Goal: Check status: Check status

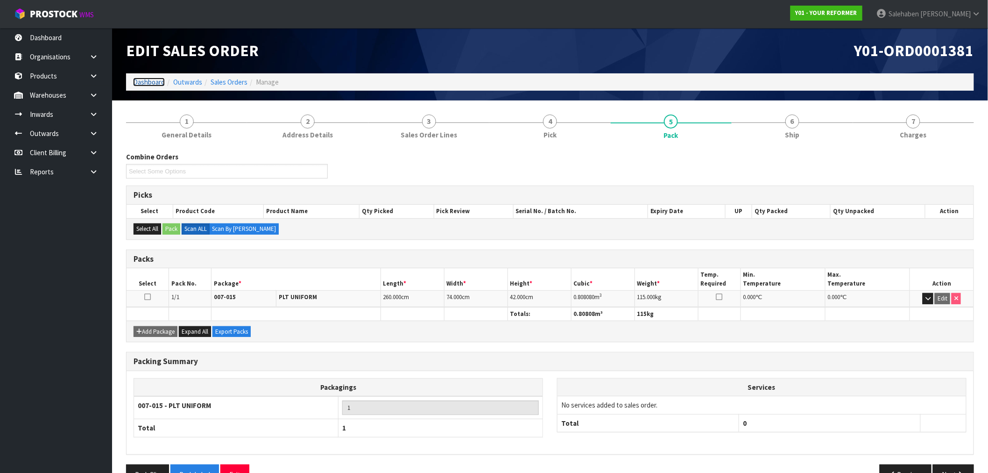
click at [143, 83] on link "Dashboard" at bounding box center [149, 82] width 32 height 9
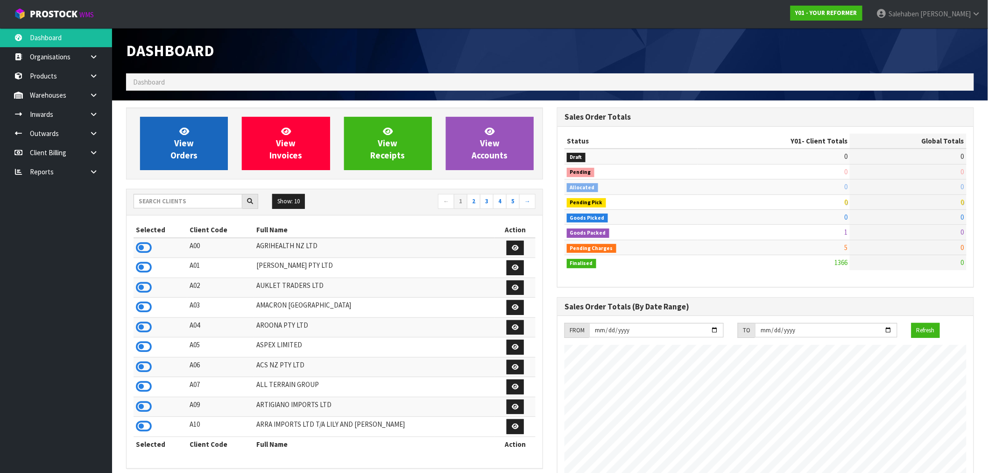
scroll to position [617, 431]
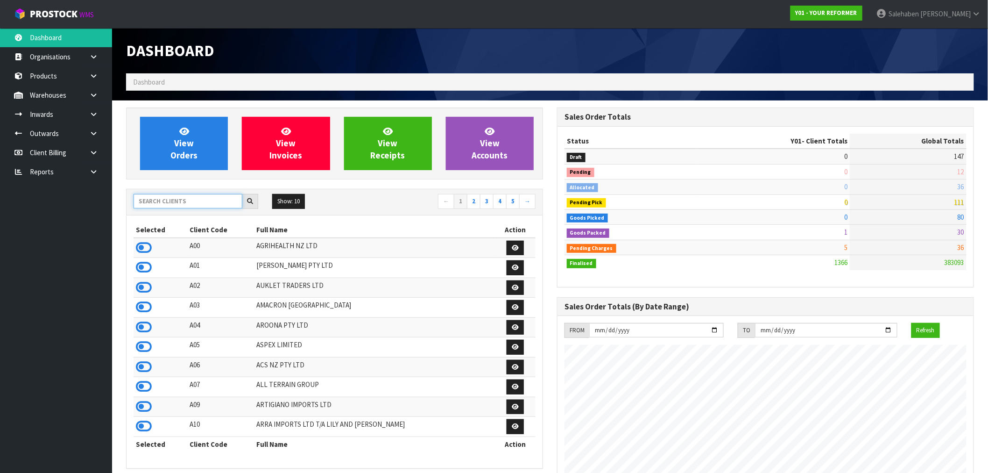
click at [174, 198] on input "text" at bounding box center [188, 201] width 109 height 14
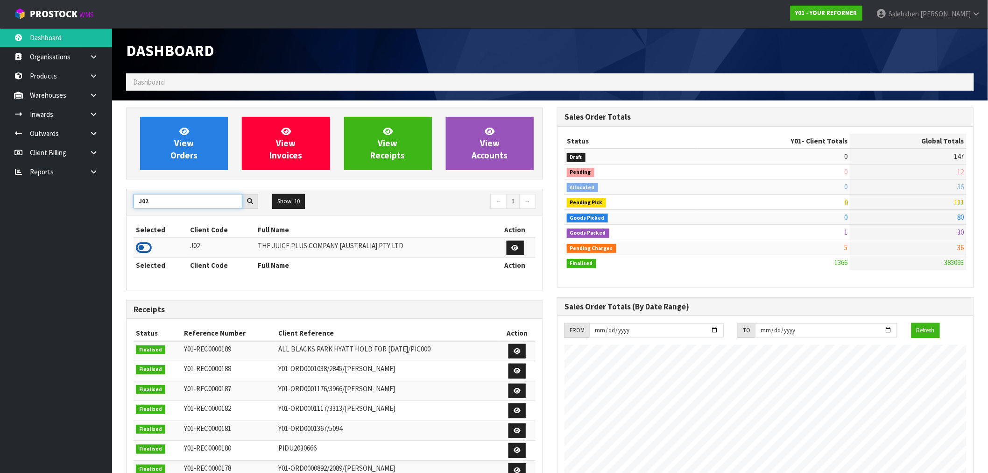
type input "J02"
click at [143, 248] on icon at bounding box center [144, 248] width 16 height 14
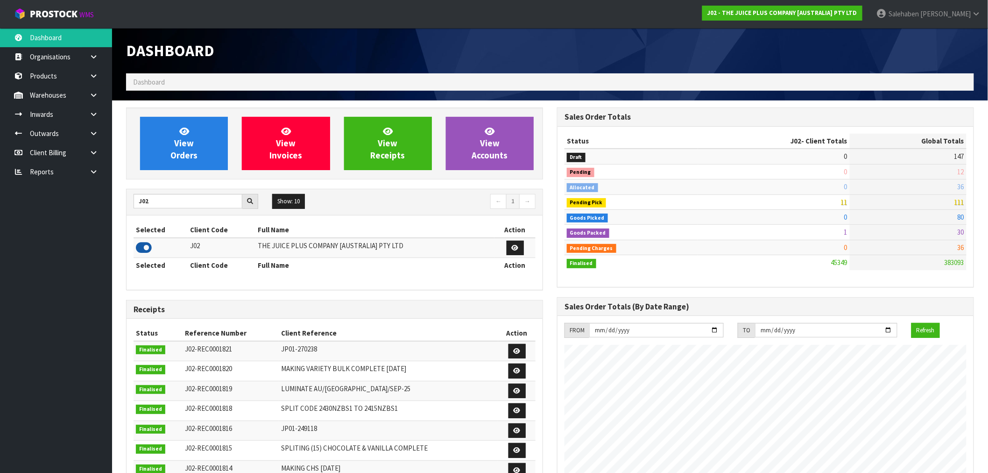
scroll to position [708, 431]
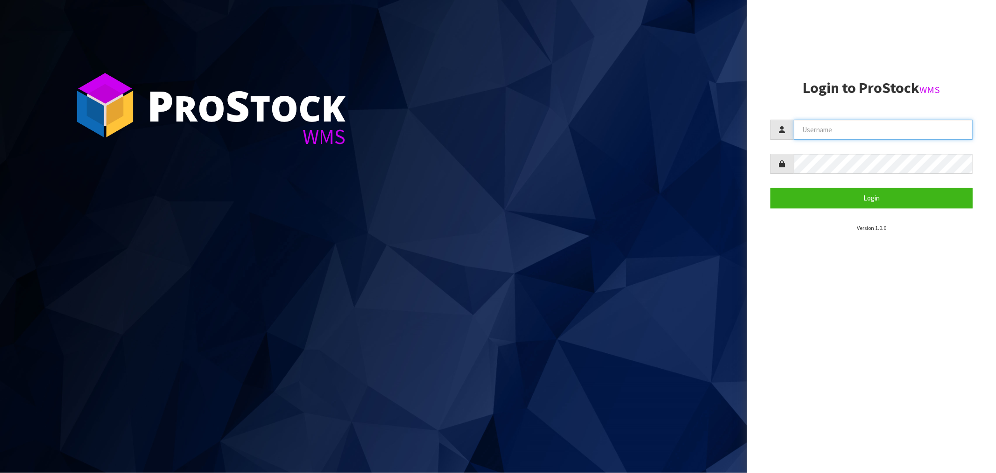
type input "[EMAIL_ADDRESS][DOMAIN_NAME]"
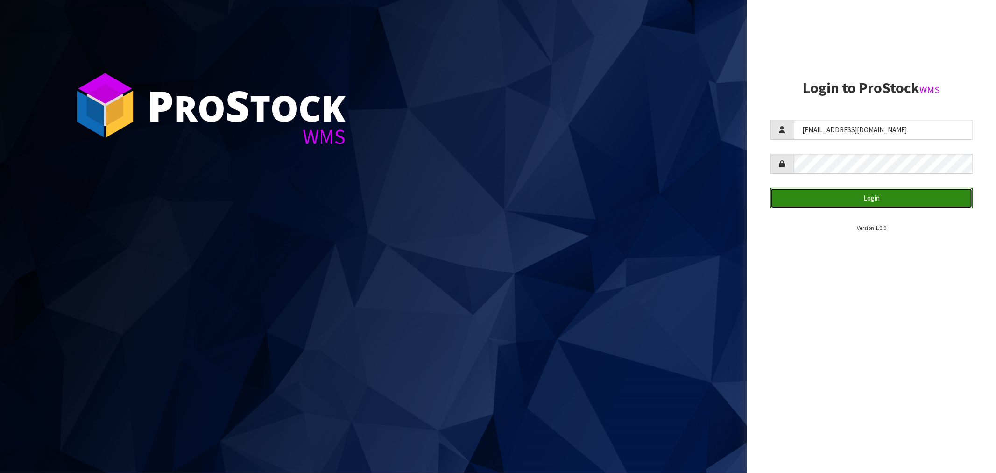
click at [872, 194] on button "Login" at bounding box center [872, 198] width 202 height 20
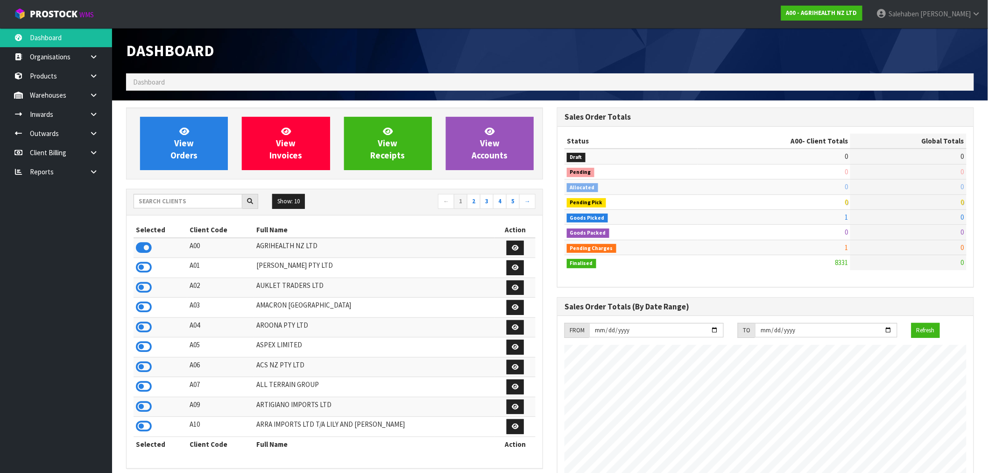
scroll to position [708, 431]
click at [234, 204] on input "text" at bounding box center [188, 201] width 109 height 14
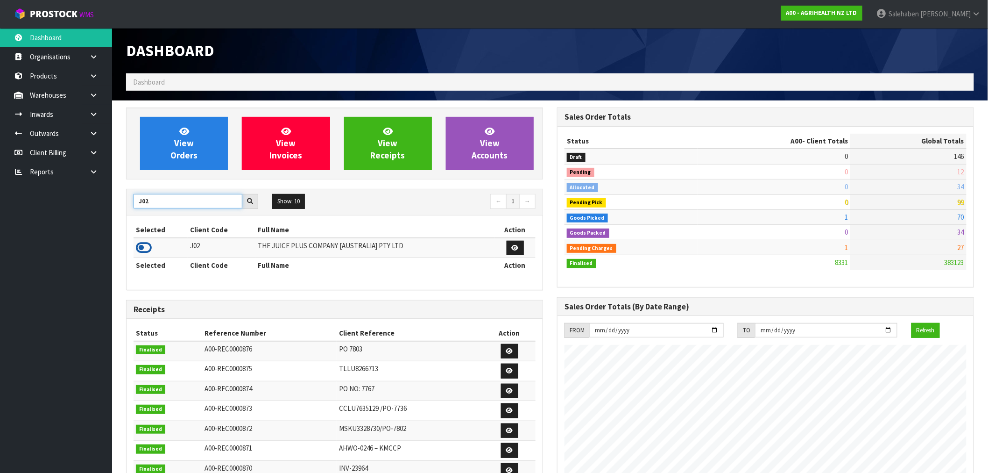
type input "J02"
click at [146, 248] on icon at bounding box center [144, 248] width 16 height 14
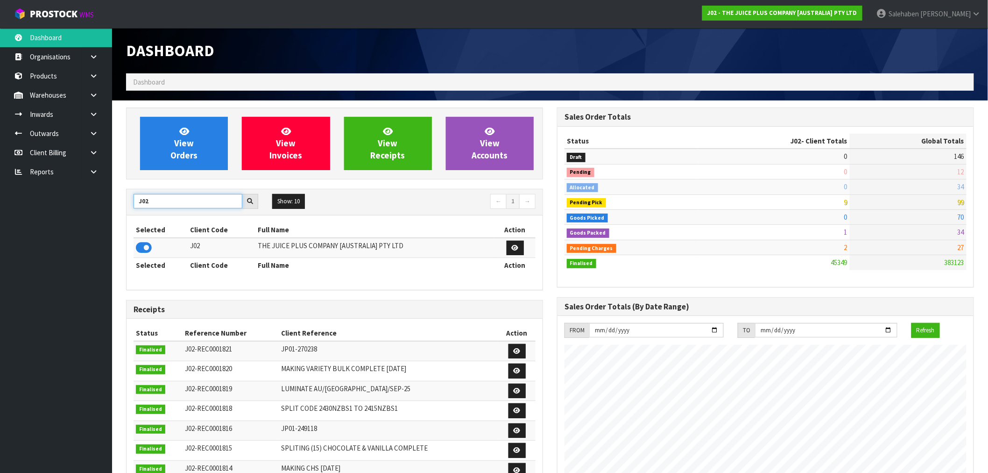
drag, startPoint x: 152, startPoint y: 201, endPoint x: 106, endPoint y: 196, distance: 46.5
click at [107, 198] on body "Toggle navigation ProStock WMS J02 - THE JUICE PLUS COMPANY [AUSTRALIA] PTY LTD…" at bounding box center [494, 236] width 988 height 473
type input "S08"
click at [143, 247] on icon at bounding box center [144, 248] width 16 height 14
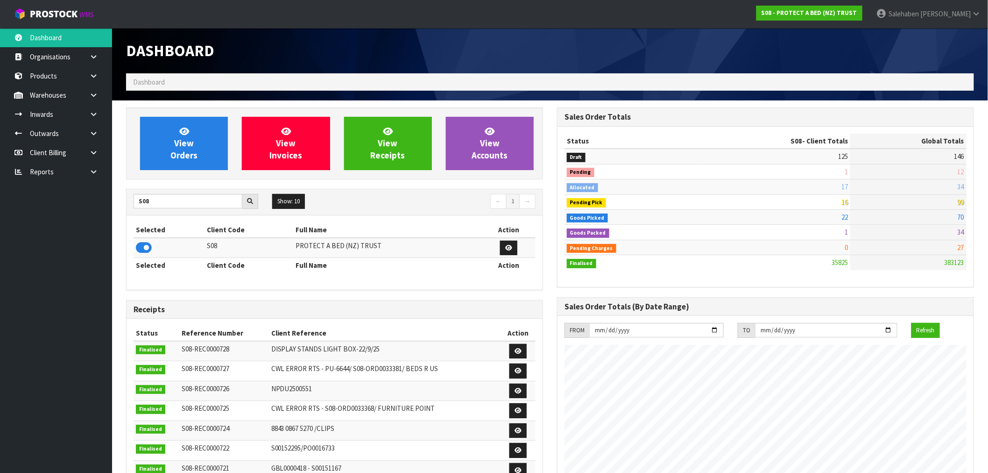
click at [353, 49] on h1 "Dashboard" at bounding box center [334, 50] width 417 height 17
drag, startPoint x: 154, startPoint y: 202, endPoint x: 115, endPoint y: 208, distance: 39.7
click at [115, 208] on section "View Orders View Invoices View Receipts View Accounts S08 Show: 10 5 10 25 50 ←…" at bounding box center [550, 461] width 876 height 722
type input "N04"
click at [145, 247] on icon at bounding box center [144, 248] width 16 height 14
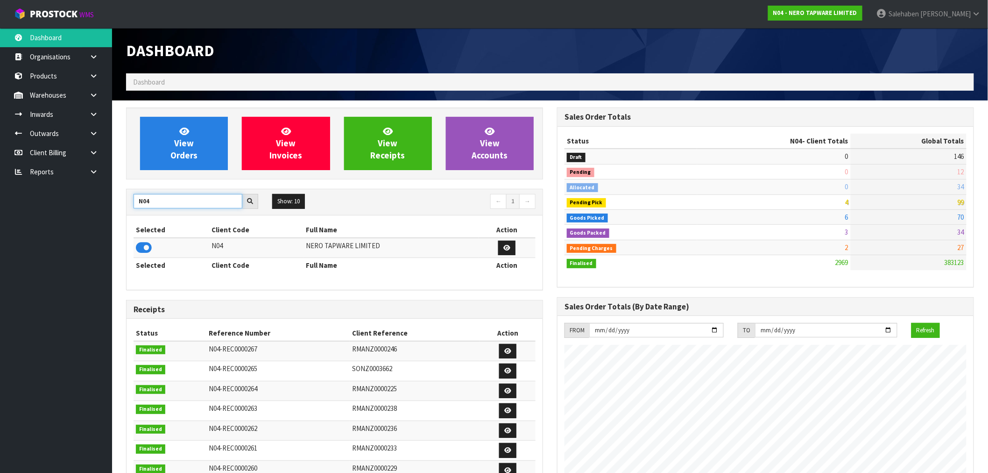
drag, startPoint x: 149, startPoint y: 203, endPoint x: 114, endPoint y: 206, distance: 35.6
click at [114, 206] on section "View Orders View Invoices View Receipts View Accounts N04 Show: 10 5 10 25 50 ←…" at bounding box center [550, 461] width 876 height 722
click at [143, 248] on icon at bounding box center [144, 248] width 16 height 14
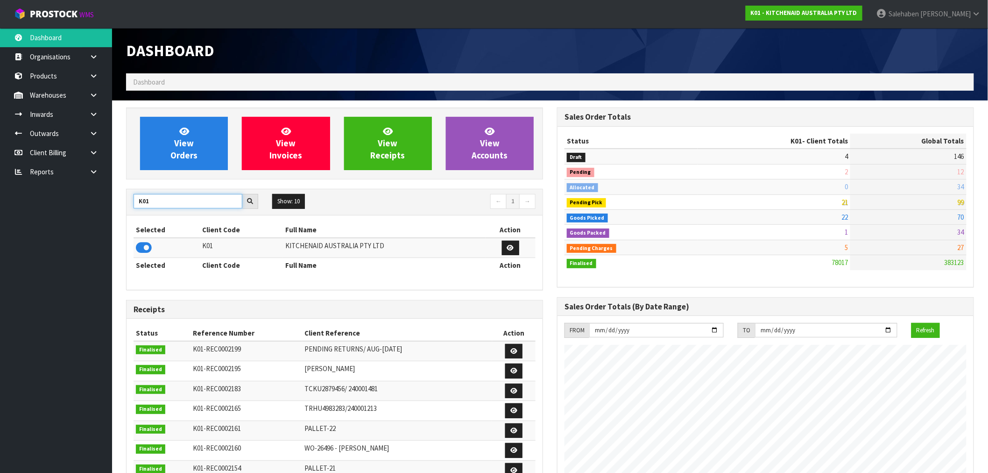
click at [141, 206] on input "K01" at bounding box center [188, 201] width 109 height 14
type input "C11"
click at [147, 249] on icon at bounding box center [144, 248] width 16 height 14
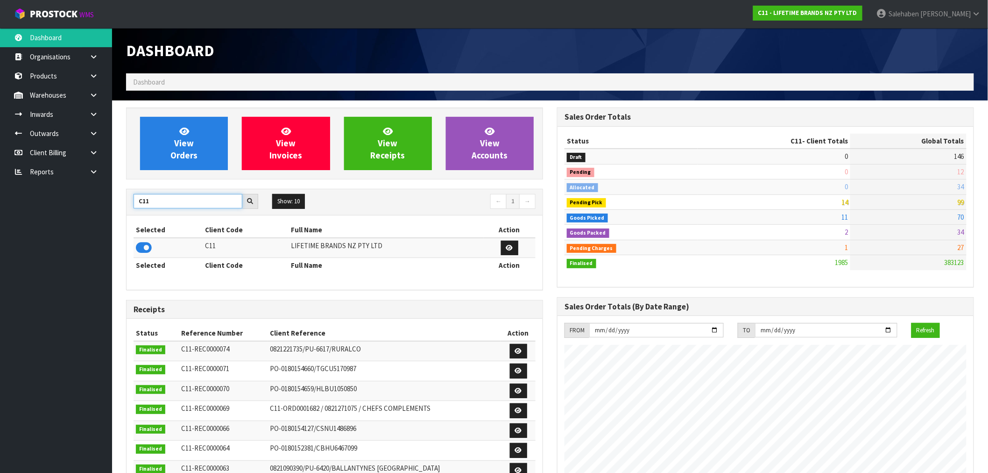
drag, startPoint x: 157, startPoint y: 199, endPoint x: 109, endPoint y: 203, distance: 47.9
click at [109, 203] on body "Toggle navigation ProStock WMS C11 - LIFETIME BRANDS NZ PTY LTD Salehaben Patel…" at bounding box center [494, 236] width 988 height 473
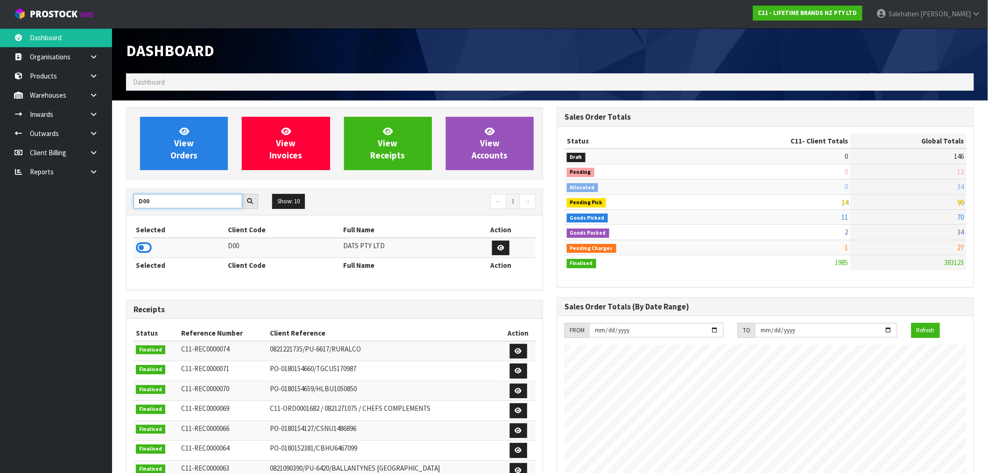
type input "D00"
click at [143, 249] on icon at bounding box center [144, 248] width 16 height 14
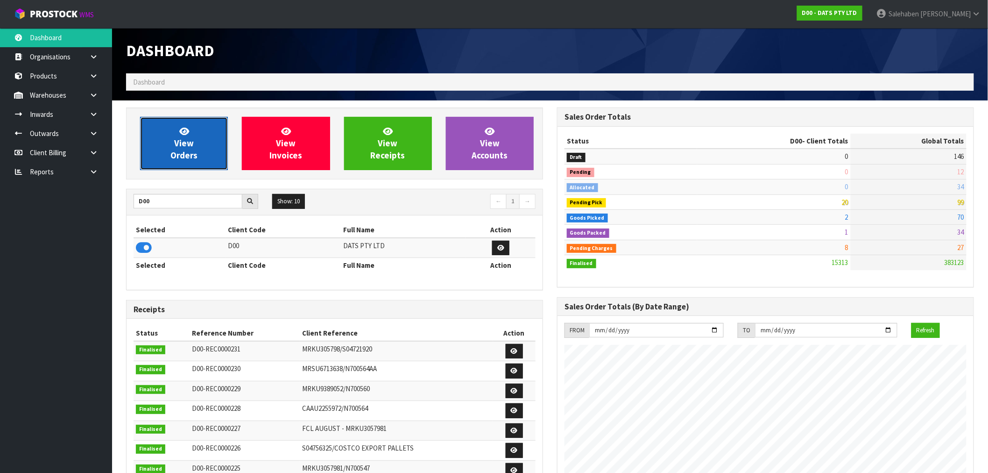
click at [177, 151] on span "View Orders" at bounding box center [183, 143] width 27 height 35
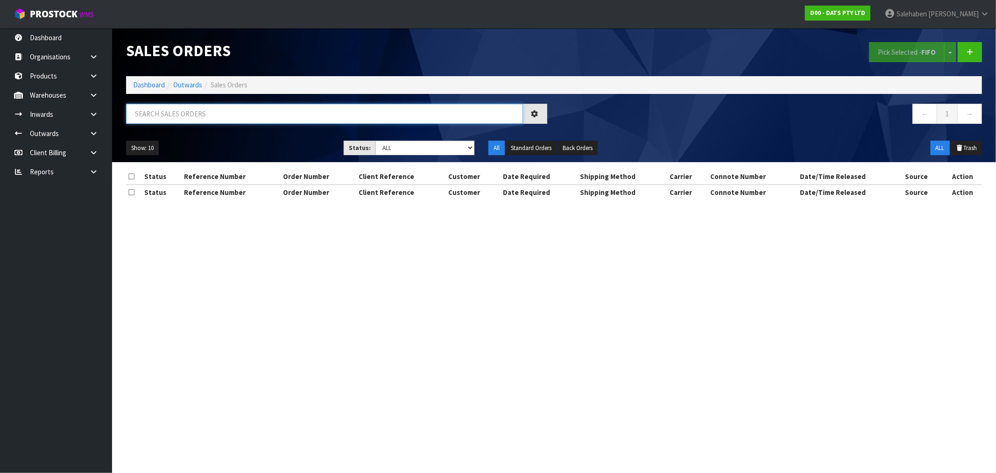
click at [342, 115] on input "text" at bounding box center [324, 114] width 397 height 20
paste input "CWL7723855"
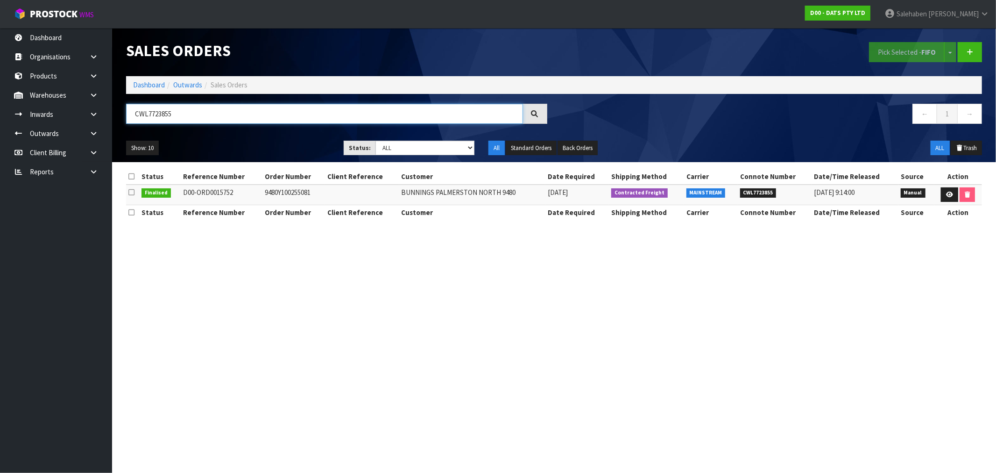
type input "CWL7723855"
click at [469, 165] on section "Status Reference Number Order Number Client Reference Customer Date Required Sh…" at bounding box center [554, 199] width 884 height 74
click at [149, 80] on link "Dashboard" at bounding box center [149, 84] width 32 height 9
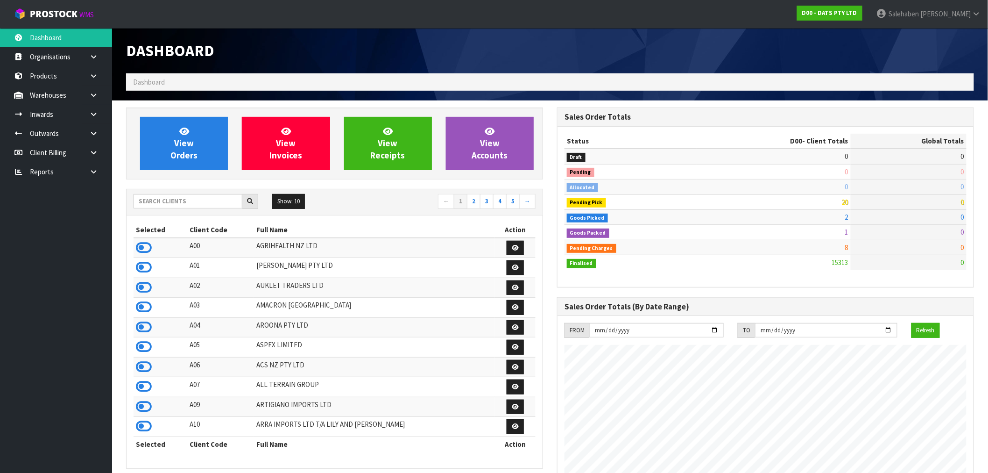
scroll to position [708, 431]
click at [156, 203] on input "text" at bounding box center [188, 201] width 109 height 14
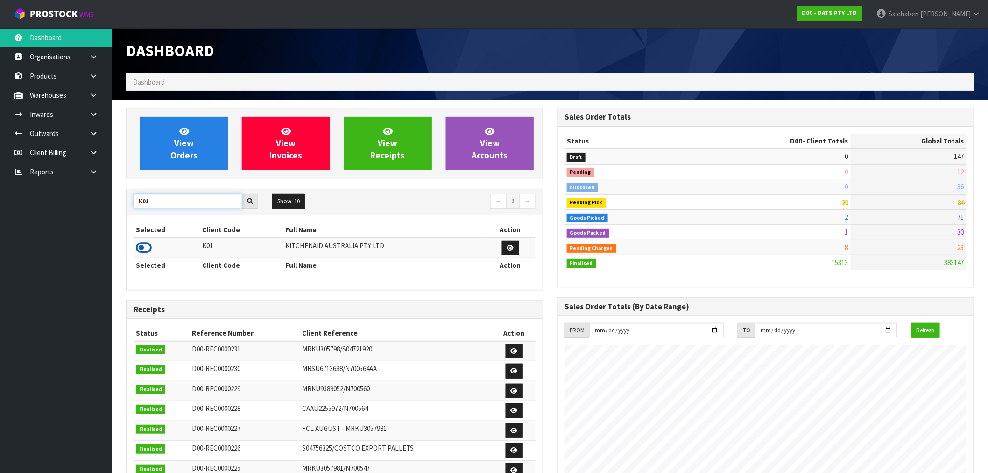
type input "K01"
click at [146, 248] on icon at bounding box center [144, 248] width 16 height 14
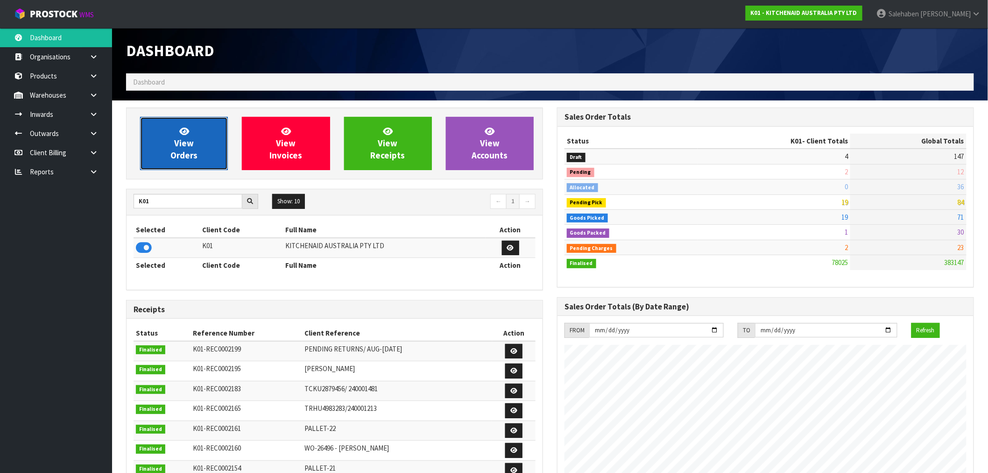
click at [175, 146] on span "View Orders" at bounding box center [183, 143] width 27 height 35
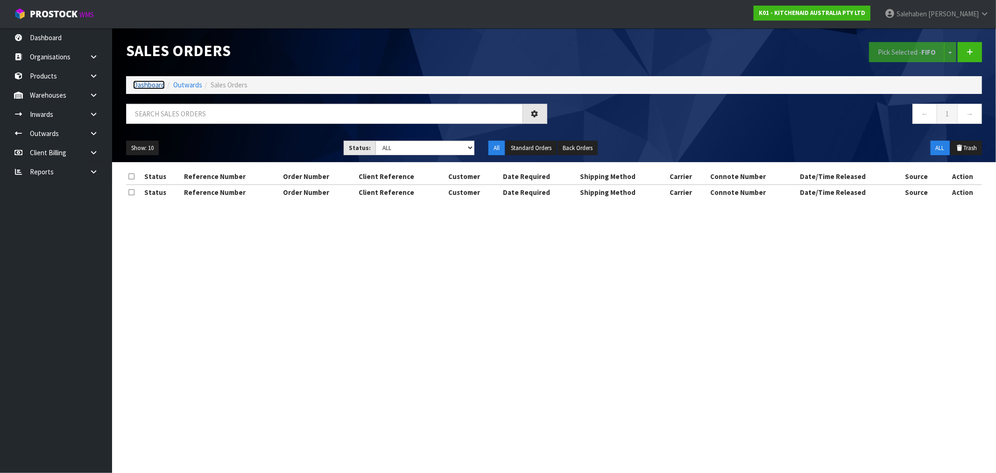
click at [145, 85] on link "Dashboard" at bounding box center [149, 84] width 32 height 9
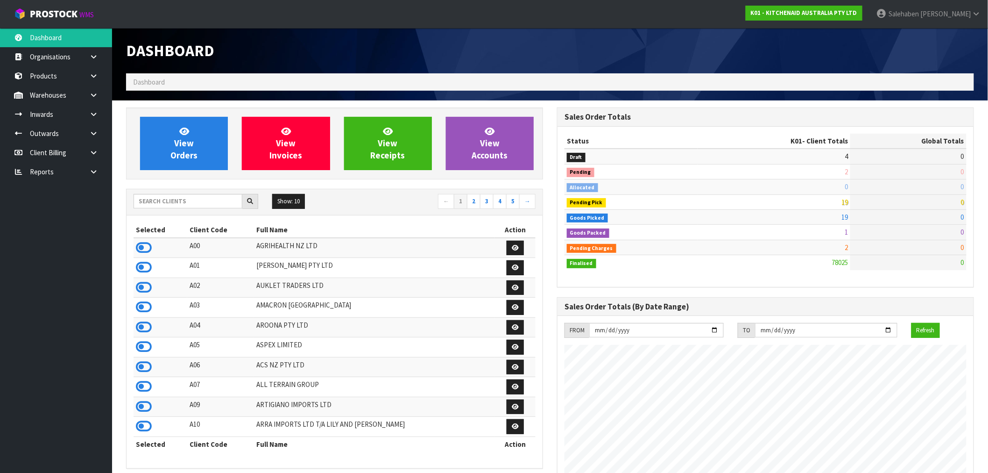
scroll to position [708, 431]
click at [174, 206] on input "text" at bounding box center [188, 201] width 109 height 14
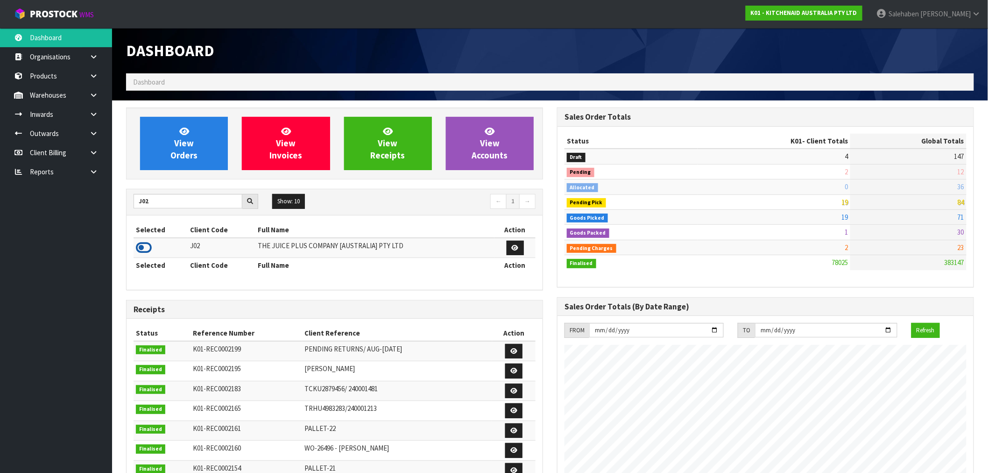
click at [138, 253] on icon at bounding box center [144, 248] width 16 height 14
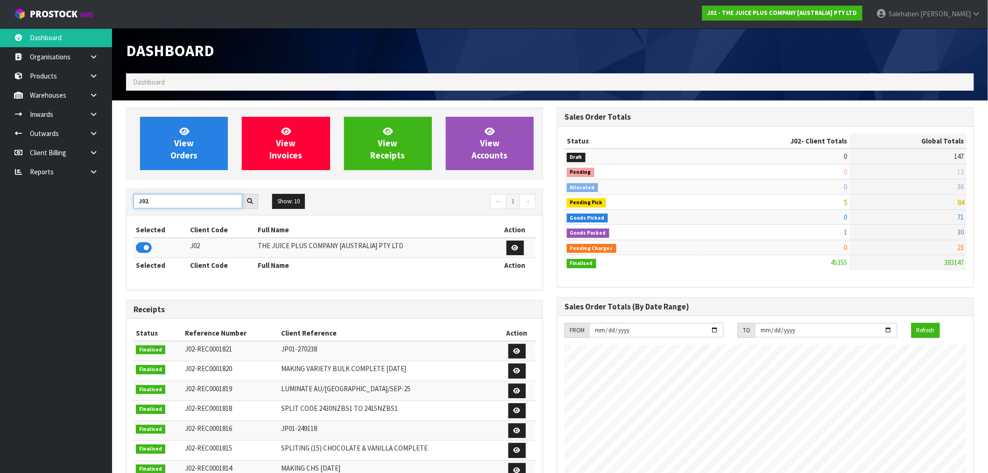
drag, startPoint x: 157, startPoint y: 201, endPoint x: 104, endPoint y: 209, distance: 53.4
click at [104, 209] on body "Toggle navigation ProStock WMS J02 - THE JUICE PLUS COMPANY [AUSTRALIA] PTY LTD…" at bounding box center [494, 236] width 988 height 473
type input "N04"
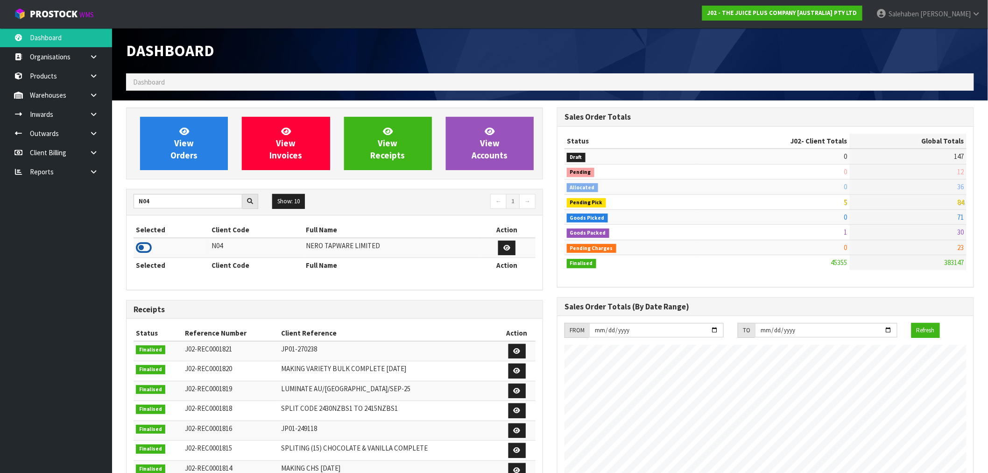
click at [141, 246] on icon at bounding box center [144, 248] width 16 height 14
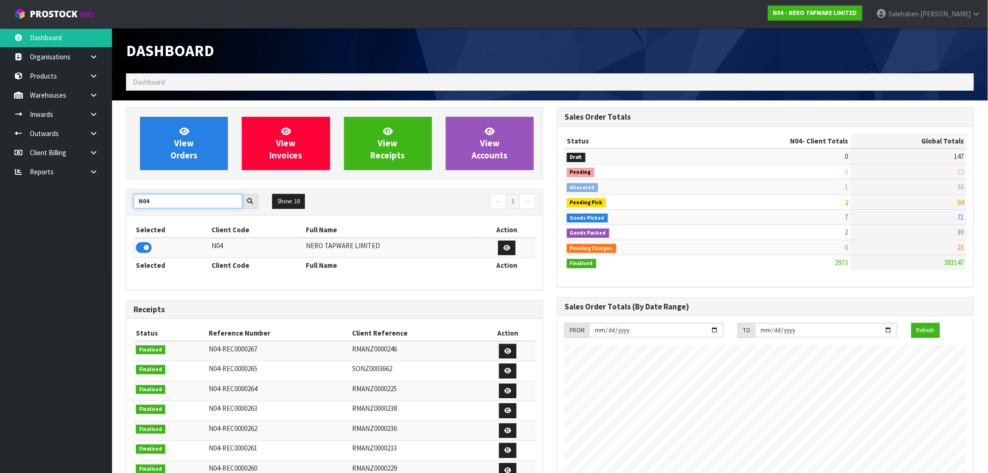
drag, startPoint x: 155, startPoint y: 201, endPoint x: 123, endPoint y: 204, distance: 32.3
click at [123, 204] on div "View Orders View Invoices View Receipts View Accounts N04 Show: 10 5 10 25 50 ←…" at bounding box center [334, 378] width 431 height 542
type input "K01"
click at [140, 248] on icon at bounding box center [144, 248] width 16 height 14
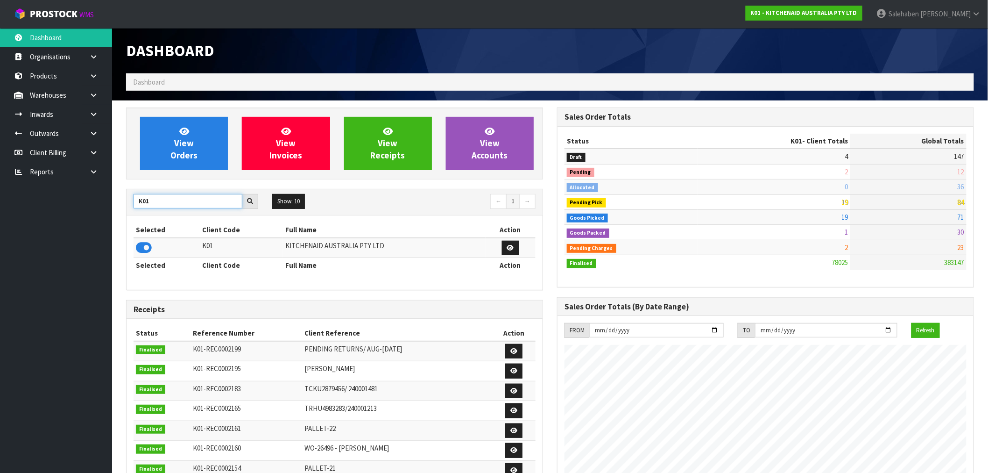
drag, startPoint x: 156, startPoint y: 201, endPoint x: 119, endPoint y: 208, distance: 37.6
click at [119, 208] on div "View Orders View Invoices View Receipts View Accounts K01 Show: 10 5 10 25 50 ←…" at bounding box center [334, 400] width 431 height 587
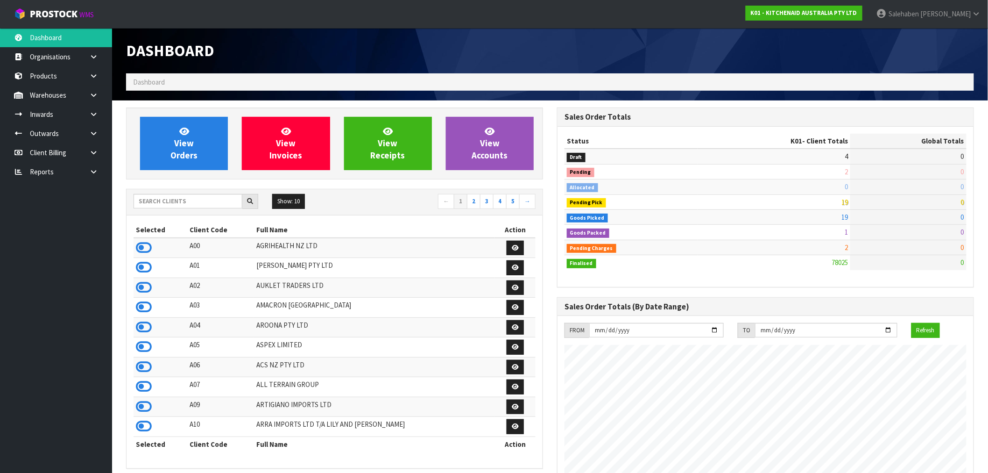
scroll to position [708, 431]
click at [180, 206] on input "text" at bounding box center [188, 201] width 109 height 14
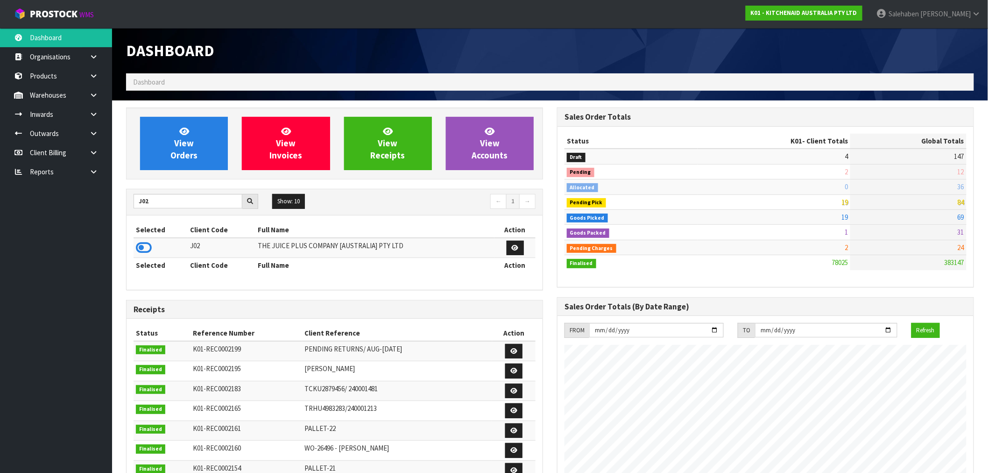
click at [148, 246] on icon at bounding box center [144, 248] width 16 height 14
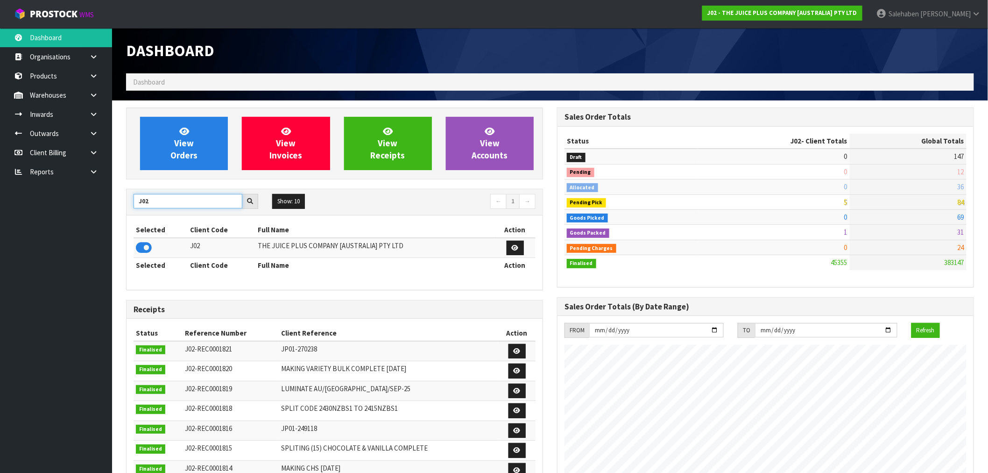
drag, startPoint x: 155, startPoint y: 201, endPoint x: 92, endPoint y: 202, distance: 63.5
click at [94, 202] on body "Toggle navigation ProStock WMS J02 - THE JUICE PLUS COMPANY [AUSTRALIA] PTY LTD…" at bounding box center [494, 236] width 988 height 473
click at [142, 249] on icon at bounding box center [144, 248] width 16 height 14
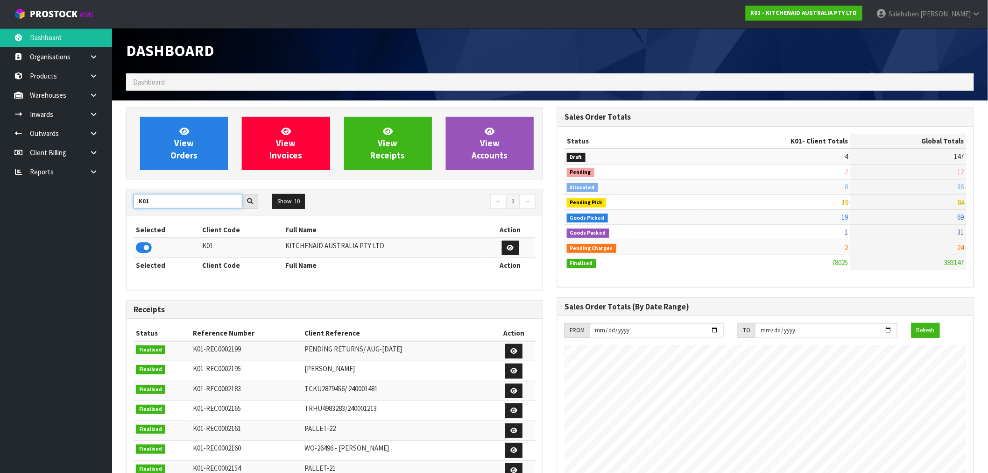
drag, startPoint x: 149, startPoint y: 199, endPoint x: 127, endPoint y: 203, distance: 21.9
click at [127, 203] on div "K01" at bounding box center [196, 201] width 139 height 15
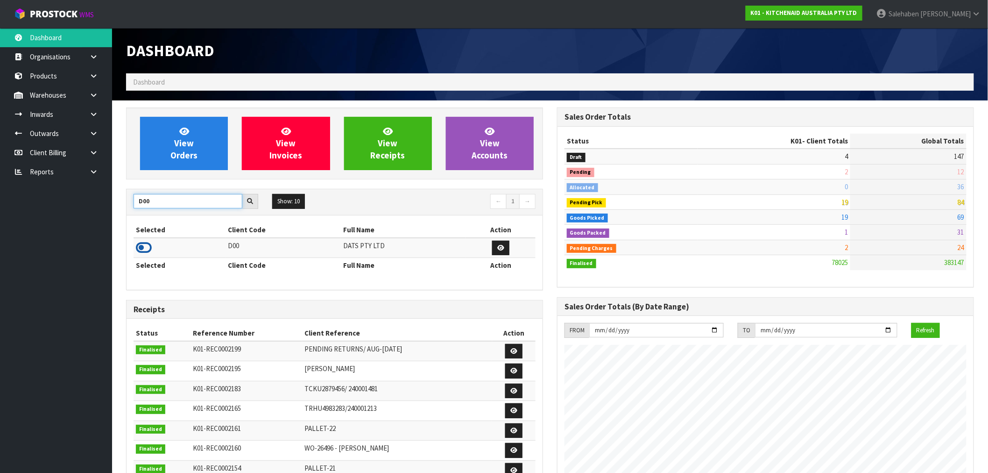
type input "D00"
click at [148, 249] on icon at bounding box center [144, 248] width 16 height 14
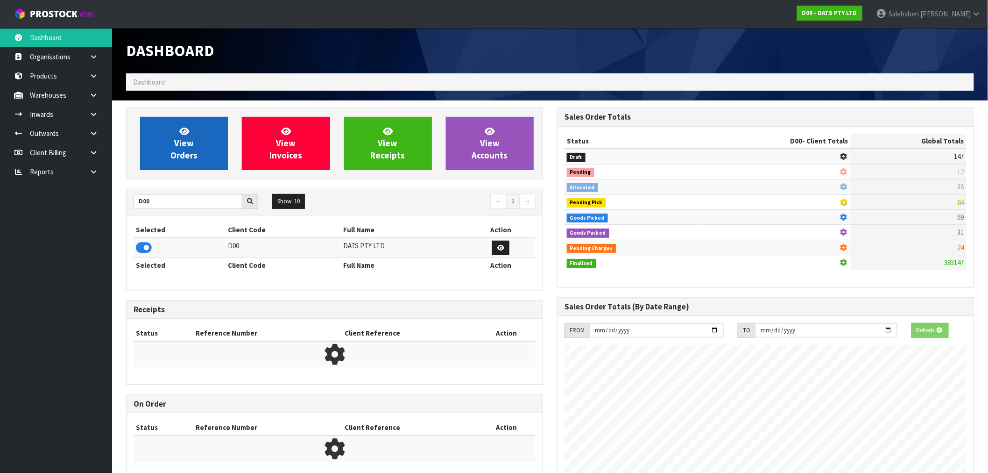
scroll to position [466487, 466638]
click at [203, 151] on link "View Orders" at bounding box center [184, 143] width 88 height 53
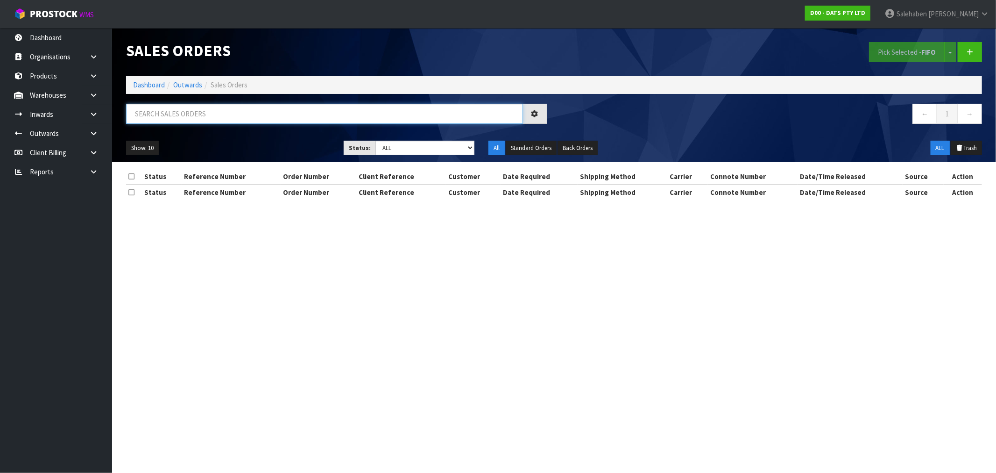
click at [295, 109] on input "text" at bounding box center [324, 114] width 397 height 20
paste input "CWL7723855"
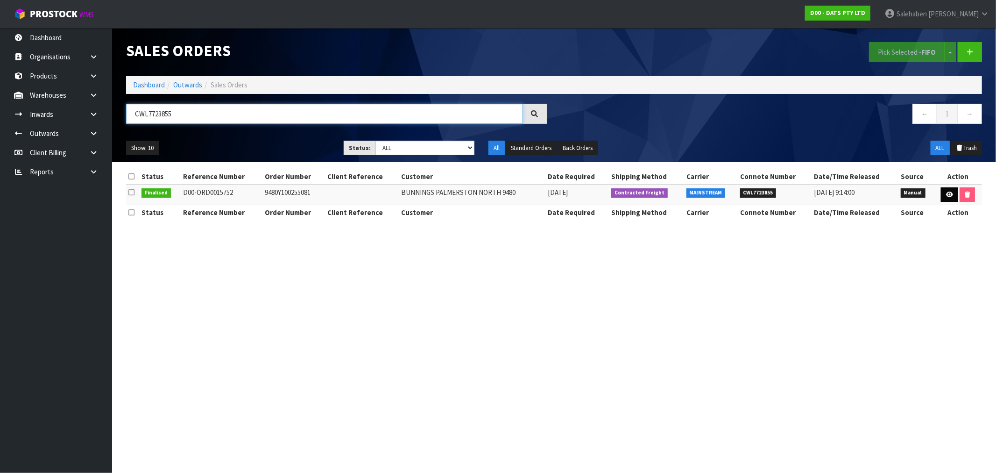
type input "CWL7723855"
click at [950, 192] on icon at bounding box center [949, 194] width 7 height 6
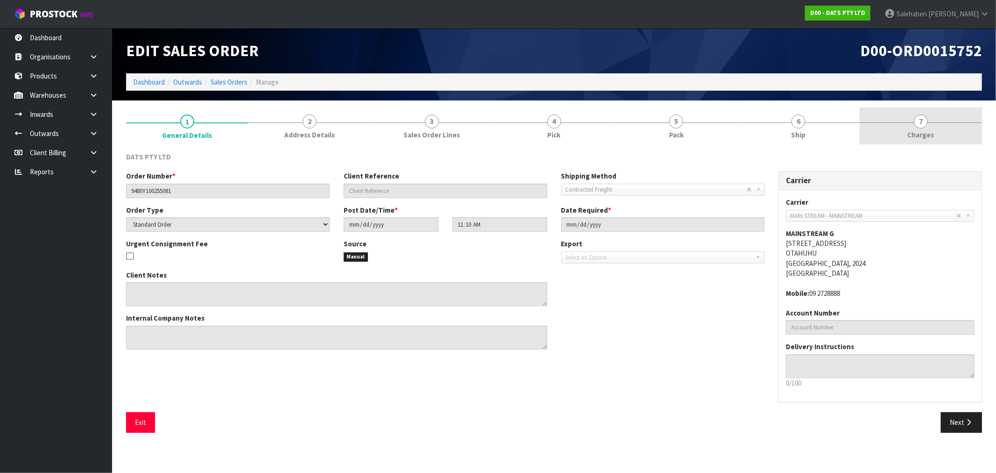
click at [923, 135] on span "Charges" at bounding box center [921, 135] width 27 height 10
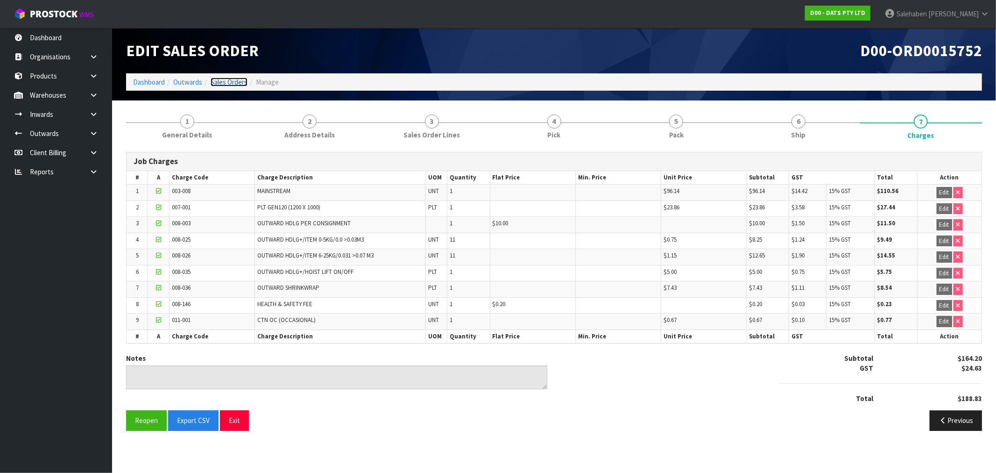
click at [225, 78] on link "Sales Orders" at bounding box center [229, 82] width 37 height 9
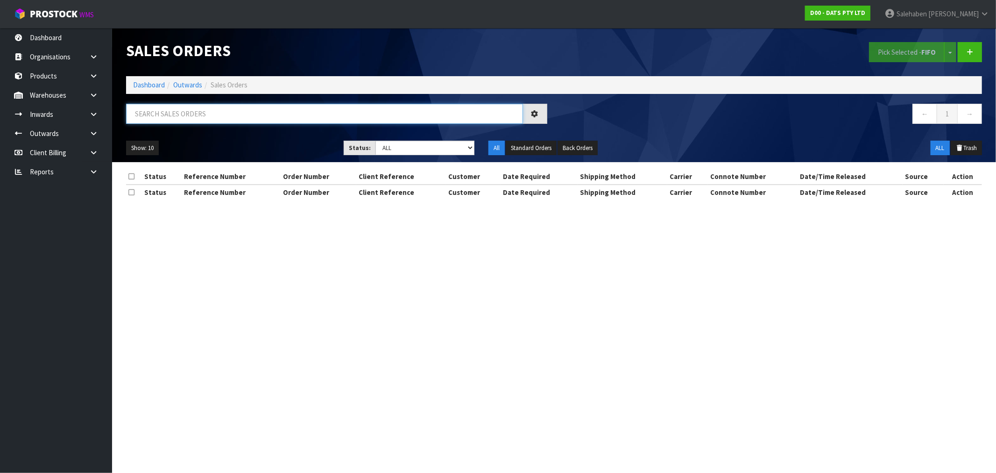
click at [167, 113] on input "text" at bounding box center [324, 114] width 397 height 20
paste input "CWL7723857"
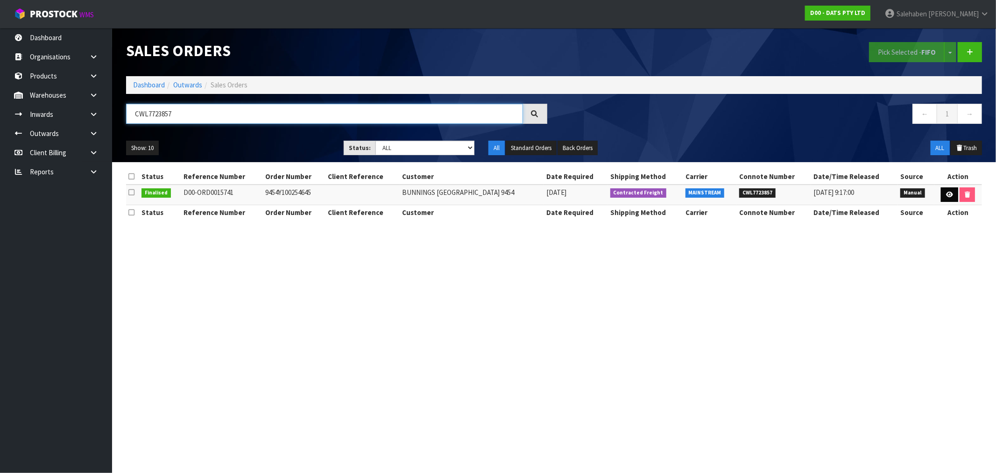
type input "CWL7723857"
click at [949, 196] on icon at bounding box center [949, 194] width 7 height 6
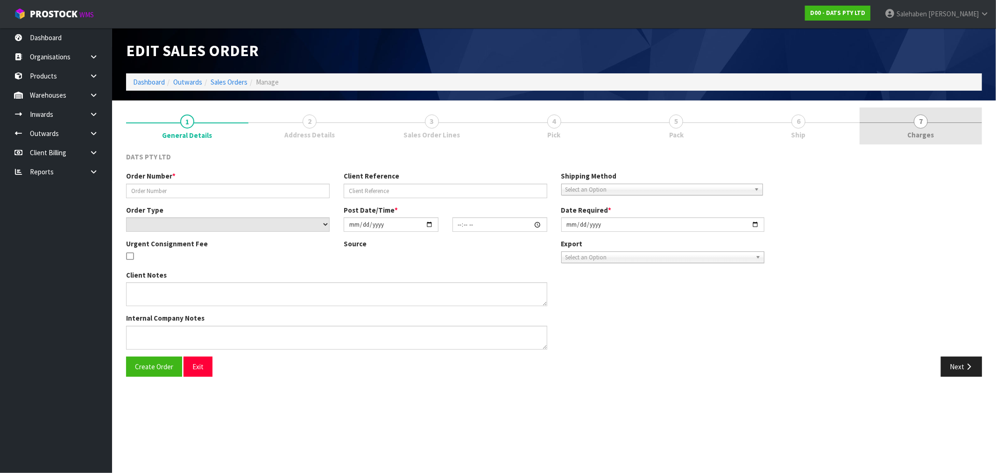
type input "9454Y100254645"
select select "number:0"
type input "2025-09-11"
type input "09:41:00.000"
type input "2025-09-11"
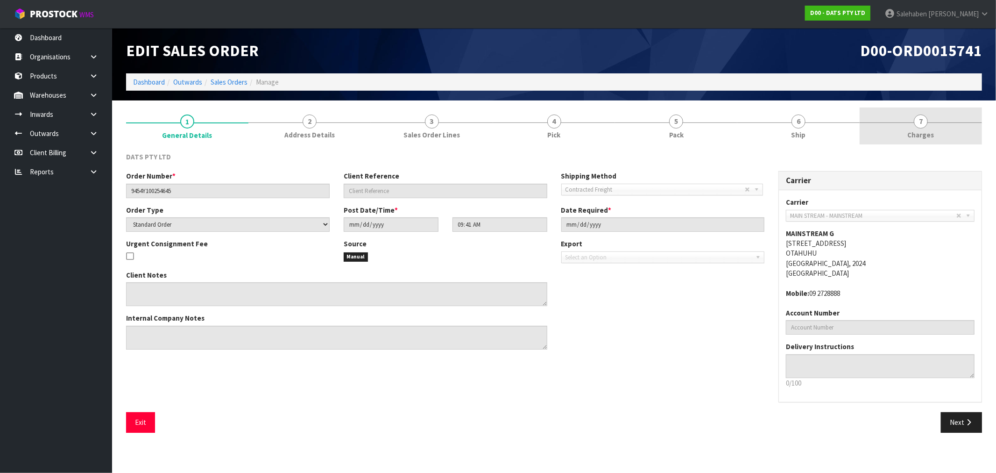
click at [922, 134] on span "Charges" at bounding box center [921, 135] width 27 height 10
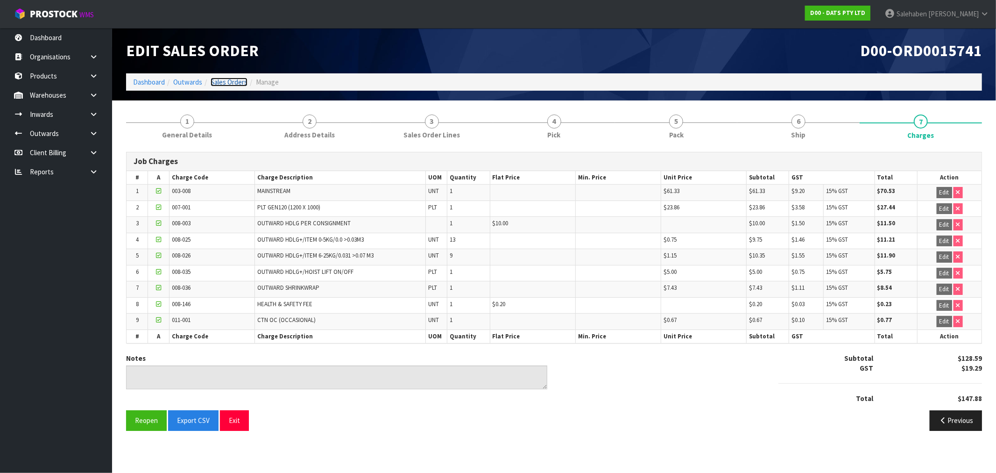
click at [231, 81] on link "Sales Orders" at bounding box center [229, 82] width 37 height 9
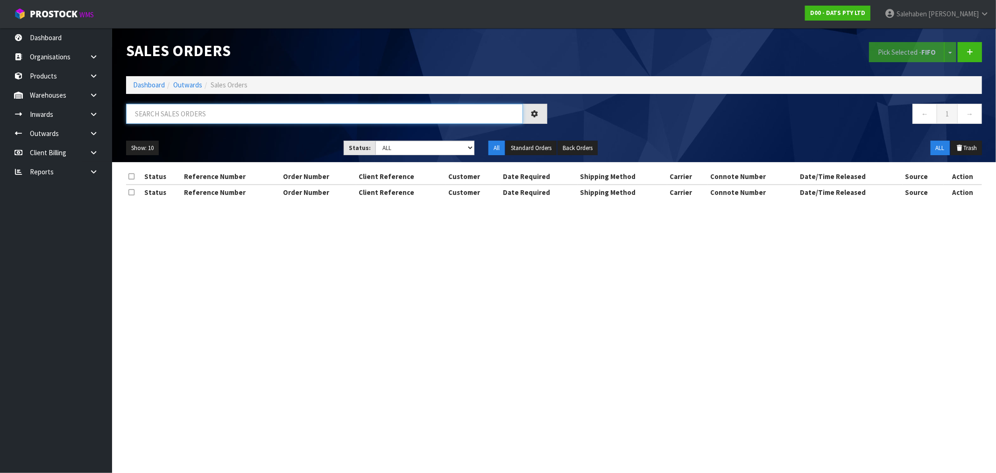
click at [162, 112] on input "text" at bounding box center [324, 114] width 397 height 20
paste input "CWL7723860"
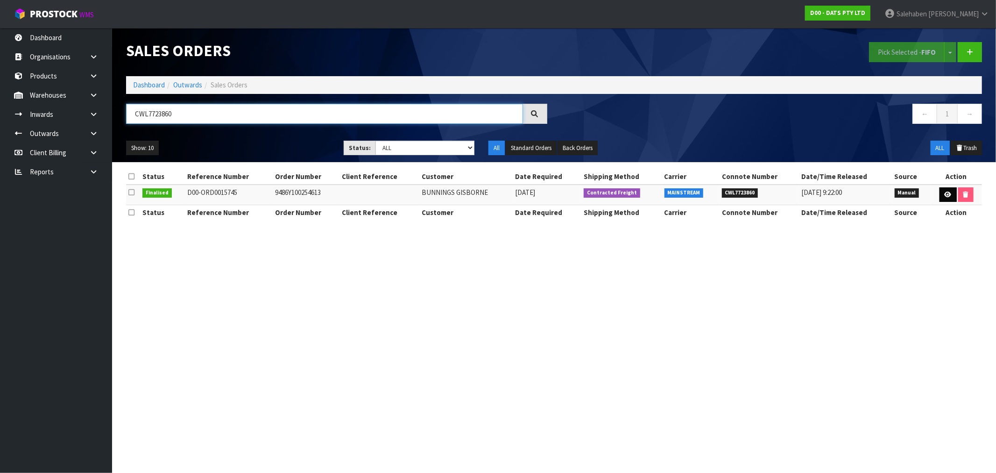
type input "CWL7723860"
click at [945, 194] on icon at bounding box center [948, 194] width 7 height 6
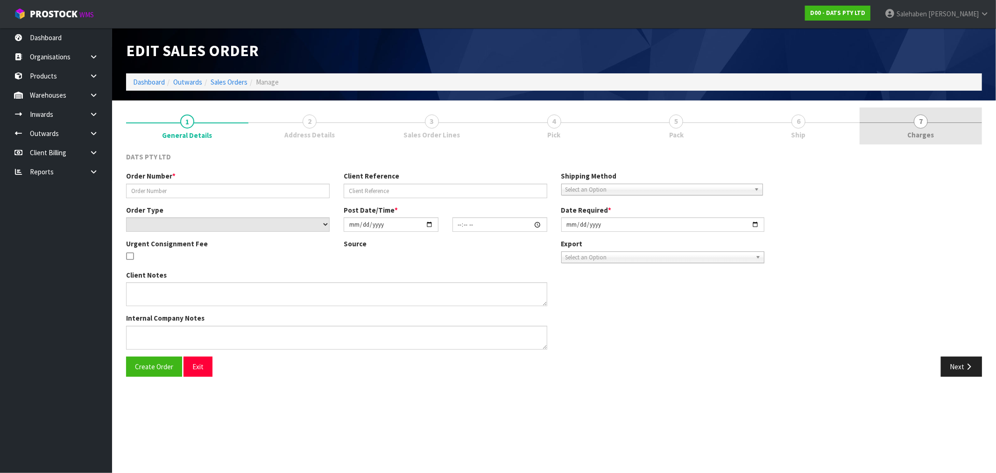
click at [923, 135] on span "Charges" at bounding box center [921, 135] width 27 height 10
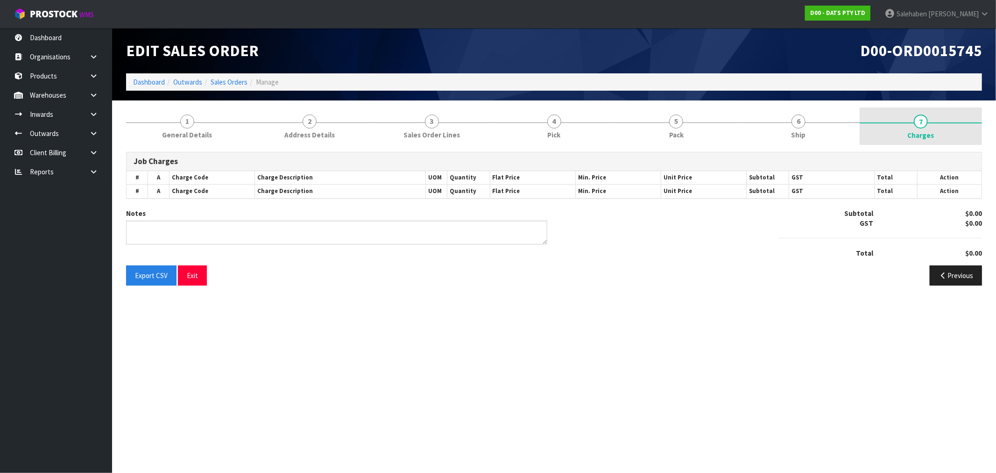
click at [923, 135] on span "Charges" at bounding box center [921, 135] width 27 height 10
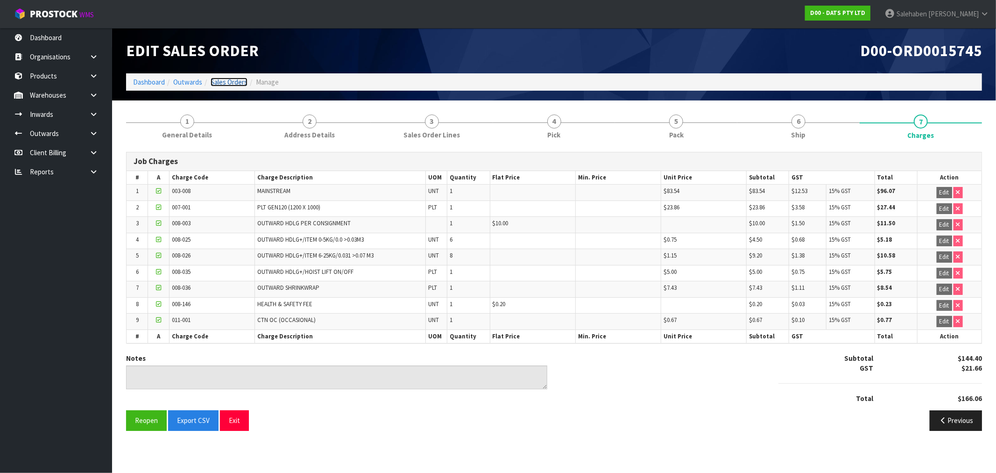
click at [221, 82] on link "Sales Orders" at bounding box center [229, 82] width 37 height 9
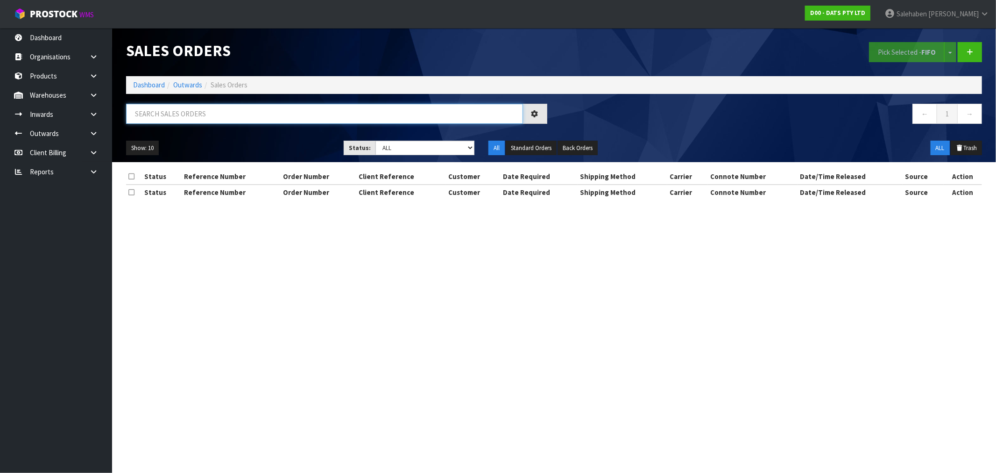
click at [180, 109] on input "text" at bounding box center [324, 114] width 397 height 20
paste input "CWL7723865"
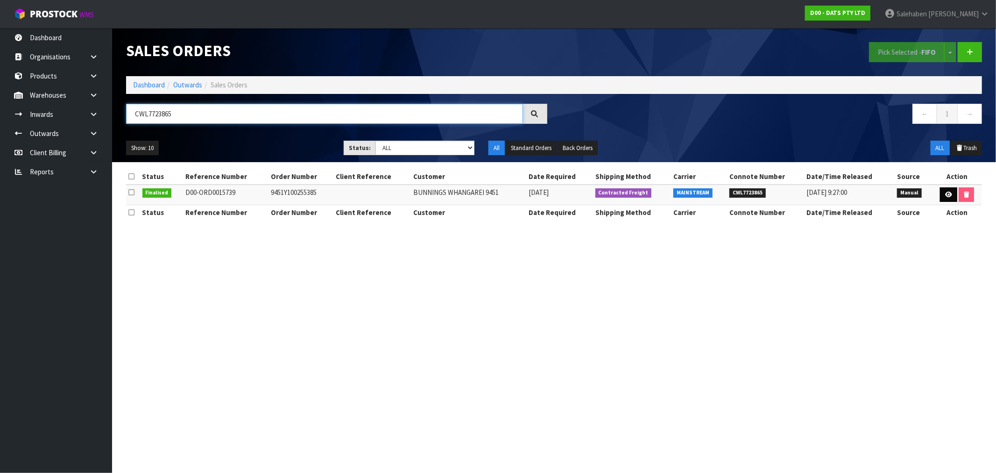
type input "CWL7723865"
click at [948, 195] on icon at bounding box center [948, 194] width 7 height 6
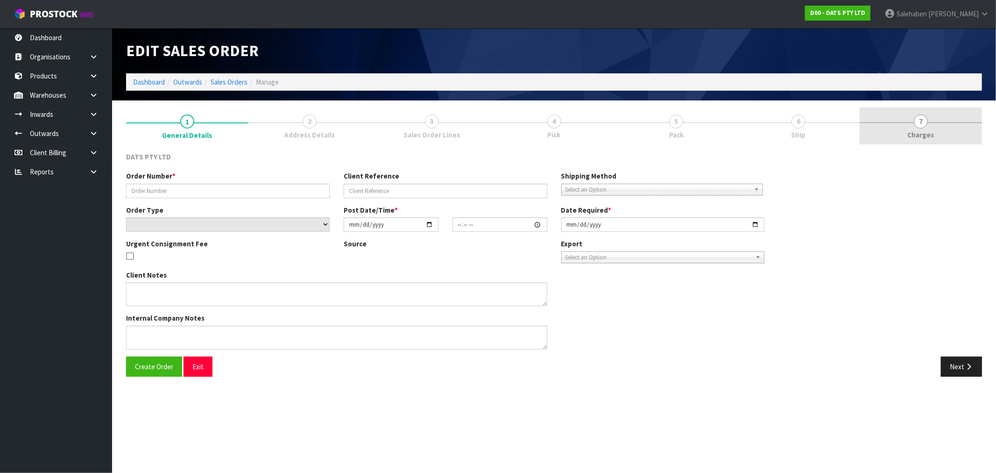
type input "9451Y100255385"
select select "number:0"
type input "2025-09-11"
type input "09:21:00.000"
type input "2025-09-11"
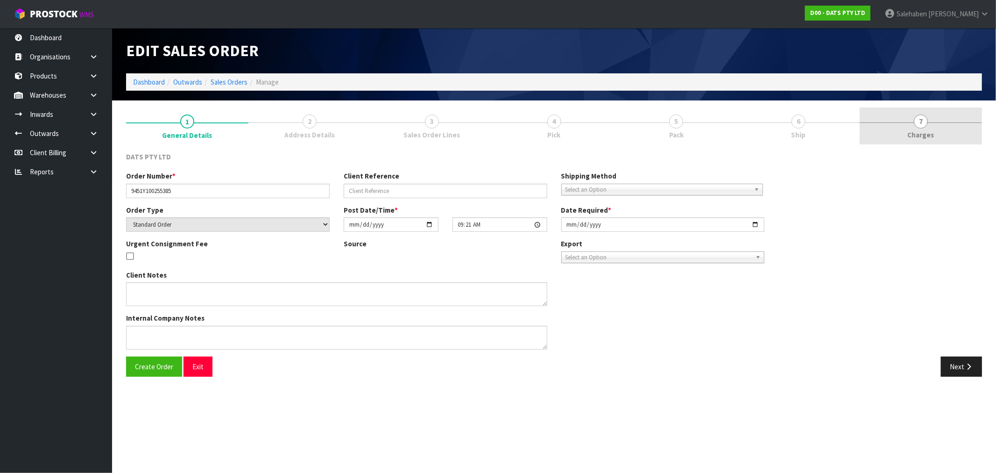
click at [918, 132] on span "Charges" at bounding box center [921, 135] width 27 height 10
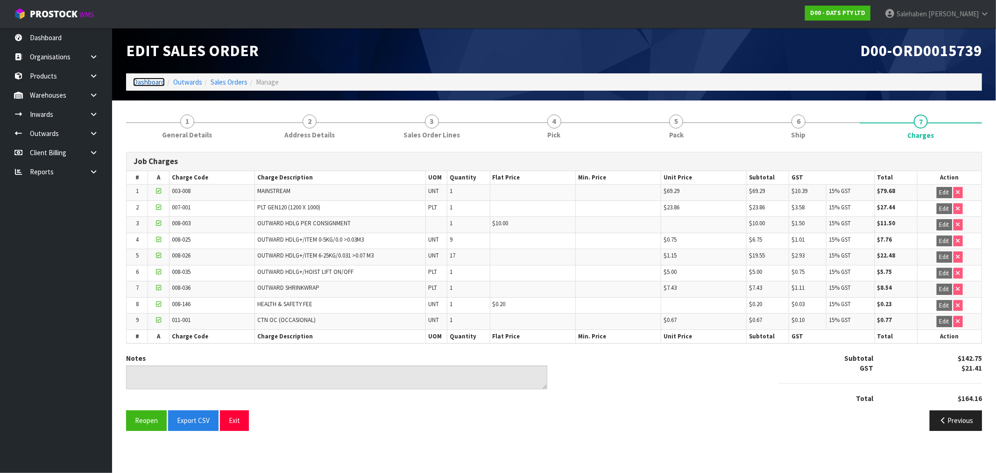
click at [143, 81] on link "Dashboard" at bounding box center [149, 82] width 32 height 9
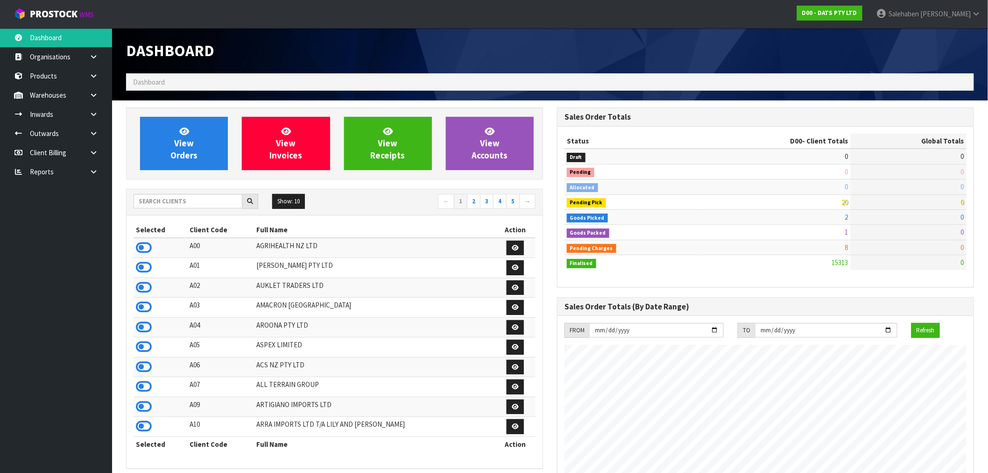
scroll to position [708, 431]
click at [170, 197] on input "text" at bounding box center [188, 201] width 109 height 14
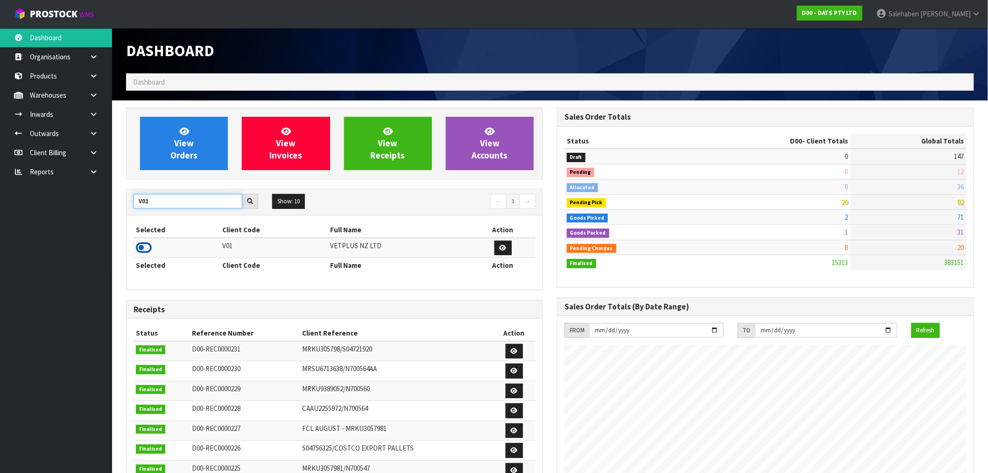
type input "V01"
click at [150, 247] on icon at bounding box center [144, 248] width 16 height 14
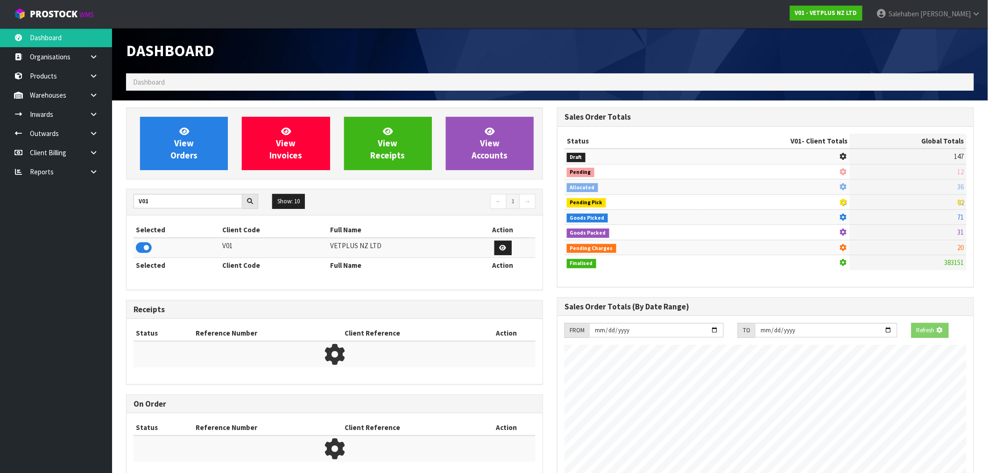
scroll to position [466487, 466638]
click at [193, 159] on span "View Orders" at bounding box center [183, 143] width 27 height 35
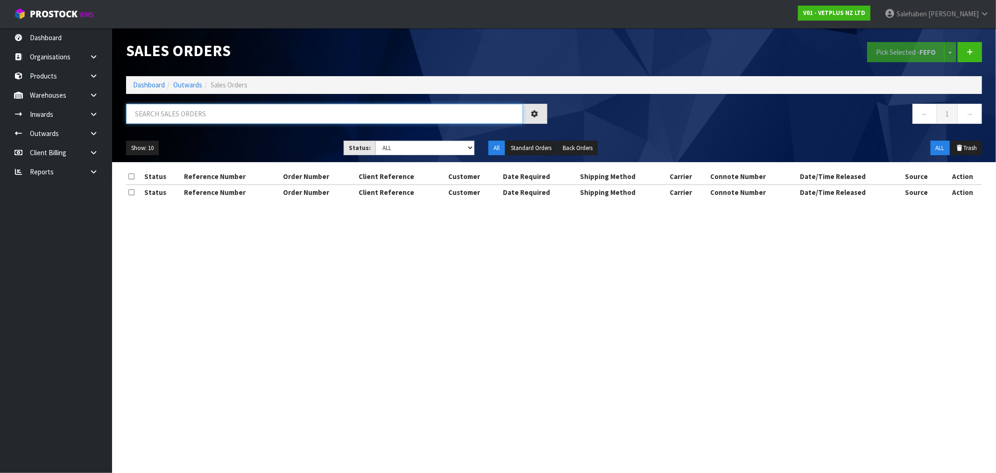
click at [210, 118] on input "text" at bounding box center [324, 114] width 397 height 20
paste input "CWL7723873"
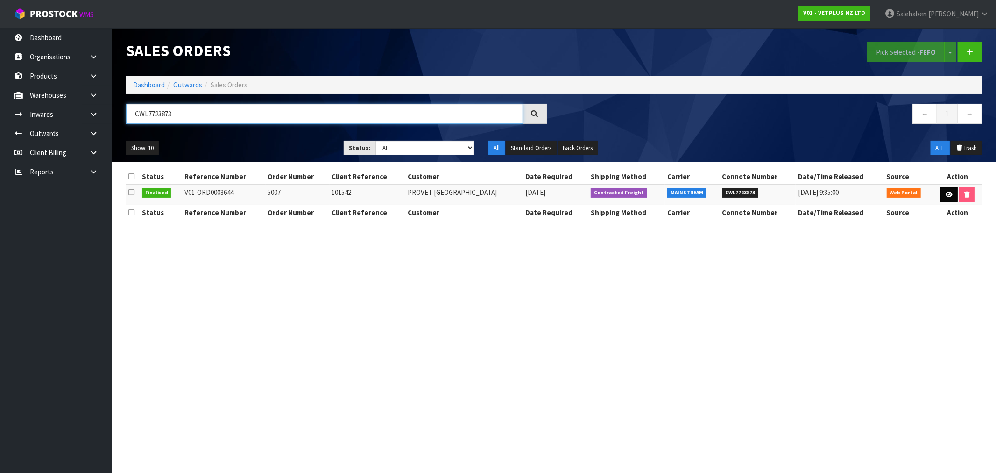
type input "CWL7723873"
click at [942, 195] on link at bounding box center [949, 194] width 17 height 15
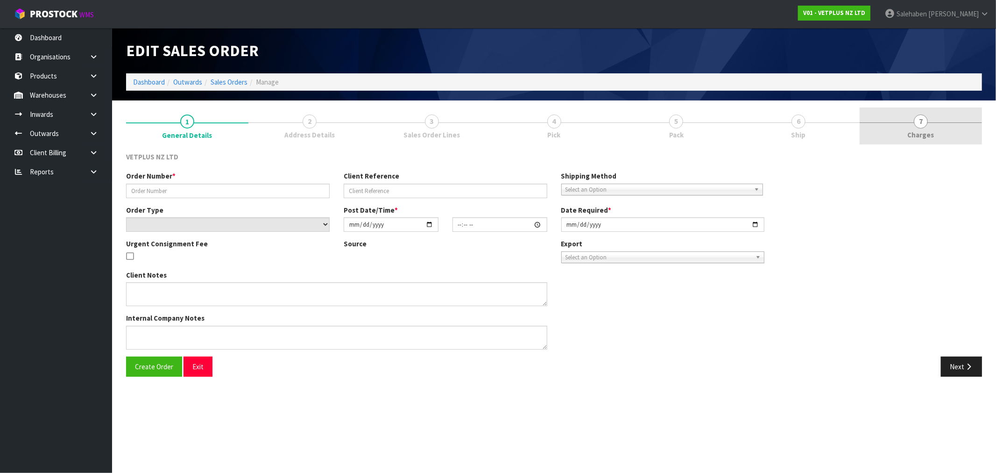
click at [917, 136] on span "Charges" at bounding box center [921, 135] width 27 height 10
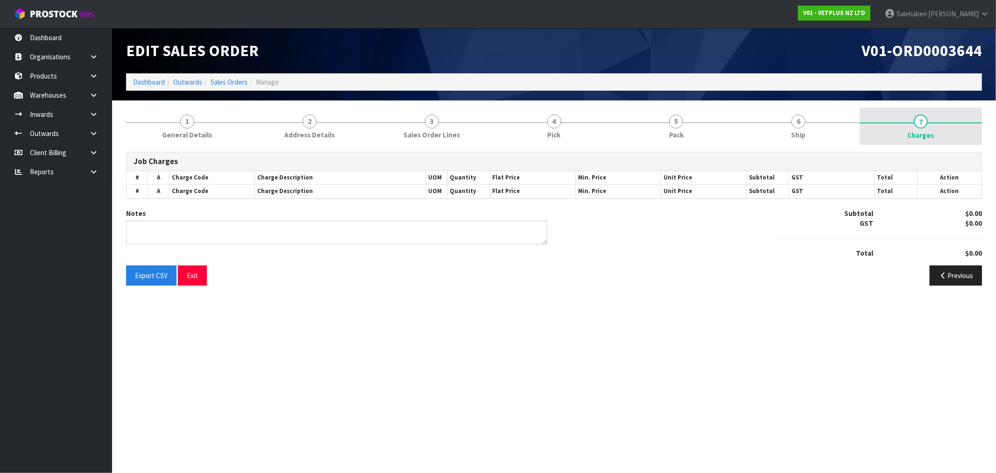
click at [917, 136] on span "Charges" at bounding box center [921, 135] width 27 height 10
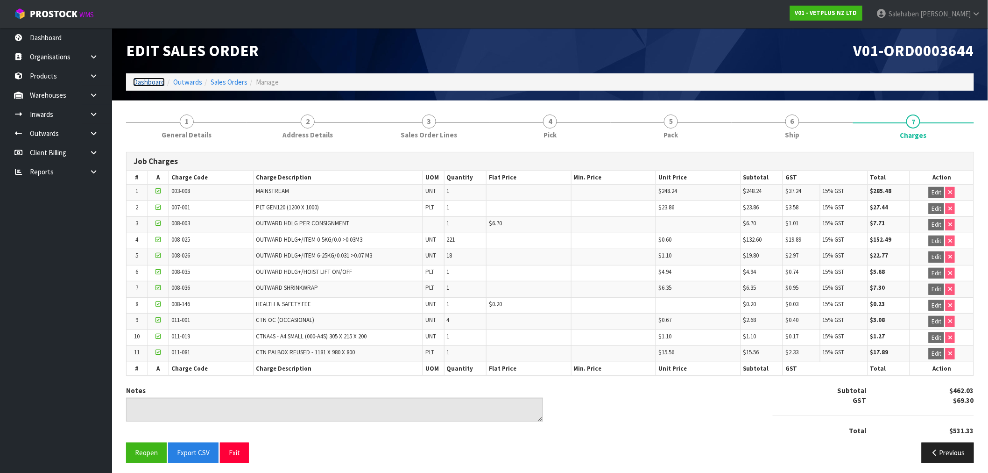
click at [146, 83] on link "Dashboard" at bounding box center [149, 82] width 32 height 9
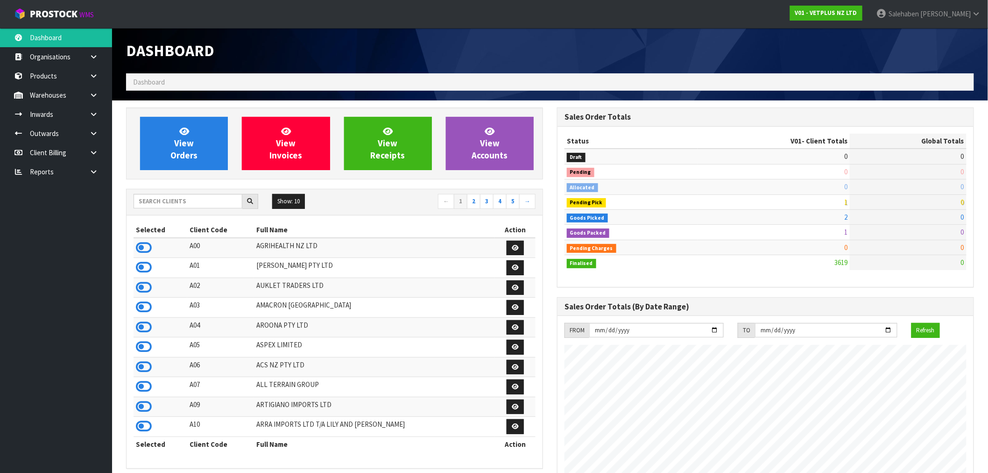
scroll to position [708, 431]
click at [175, 204] on input "text" at bounding box center [188, 201] width 109 height 14
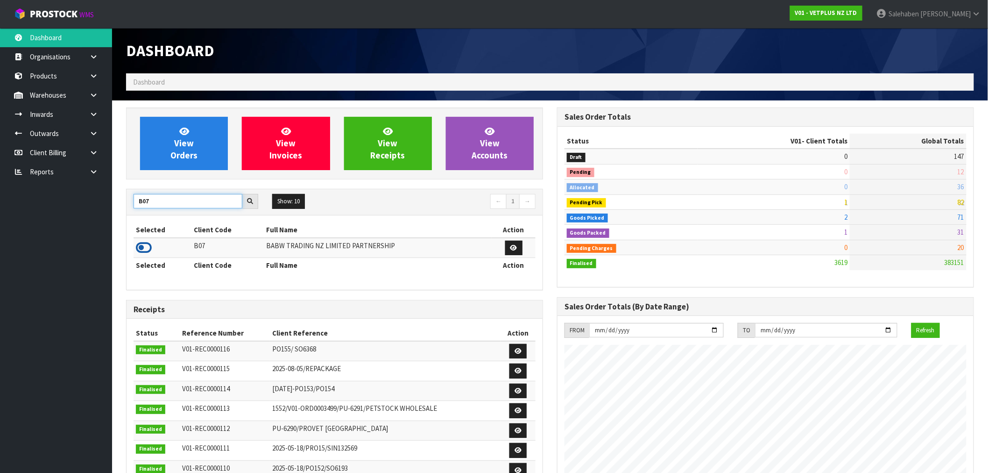
type input "B07"
click at [146, 245] on icon at bounding box center [144, 248] width 16 height 14
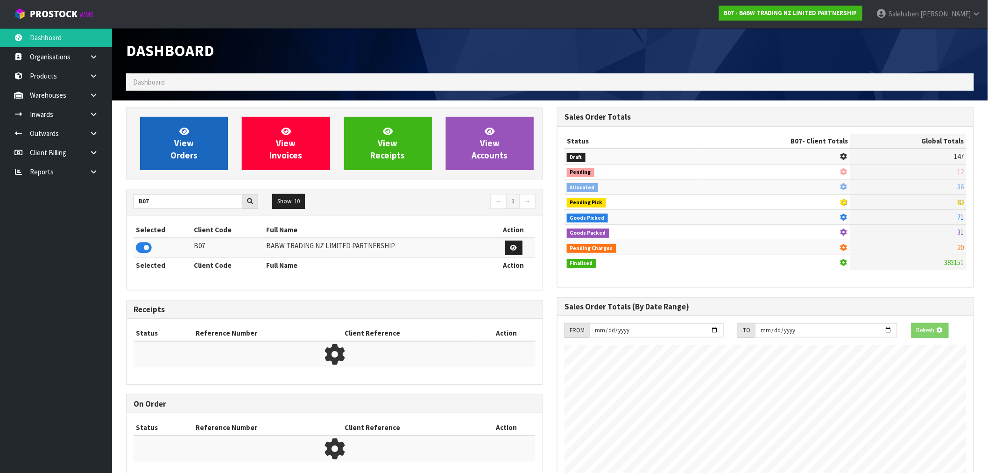
scroll to position [466487, 466638]
click at [193, 155] on span "View Orders" at bounding box center [183, 143] width 27 height 35
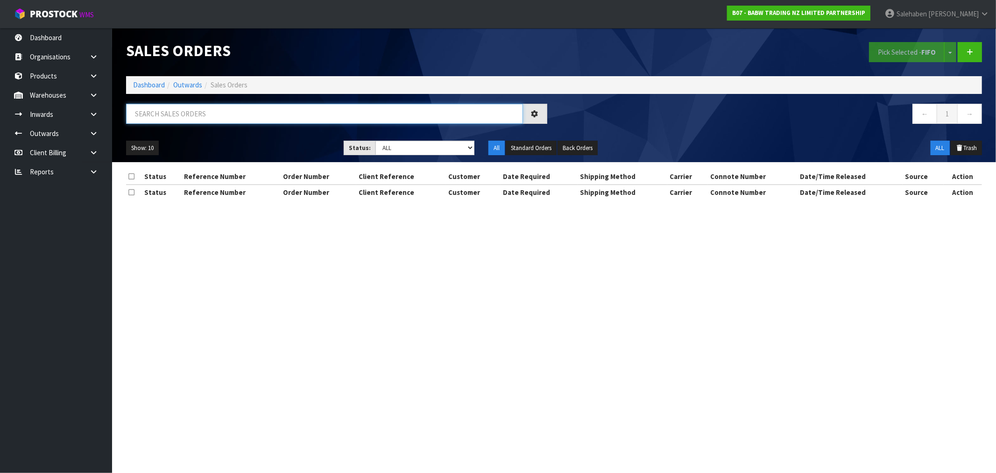
click at [248, 113] on input "text" at bounding box center [324, 114] width 397 height 20
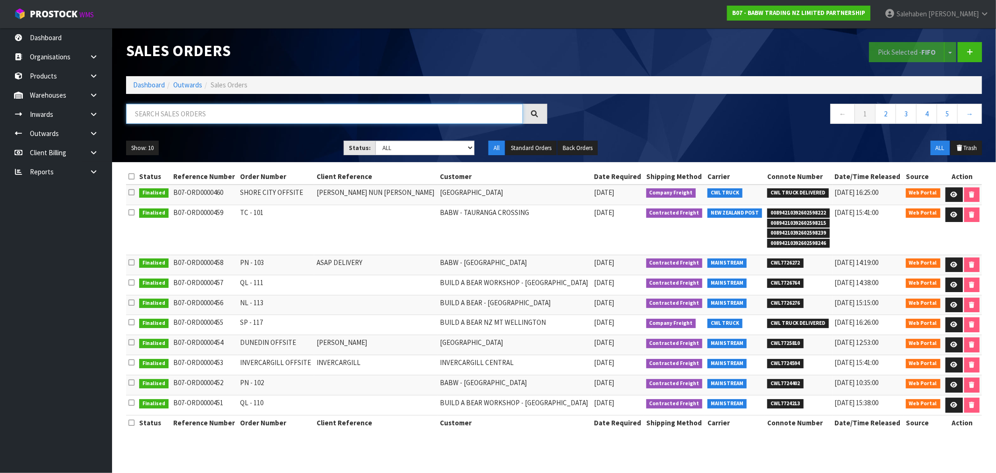
paste input "CWL7724207"
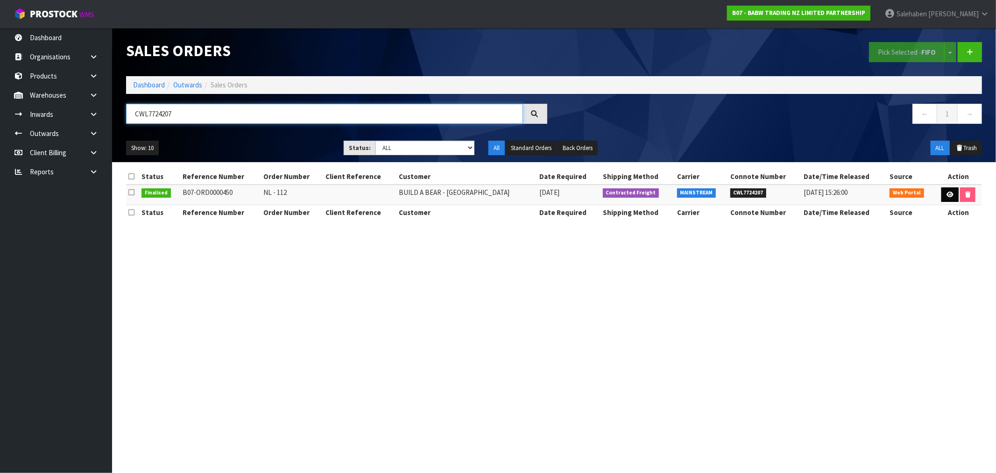
type input "CWL7724207"
click at [953, 195] on link at bounding box center [950, 194] width 17 height 15
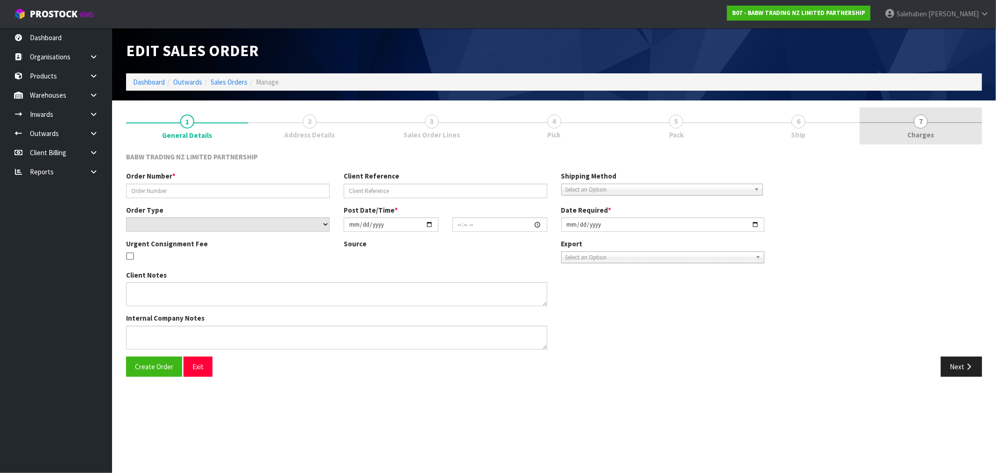
type input "NL - 112"
select select "number:0"
type input "[DATE]"
type input "12:05:00.000"
type input "[DATE]"
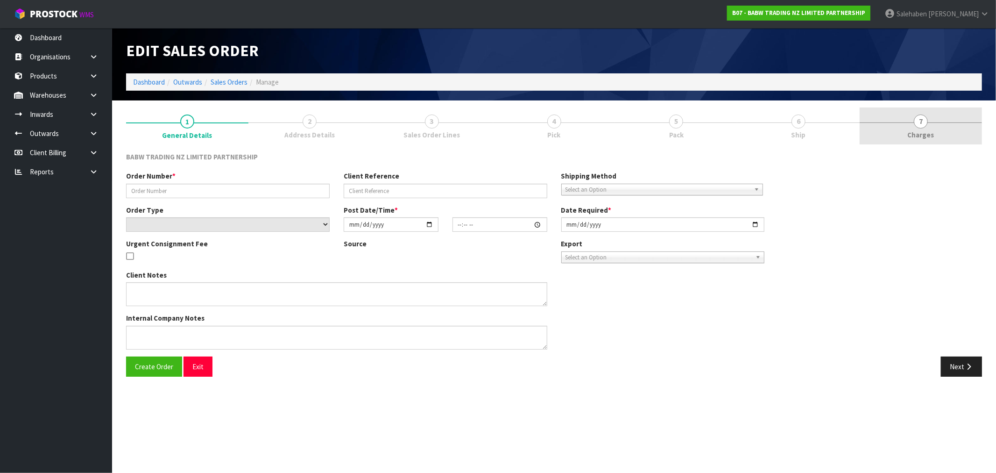
type textarea "DELIVER BETWEEN 8AM AND 8.30AM CALL - SANTANA ON 0221550016 AFTERNOON PRIOR TO …"
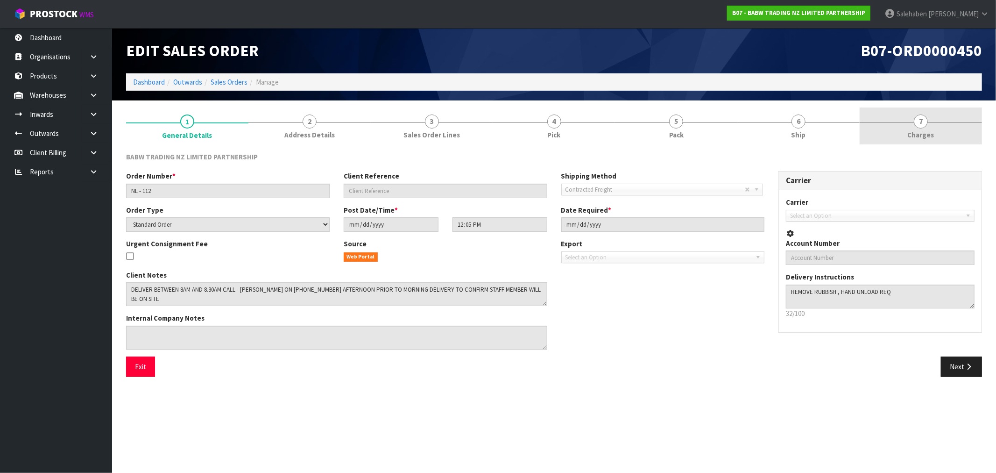
click at [922, 127] on span "7" at bounding box center [921, 121] width 14 height 14
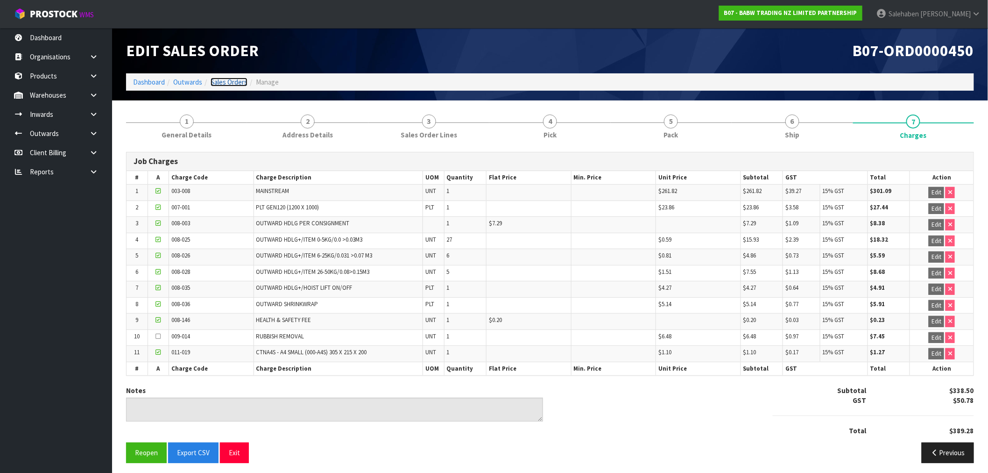
click at [234, 81] on link "Sales Orders" at bounding box center [229, 82] width 37 height 9
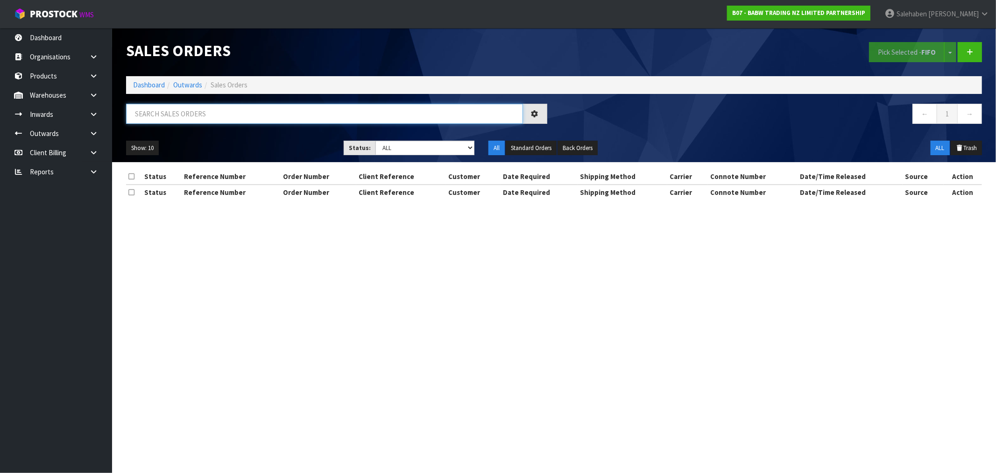
click at [217, 114] on input "text" at bounding box center [324, 114] width 397 height 20
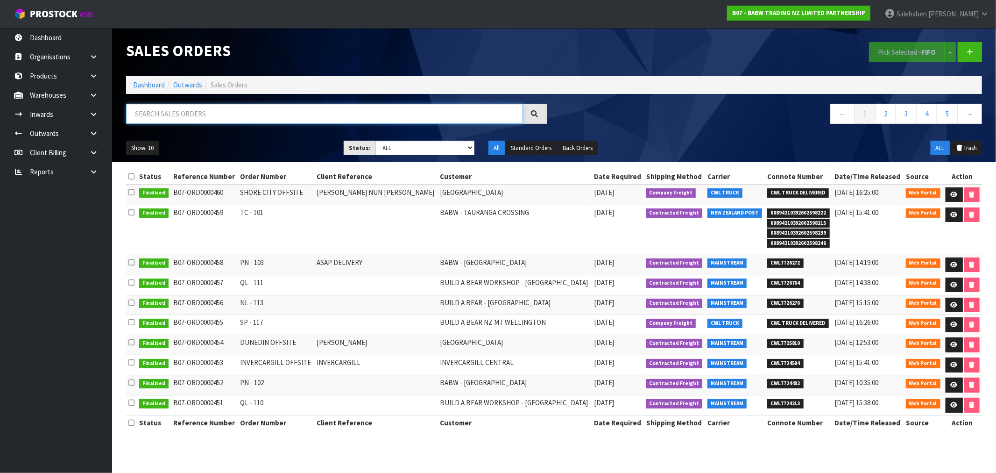
paste input "CWL7724213"
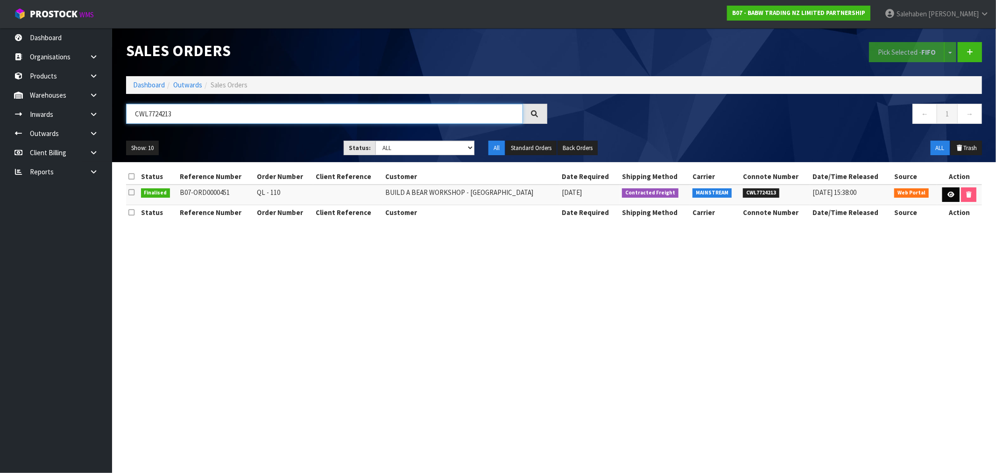
type input "CWL7724213"
click at [950, 192] on icon at bounding box center [951, 194] width 7 height 6
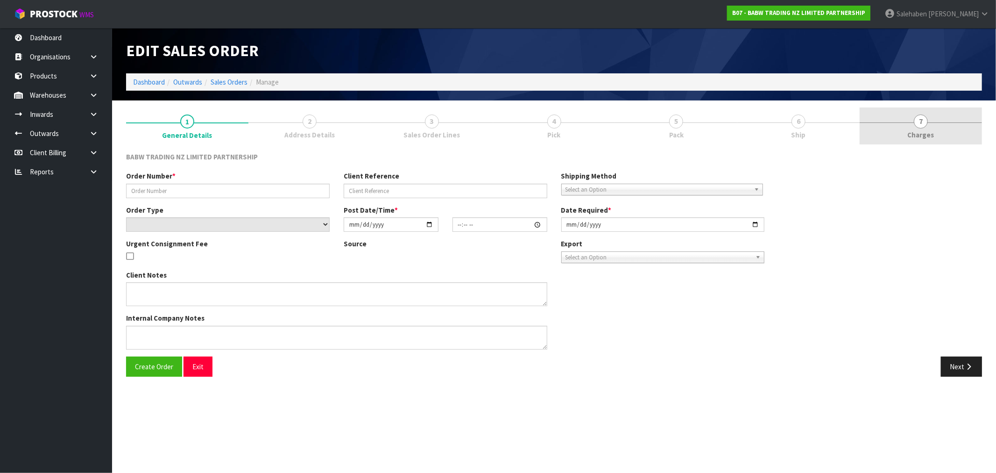
click at [929, 138] on span "Charges" at bounding box center [921, 135] width 27 height 10
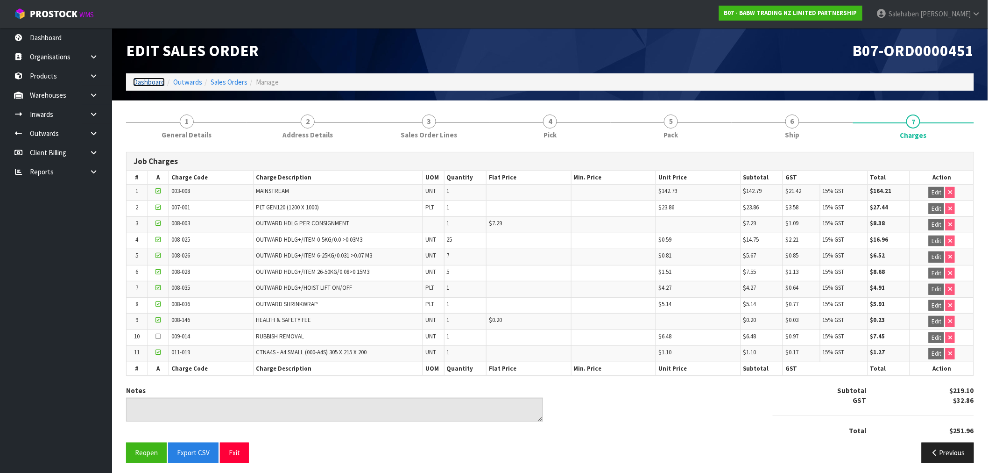
click at [151, 80] on link "Dashboard" at bounding box center [149, 82] width 32 height 9
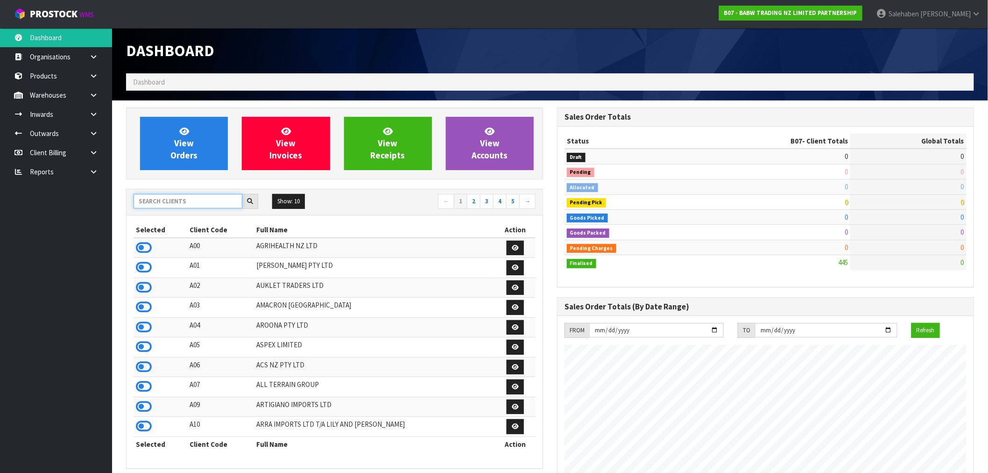
click at [173, 195] on input "text" at bounding box center [188, 201] width 109 height 14
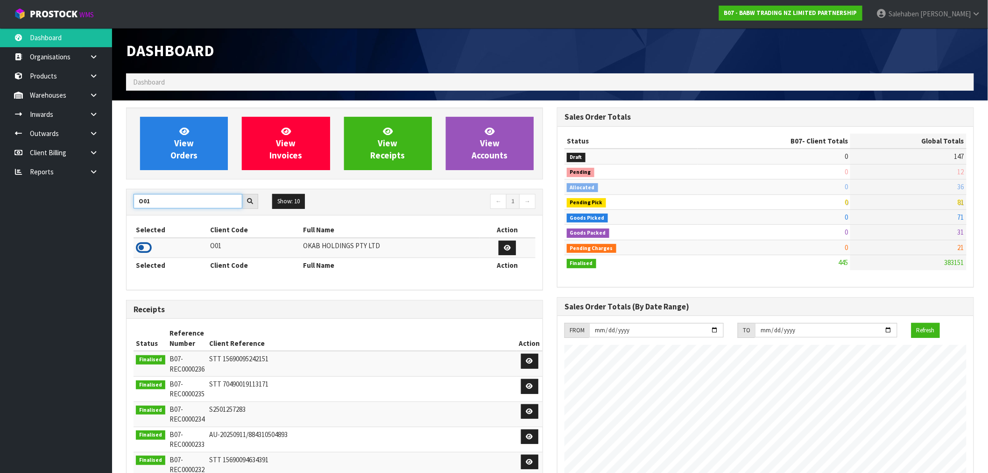
type input "O01"
click at [143, 248] on icon at bounding box center [144, 248] width 16 height 14
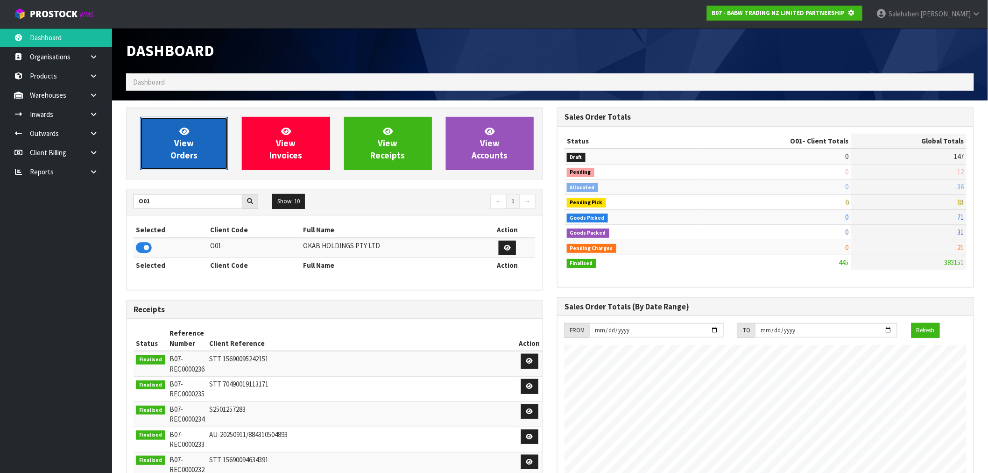
scroll to position [466487, 466638]
click at [175, 149] on link "View Orders" at bounding box center [184, 143] width 88 height 53
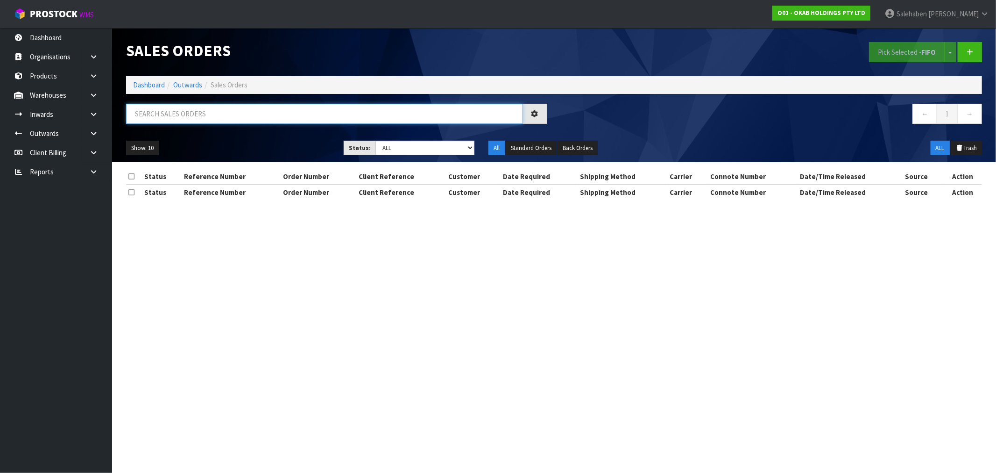
click at [241, 118] on input "text" at bounding box center [324, 114] width 397 height 20
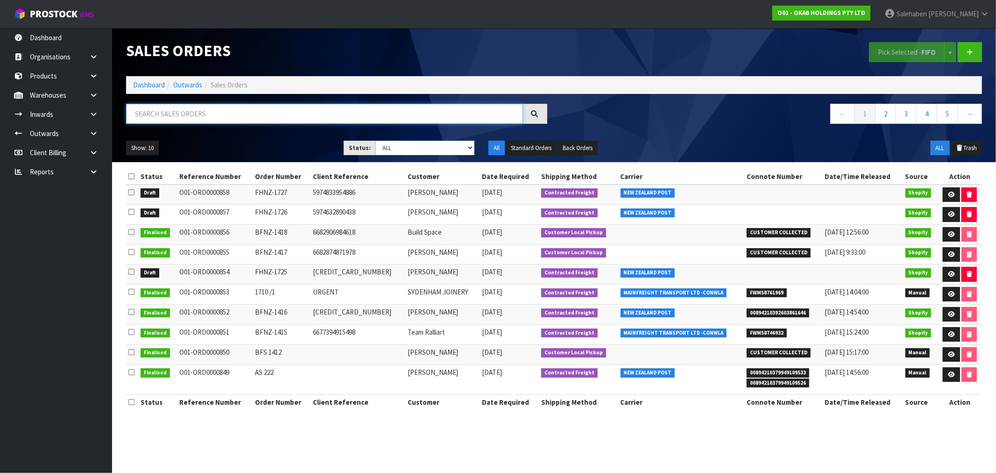
paste input "CWL7724363"
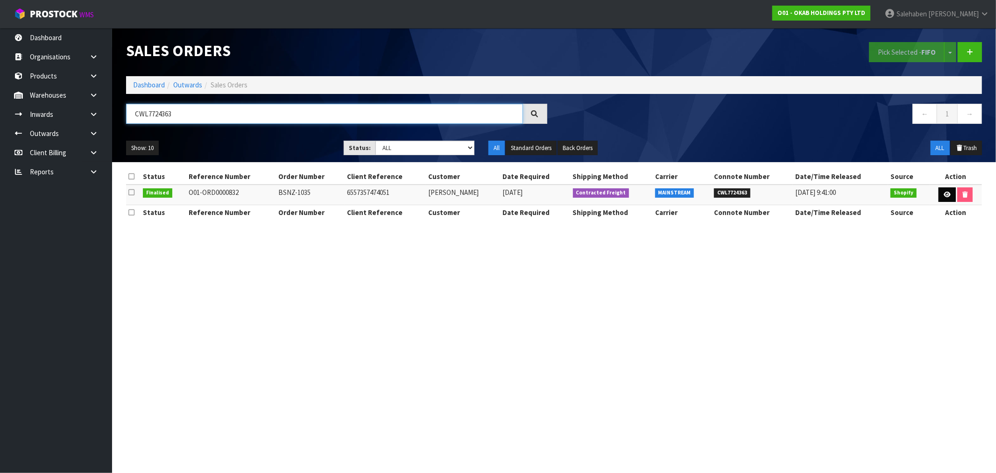
type input "CWL7724363"
click at [944, 195] on icon at bounding box center [947, 194] width 7 height 6
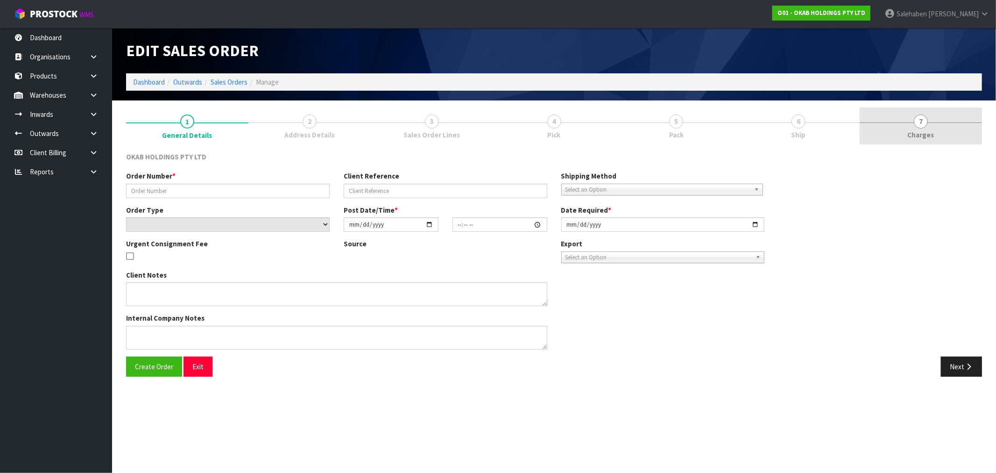
type input "BSNZ-1035"
type input "6557357474051"
select select "number:0"
type input "2025-08-07"
type input "13:41:40.000"
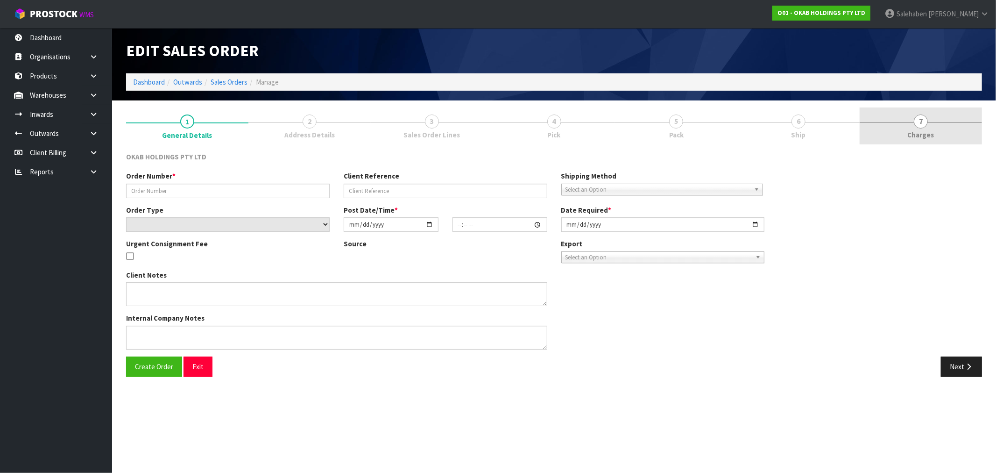
type input "2025-09-15"
type textarea "#1035 7 AUG AT 2:41 AM CLEVELAND MCKAY ONLINE STORE $930.00 COMPLETEPAID ATTENT…"
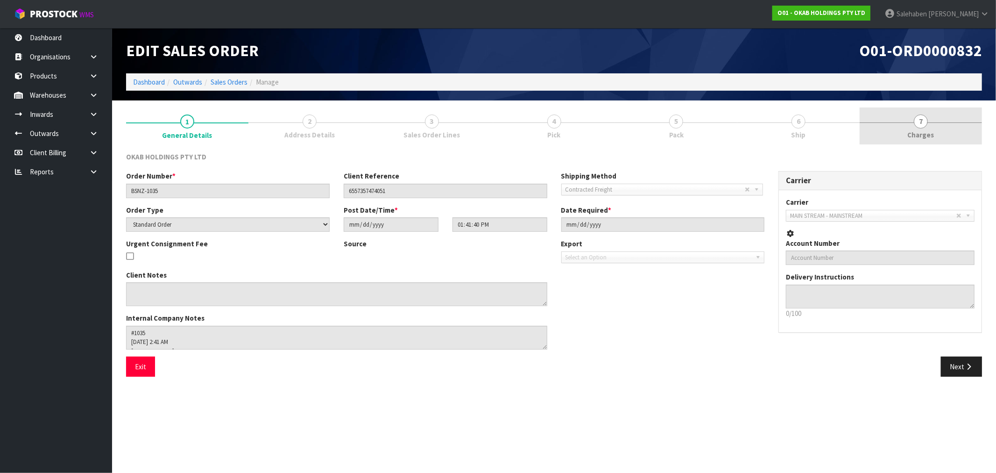
click at [917, 137] on span "Charges" at bounding box center [921, 135] width 27 height 10
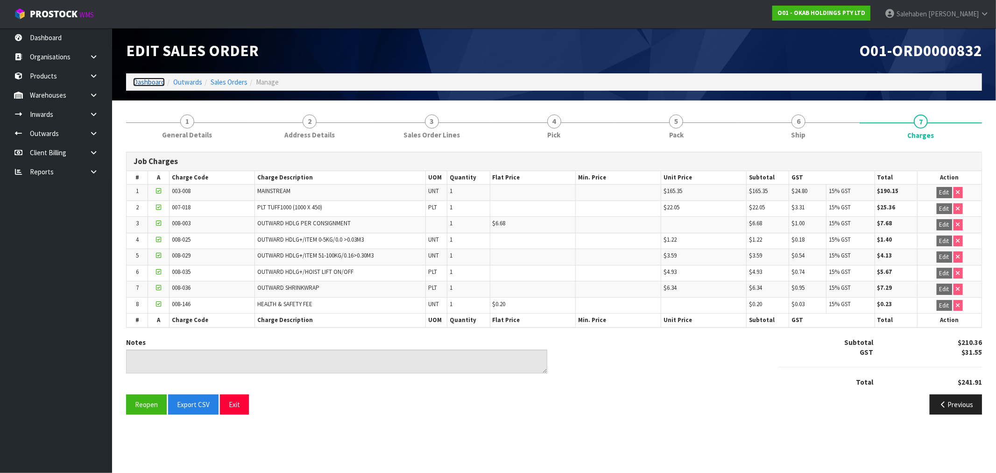
click at [149, 78] on link "Dashboard" at bounding box center [149, 82] width 32 height 9
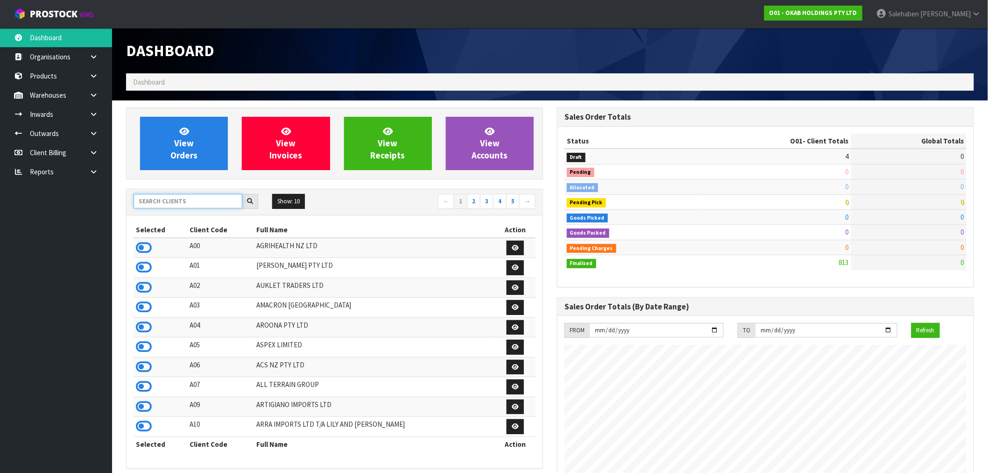
click at [153, 196] on input "text" at bounding box center [188, 201] width 109 height 14
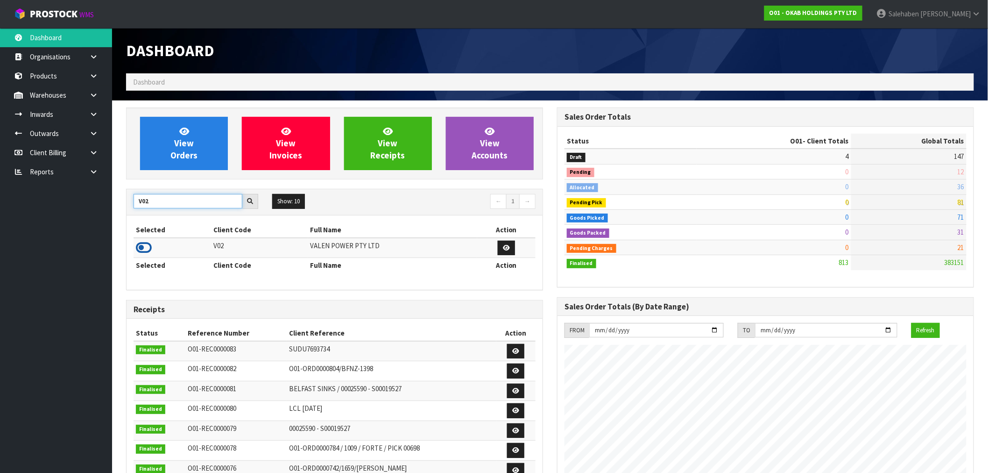
type input "V02"
click at [141, 246] on icon at bounding box center [144, 248] width 16 height 14
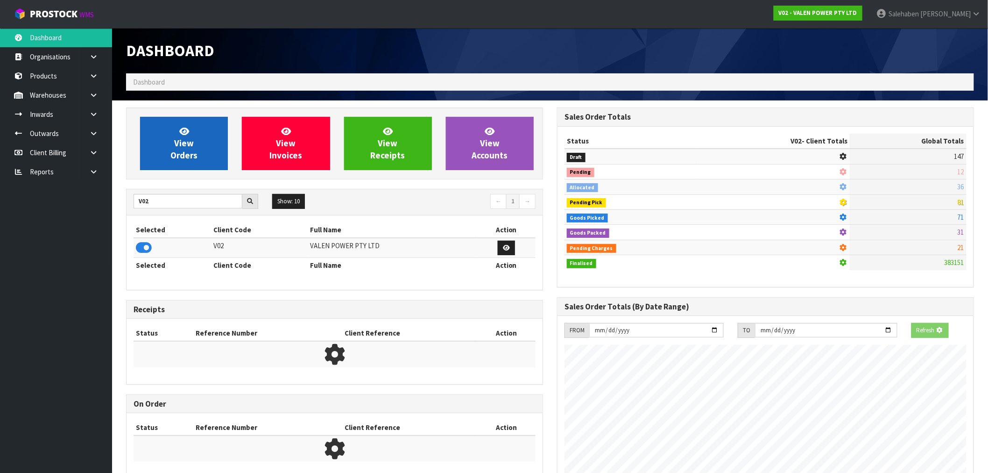
scroll to position [466487, 466638]
click at [178, 160] on span "View Orders" at bounding box center [183, 143] width 27 height 35
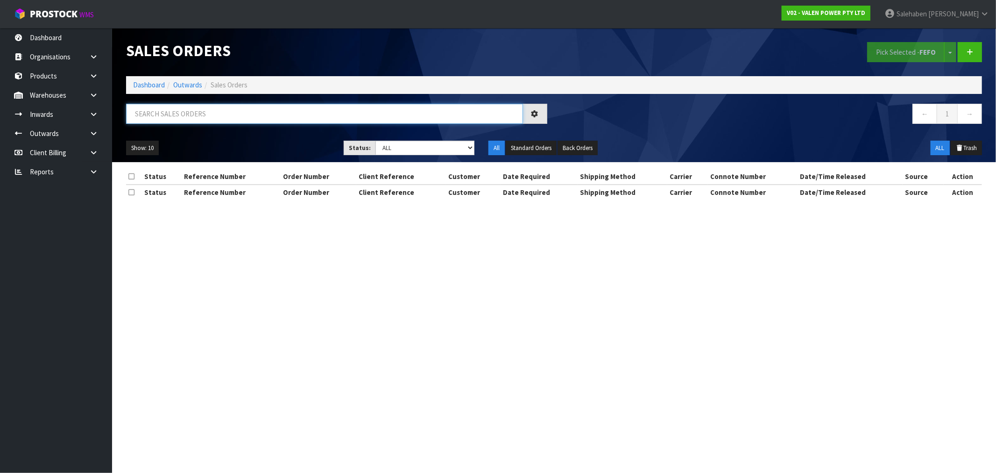
click at [339, 111] on input "text" at bounding box center [324, 114] width 397 height 20
paste input "CWL7724366"
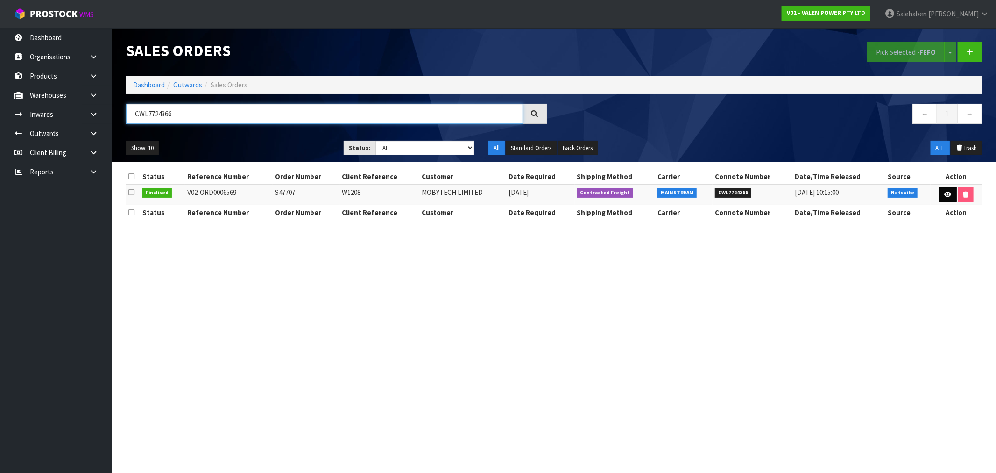
type input "CWL7724366"
click at [950, 196] on link at bounding box center [948, 194] width 17 height 15
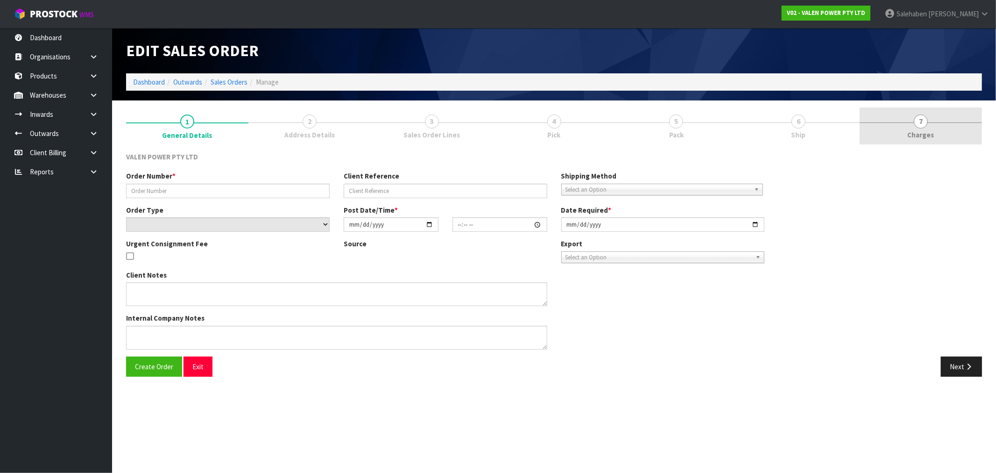
type input "S47707"
type input "W1208"
select select "number:0"
type input "2025-09-15"
type input "11:45:08.000"
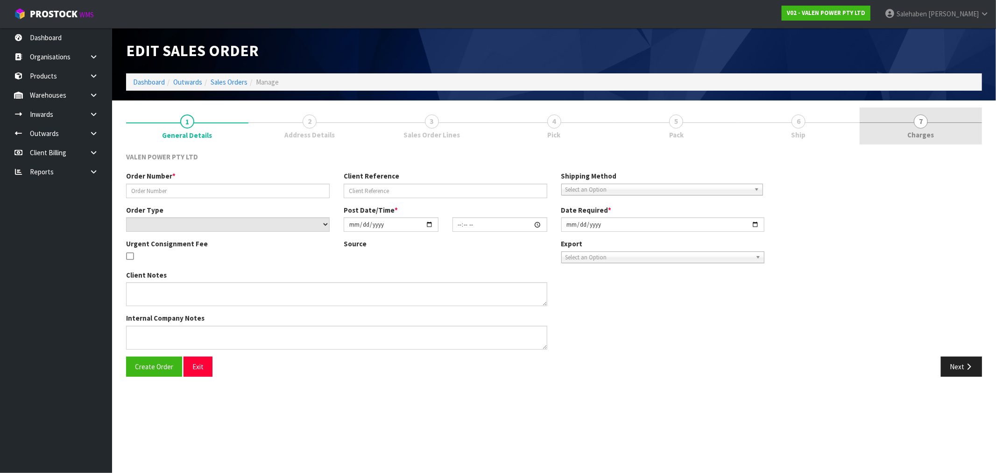
type input "2025-09-15"
click at [926, 130] on span "Charges" at bounding box center [921, 135] width 27 height 10
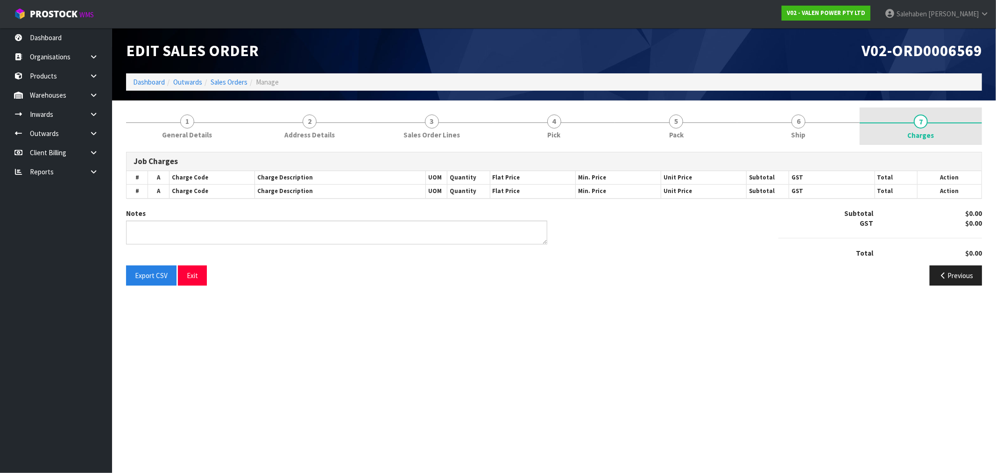
click at [926, 130] on span "Charges" at bounding box center [921, 135] width 27 height 10
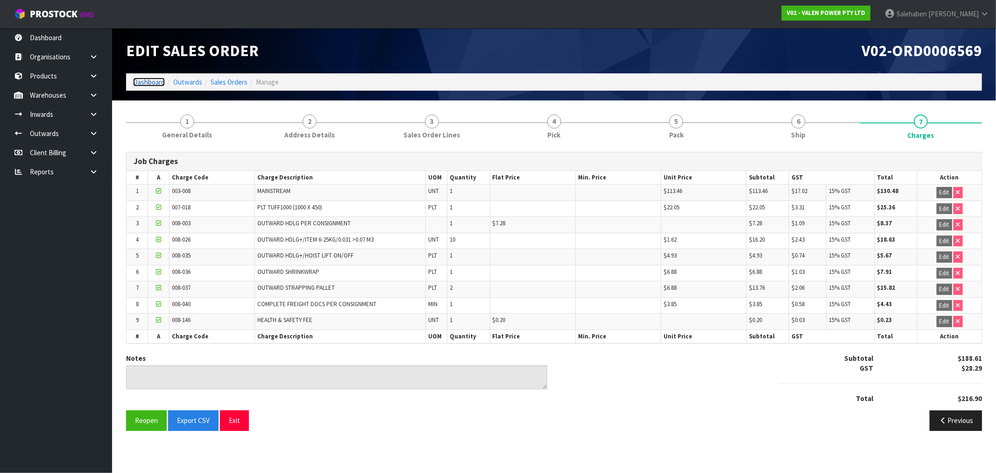
click at [148, 80] on link "Dashboard" at bounding box center [149, 82] width 32 height 9
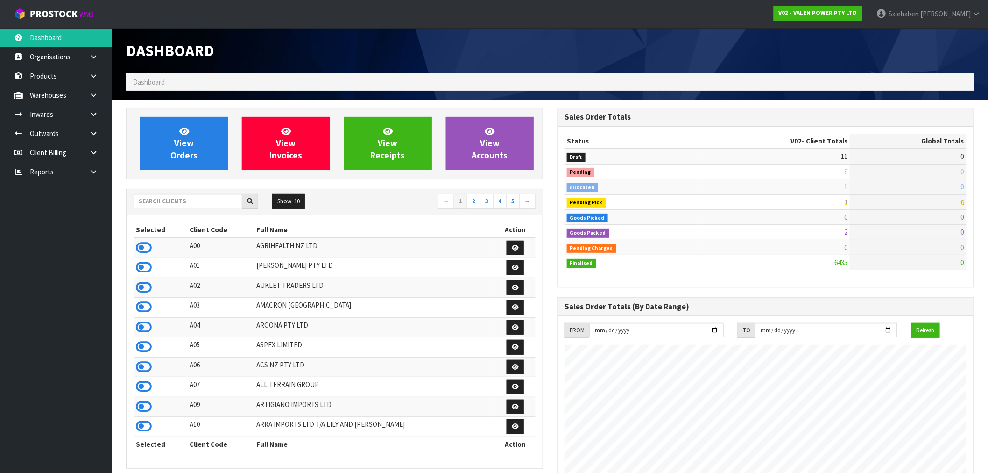
scroll to position [708, 431]
click at [147, 202] on input "text" at bounding box center [188, 201] width 109 height 14
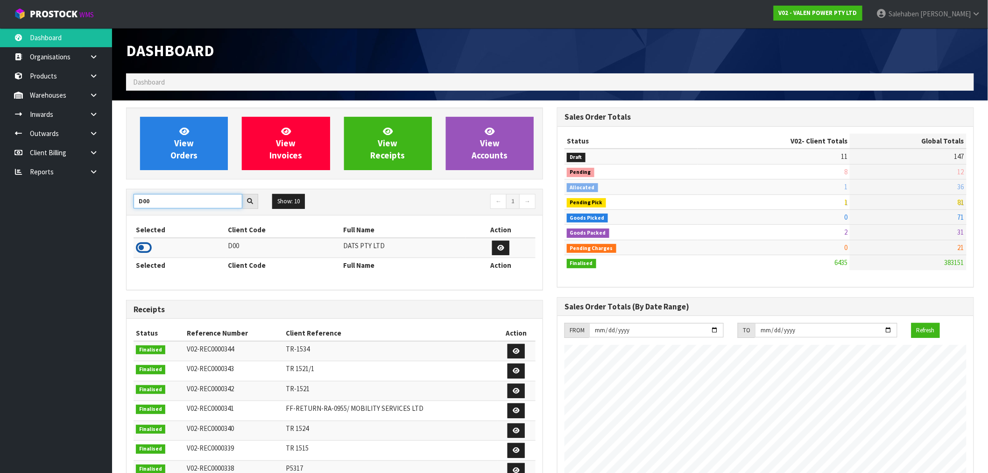
type input "D00"
click at [148, 249] on icon at bounding box center [144, 248] width 16 height 14
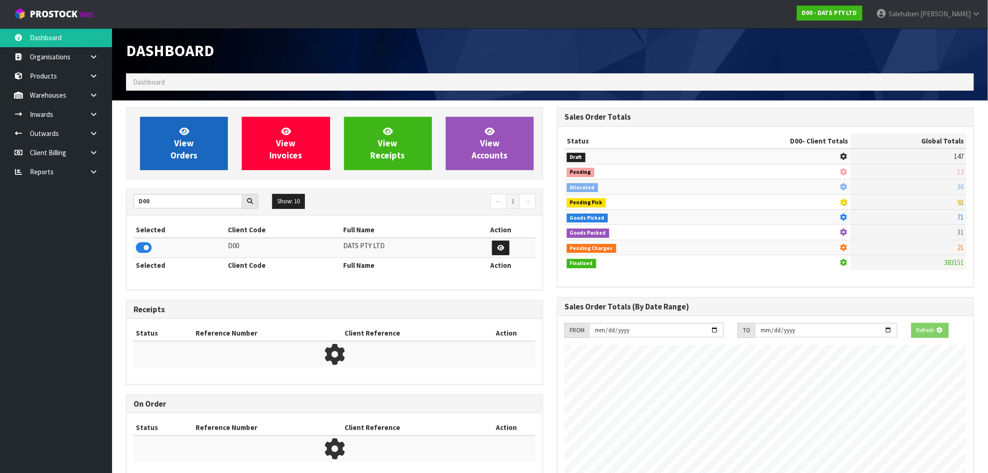
scroll to position [466487, 466638]
click at [198, 150] on link "View Orders" at bounding box center [184, 143] width 88 height 53
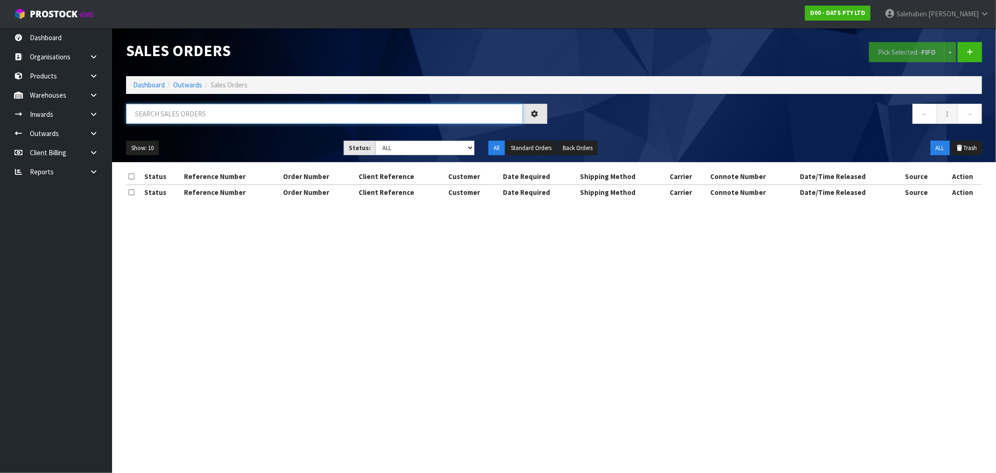
click at [326, 111] on input "text" at bounding box center [324, 114] width 397 height 20
paste input "CWL7724389"
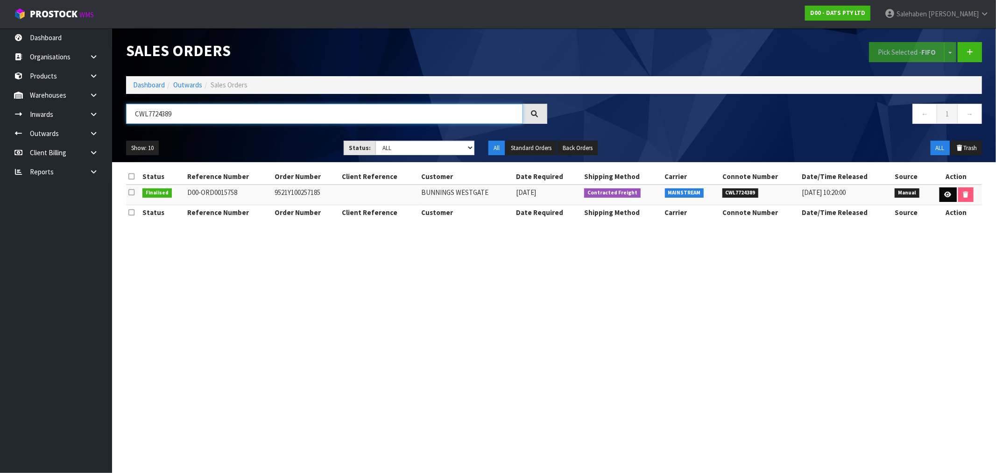
type input "CWL7724389"
click at [945, 197] on icon at bounding box center [948, 194] width 7 height 6
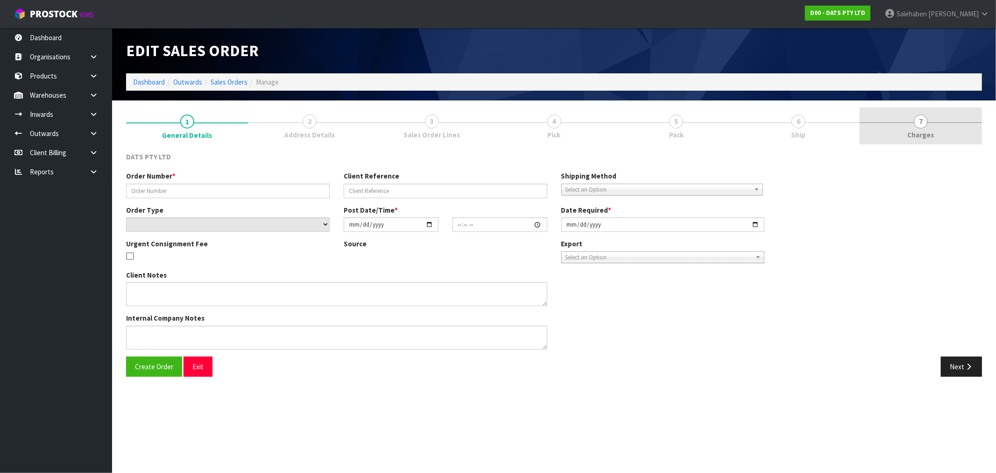
type input "9521Y100257185"
select select "number:0"
type input "2025-09-12"
type input "09:01:00.000"
type input "2025-09-12"
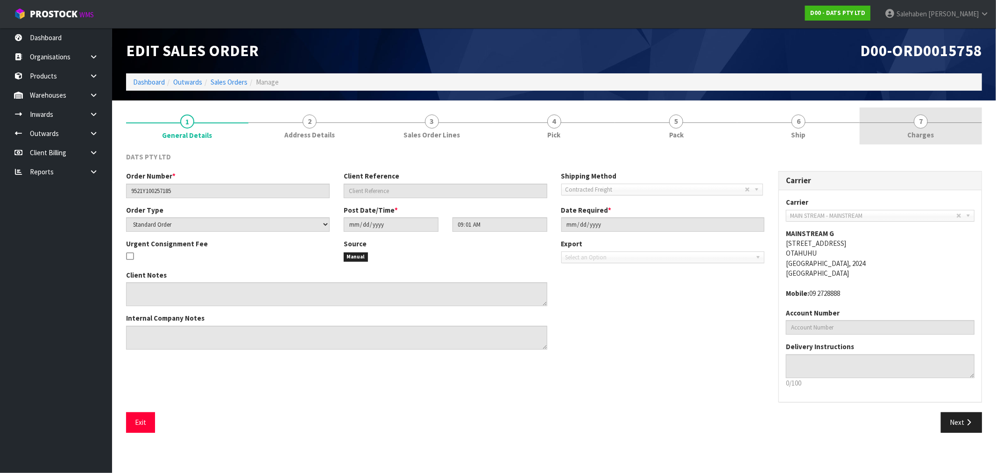
click at [926, 134] on span "Charges" at bounding box center [921, 135] width 27 height 10
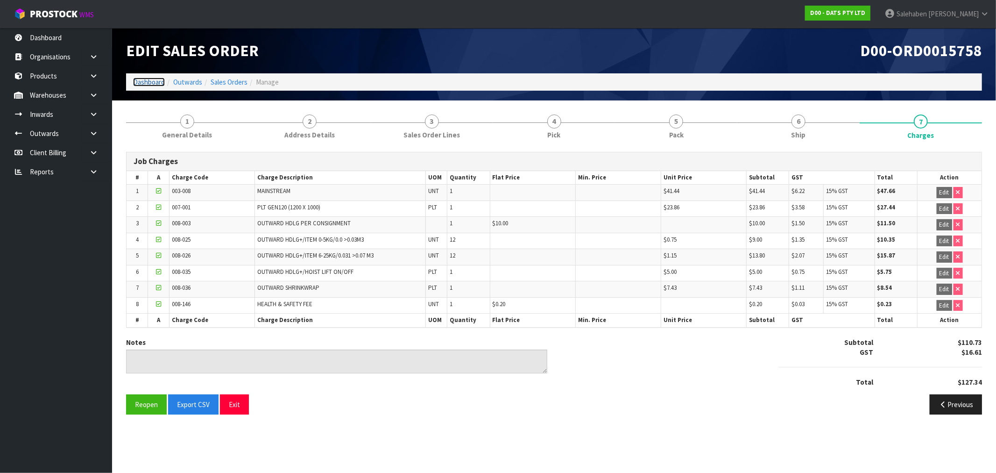
click at [147, 82] on link "Dashboard" at bounding box center [149, 82] width 32 height 9
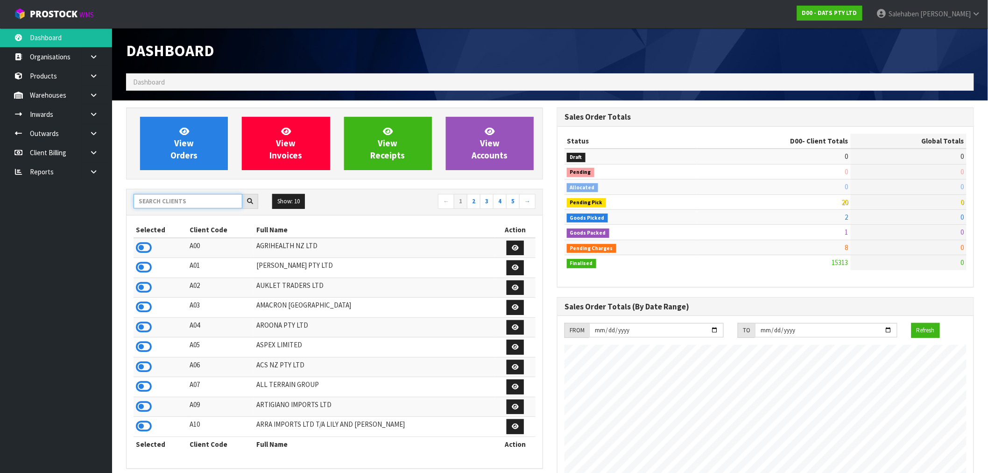
scroll to position [708, 431]
click at [159, 203] on input "text" at bounding box center [188, 201] width 109 height 14
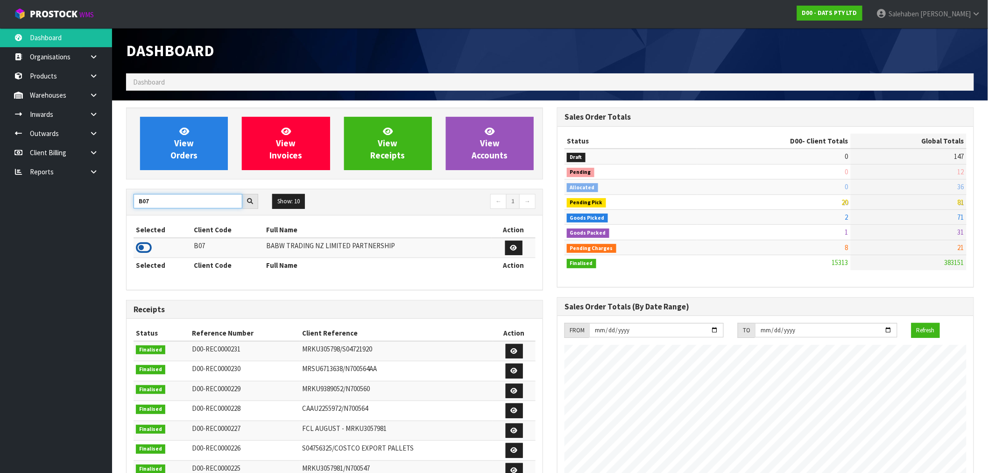
type input "B07"
click at [142, 248] on icon at bounding box center [144, 248] width 16 height 14
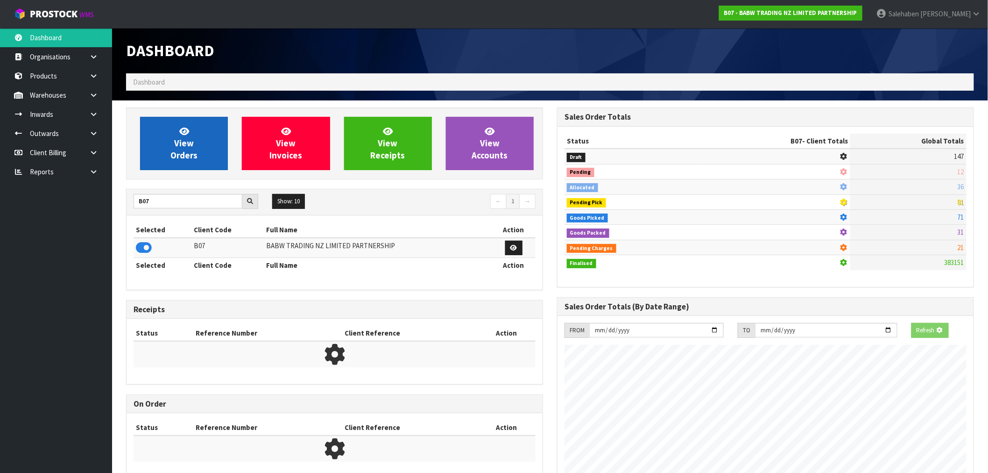
scroll to position [582, 431]
click at [188, 157] on span "View Orders" at bounding box center [183, 143] width 27 height 35
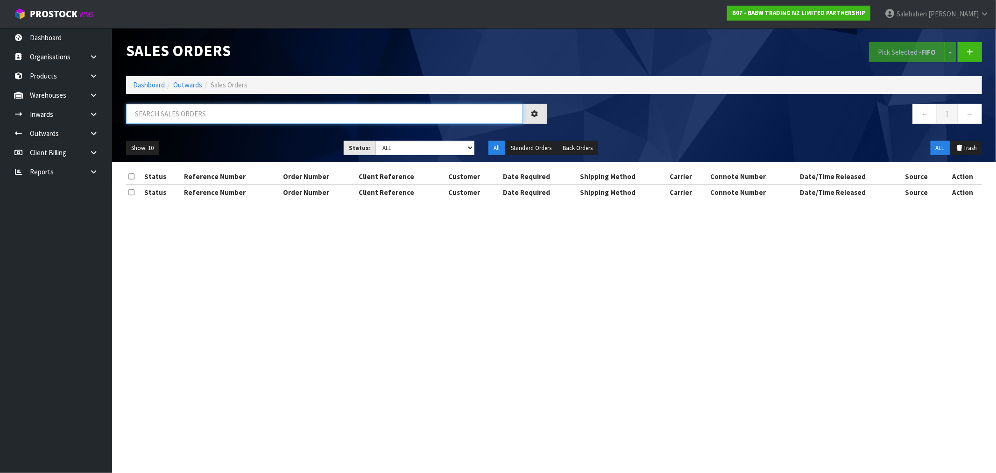
click at [296, 114] on input "text" at bounding box center [324, 114] width 397 height 20
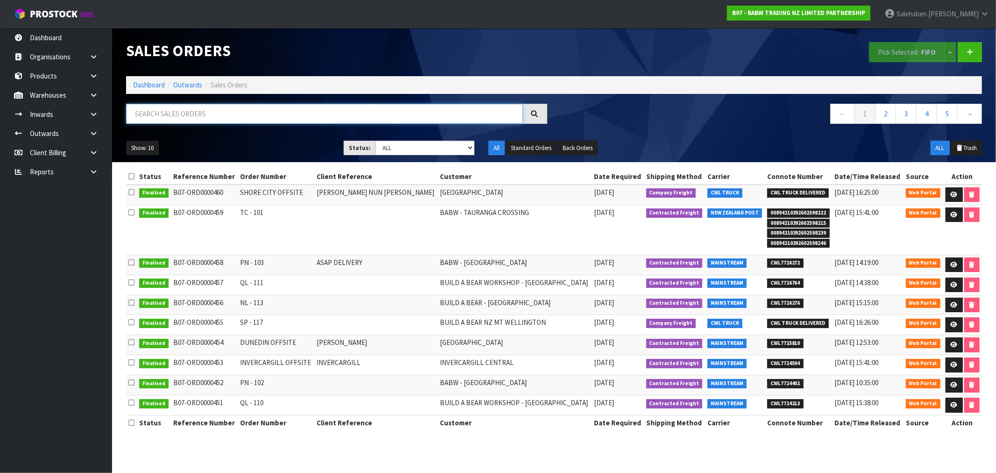
paste input "CWL7724402"
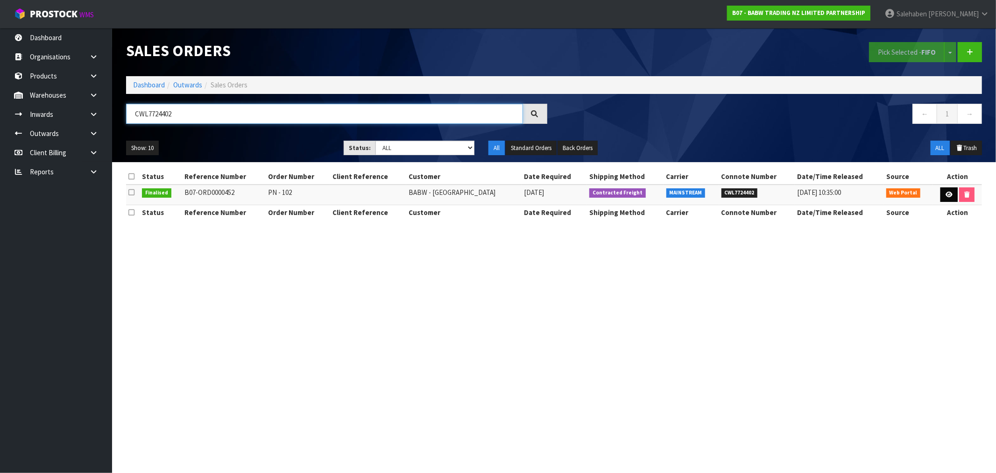
type input "CWL7724402"
click at [948, 195] on icon at bounding box center [949, 194] width 7 height 6
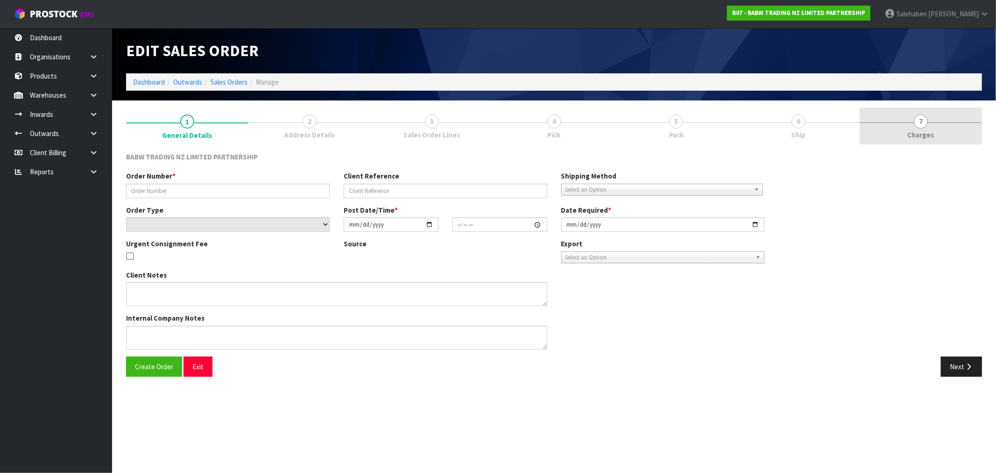
type input "PN - 102"
select select "number:0"
type input "2025-09-15"
type input "12:09:00.000"
type input "2025-09-15"
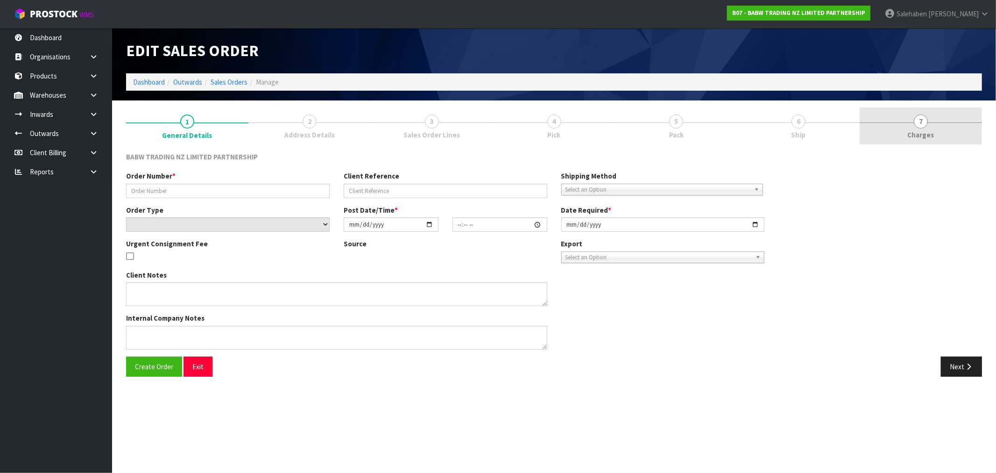
type textarea "CONTACT AS FOLLOWS: TE ARAWA AKURANGI +64 22 504 5782"
type textarea "REMOVED 33712 X 24"
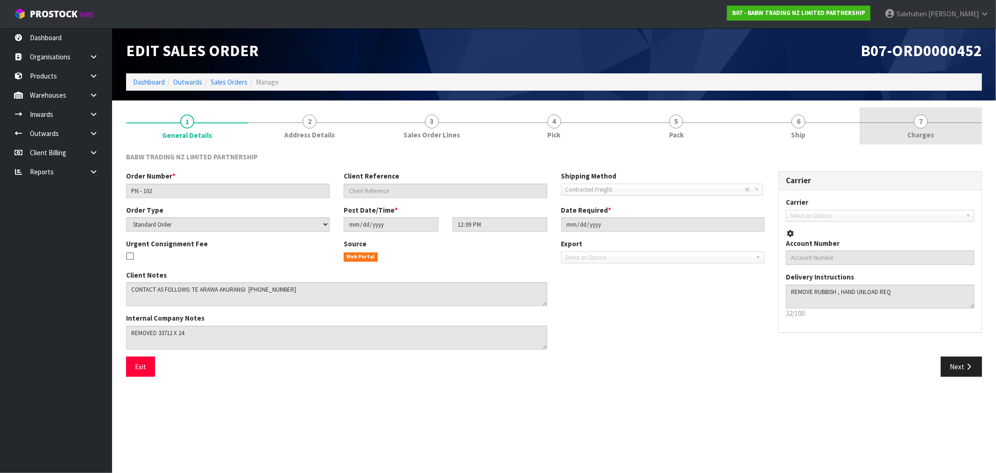
click at [919, 139] on span "Charges" at bounding box center [921, 135] width 27 height 10
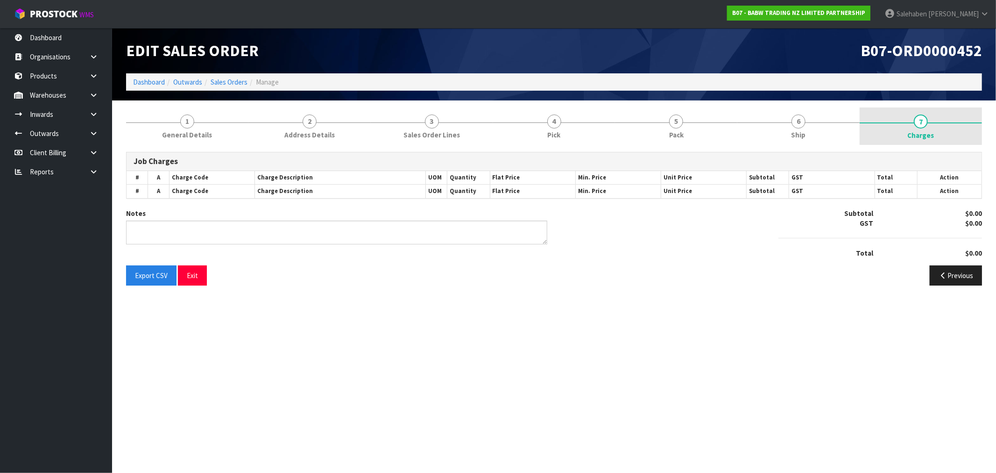
click at [920, 136] on span "Charges" at bounding box center [921, 135] width 27 height 10
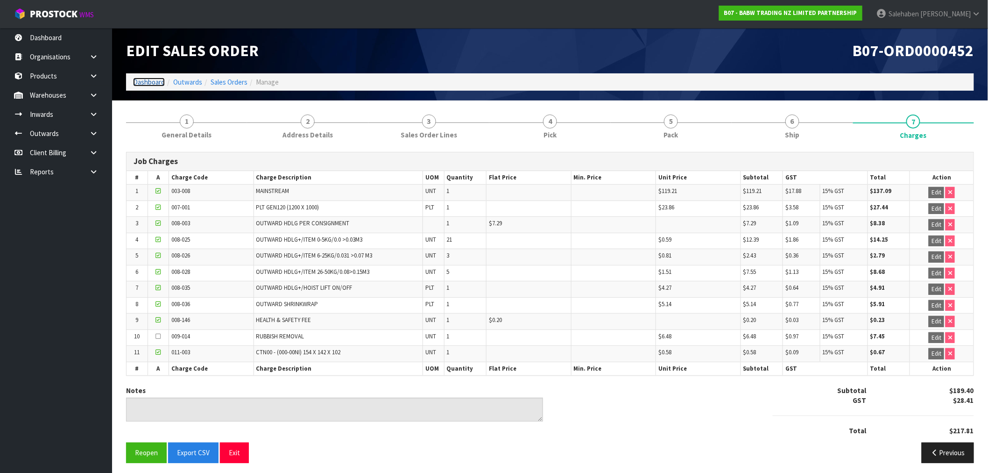
click at [145, 81] on link "Dashboard" at bounding box center [149, 82] width 32 height 9
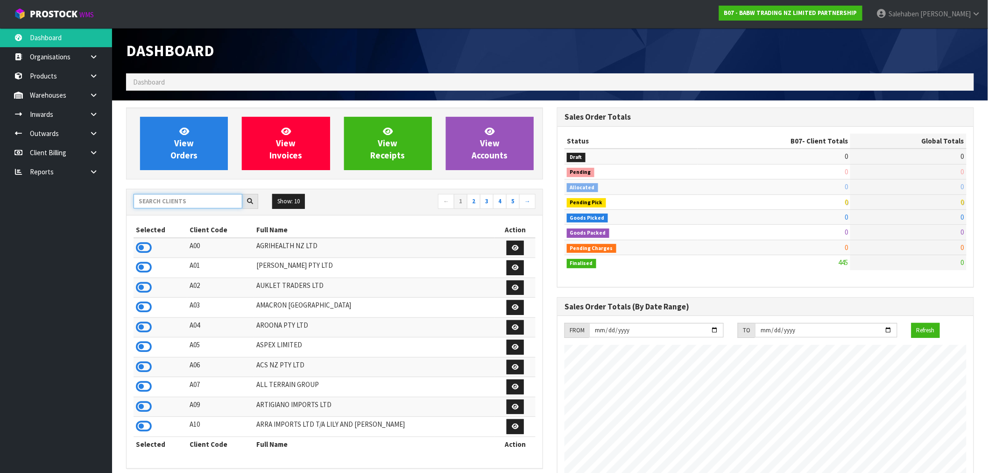
click at [155, 204] on input "text" at bounding box center [188, 201] width 109 height 14
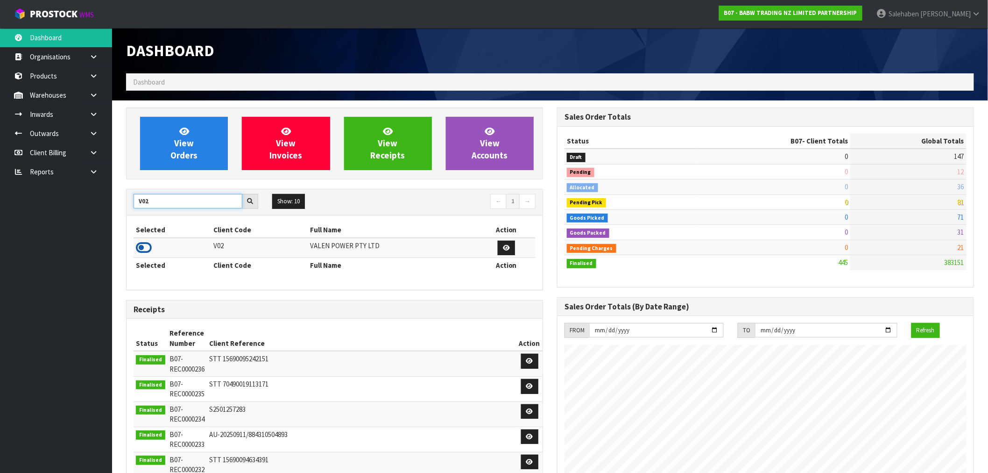
type input "V02"
click at [141, 254] on icon at bounding box center [144, 248] width 16 height 14
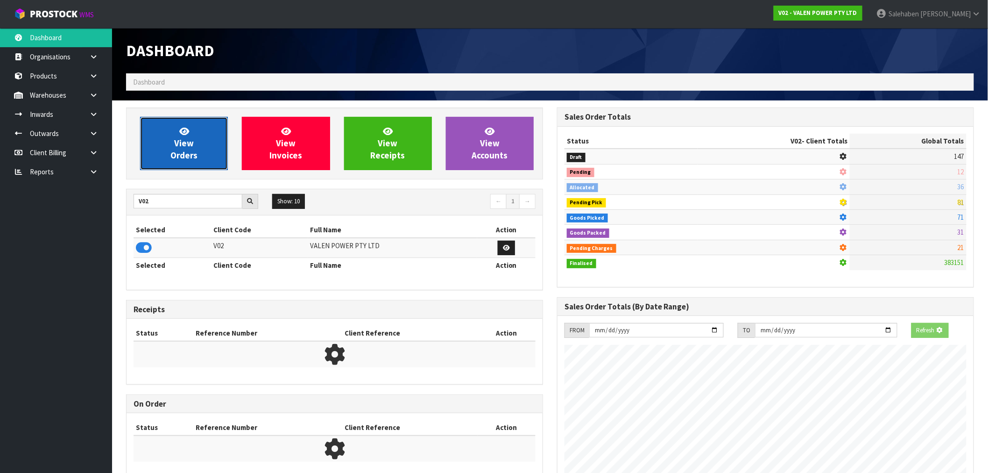
click at [198, 164] on link "View Orders" at bounding box center [184, 143] width 88 height 53
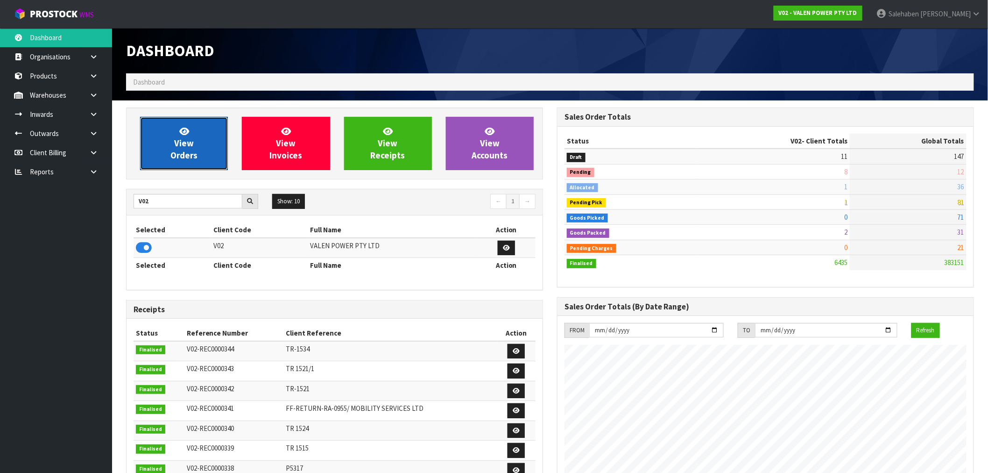
scroll to position [708, 431]
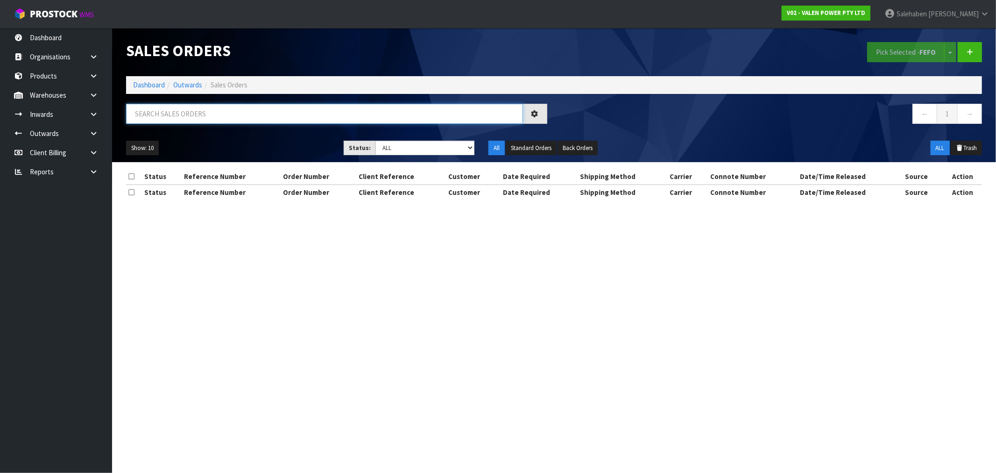
click at [327, 114] on input "text" at bounding box center [324, 114] width 397 height 20
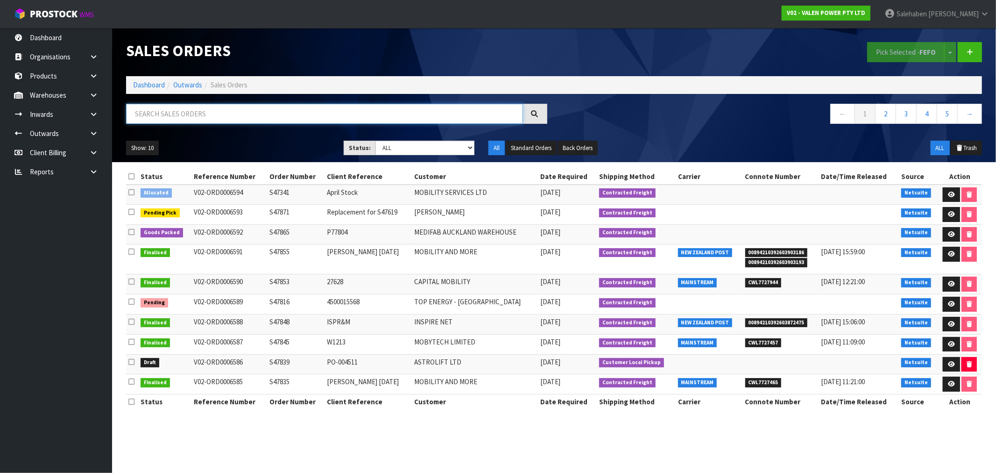
paste input "CWL7724420"
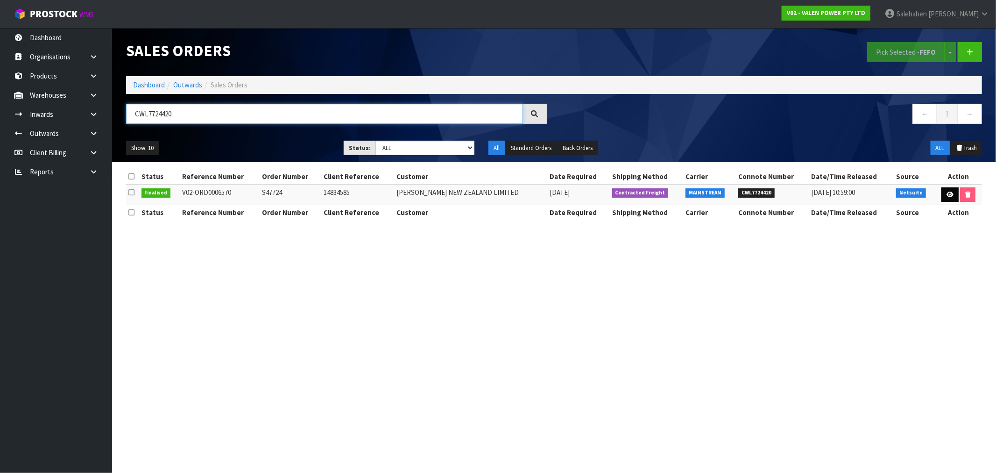
type input "CWL7724420"
click at [950, 193] on icon at bounding box center [950, 194] width 7 height 6
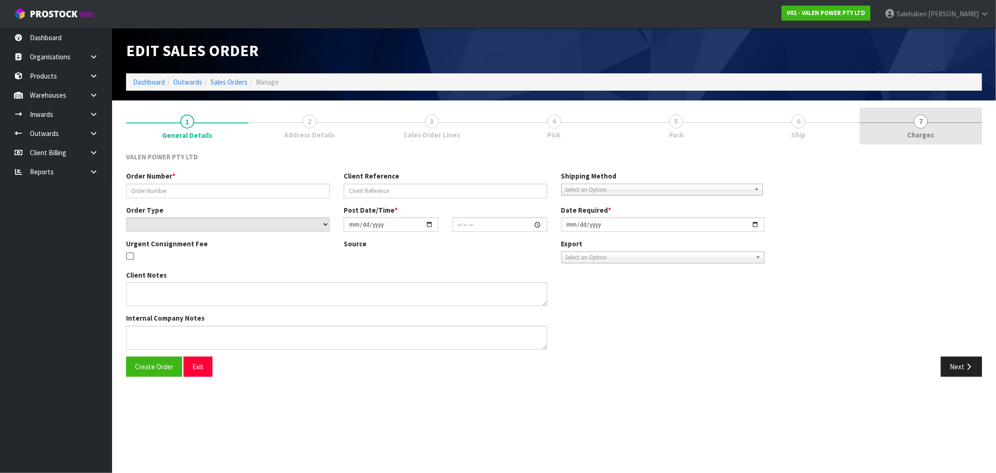
click at [932, 132] on span "Charges" at bounding box center [921, 135] width 27 height 10
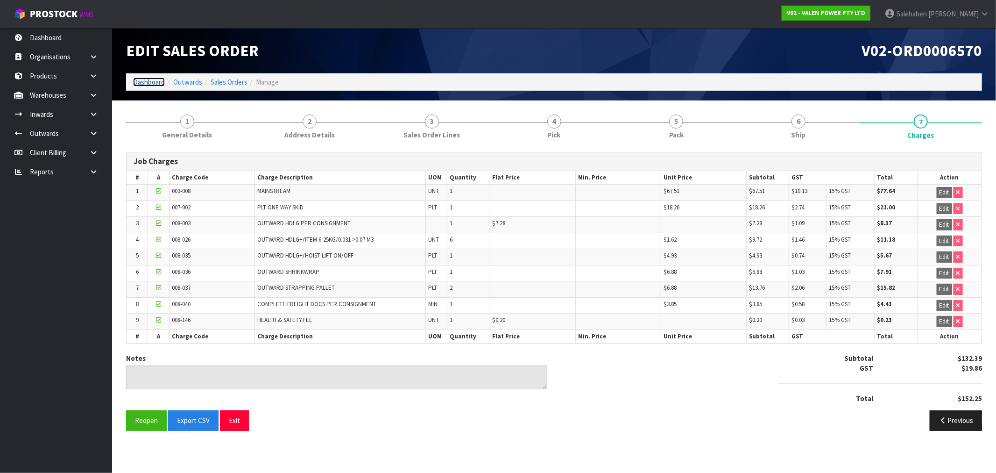
click at [145, 81] on link "Dashboard" at bounding box center [149, 82] width 32 height 9
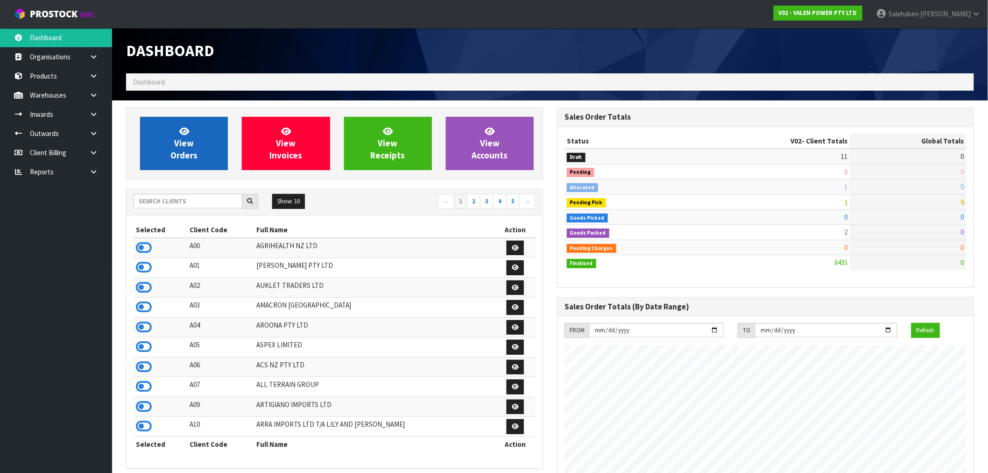
scroll to position [708, 431]
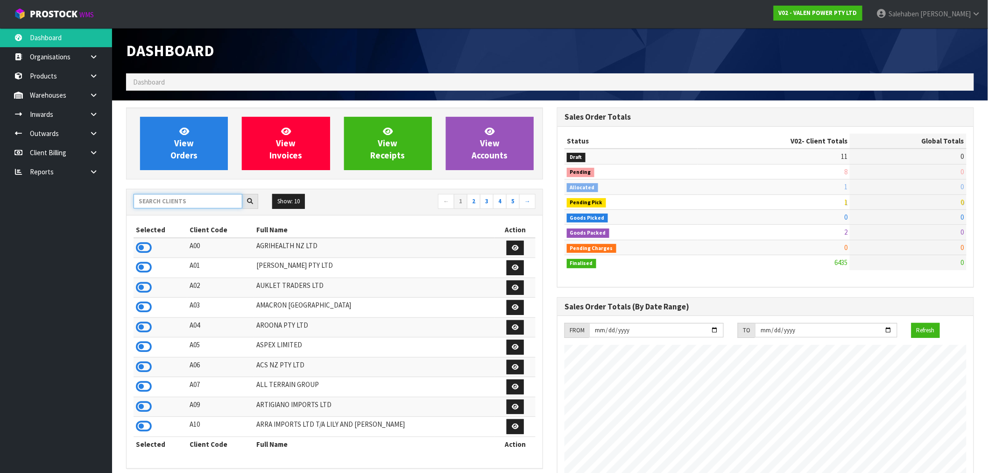
click at [149, 207] on input "text" at bounding box center [188, 201] width 109 height 14
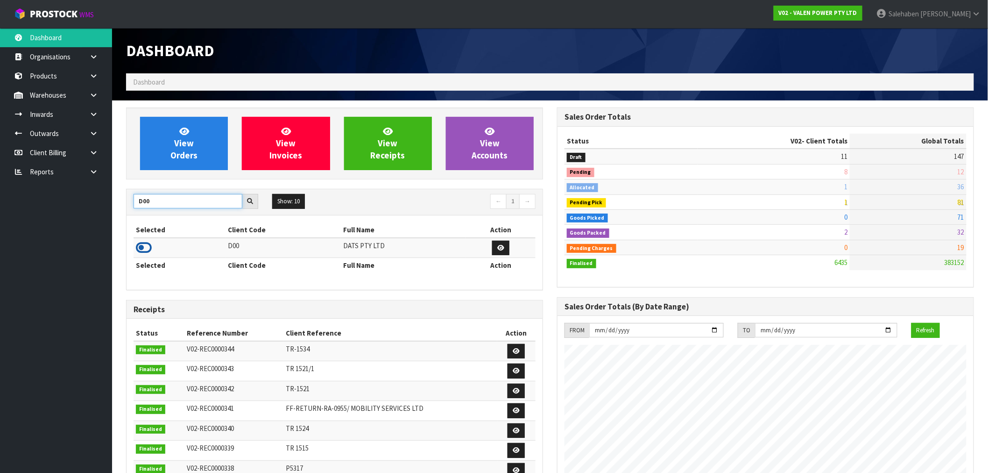
type input "D00"
click at [143, 254] on icon at bounding box center [144, 248] width 16 height 14
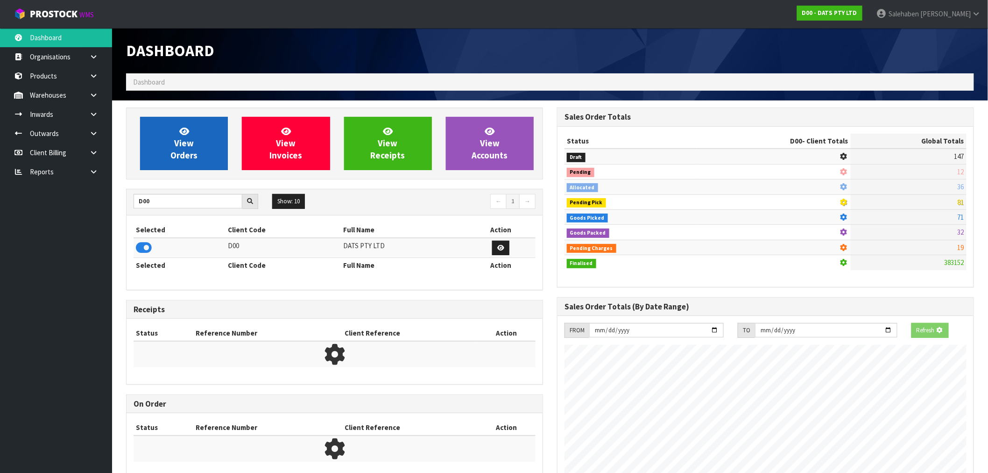
scroll to position [466487, 466638]
click at [208, 164] on link "View Orders" at bounding box center [184, 143] width 88 height 53
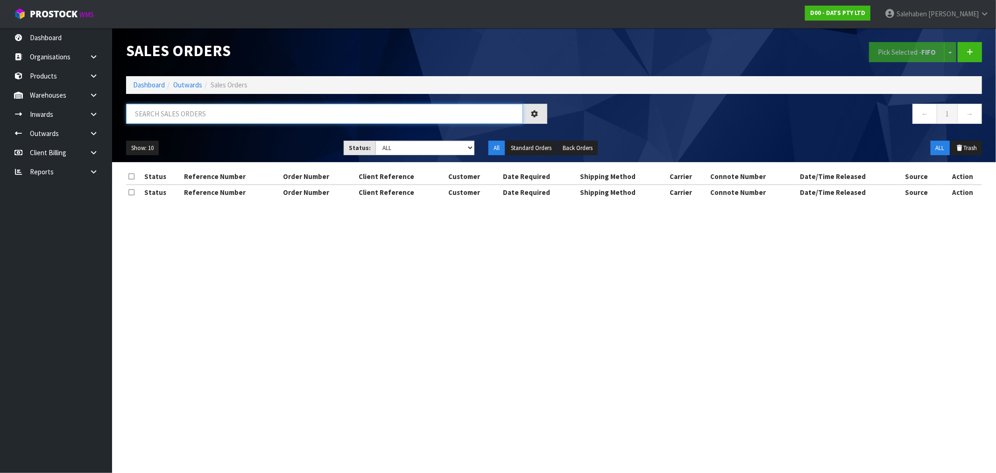
click at [343, 113] on input "text" at bounding box center [324, 114] width 397 height 20
paste input "CWL7724449"
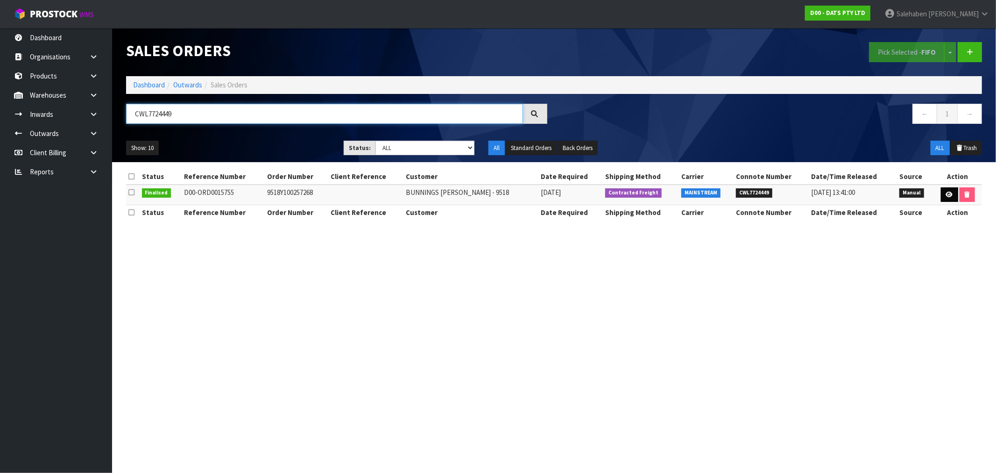
type input "CWL7724449"
click at [949, 192] on icon at bounding box center [949, 194] width 7 height 6
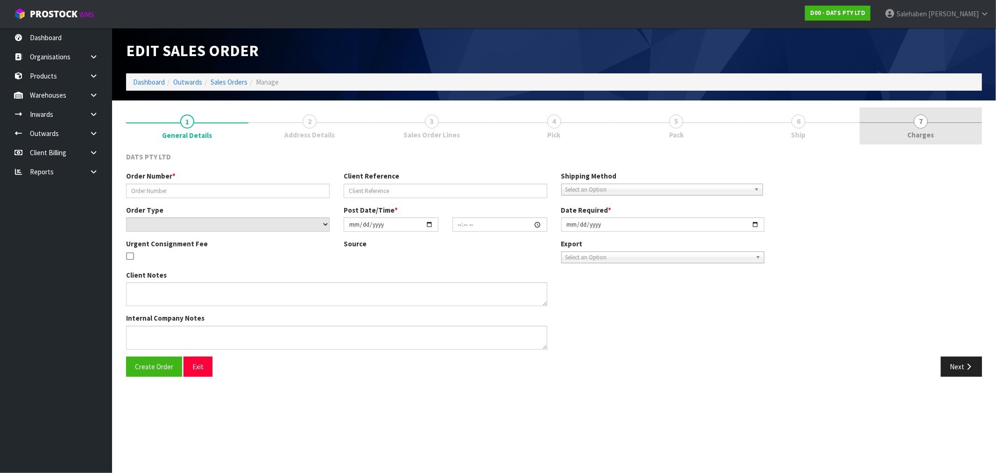
type input "9518Y100257268"
select select "number:0"
type input "2025-09-12"
type input "08:52:00.000"
type input "2025-09-12"
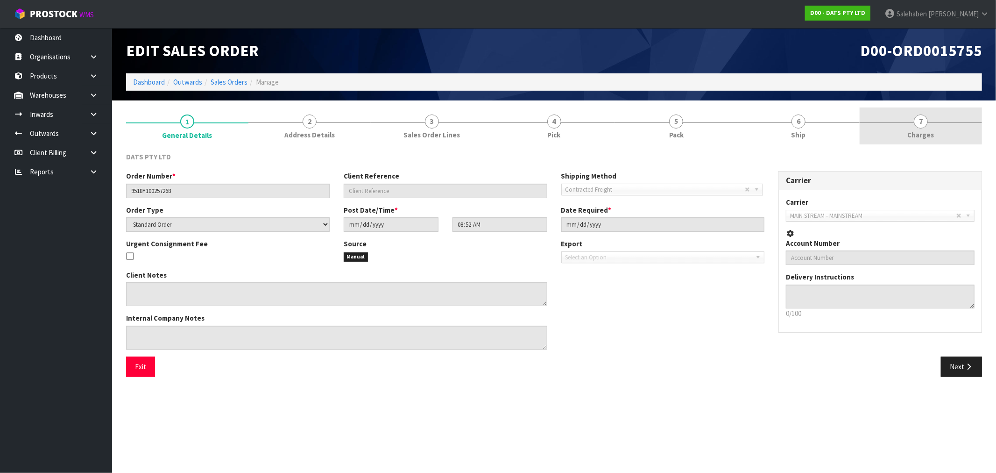
click at [923, 137] on span "Charges" at bounding box center [921, 135] width 27 height 10
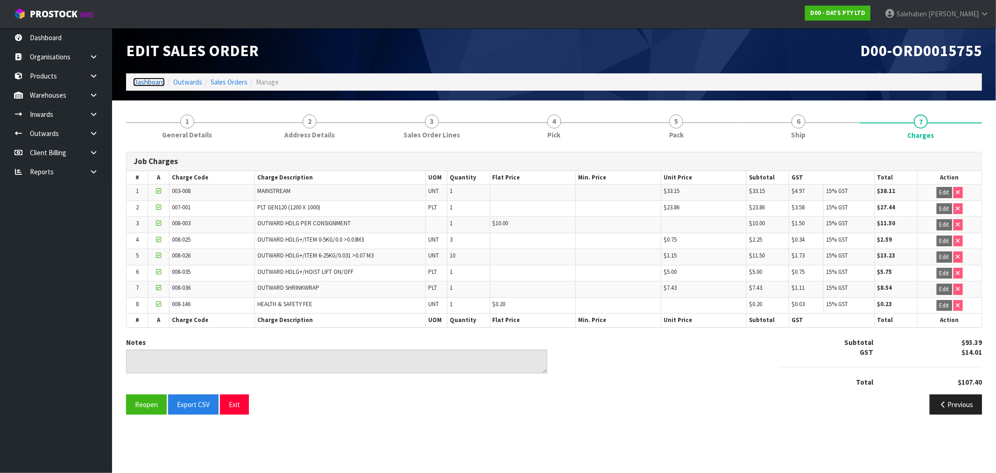
click at [138, 82] on link "Dashboard" at bounding box center [149, 82] width 32 height 9
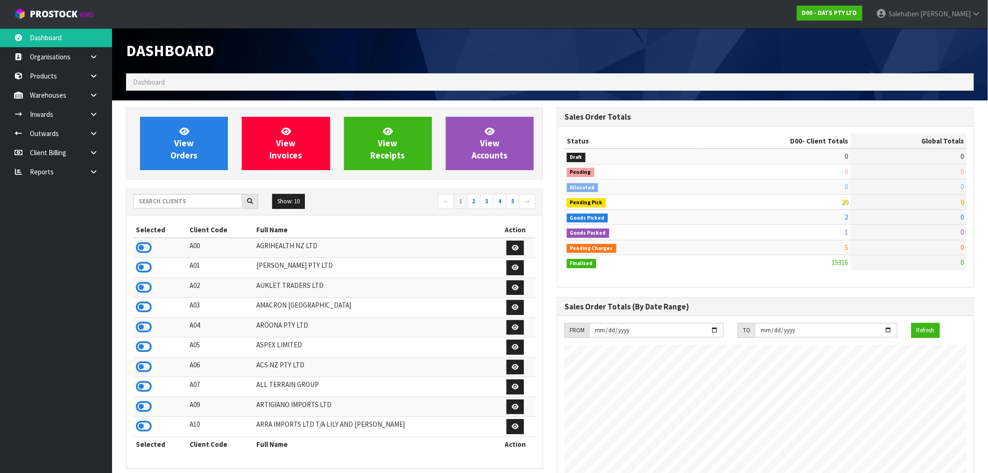
scroll to position [708, 431]
click at [151, 198] on input "text" at bounding box center [188, 201] width 109 height 14
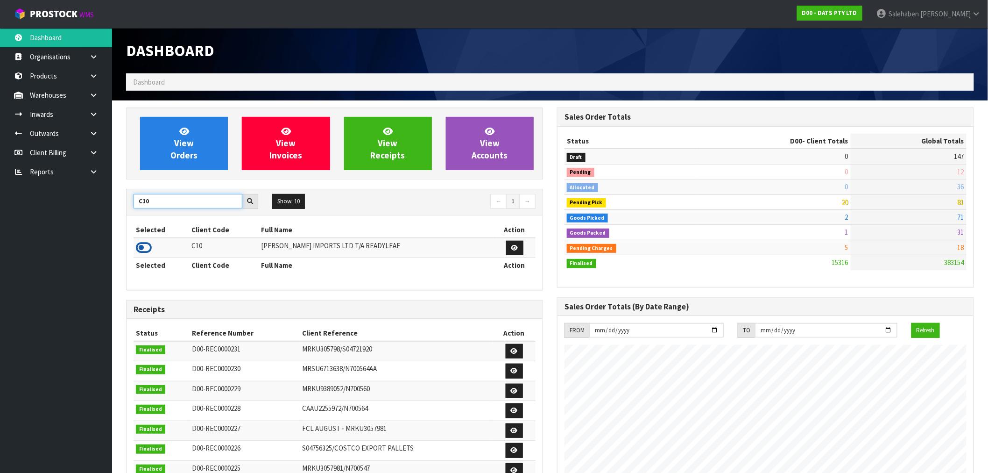
type input "C10"
click at [138, 248] on icon at bounding box center [144, 248] width 16 height 14
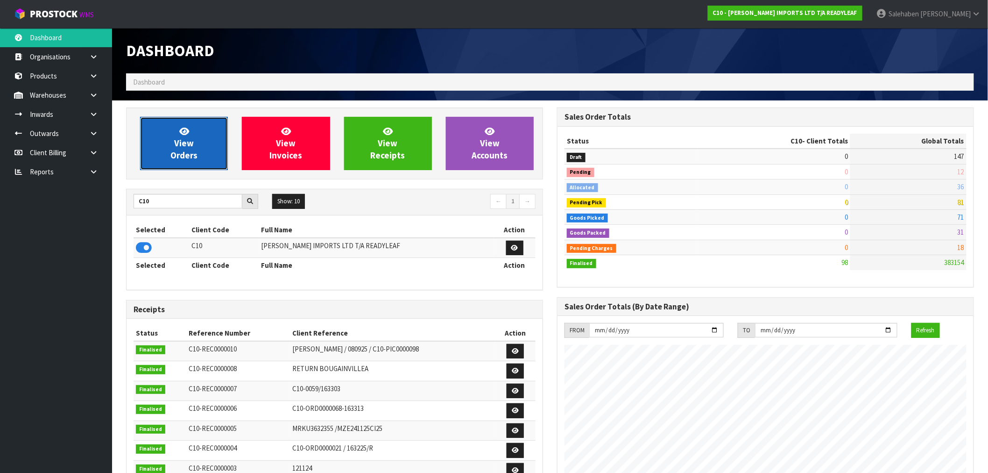
click at [174, 169] on link "View Orders" at bounding box center [184, 143] width 88 height 53
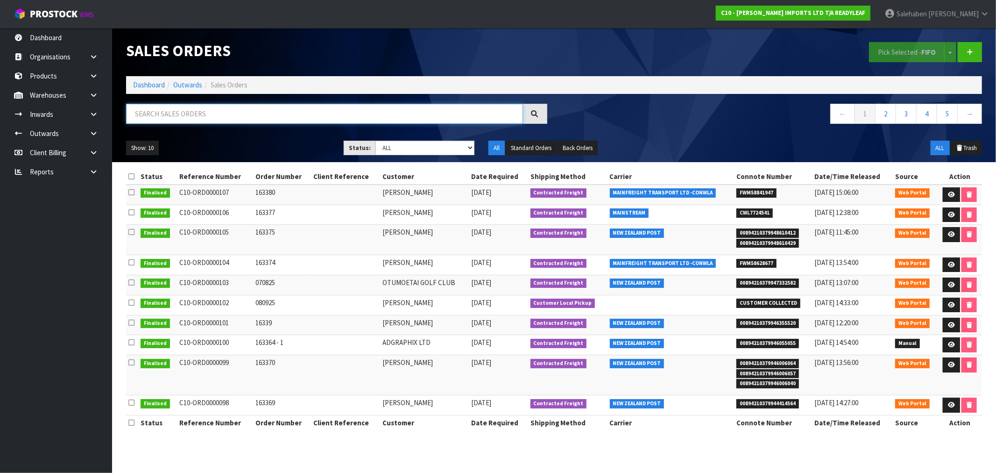
click at [251, 114] on input "text" at bounding box center [324, 114] width 397 height 20
paste input "CWL7724541"
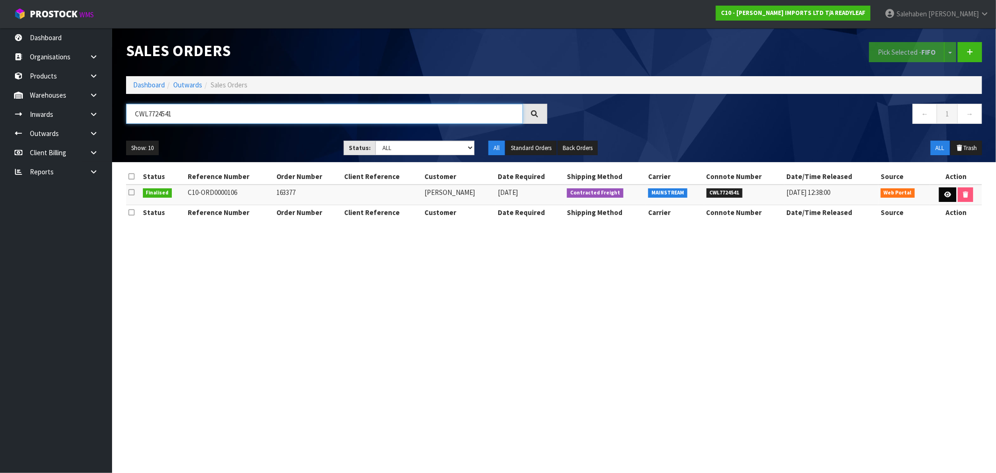
type input "CWL7724541"
click at [940, 197] on link at bounding box center [947, 194] width 17 height 15
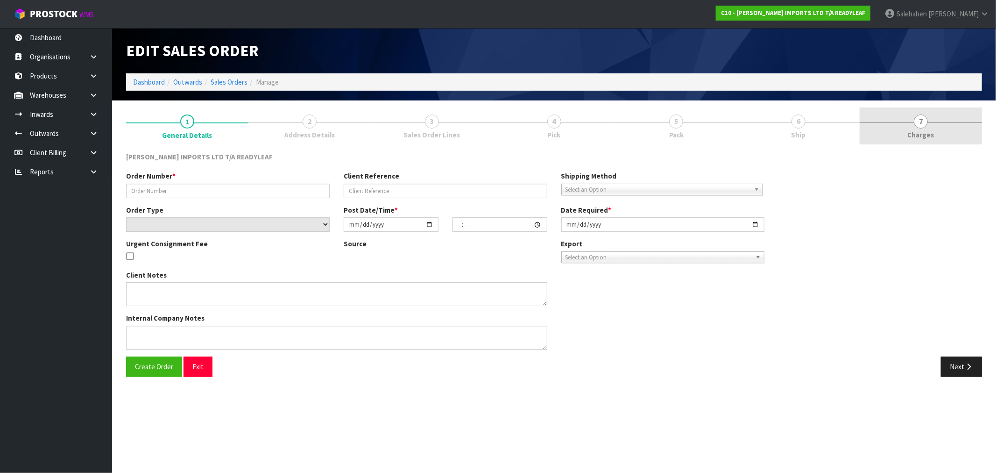
type input "163377"
select select "number:0"
type input "2025-09-15"
type input "13:55:00.000"
type input "2025-09-16"
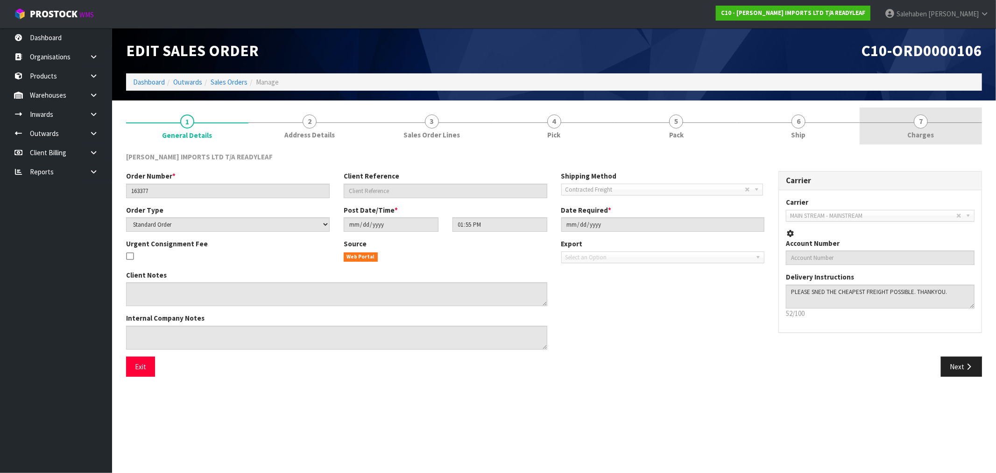
click at [929, 131] on span "Charges" at bounding box center [921, 135] width 27 height 10
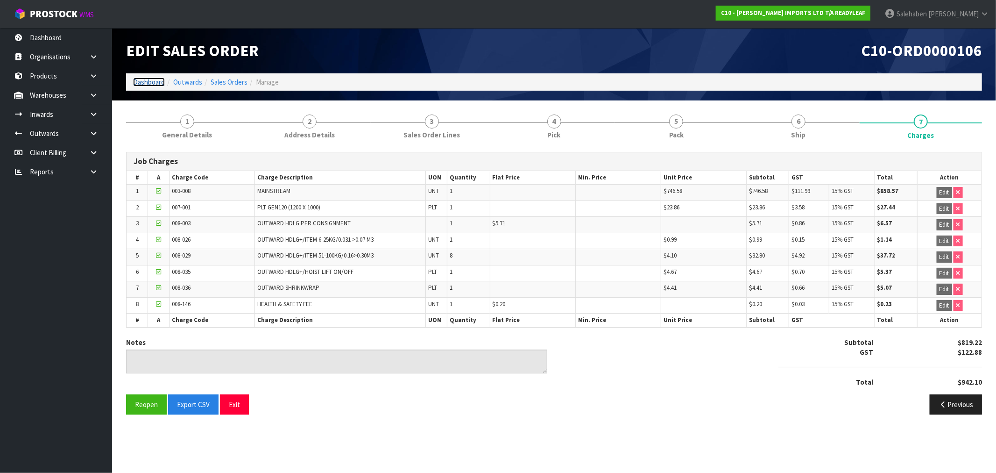
click at [149, 81] on link "Dashboard" at bounding box center [149, 82] width 32 height 9
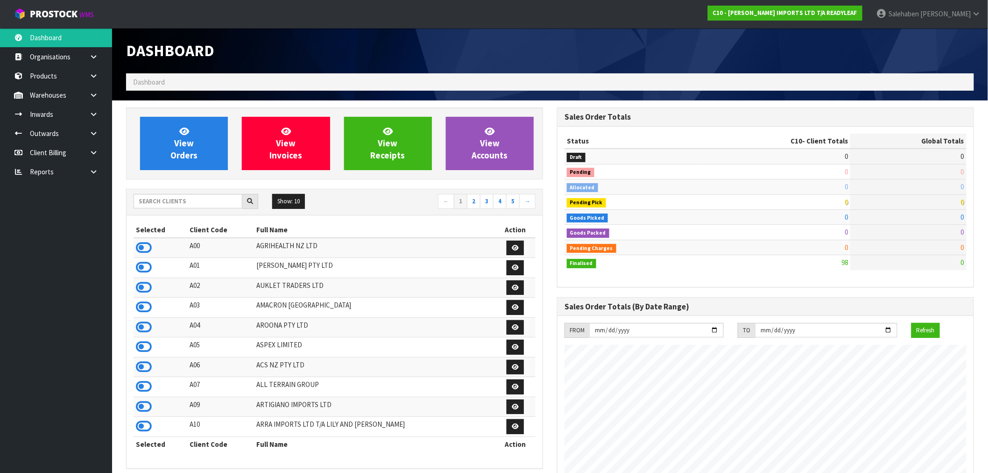
scroll to position [571, 431]
click at [141, 201] on input "text" at bounding box center [188, 201] width 109 height 14
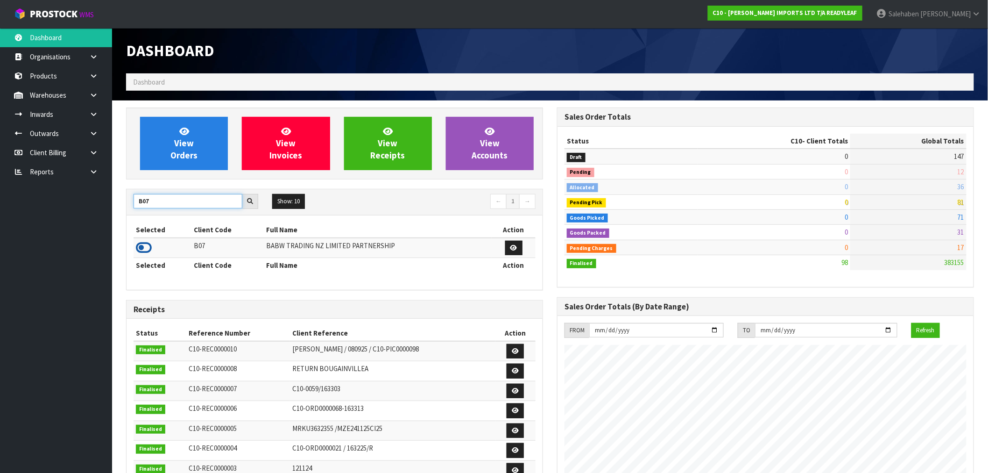
type input "B07"
click at [143, 247] on icon at bounding box center [144, 248] width 16 height 14
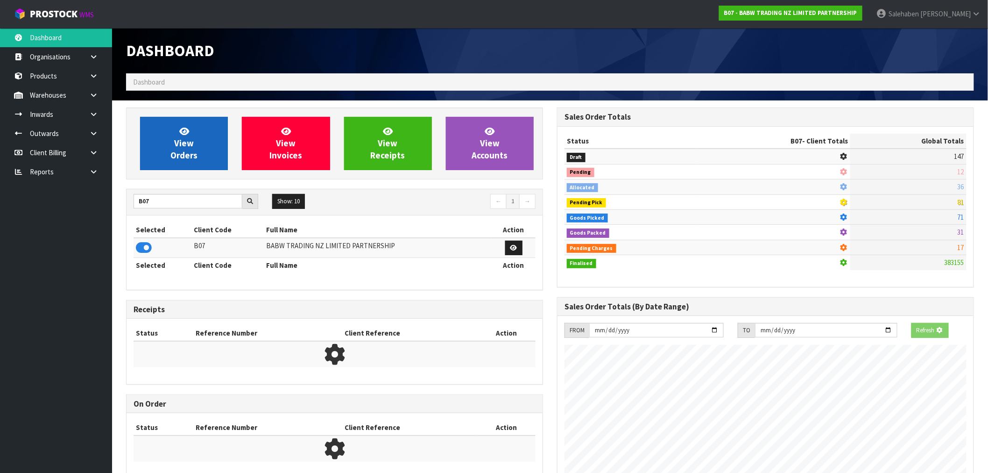
scroll to position [582, 431]
click at [178, 148] on span "View Orders" at bounding box center [183, 143] width 27 height 35
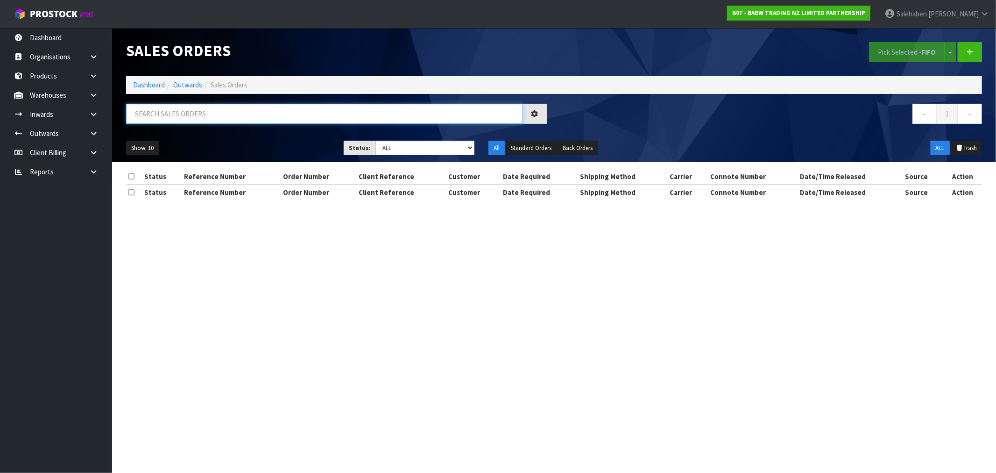
click at [184, 114] on input "text" at bounding box center [324, 114] width 397 height 20
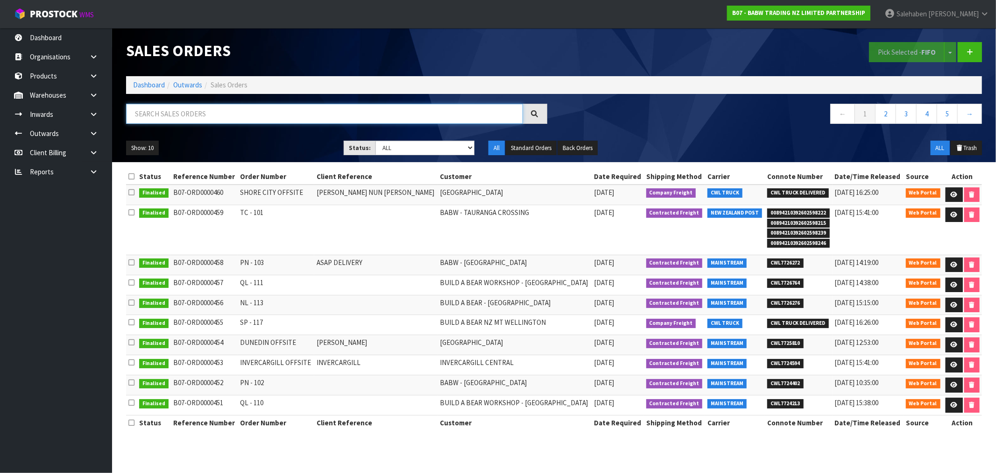
paste input "CWL7724594"
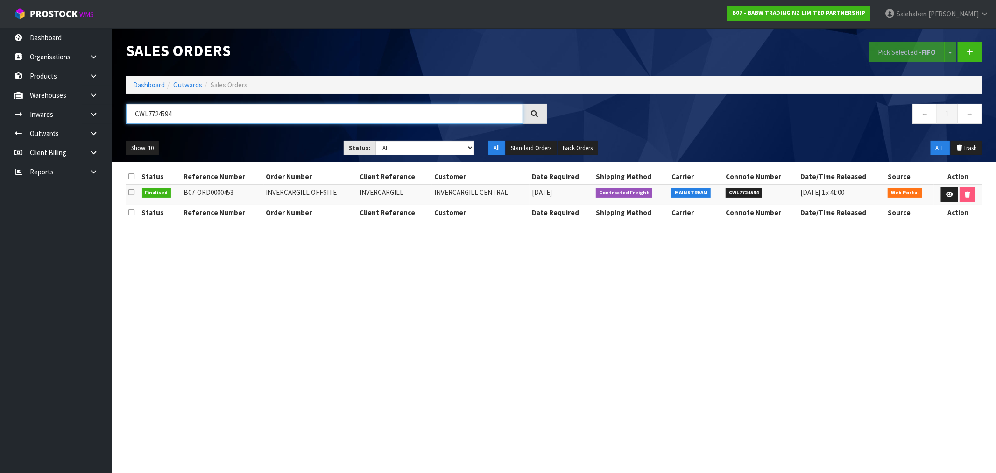
type input "CWL7724594"
click at [950, 193] on icon at bounding box center [949, 194] width 7 height 6
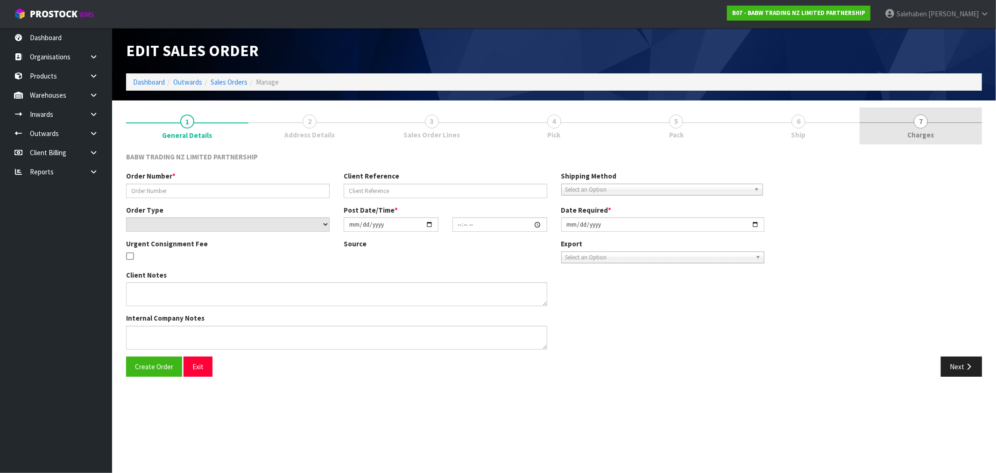
type input "INVERCARGILL OFFSITE"
type input "INVERCARGILL"
select select "number:0"
type input "2025-09-15"
type input "13:29:00.000"
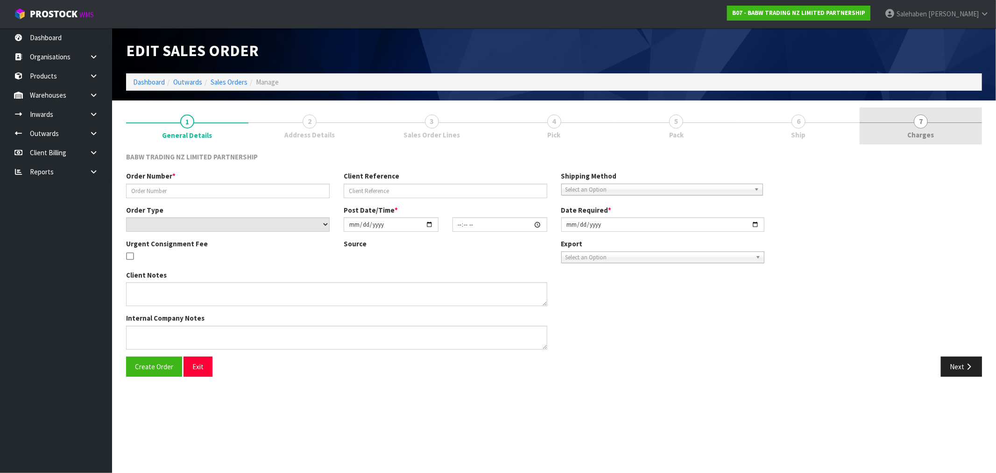
type input "2025-09-19"
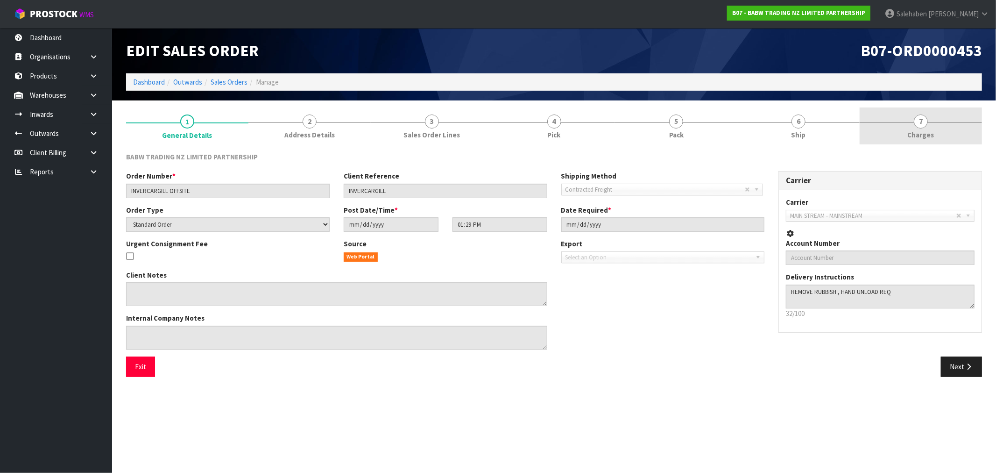
click at [923, 135] on span "Charges" at bounding box center [921, 135] width 27 height 10
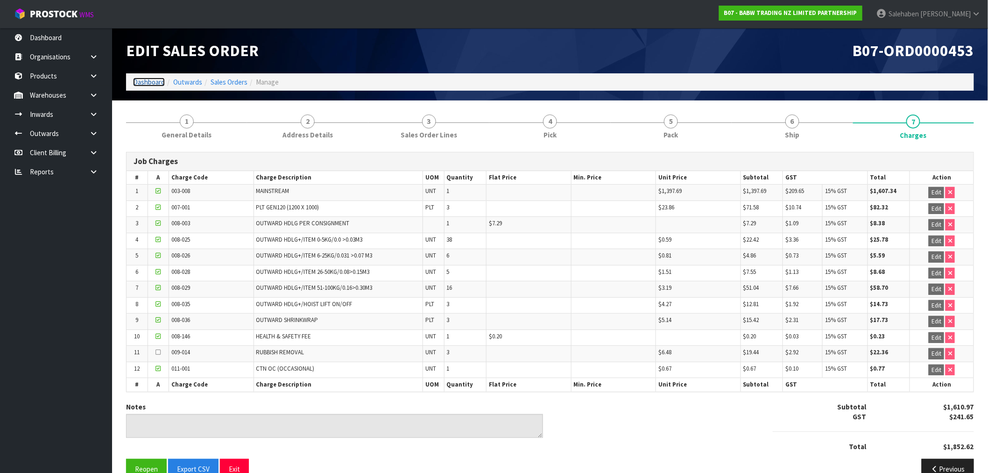
click at [141, 84] on link "Dashboard" at bounding box center [149, 82] width 32 height 9
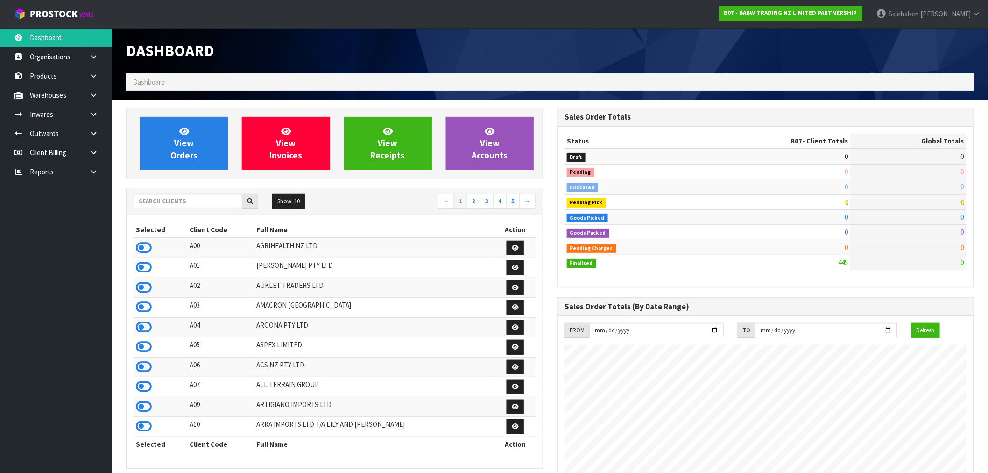
scroll to position [708, 431]
click at [177, 206] on input "text" at bounding box center [188, 201] width 109 height 14
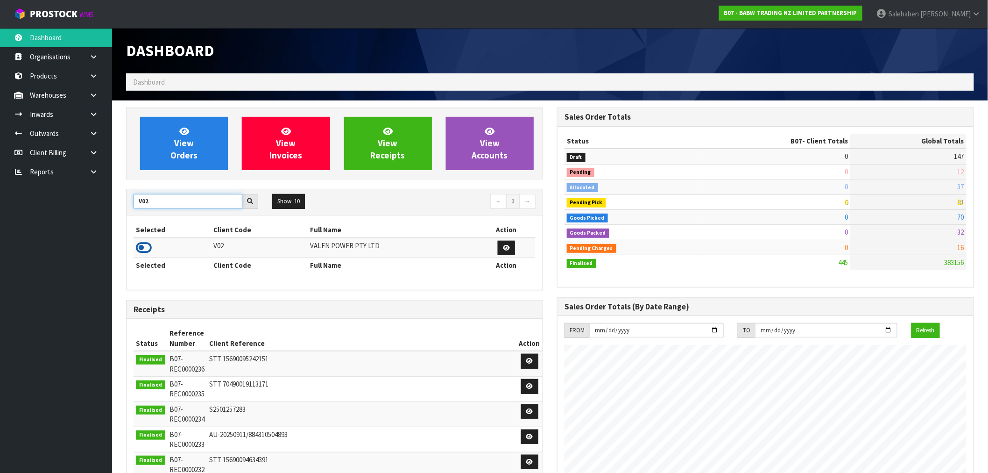
type input "V02"
click at [144, 248] on icon at bounding box center [144, 248] width 16 height 14
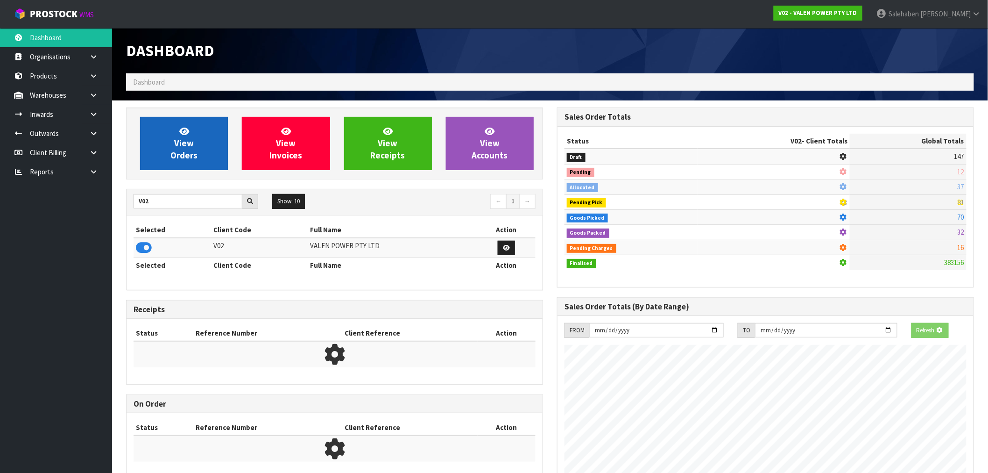
scroll to position [582, 431]
click at [199, 156] on link "View Orders" at bounding box center [184, 143] width 88 height 53
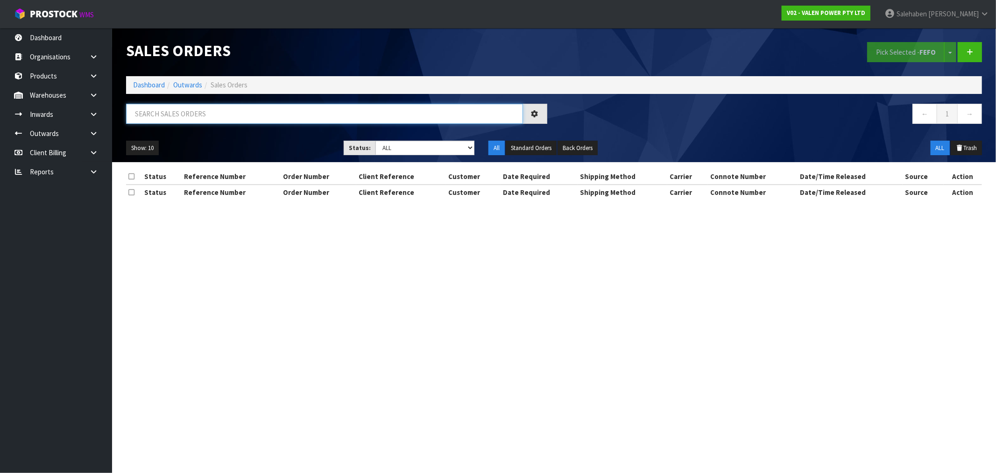
click at [268, 118] on input "text" at bounding box center [324, 114] width 397 height 20
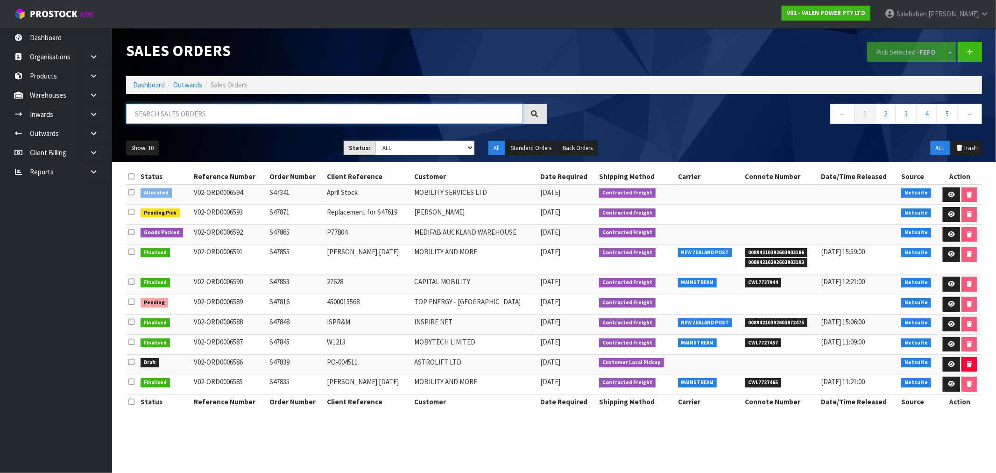
paste input "CWL7724831"
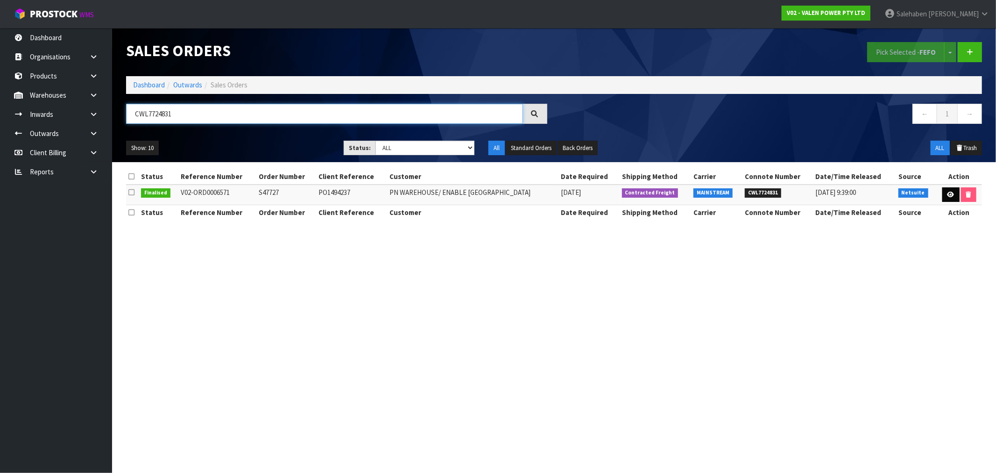
type input "CWL7724831"
click at [948, 191] on icon at bounding box center [951, 194] width 7 height 6
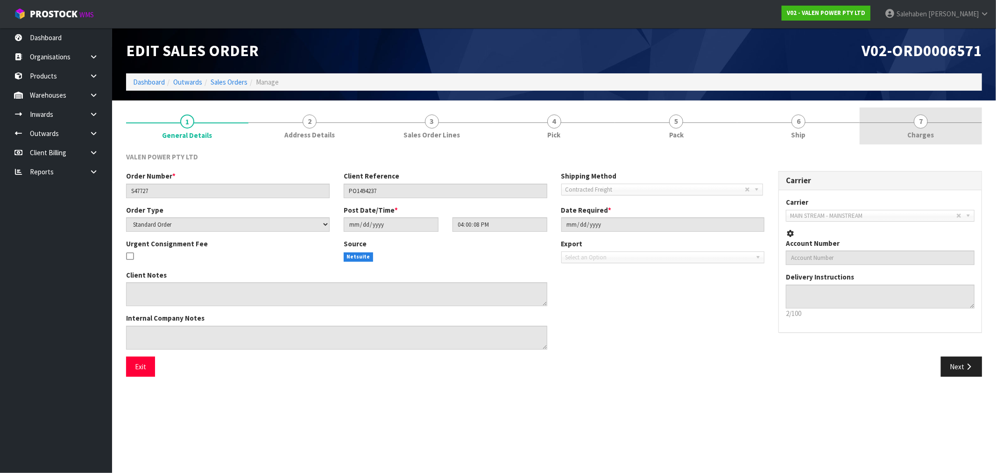
click at [922, 121] on span "7" at bounding box center [921, 121] width 14 height 14
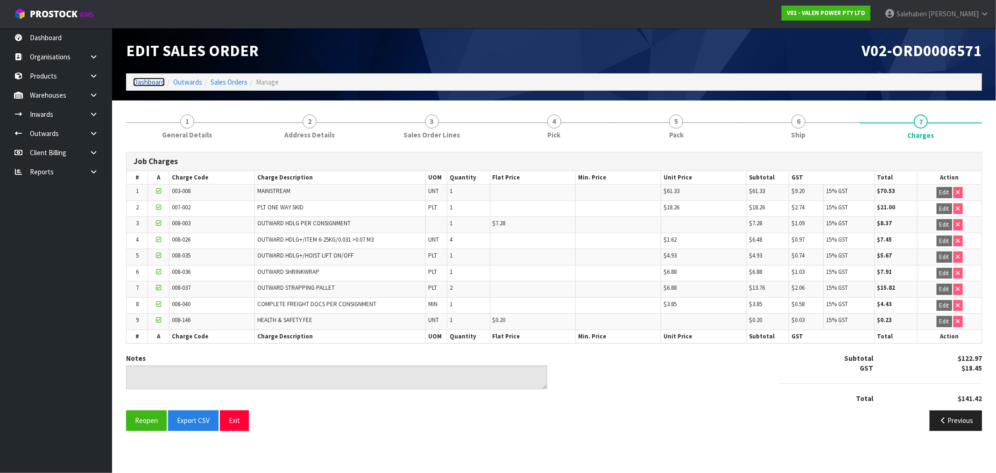
click at [151, 83] on link "Dashboard" at bounding box center [149, 82] width 32 height 9
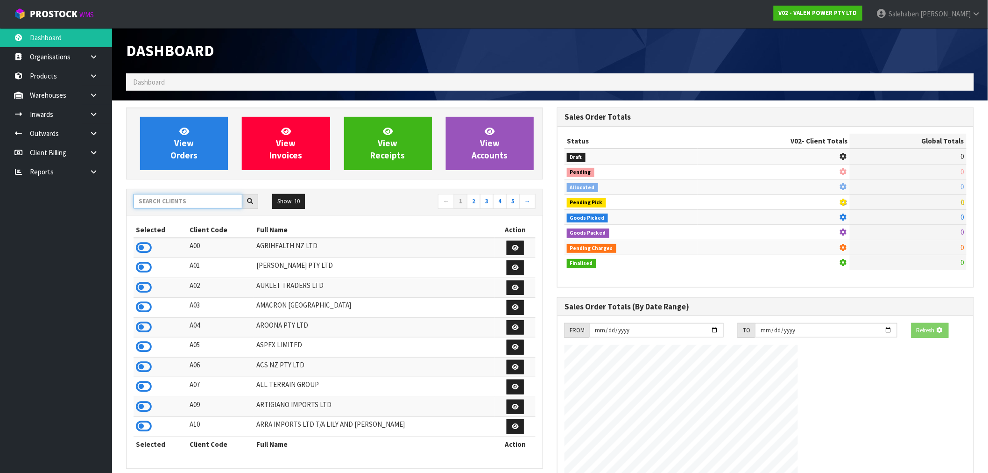
click at [164, 198] on input "text" at bounding box center [188, 201] width 109 height 14
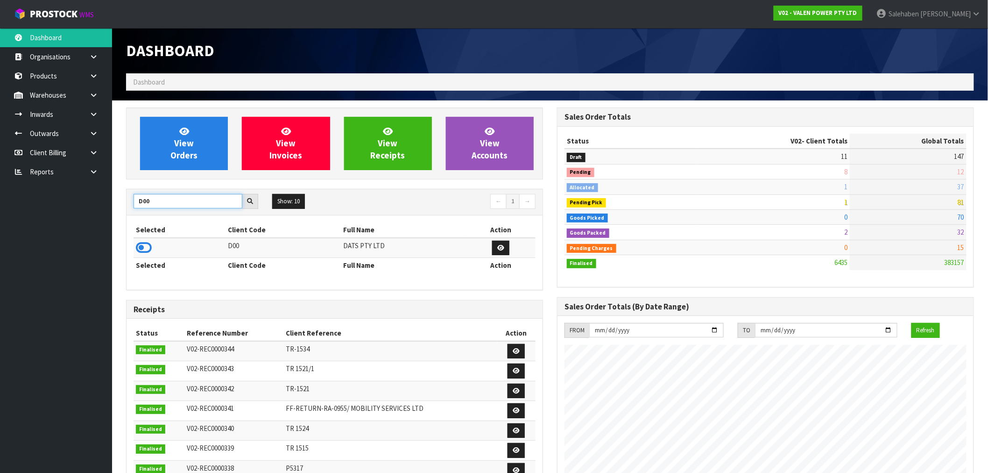
type input "D00"
click at [152, 248] on td at bounding box center [180, 248] width 92 height 20
click at [144, 246] on icon at bounding box center [144, 248] width 16 height 14
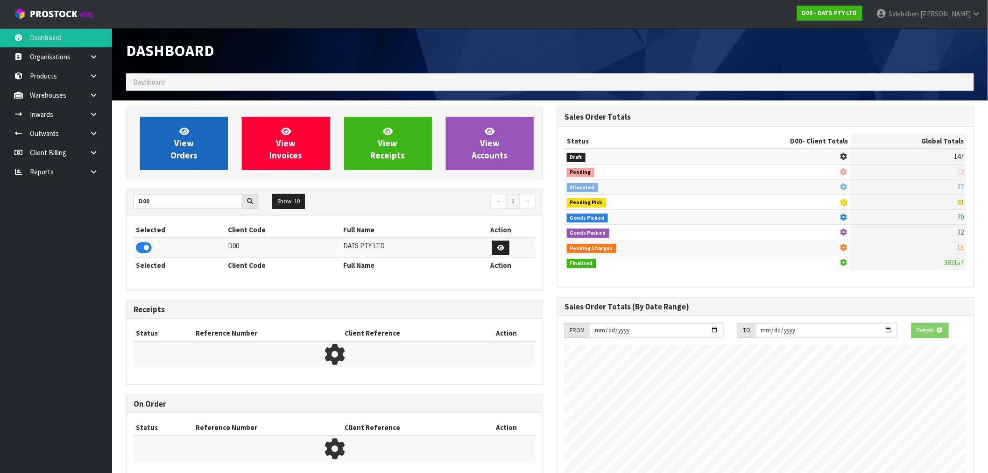
scroll to position [466487, 466638]
click at [180, 162] on link "View Orders" at bounding box center [184, 143] width 88 height 53
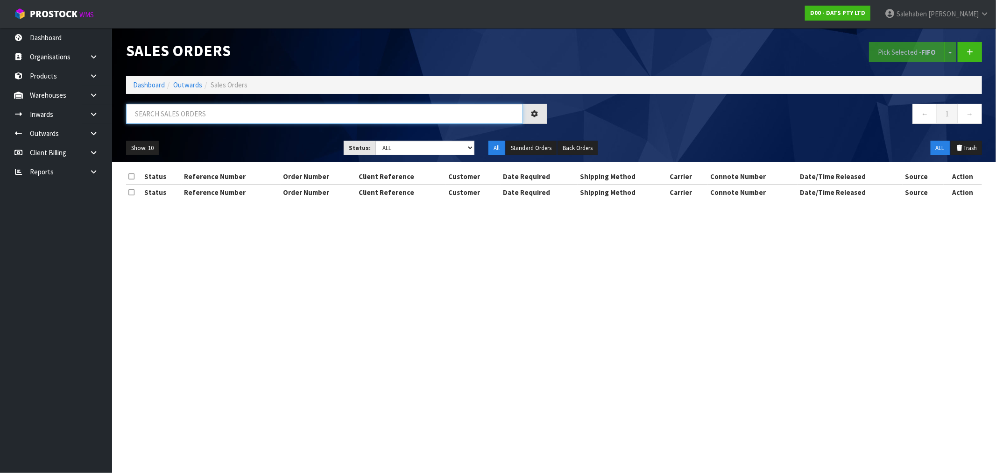
click at [220, 115] on input "text" at bounding box center [324, 114] width 397 height 20
paste input "CWL7724838"
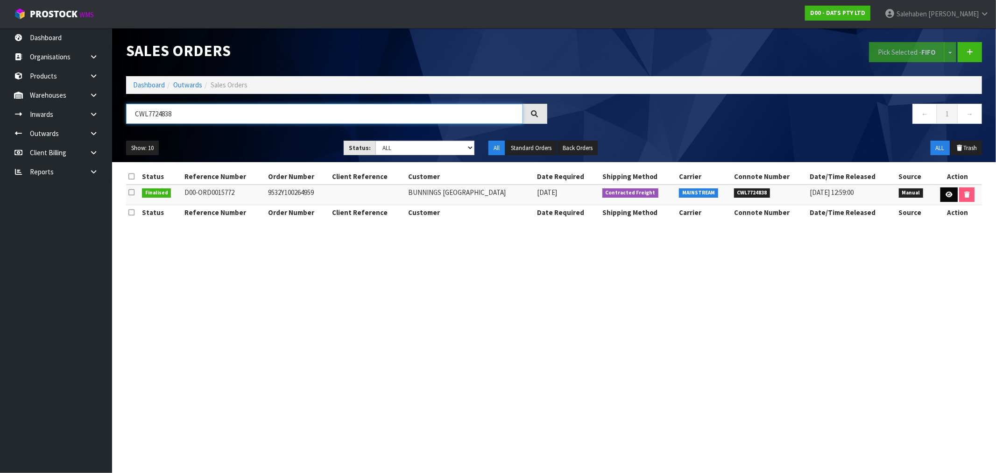
type input "CWL7724838"
click at [949, 189] on link at bounding box center [949, 194] width 17 height 15
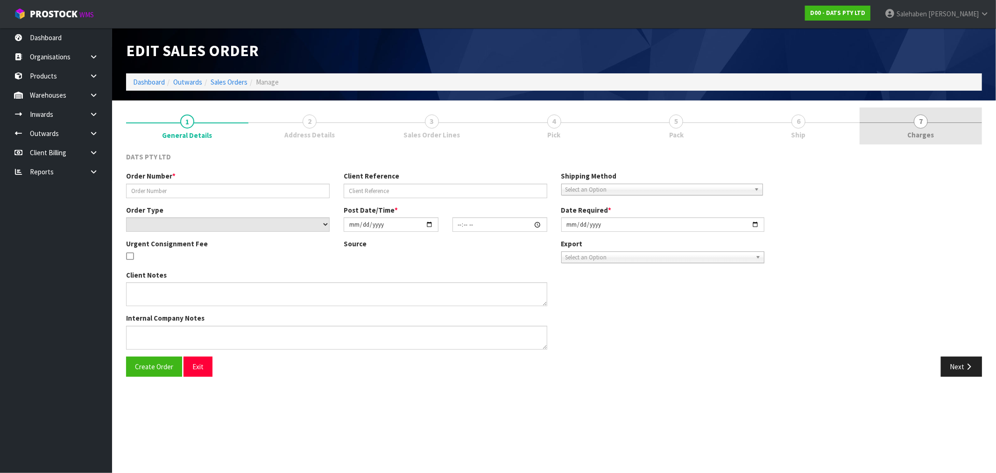
type input "9532Y100264959"
select select "number:0"
type input "2025-09-16"
type input "08:59:00.000"
type input "2025-09-16"
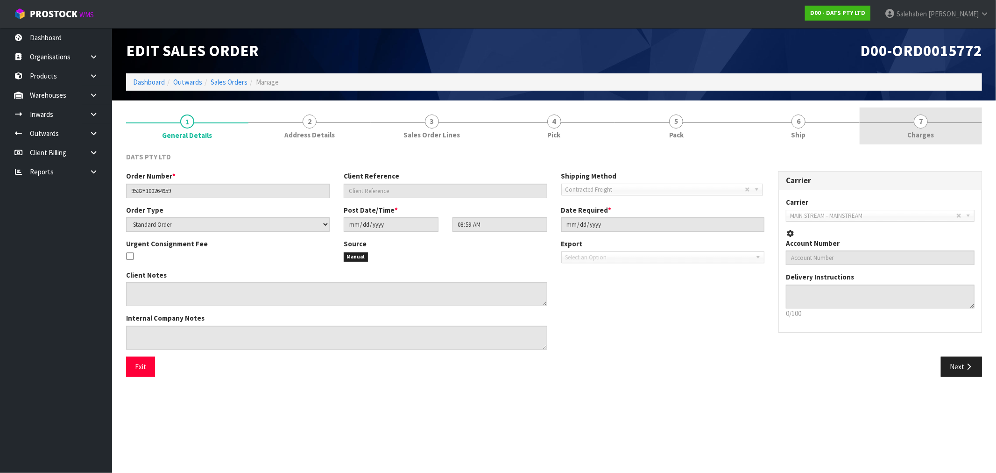
click at [925, 137] on span "Charges" at bounding box center [921, 135] width 27 height 10
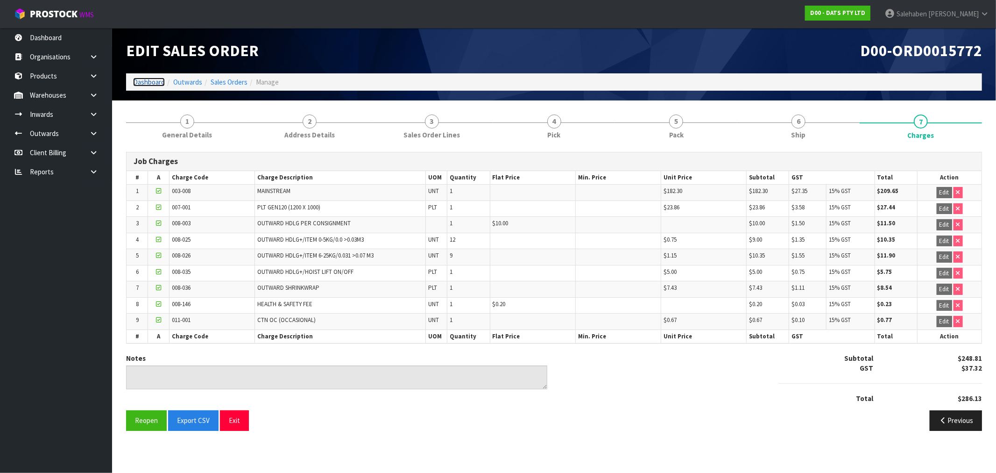
click at [148, 83] on link "Dashboard" at bounding box center [149, 82] width 32 height 9
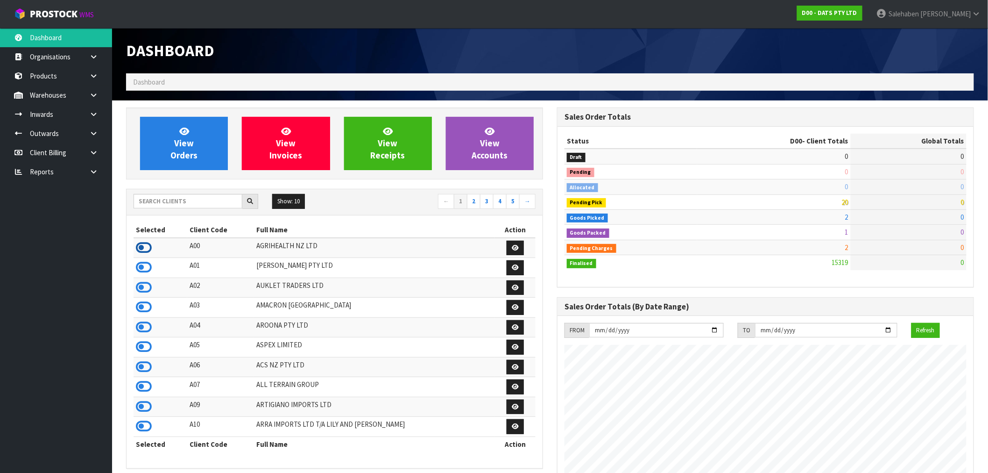
scroll to position [466361, 466638]
click at [142, 250] on icon at bounding box center [144, 248] width 16 height 14
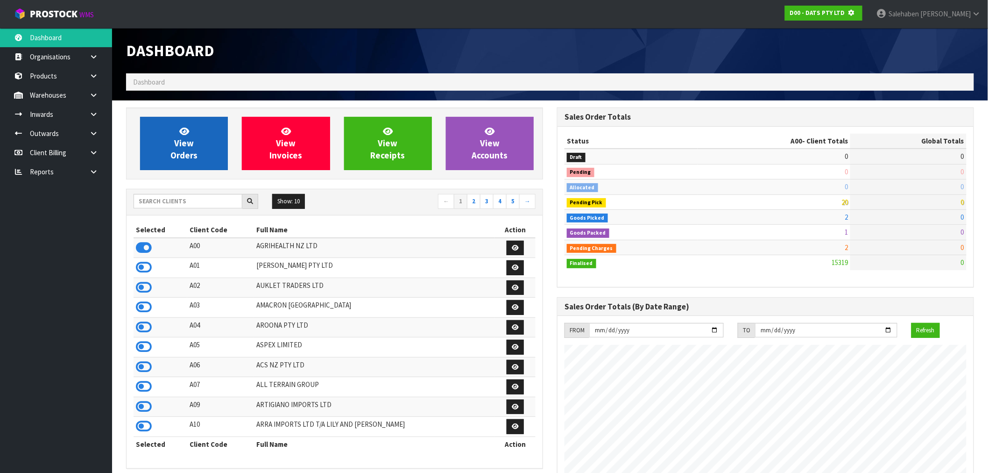
scroll to position [582, 431]
click at [214, 127] on link "View Orders" at bounding box center [184, 143] width 88 height 53
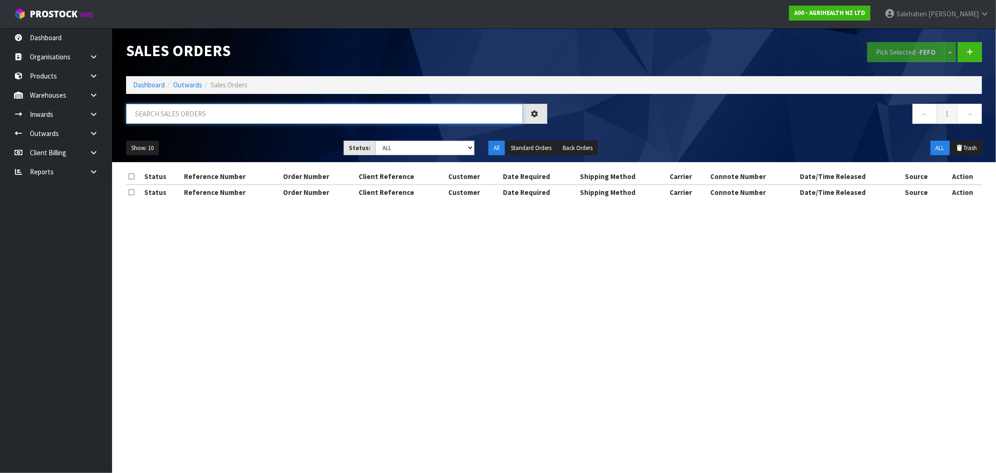
click at [223, 114] on input "text" at bounding box center [324, 114] width 397 height 20
paste input "CWL7725007"
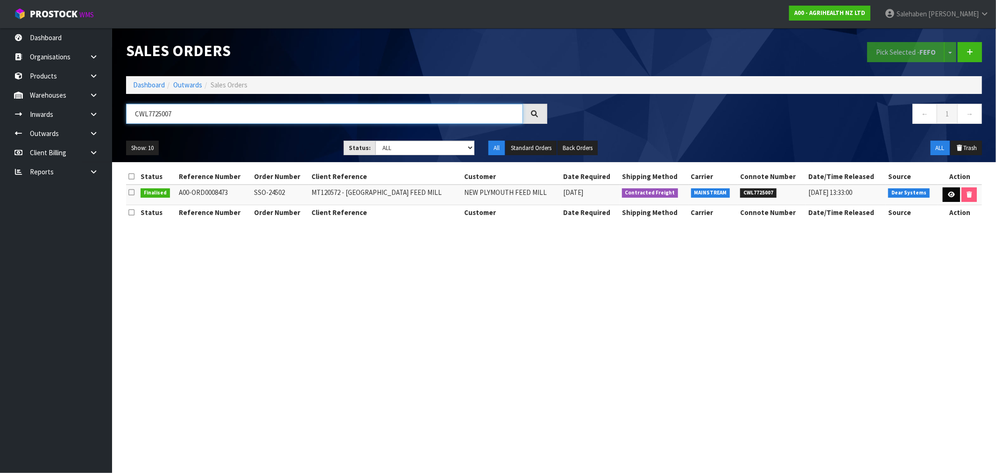
type input "CWL7725007"
click at [945, 195] on link at bounding box center [951, 194] width 17 height 15
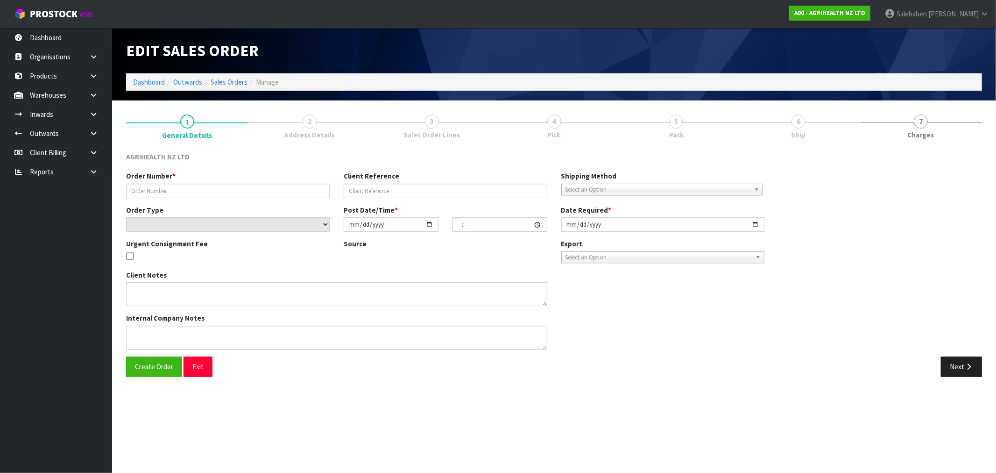
type input "SSO-24502"
type input "MT120572 - NEW PLYMOUTH FEED MILL"
select select "number:0"
type input "2025-09-17"
type input "09:30:51.000"
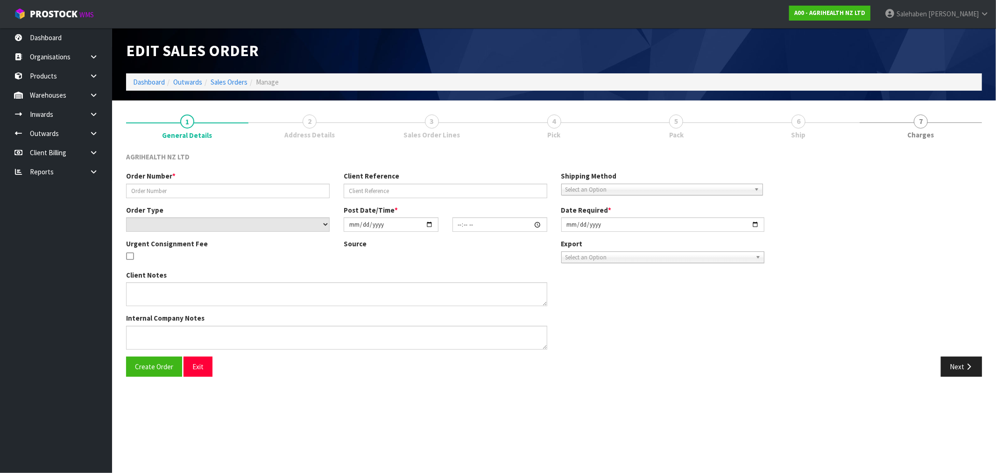
type input "2025-09-17"
type textarea "SHIP BY: Freight"
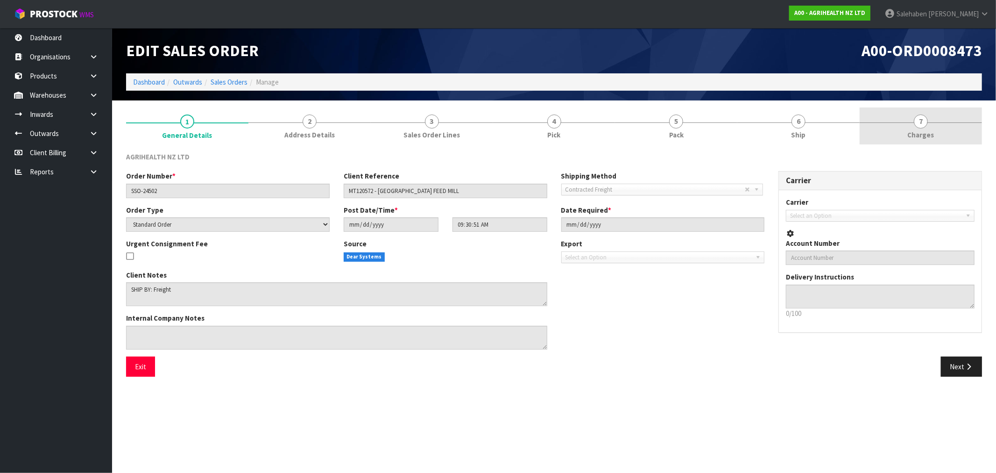
click at [921, 127] on span "7" at bounding box center [921, 121] width 14 height 14
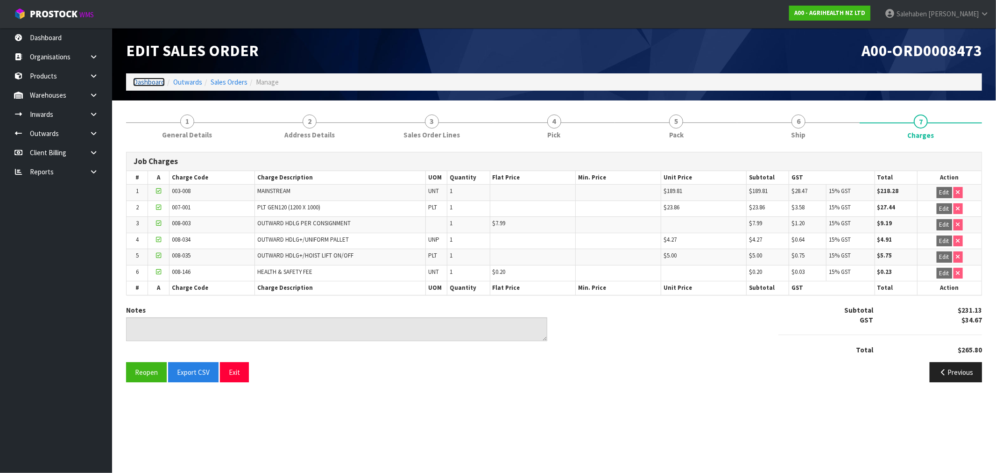
click at [143, 82] on link "Dashboard" at bounding box center [149, 82] width 32 height 9
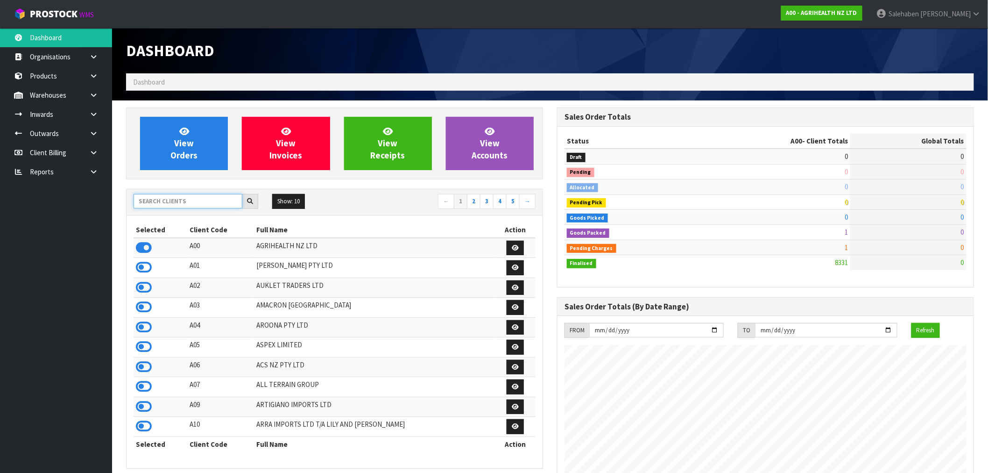
click at [162, 198] on input "text" at bounding box center [188, 201] width 109 height 14
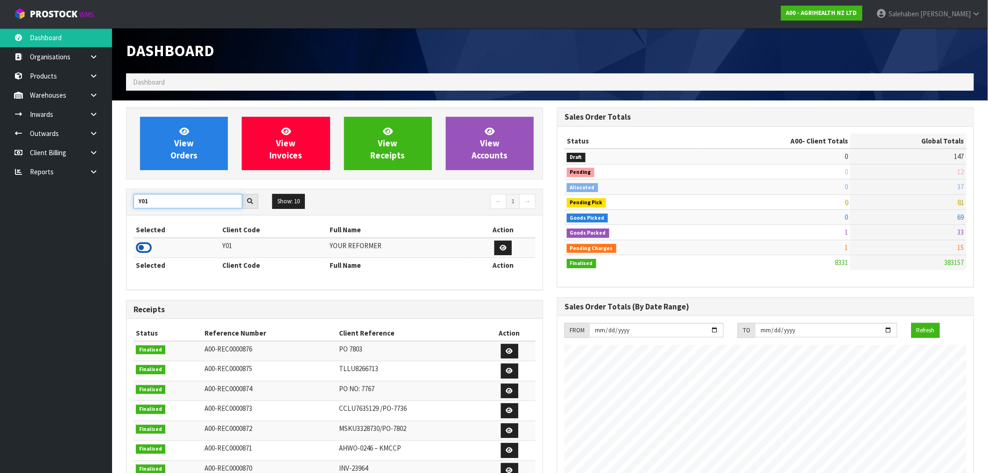
type input "Y01"
drag, startPoint x: 144, startPoint y: 251, endPoint x: 167, endPoint y: 226, distance: 34.4
click at [145, 251] on icon at bounding box center [144, 248] width 16 height 14
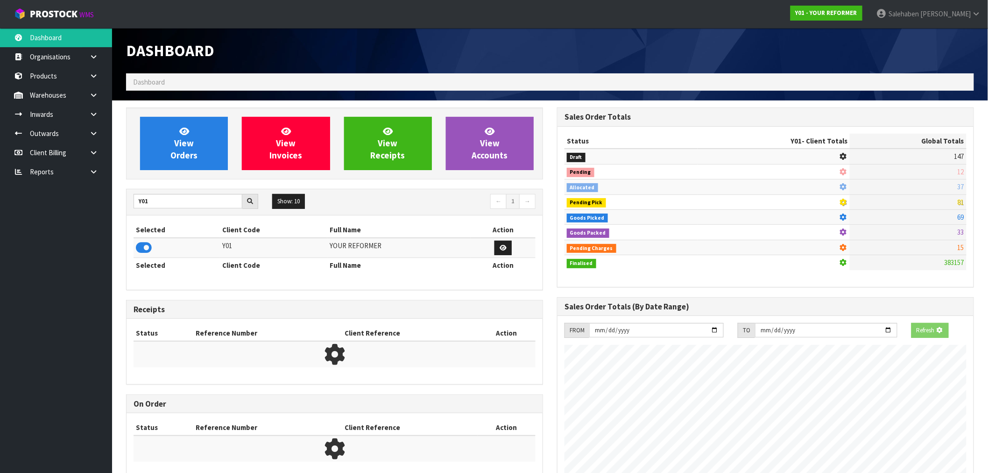
click at [198, 172] on div "View Orders View Invoices View Receipts View Accounts" at bounding box center [334, 143] width 417 height 72
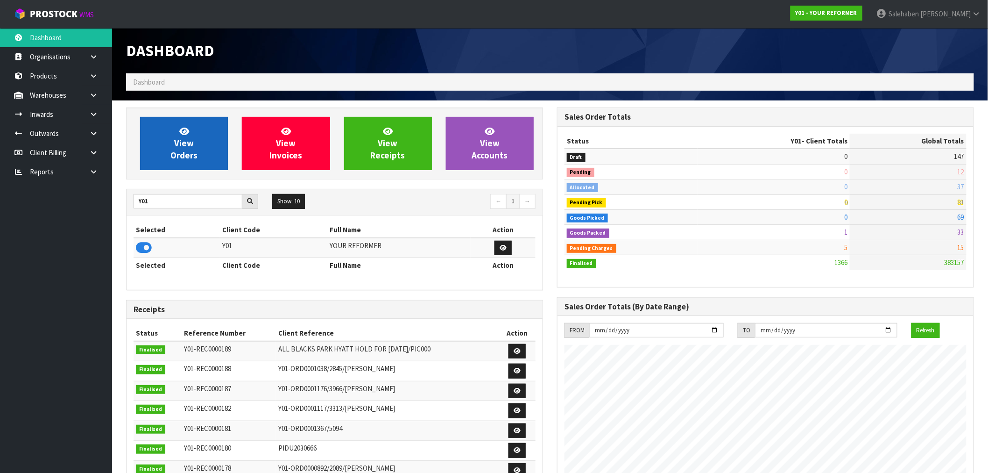
scroll to position [617, 431]
click at [206, 166] on link "View Orders" at bounding box center [184, 143] width 88 height 53
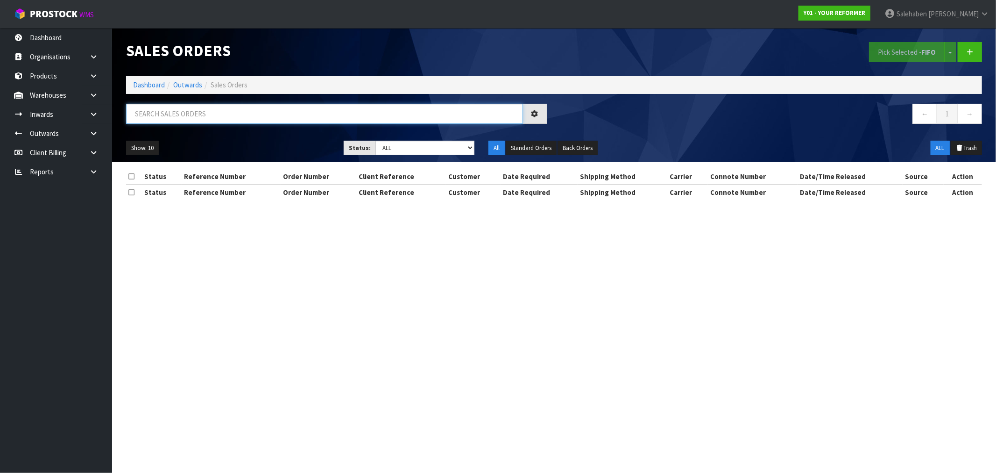
click at [289, 110] on input "text" at bounding box center [324, 114] width 397 height 20
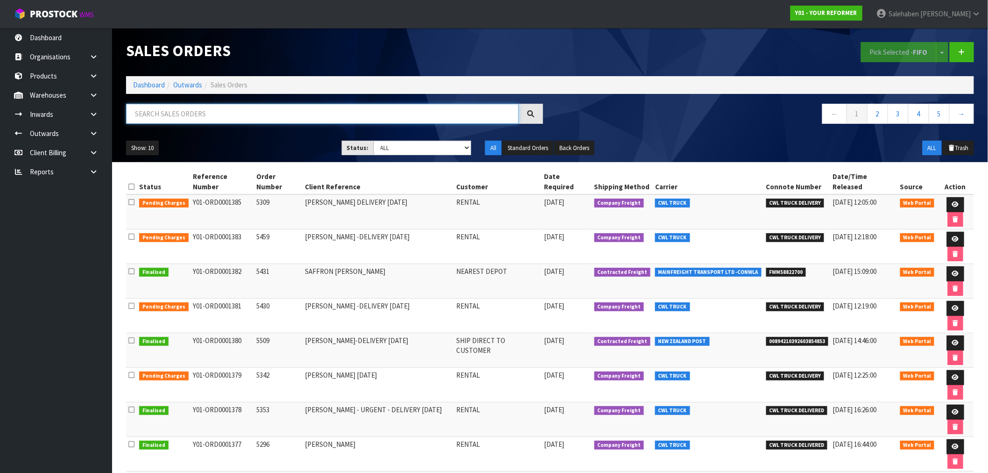
paste input "CWL7725013"
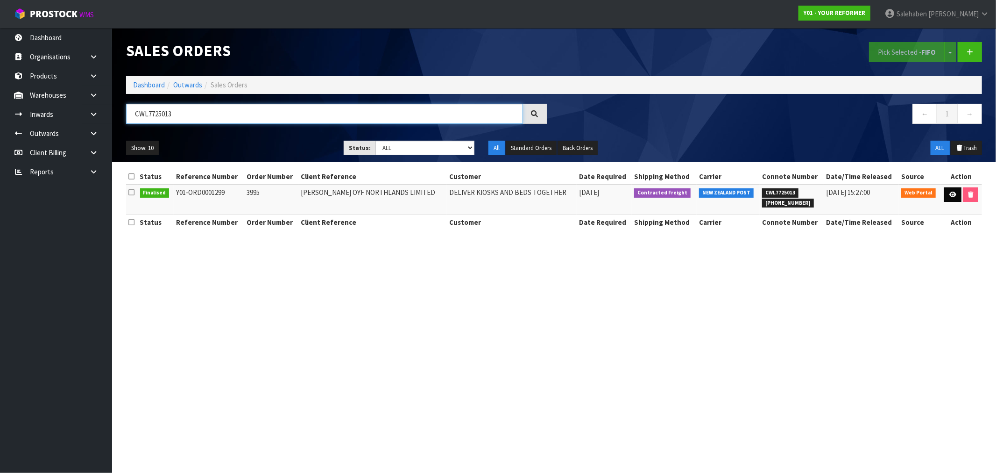
type input "CWL7725013"
click at [950, 191] on link at bounding box center [952, 194] width 17 height 15
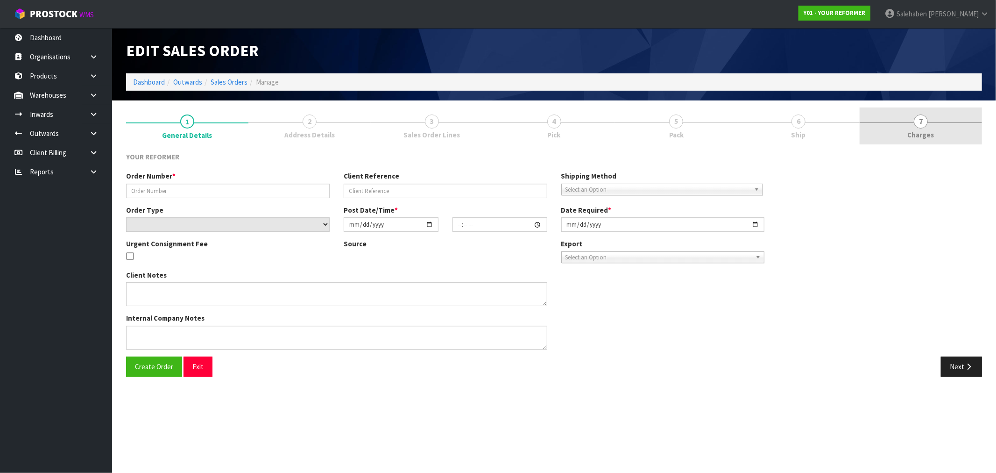
type input "3995"
type input "WILLIAM COLE OYF NORTHLANDS LIMITED"
select select "number:0"
type input "2025-08-13"
type input "21:36:00.000"
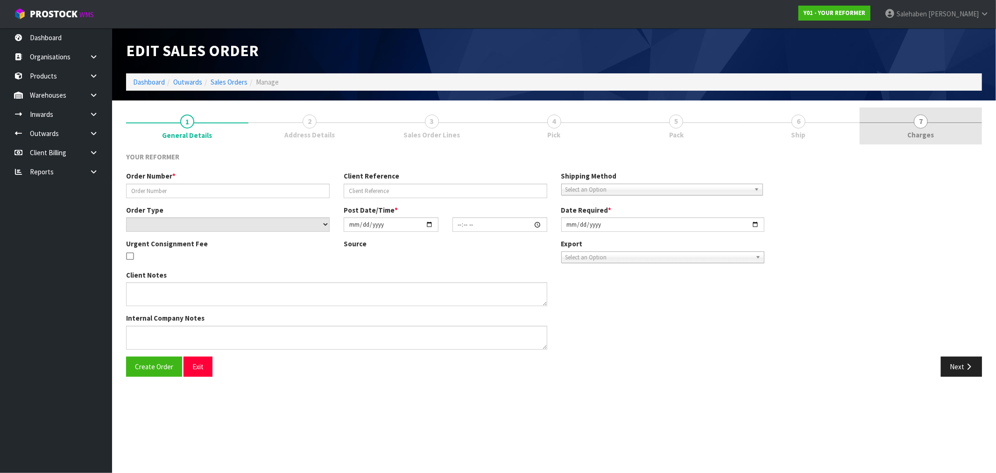
type input "2025-09-17"
type textarea "REFORMERS TO ARRIVE TO NZ 7/SEP BEFORE 8AM OR AFTER 6PM (THURS, FRI AND SAT IS …"
type textarea "FREIGHT QUOTE WILL BE AS FOLLOWS. AKL / CHH FREIGHT CHARGE: $1083.72 + HIAB CHA…"
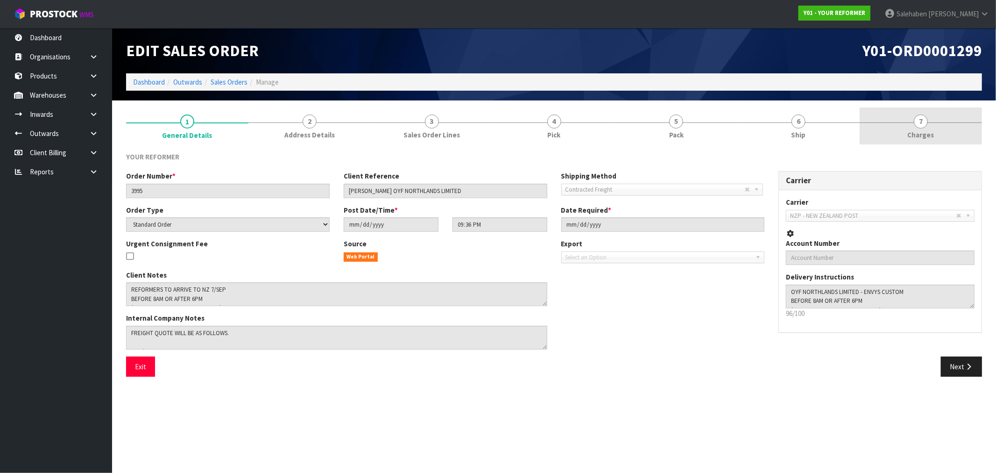
click at [927, 135] on span "Charges" at bounding box center [921, 135] width 27 height 10
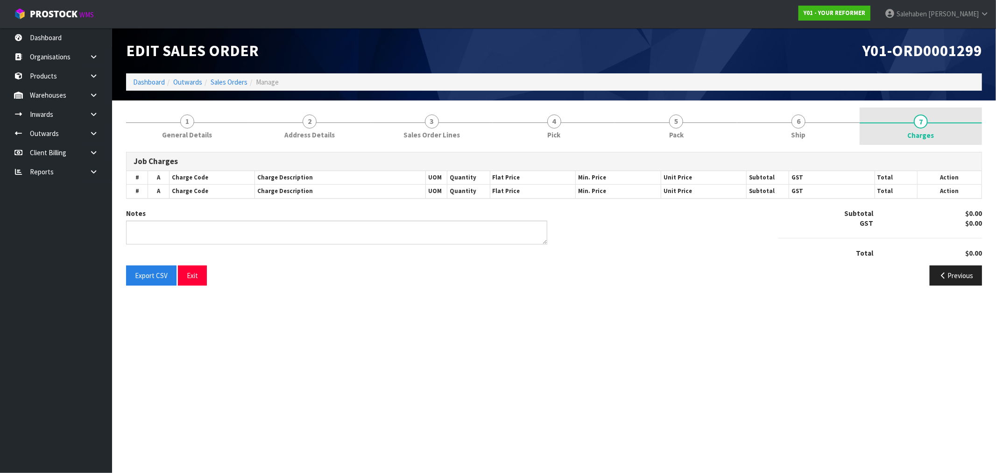
type textarea "BREAKDOWN CHARGES FREIGHT COST -648 HIAB COST- $375 $30 LABOUR AT COST"
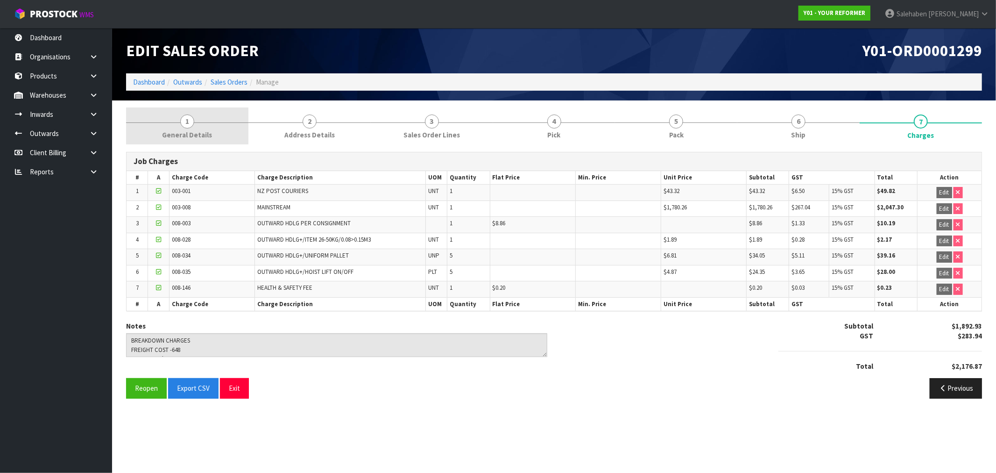
click at [198, 128] on link "1 General Details" at bounding box center [187, 125] width 122 height 37
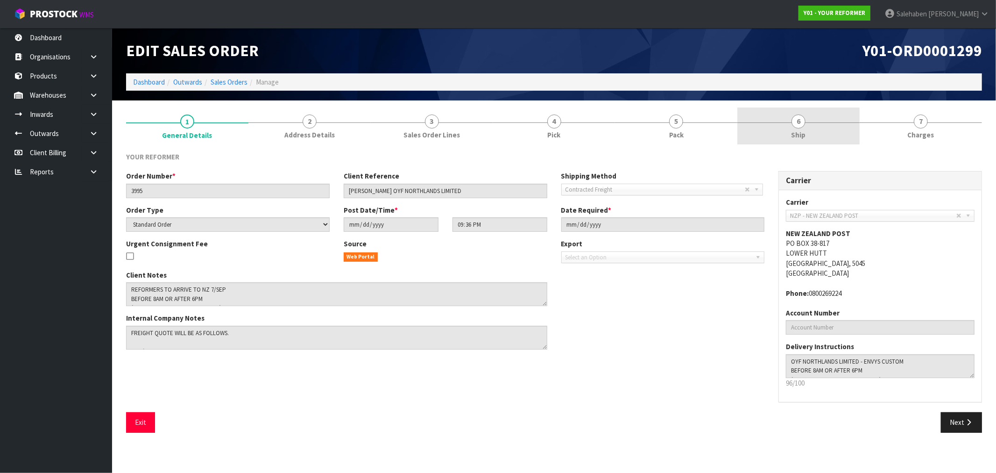
click at [800, 126] on span "6" at bounding box center [799, 121] width 14 height 14
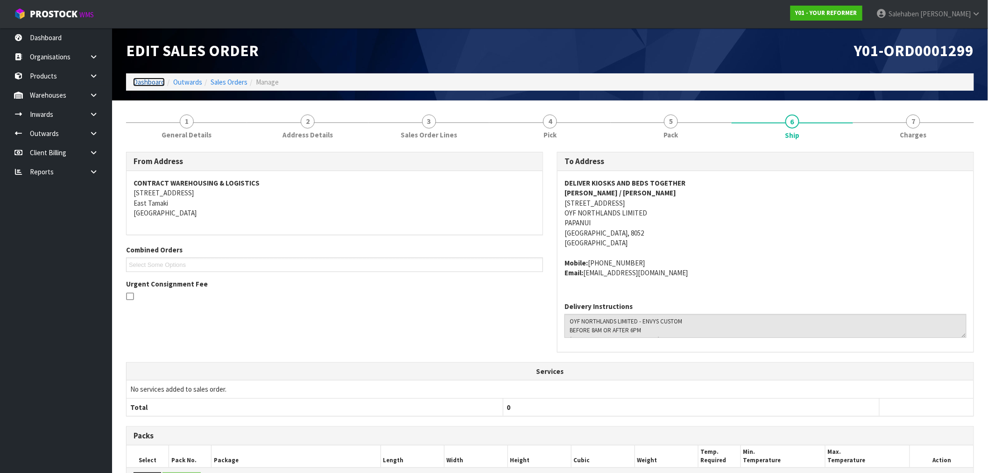
drag, startPoint x: 149, startPoint y: 78, endPoint x: 134, endPoint y: 83, distance: 15.7
click at [149, 78] on link "Dashboard" at bounding box center [149, 82] width 32 height 9
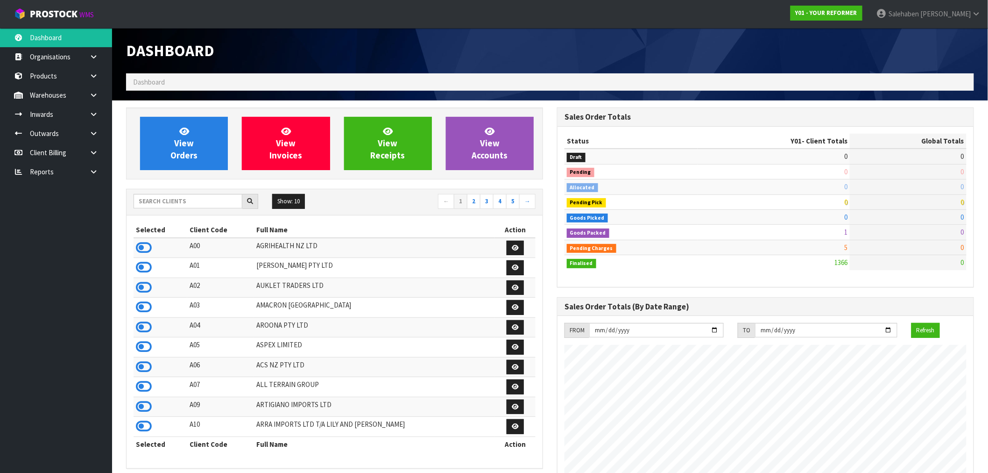
scroll to position [617, 431]
click at [159, 201] on input "text" at bounding box center [188, 201] width 109 height 14
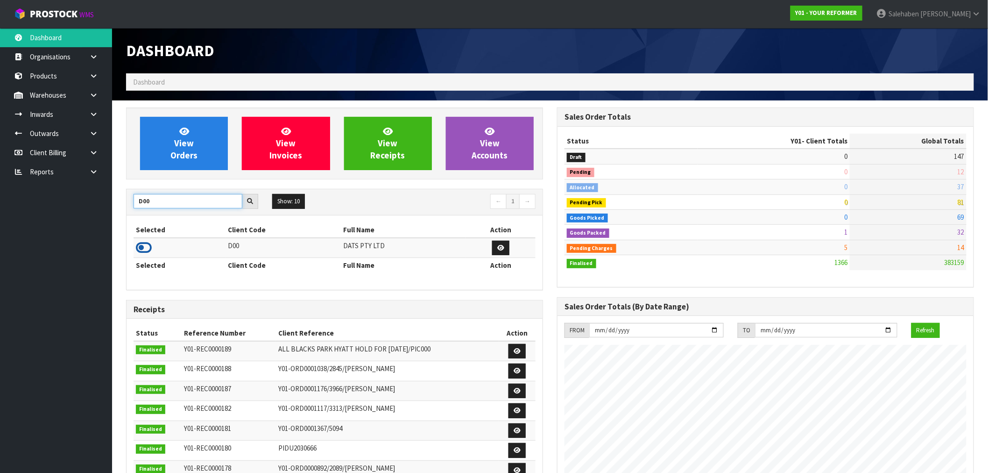
type input "D00"
click at [138, 248] on icon at bounding box center [144, 248] width 16 height 14
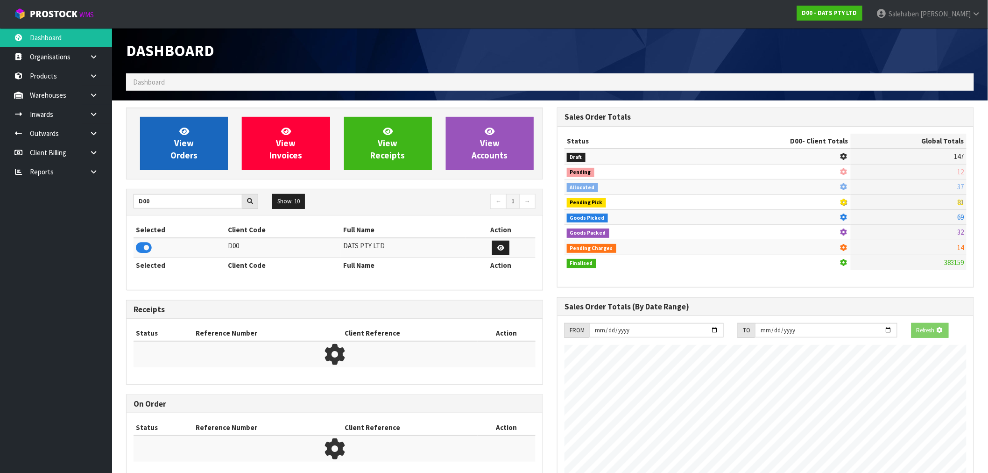
drag, startPoint x: 173, startPoint y: 172, endPoint x: 179, endPoint y: 162, distance: 11.9
click at [173, 171] on div "View Orders View Invoices View Receipts View Accounts" at bounding box center [334, 143] width 417 height 72
click at [180, 160] on span "View Orders" at bounding box center [183, 143] width 27 height 35
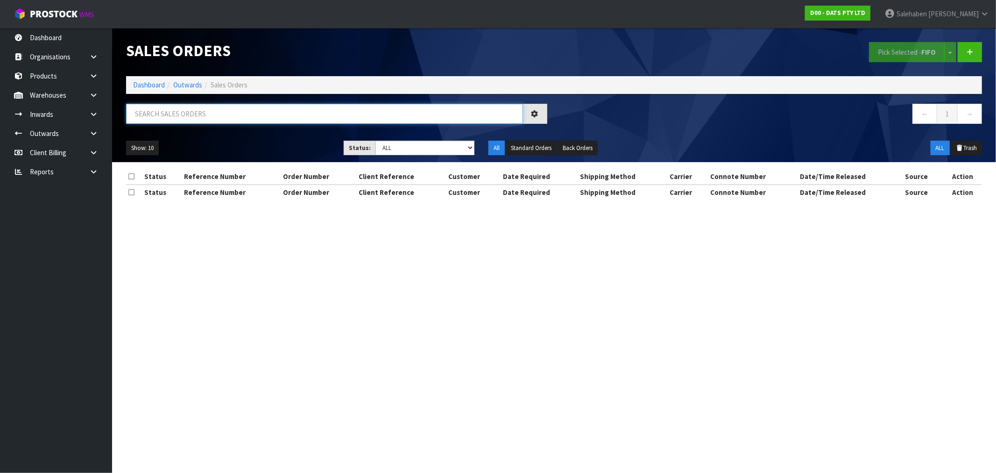
click at [215, 116] on input "text" at bounding box center [324, 114] width 397 height 20
paste input "CWL7725258"
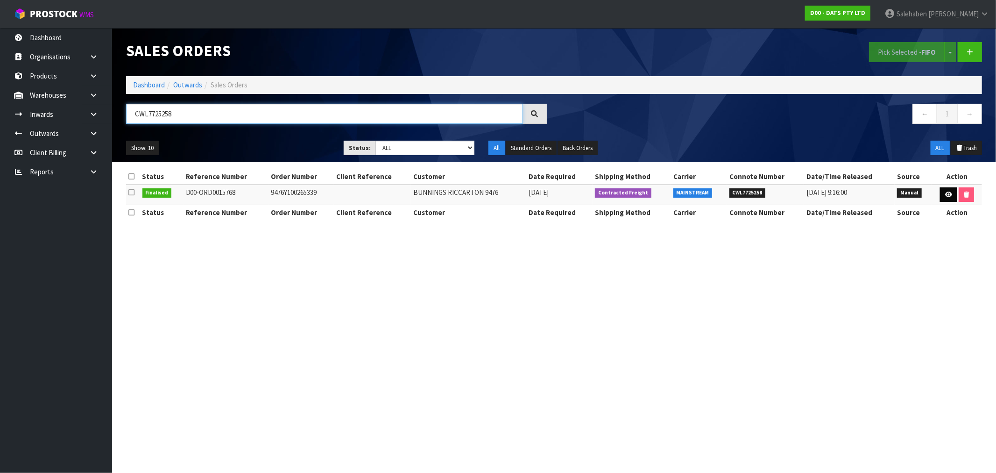
type input "CWL7725258"
click at [950, 189] on link at bounding box center [948, 194] width 17 height 15
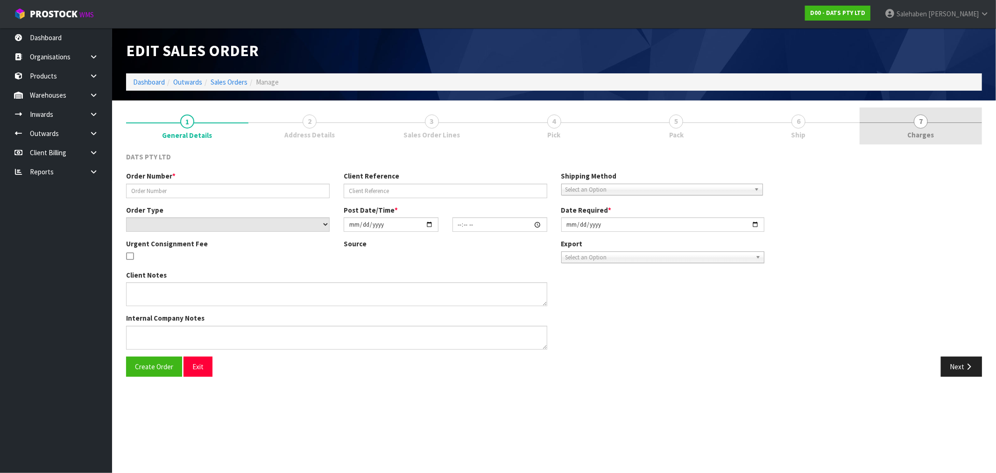
type input "9476Y100265339"
select select "number:0"
type input "2025-09-16"
type input "08:52:00.000"
type input "2025-09-16"
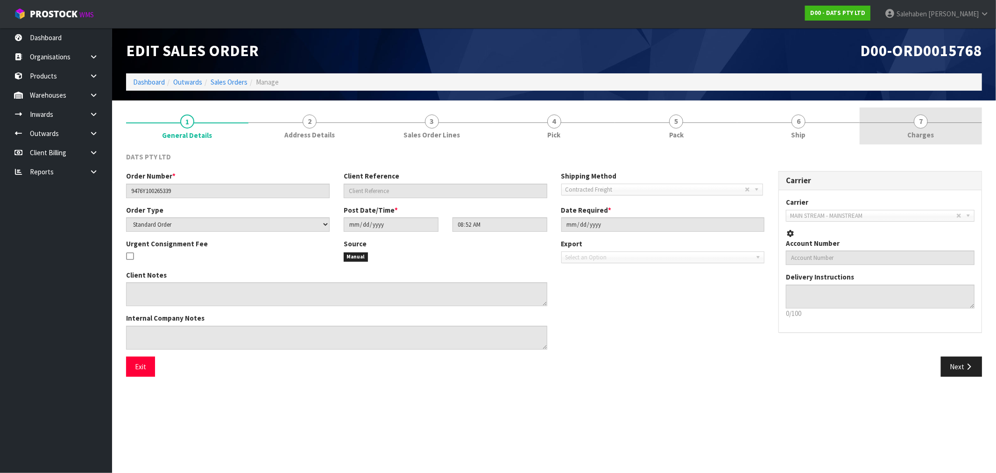
click at [913, 132] on span "Charges" at bounding box center [921, 135] width 27 height 10
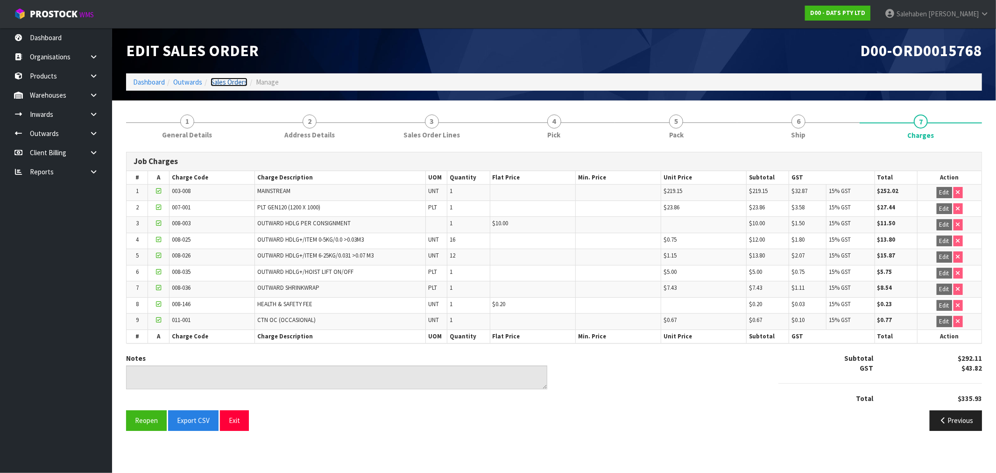
click at [229, 80] on link "Sales Orders" at bounding box center [229, 82] width 37 height 9
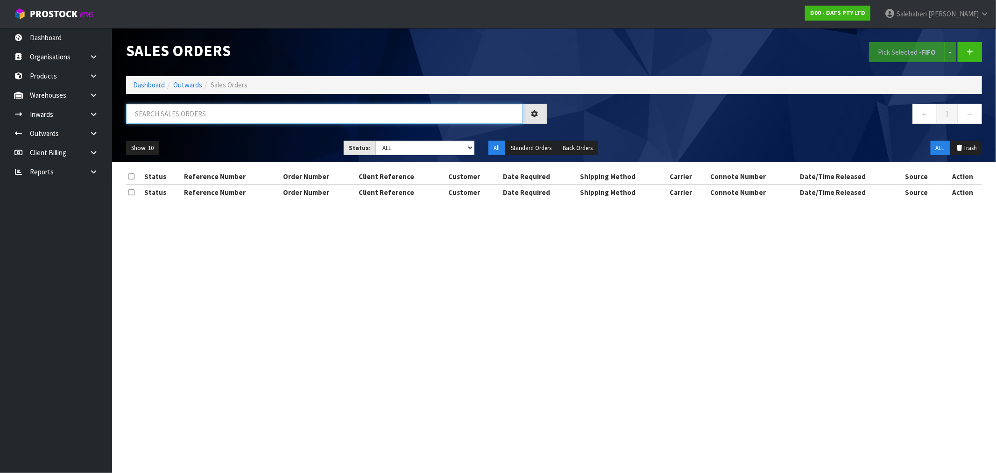
click at [197, 118] on input "text" at bounding box center [324, 114] width 397 height 20
paste input "CWL7725261"
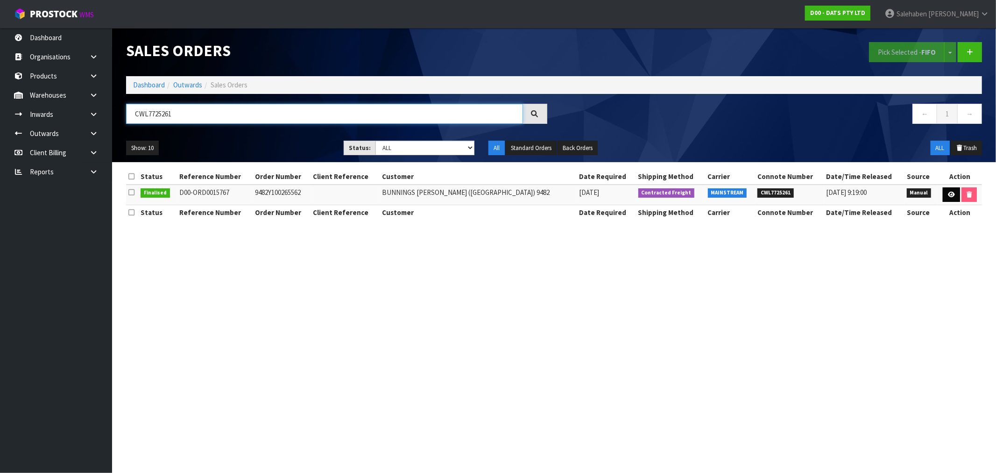
type input "CWL7725261"
click at [949, 191] on icon at bounding box center [951, 194] width 7 height 6
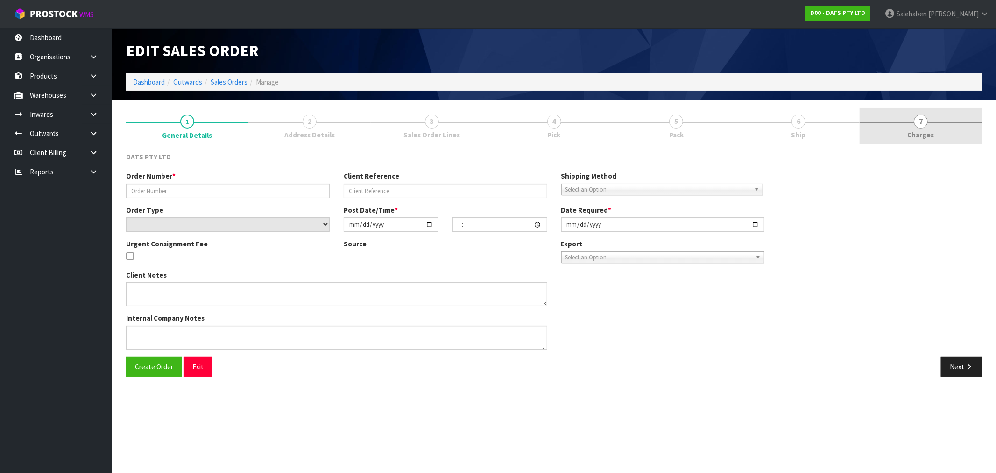
type input "9482Y100265562"
select select "number:0"
type input "2025-09-16"
type input "08:50:00.000"
type input "2025-09-16"
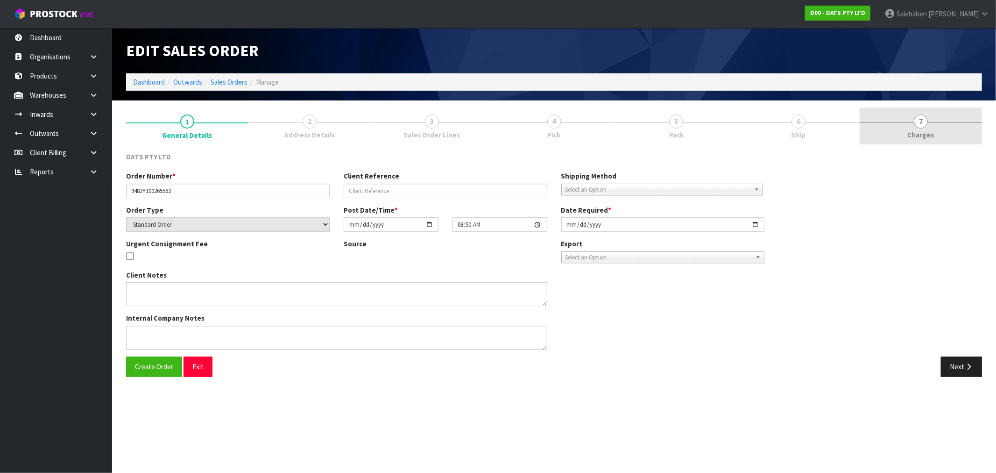
click at [926, 138] on span "Charges" at bounding box center [921, 135] width 27 height 10
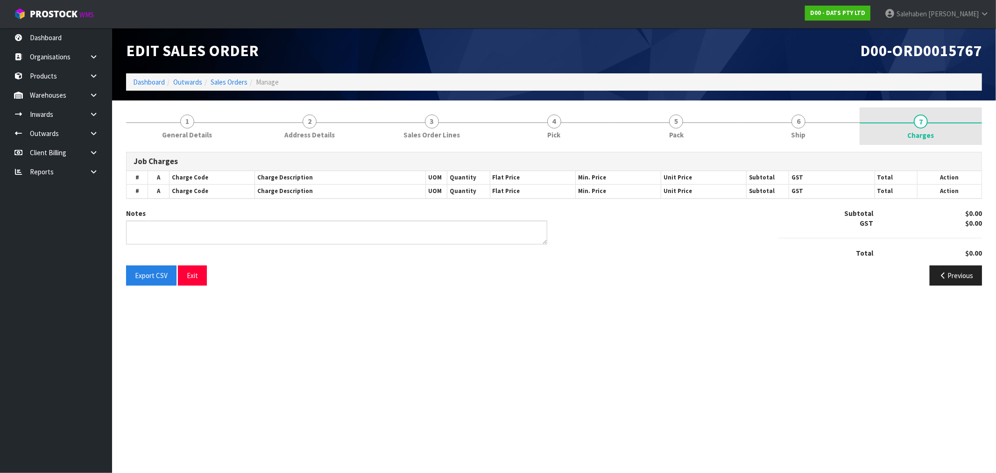
click at [925, 137] on span "Charges" at bounding box center [921, 135] width 27 height 10
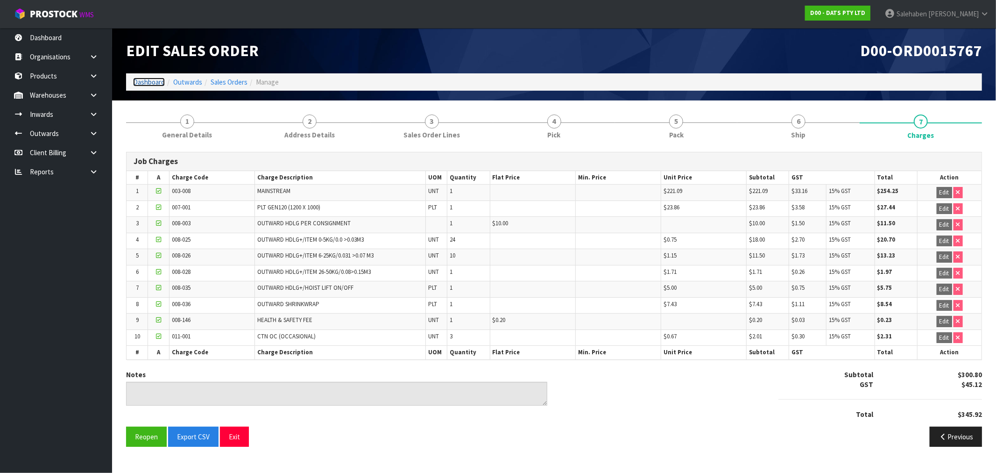
click at [160, 82] on link "Dashboard" at bounding box center [149, 82] width 32 height 9
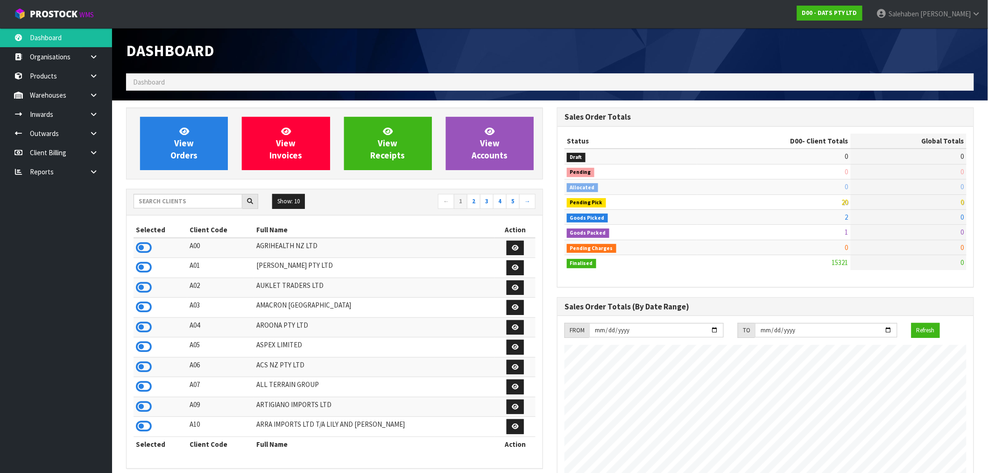
scroll to position [708, 431]
click at [161, 203] on input "text" at bounding box center [188, 201] width 109 height 14
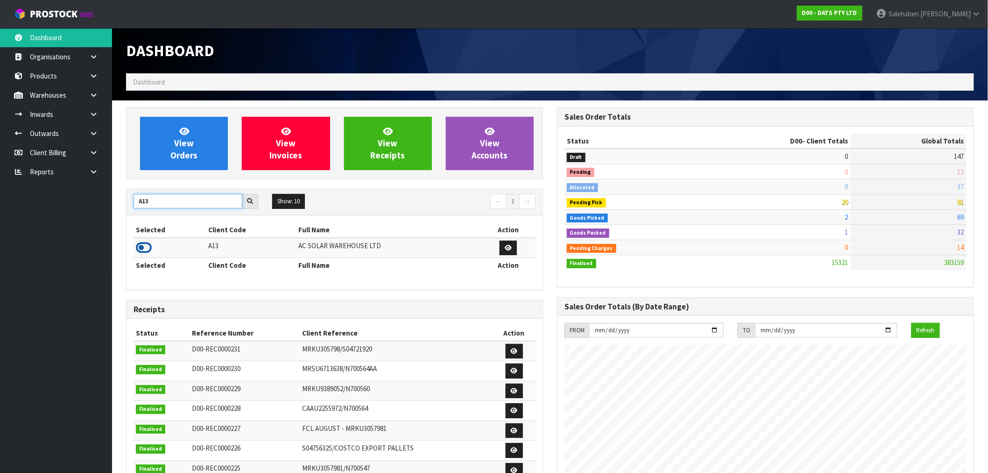
type input "A13"
click at [146, 248] on icon at bounding box center [144, 248] width 16 height 14
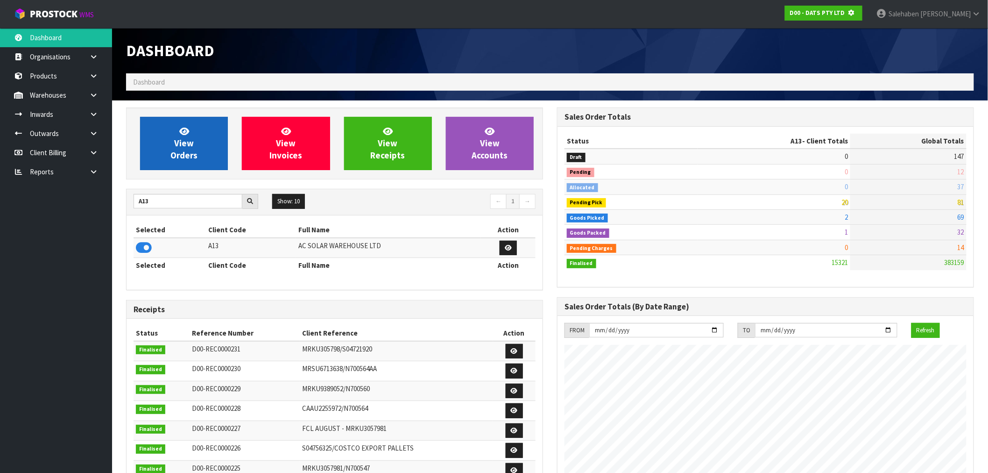
scroll to position [582, 431]
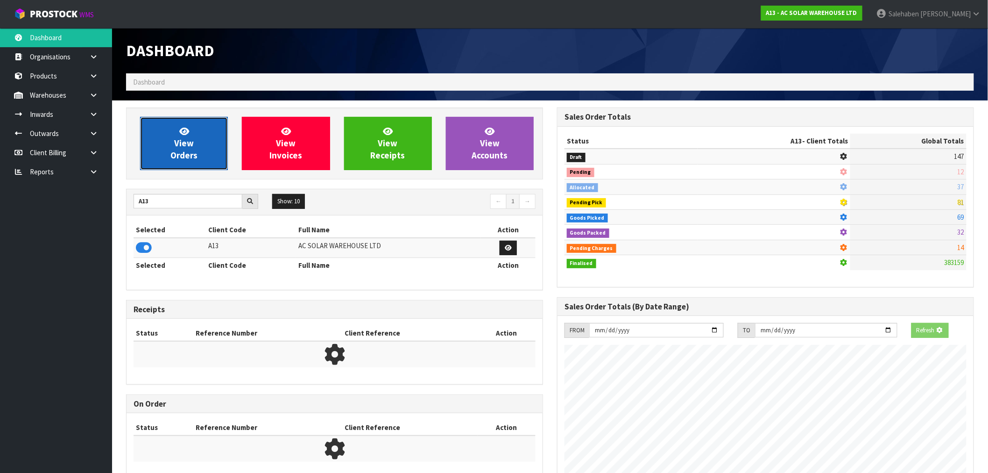
click at [192, 162] on link "View Orders" at bounding box center [184, 143] width 88 height 53
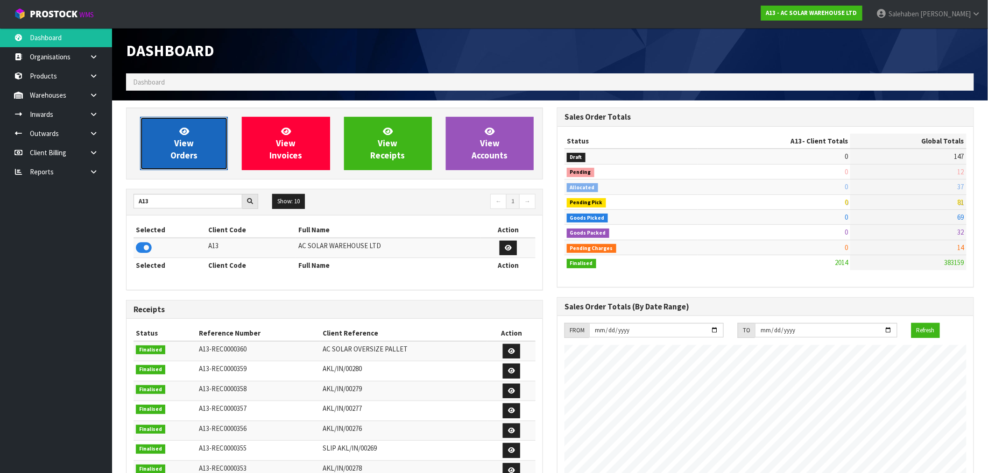
scroll to position [738, 431]
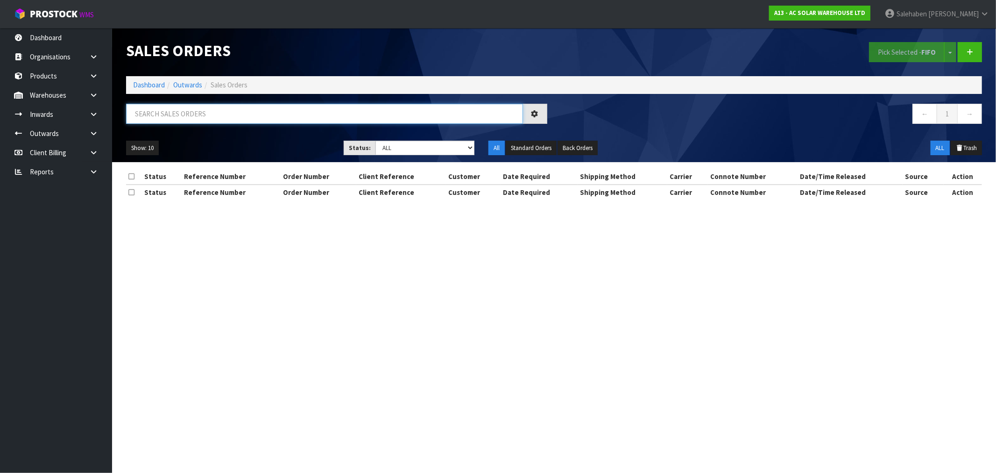
click at [257, 114] on input "text" at bounding box center [324, 114] width 397 height 20
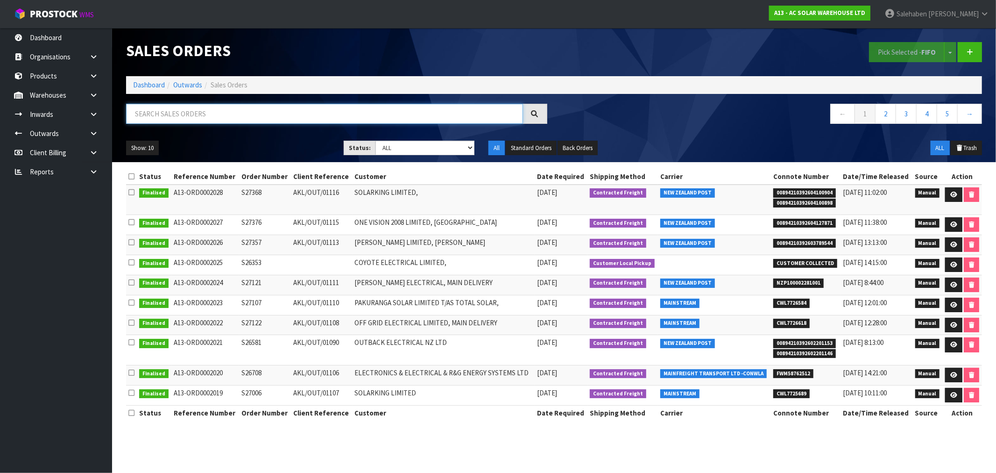
paste input "CWL7725481"
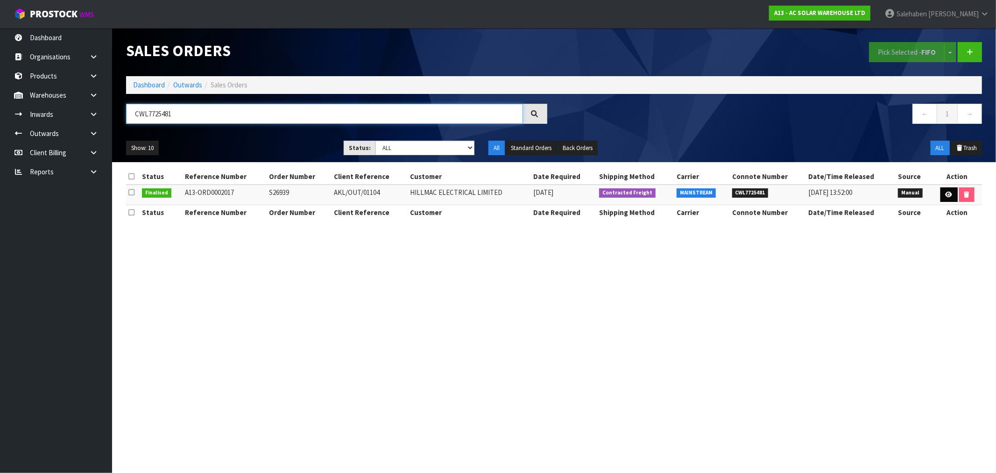
type input "CWL7725481"
click at [947, 197] on icon at bounding box center [949, 194] width 7 height 6
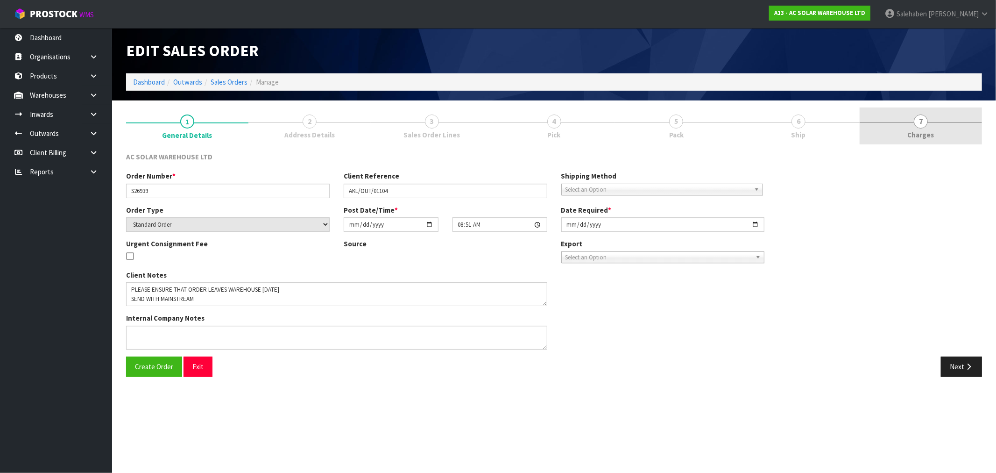
click at [919, 138] on span "Charges" at bounding box center [921, 135] width 27 height 10
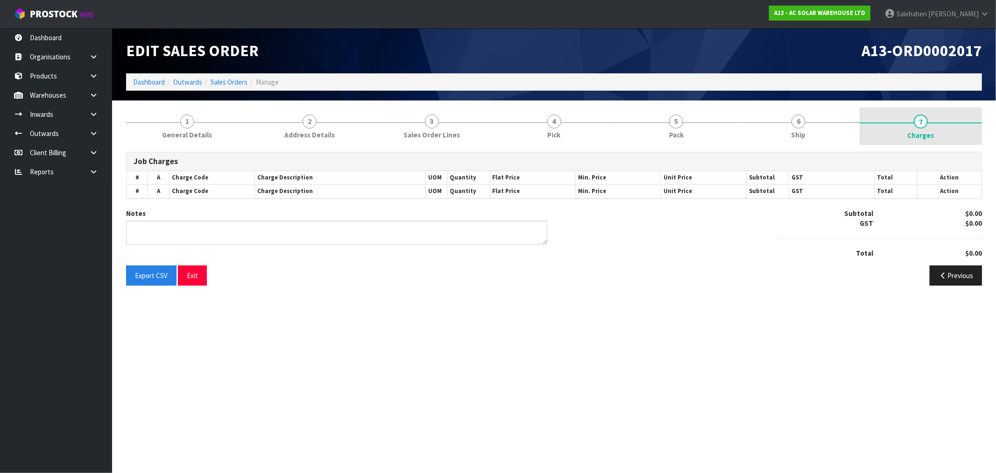
click at [921, 133] on span "Charges" at bounding box center [921, 135] width 27 height 10
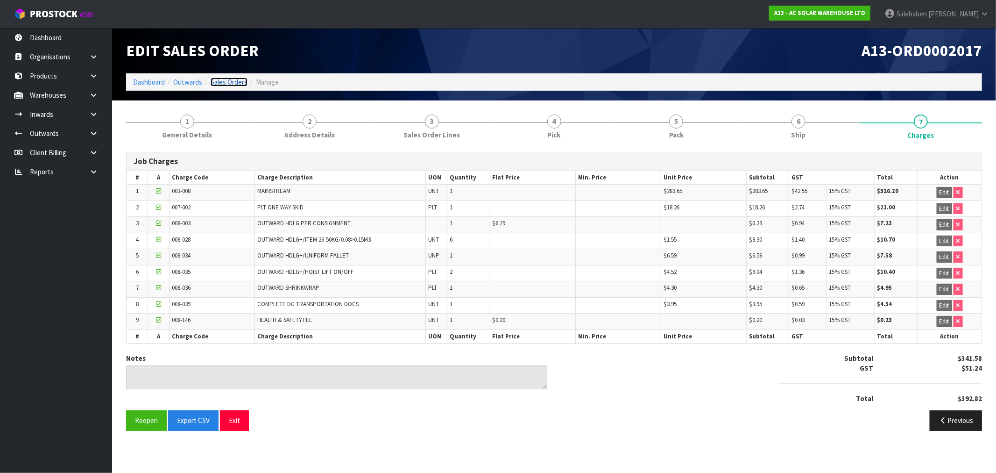
click at [228, 82] on link "Sales Orders" at bounding box center [229, 82] width 37 height 9
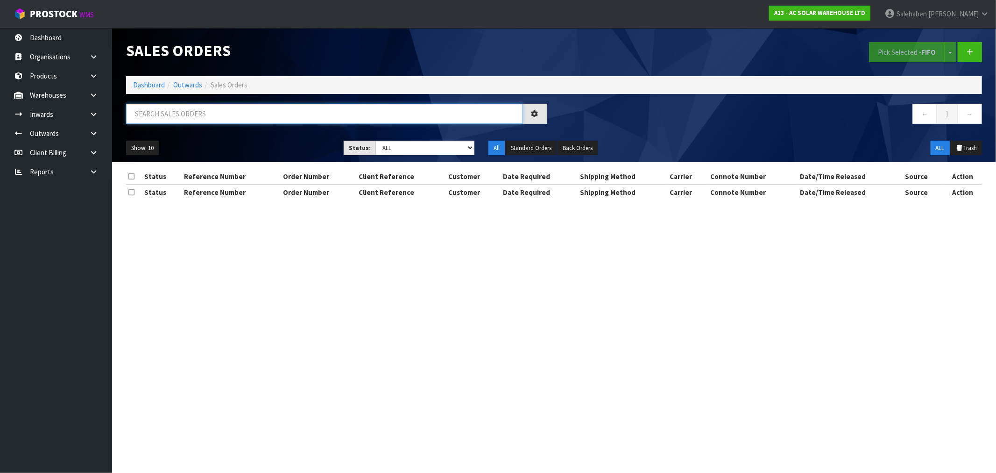
click at [254, 113] on input "text" at bounding box center [324, 114] width 397 height 20
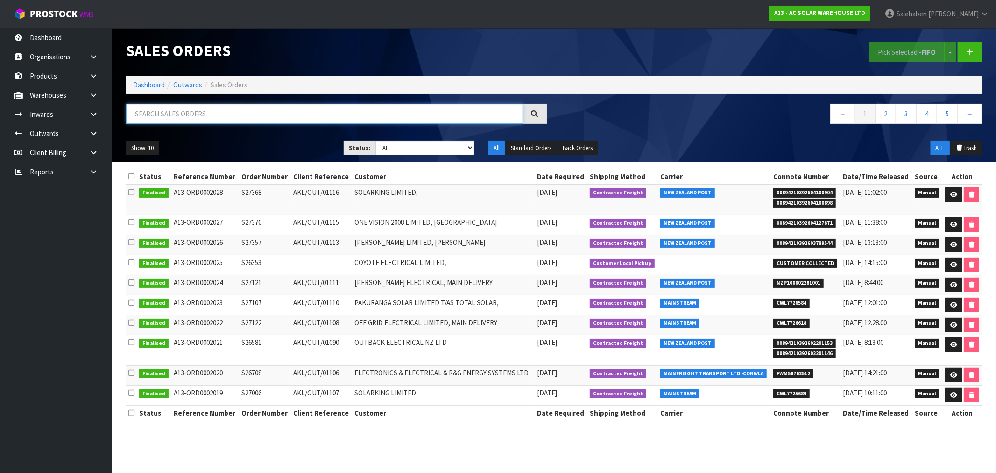
paste input "CWL7725509"
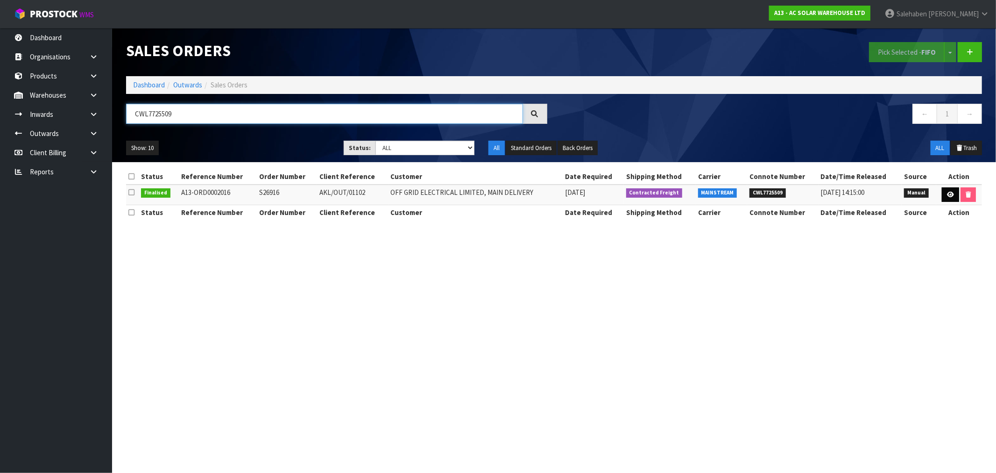
type input "CWL7725509"
click at [950, 196] on icon at bounding box center [950, 194] width 7 height 6
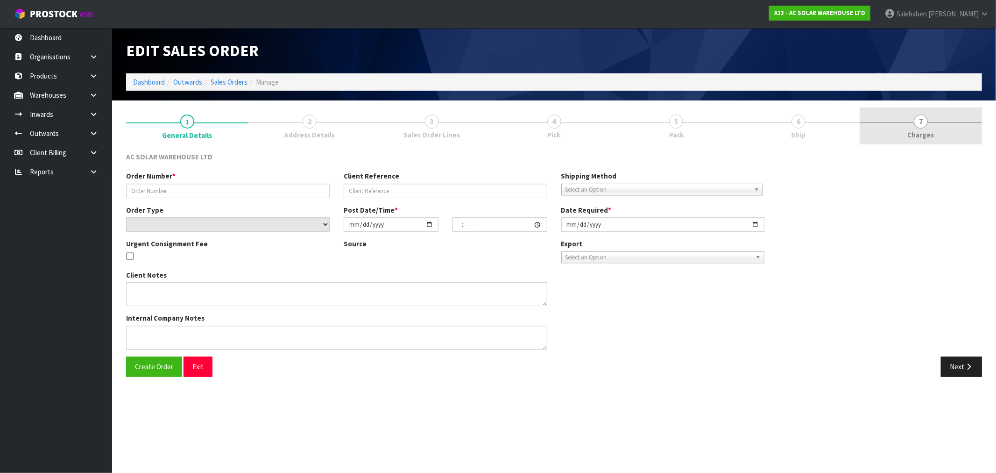
click at [917, 126] on span "7" at bounding box center [921, 121] width 14 height 14
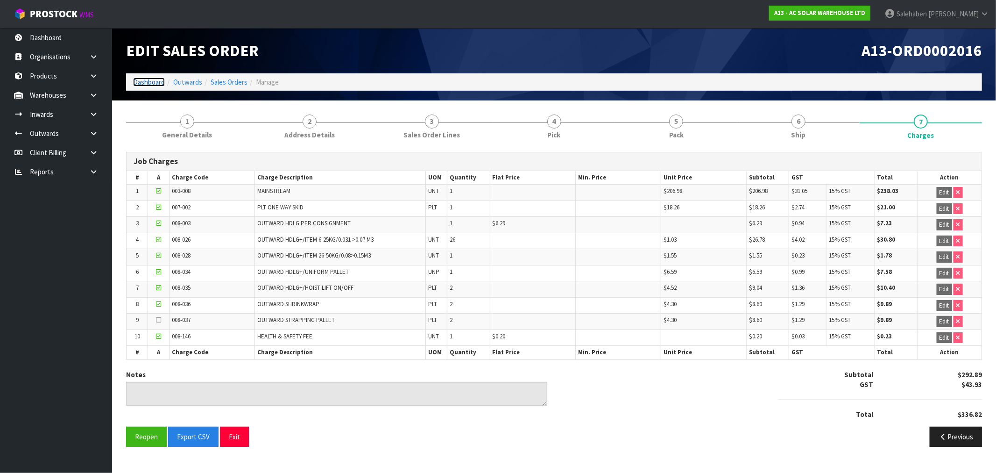
click at [147, 81] on link "Dashboard" at bounding box center [149, 82] width 32 height 9
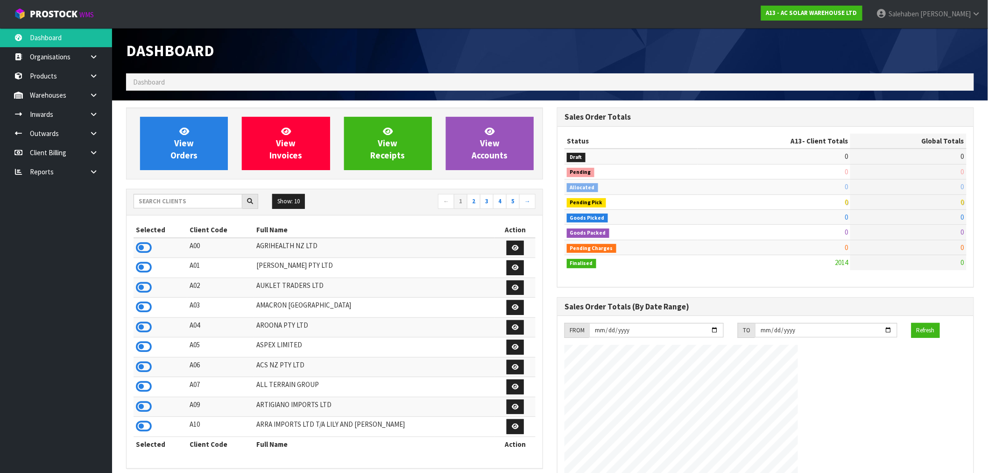
scroll to position [466331, 466638]
click at [139, 248] on icon at bounding box center [144, 248] width 16 height 14
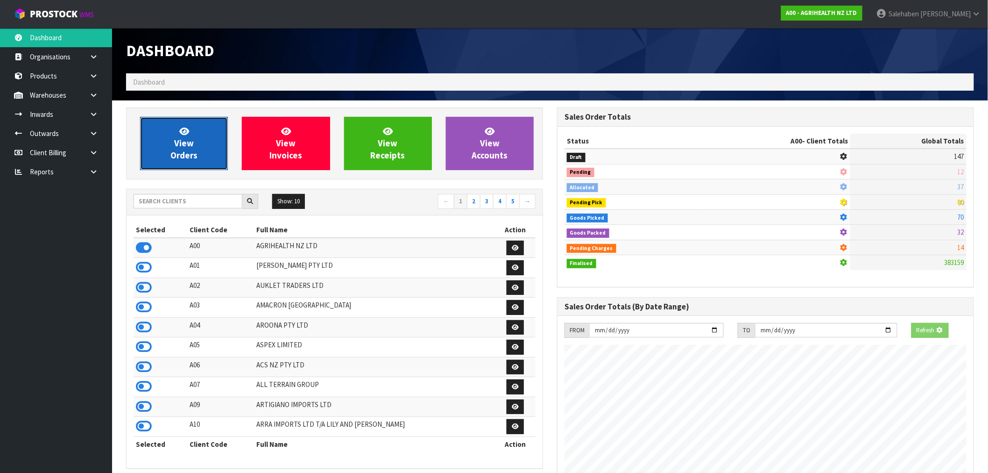
click at [211, 141] on link "View Orders" at bounding box center [184, 143] width 88 height 53
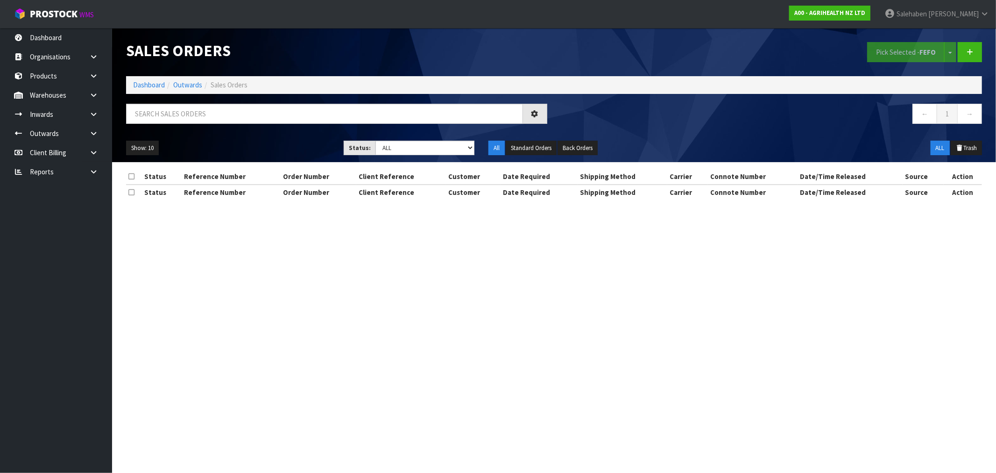
click at [324, 101] on div "Sales Orders Pick Selected - FEFO Split button! FIFO - First In First Out FEFO …" at bounding box center [554, 95] width 870 height 134
click at [321, 112] on input "text" at bounding box center [324, 114] width 397 height 20
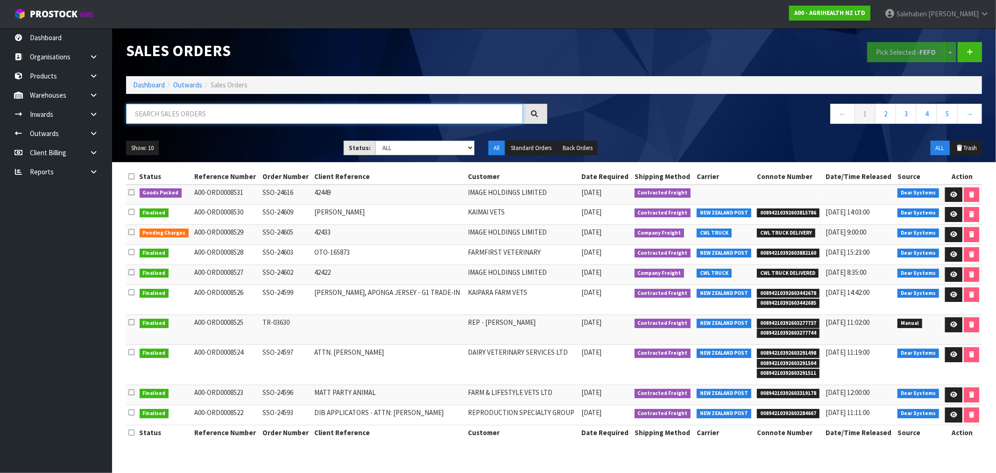
paste input "CWL7725555"
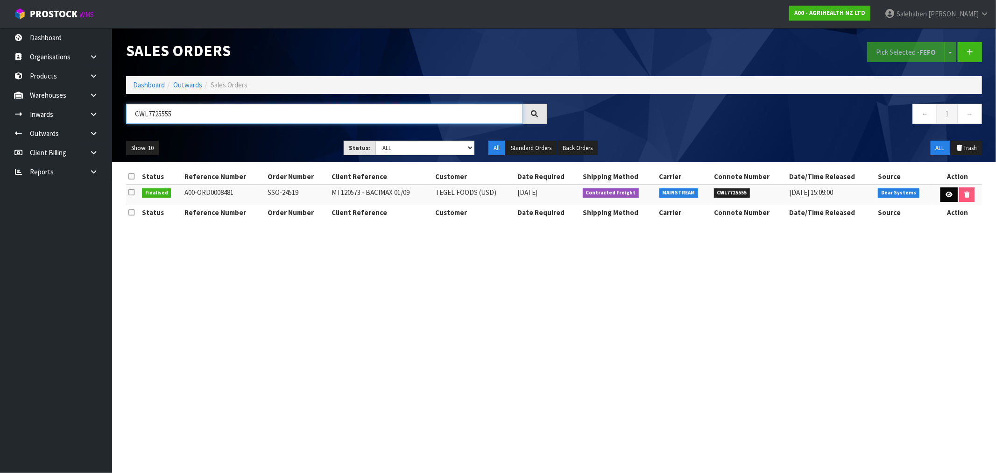
type input "CWL7725555"
click at [952, 194] on link at bounding box center [949, 194] width 17 height 15
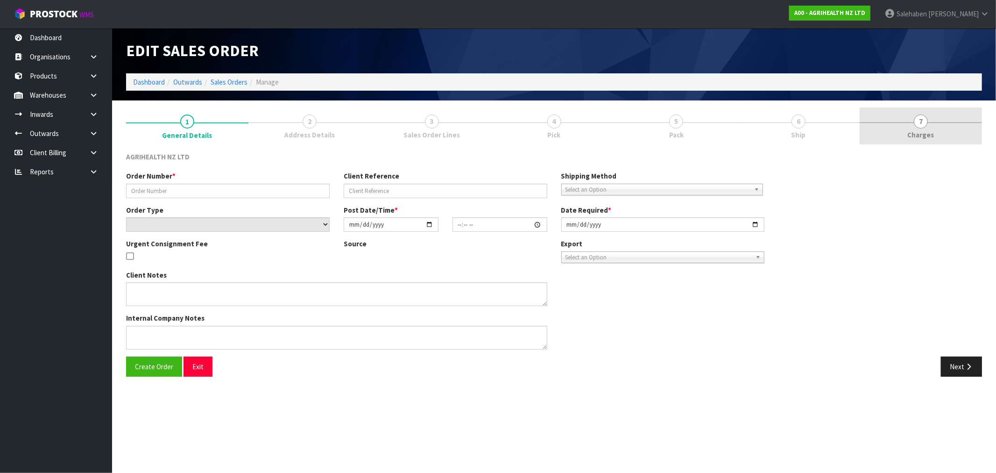
type input "SSO-24519"
type input "MT120573 - BACIMAX 01/09"
select select "number:0"
type input "2025-09-18"
type input "11:25:08.000"
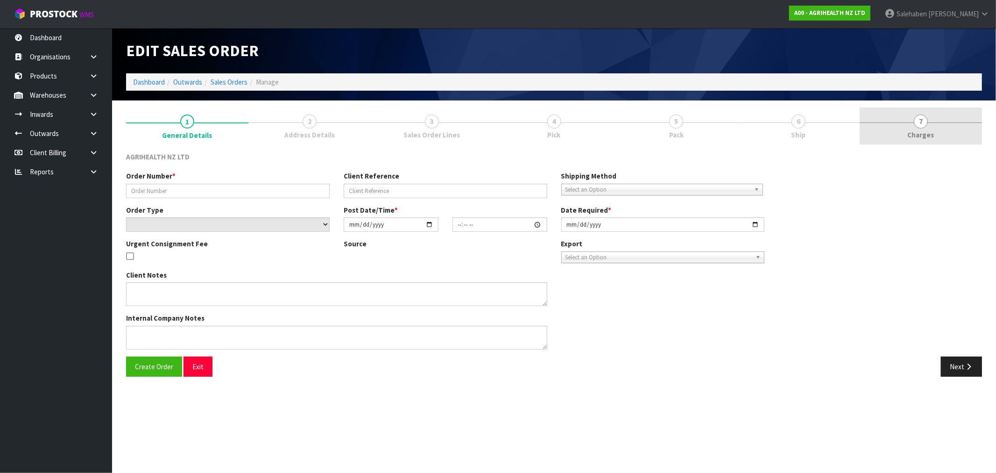
type input "2025-09-18"
type textarea "TEGEL - X30 UNITS ARRIVING SEPARATELY SHIP BY: Economy Freight 1500kg -early Se…"
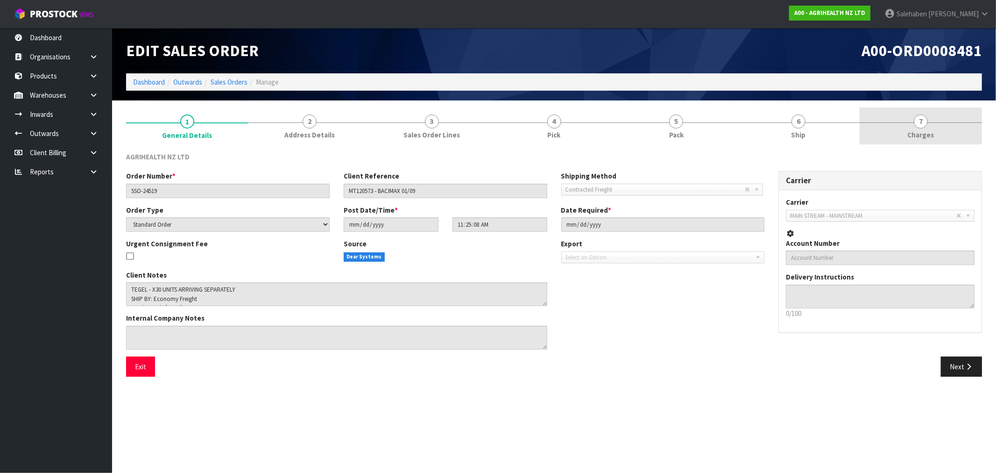
click at [921, 133] on span "Charges" at bounding box center [921, 135] width 27 height 10
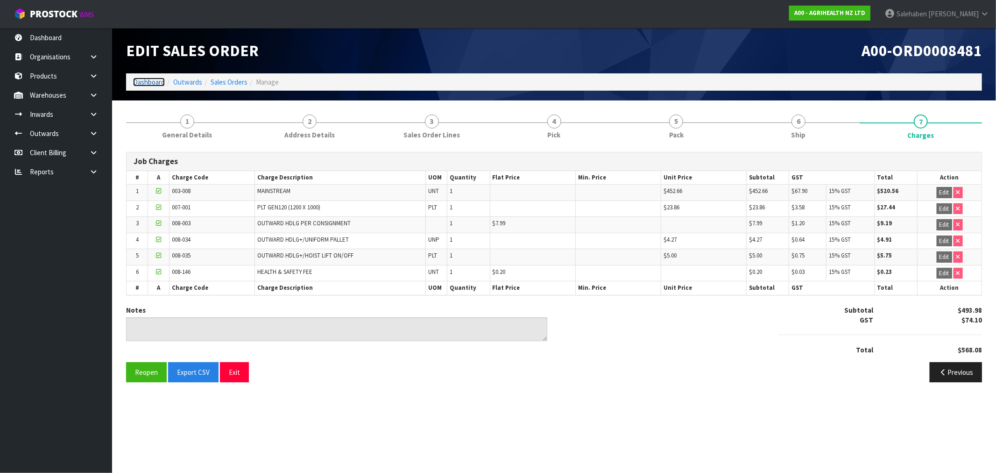
click at [151, 81] on link "Dashboard" at bounding box center [149, 82] width 32 height 9
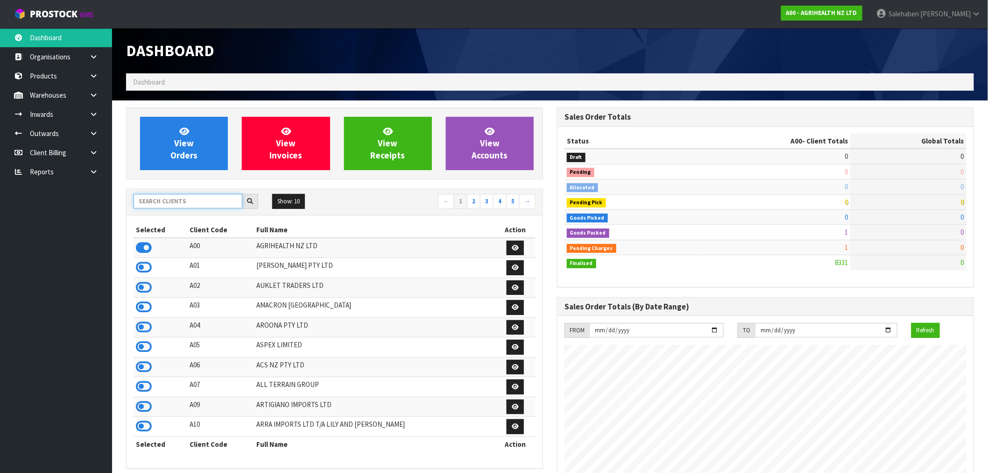
scroll to position [708, 431]
click at [175, 203] on input "text" at bounding box center [188, 201] width 109 height 14
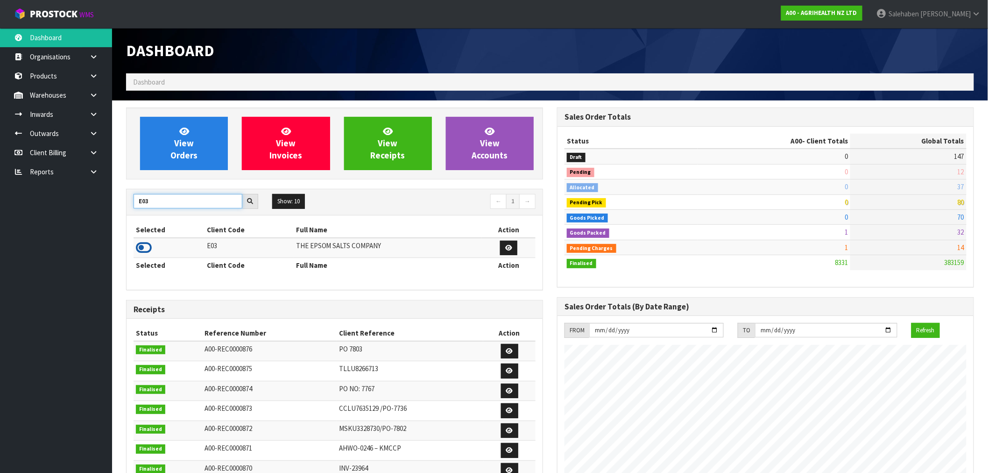
type input "E03"
click at [142, 246] on icon at bounding box center [144, 248] width 16 height 14
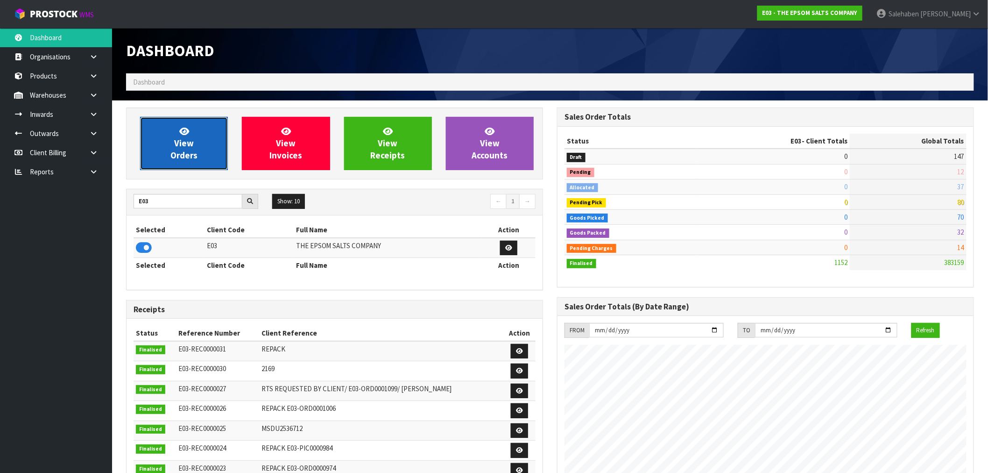
scroll to position [466498, 466638]
click at [178, 167] on link "View Orders" at bounding box center [184, 143] width 88 height 53
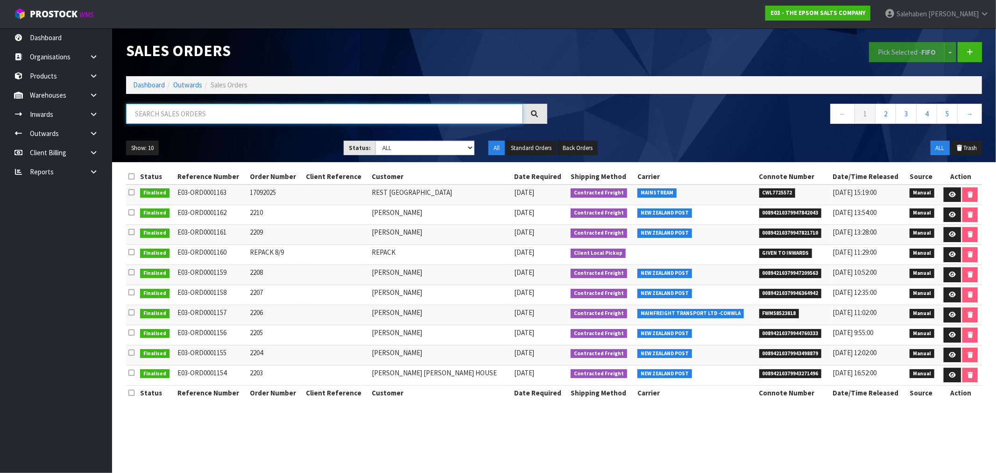
paste input "CWL7725572"
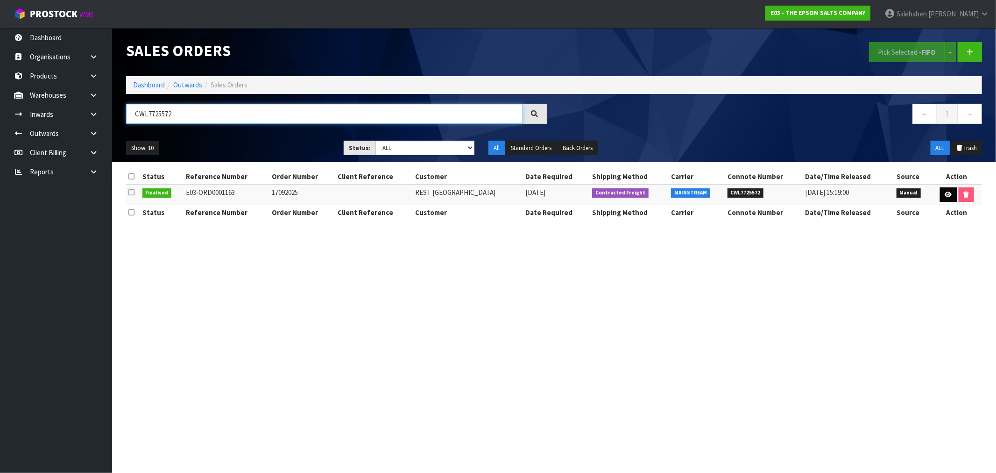
type input "CWL7725572"
click at [945, 193] on icon at bounding box center [948, 194] width 7 height 6
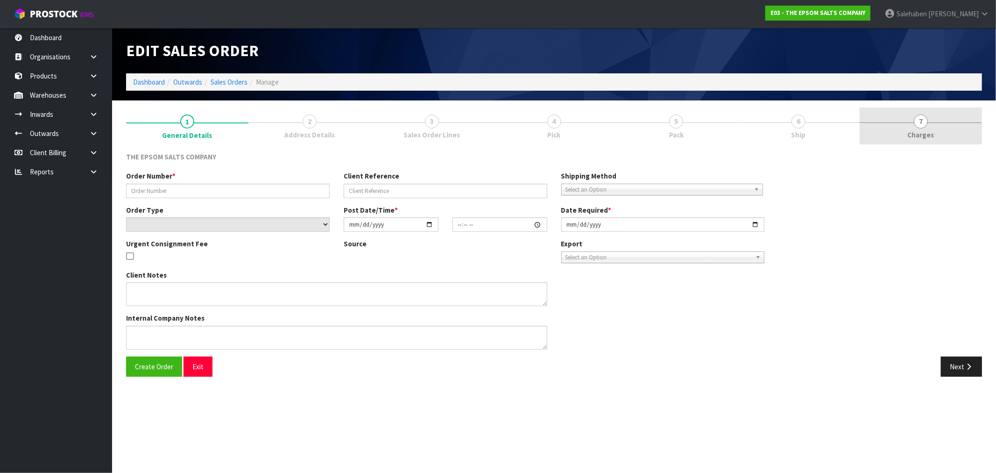
click at [919, 133] on span "Charges" at bounding box center [921, 135] width 27 height 10
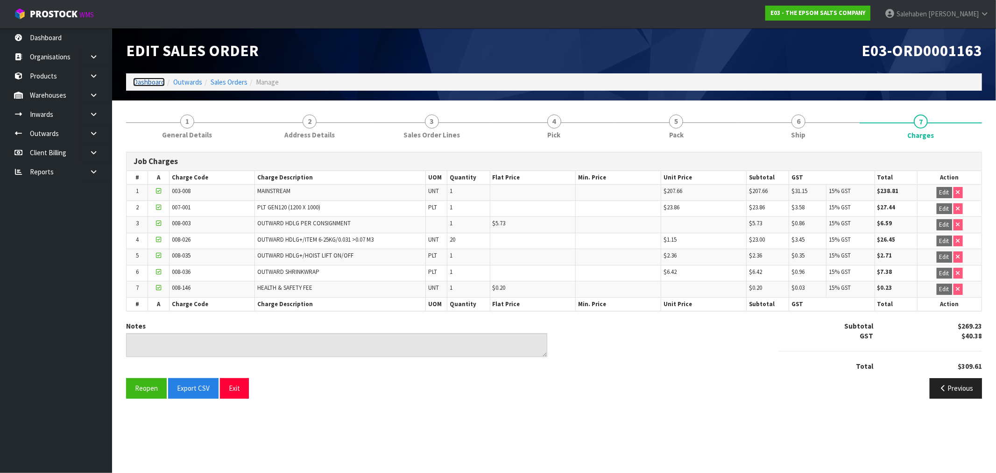
click at [146, 79] on link "Dashboard" at bounding box center [149, 82] width 32 height 9
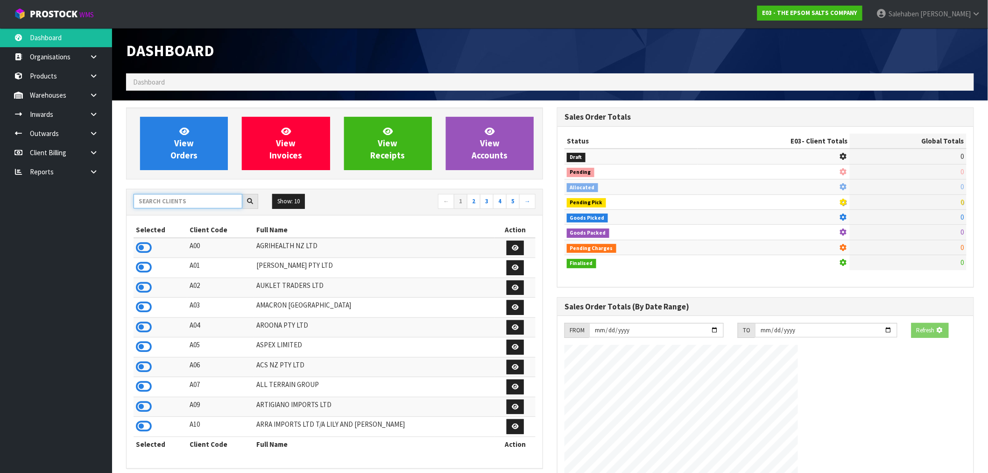
click at [159, 196] on input "text" at bounding box center [188, 201] width 109 height 14
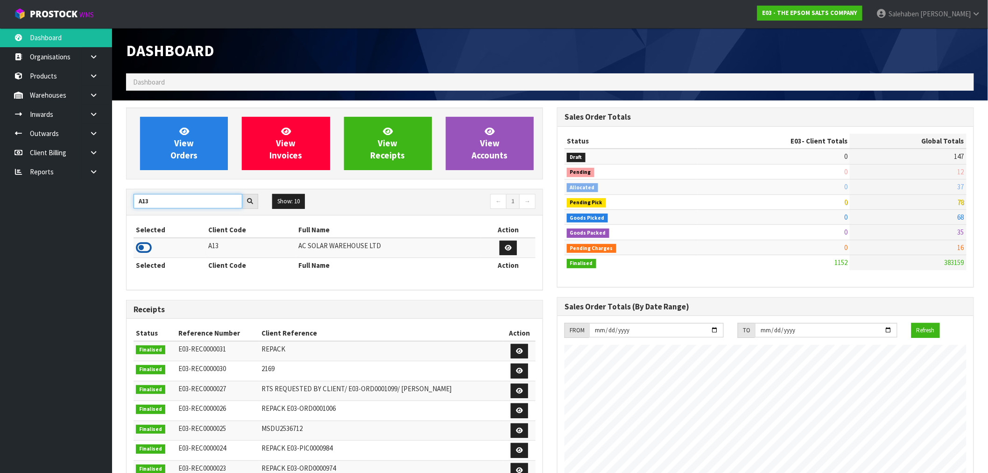
type input "A13"
click at [148, 245] on icon at bounding box center [144, 248] width 16 height 14
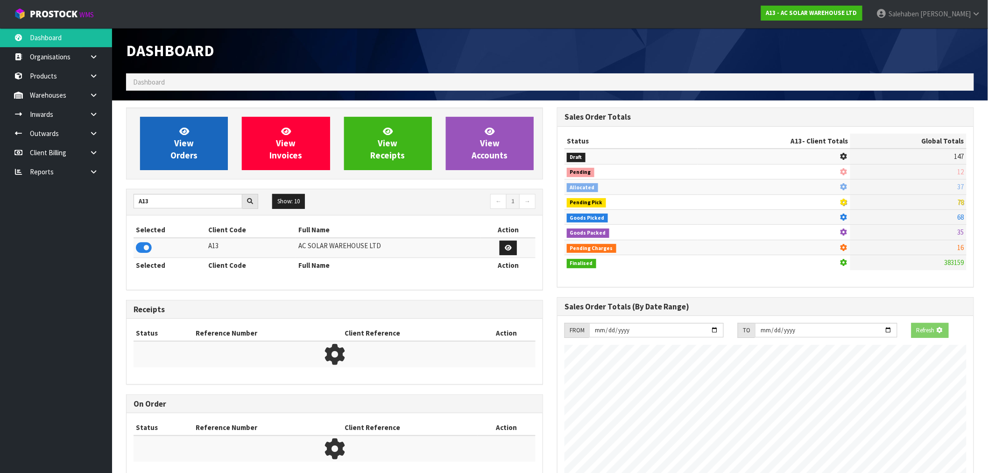
scroll to position [582, 431]
click at [206, 156] on link "View Orders" at bounding box center [184, 143] width 88 height 53
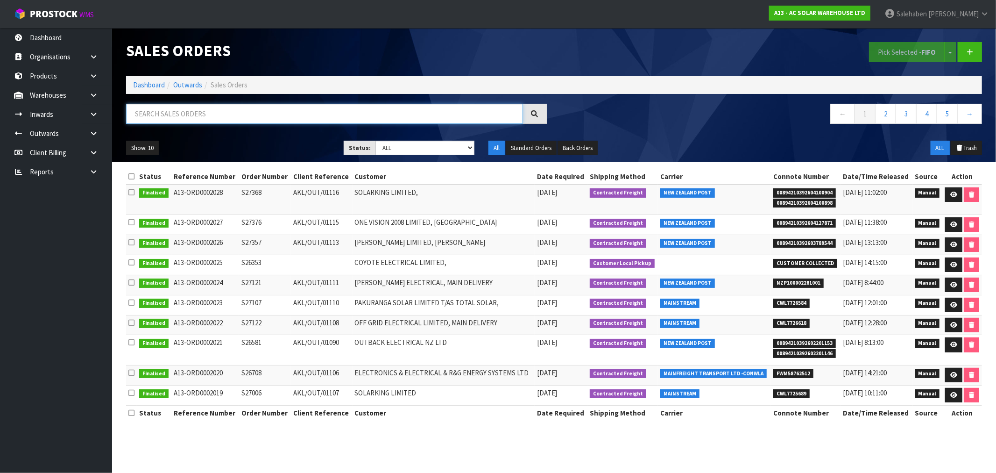
paste input "CWL7725689"
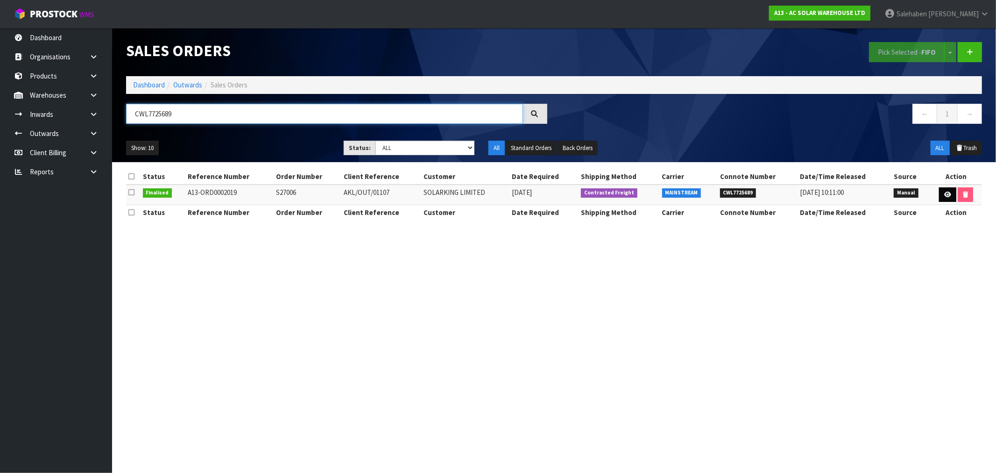
type input "CWL7725689"
click at [944, 191] on icon at bounding box center [947, 194] width 7 height 6
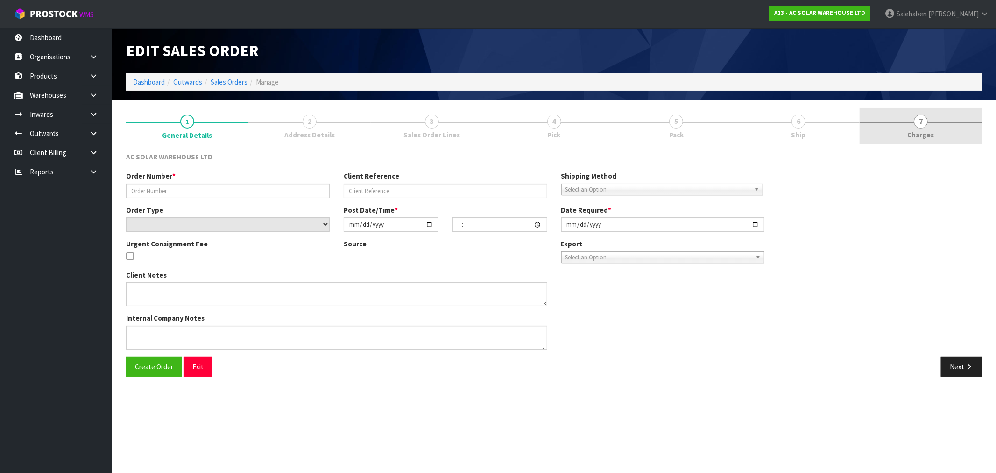
type input "S27006"
type input "AKL/OUT/01107"
select select "number:0"
type input "2025-09-18"
type input "14:59:00.000"
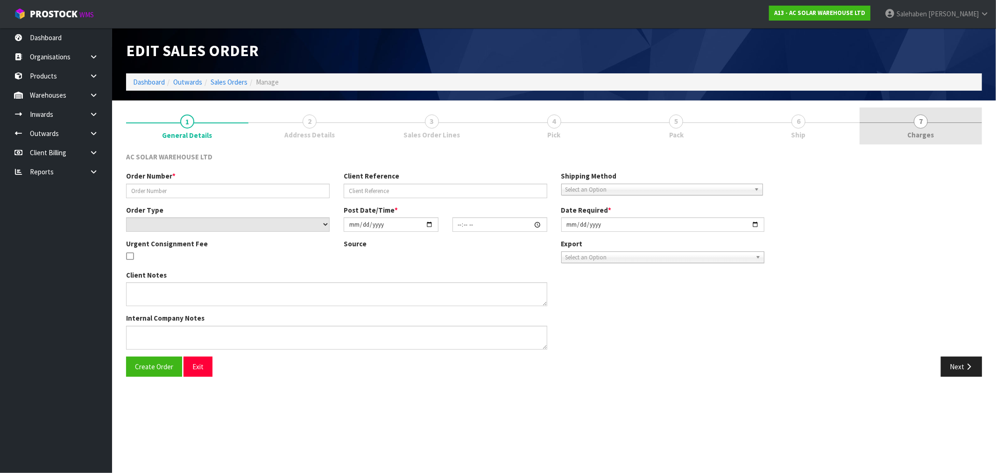
type input "2025-09-19"
type textarea "SEND WITH MAINSTREAM"
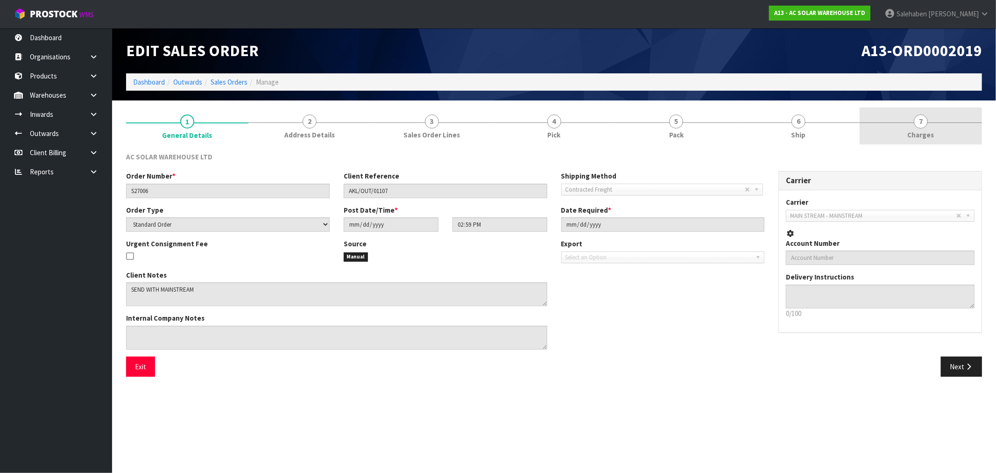
click at [917, 136] on span "Charges" at bounding box center [921, 135] width 27 height 10
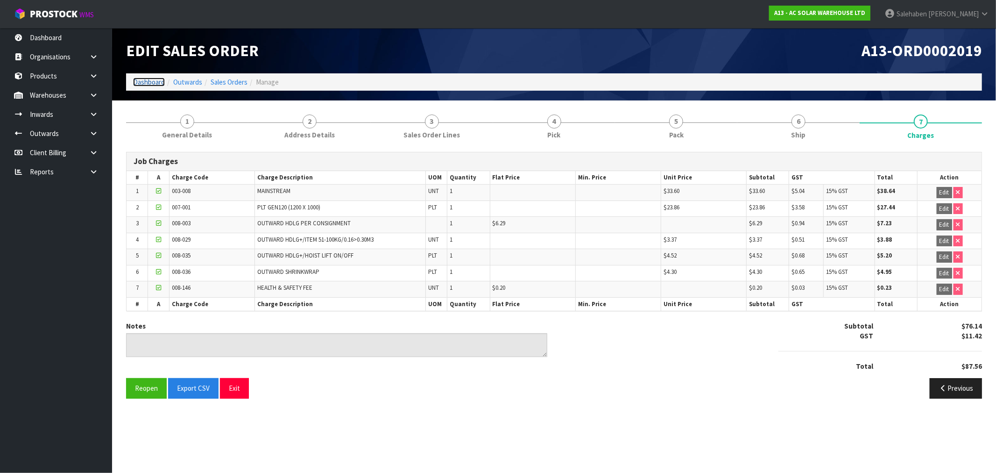
click at [151, 80] on link "Dashboard" at bounding box center [149, 82] width 32 height 9
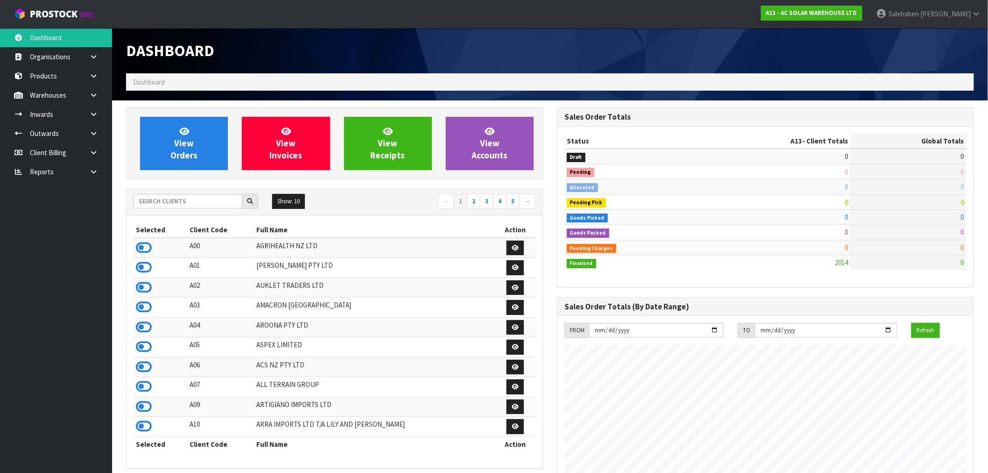
scroll to position [738, 431]
click at [180, 203] on input "text" at bounding box center [188, 201] width 109 height 14
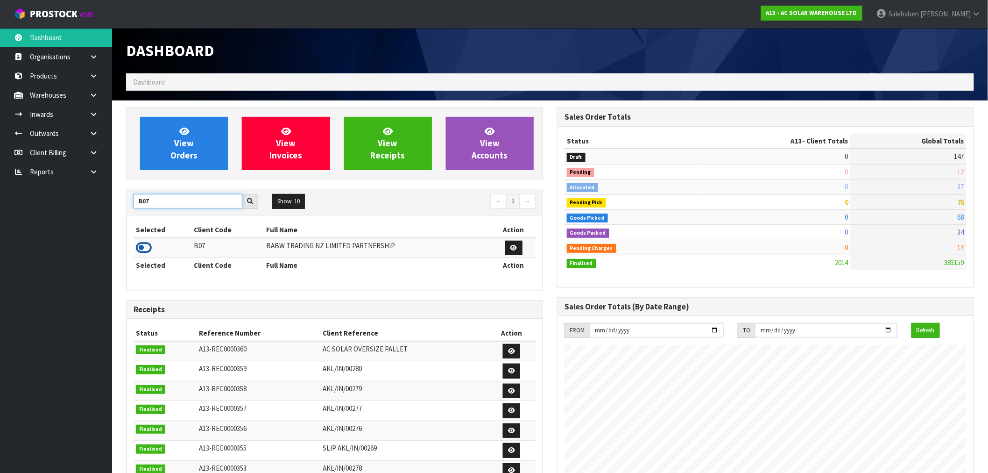
type input "B07"
click at [146, 249] on icon at bounding box center [144, 248] width 16 height 14
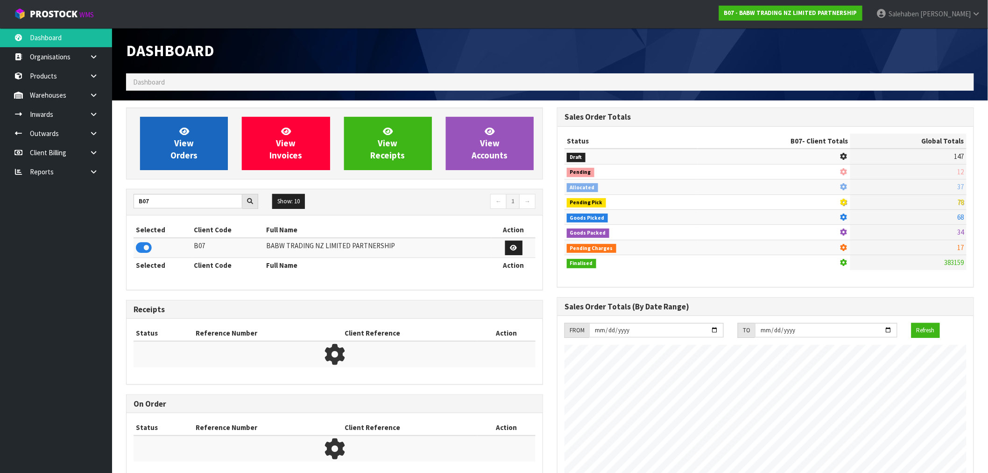
scroll to position [708, 431]
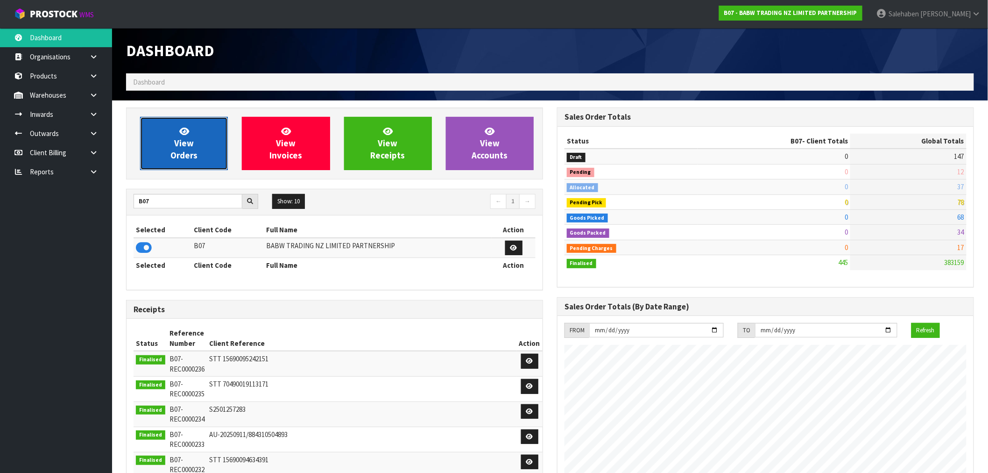
click at [199, 129] on link "View Orders" at bounding box center [184, 143] width 88 height 53
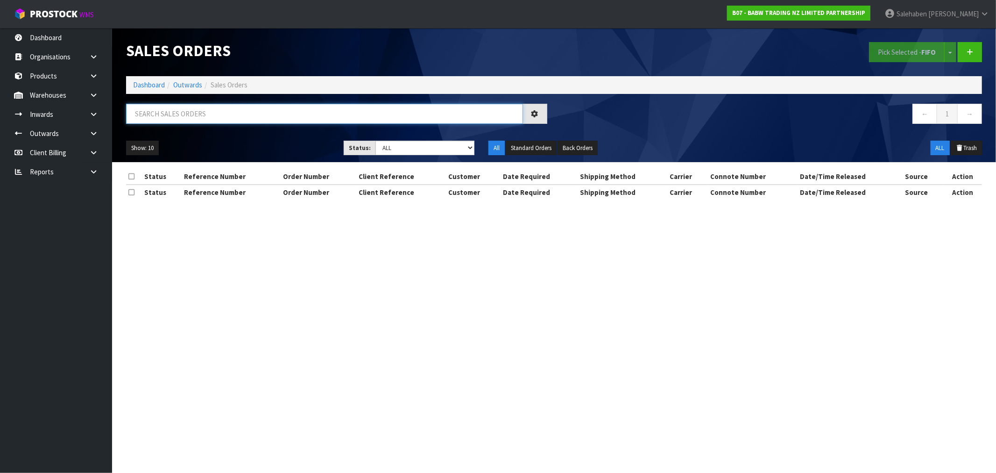
click at [212, 117] on input "text" at bounding box center [324, 114] width 397 height 20
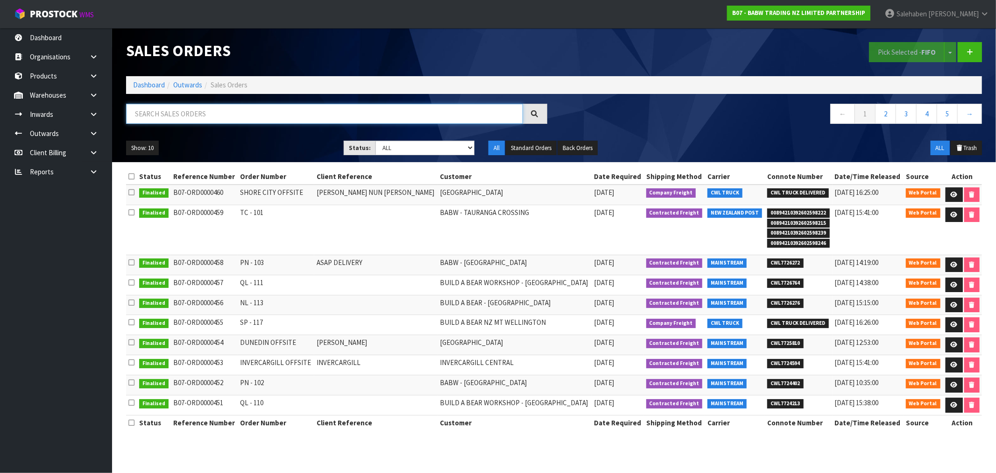
paste input "CWL7725810"
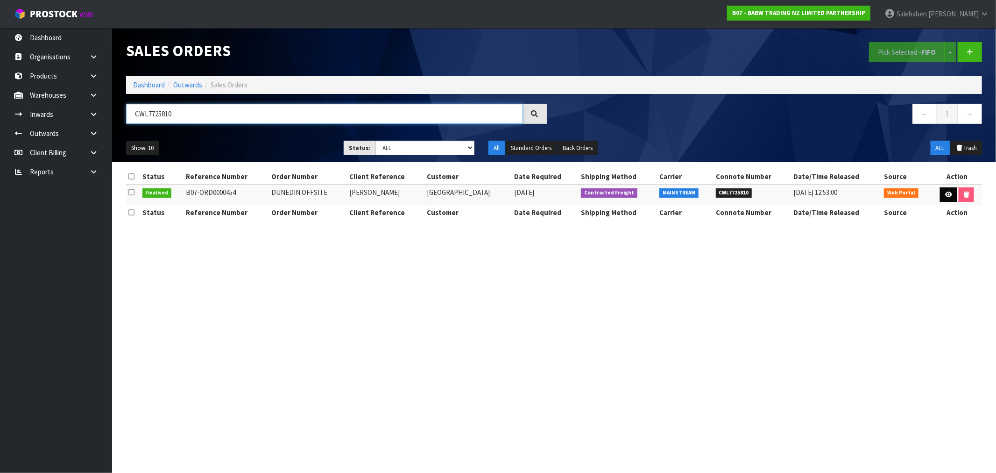
type input "CWL7725810"
click at [950, 193] on icon at bounding box center [948, 194] width 7 height 6
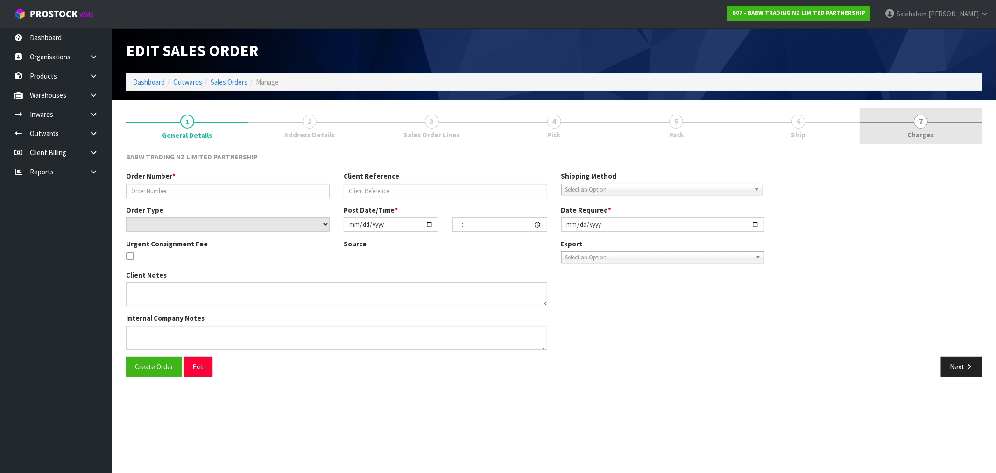
click at [922, 138] on span "Charges" at bounding box center [921, 135] width 27 height 10
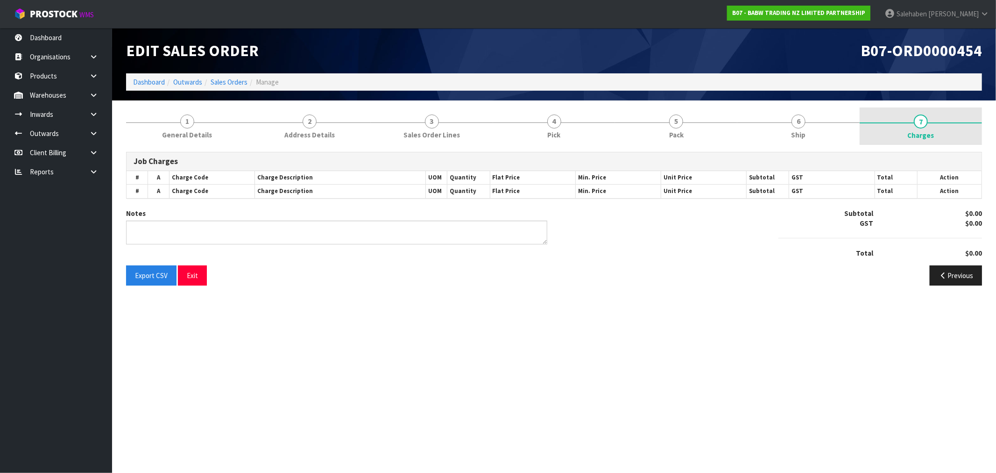
click at [919, 135] on span "Charges" at bounding box center [921, 135] width 27 height 10
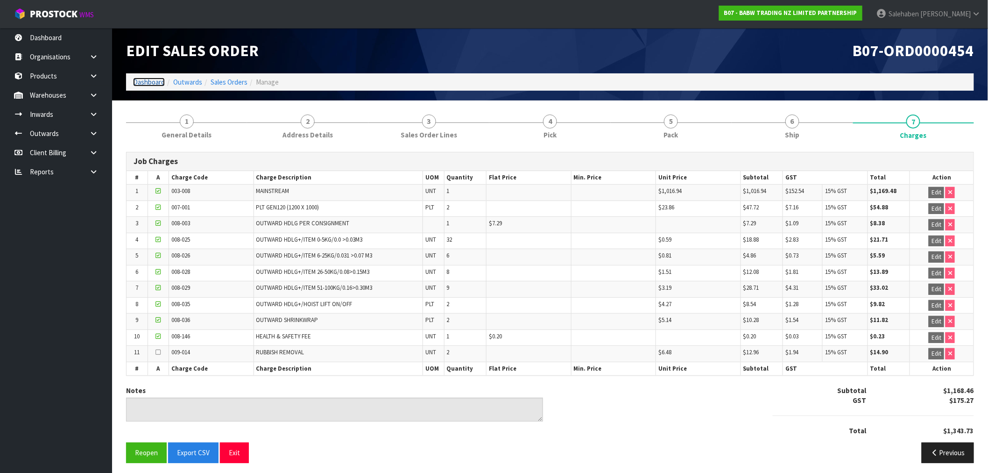
click at [152, 83] on link "Dashboard" at bounding box center [149, 82] width 32 height 9
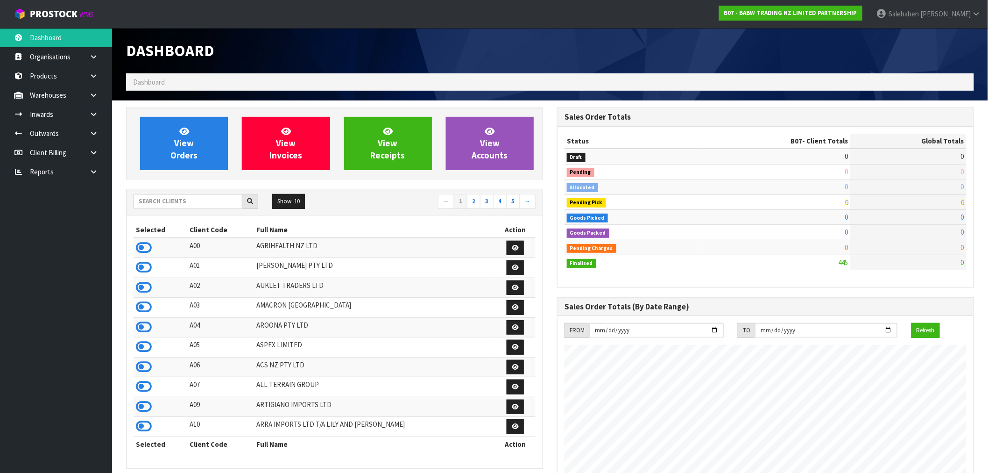
scroll to position [708, 431]
click at [143, 201] on input "text" at bounding box center [188, 201] width 109 height 14
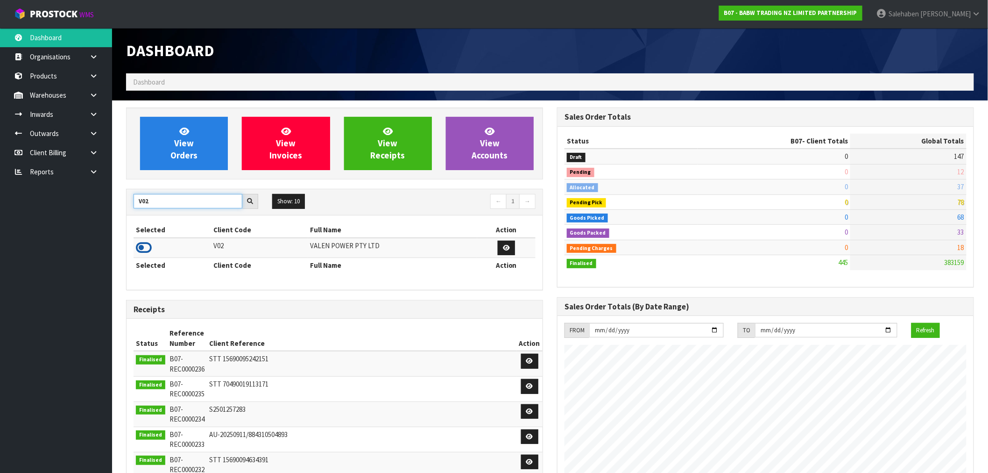
type input "V02"
click at [141, 250] on icon at bounding box center [144, 248] width 16 height 14
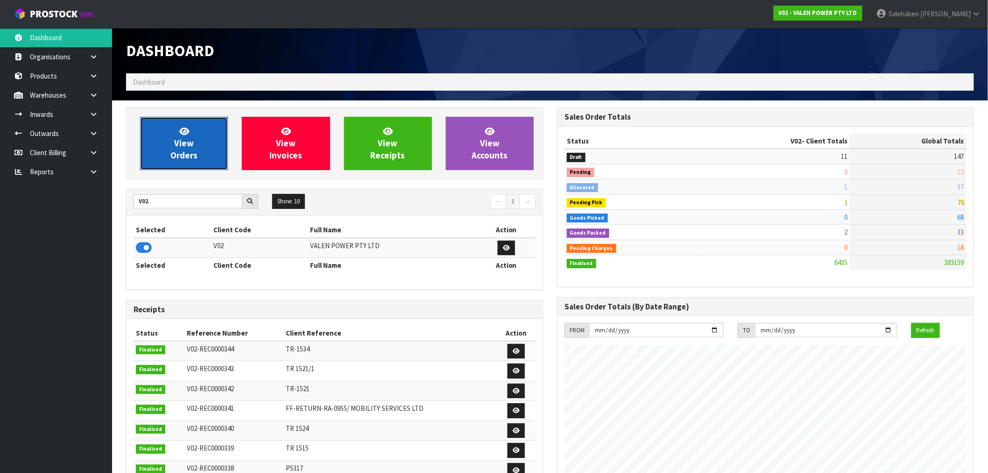
click at [192, 154] on span "View Orders" at bounding box center [183, 143] width 27 height 35
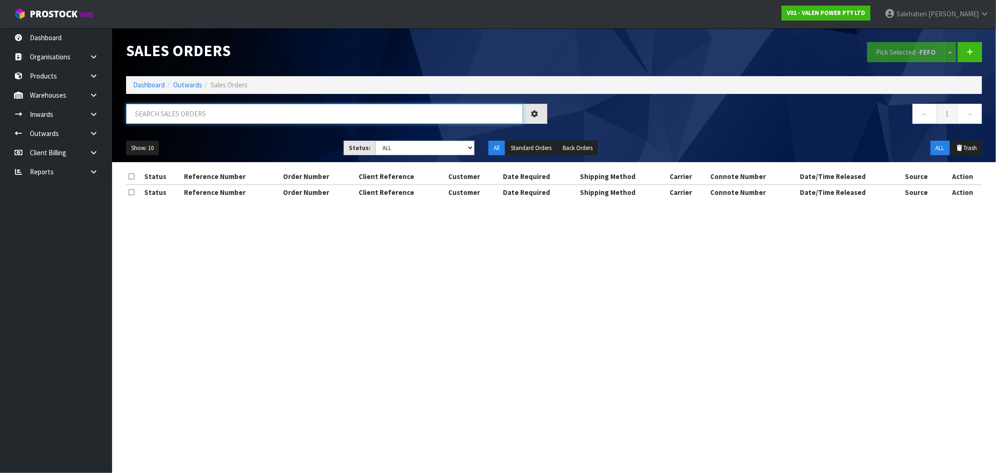
click at [175, 113] on input "text" at bounding box center [324, 114] width 397 height 20
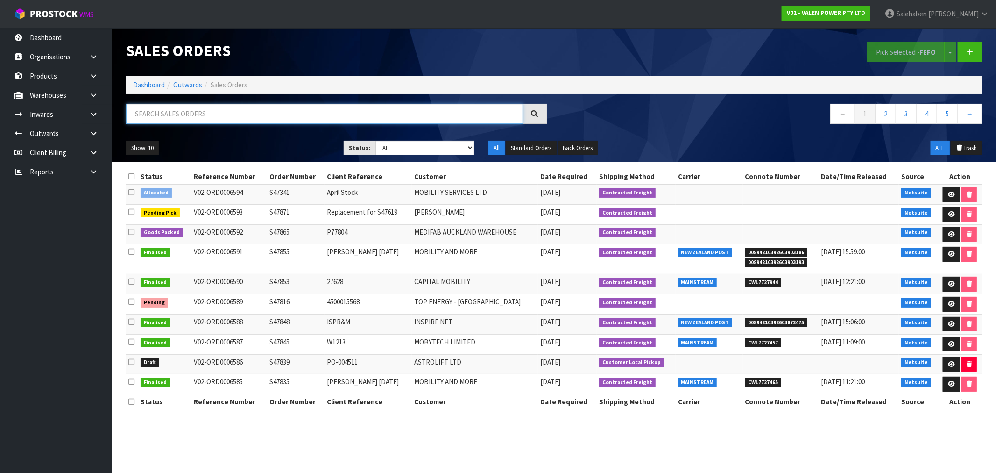
paste input "CWL7725826"
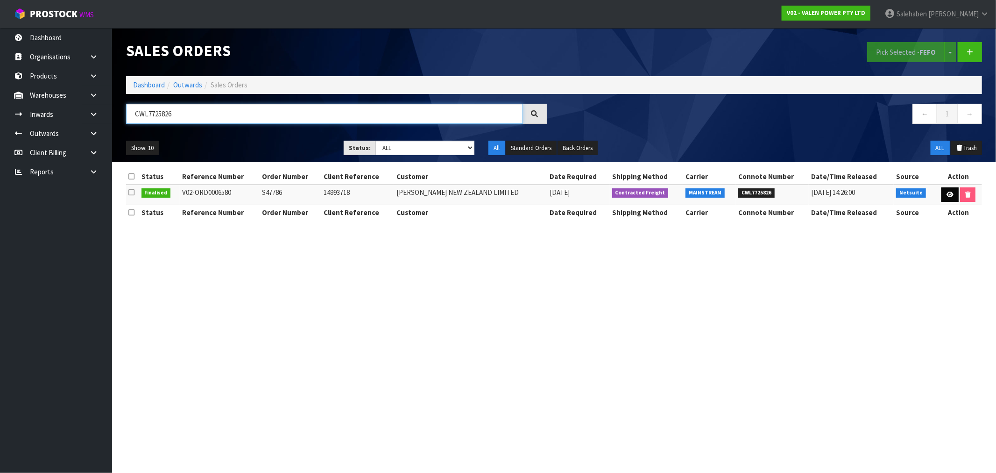
type input "CWL7725826"
drag, startPoint x: 955, startPoint y: 195, endPoint x: 950, endPoint y: 195, distance: 5.1
click at [955, 195] on link at bounding box center [950, 194] width 17 height 15
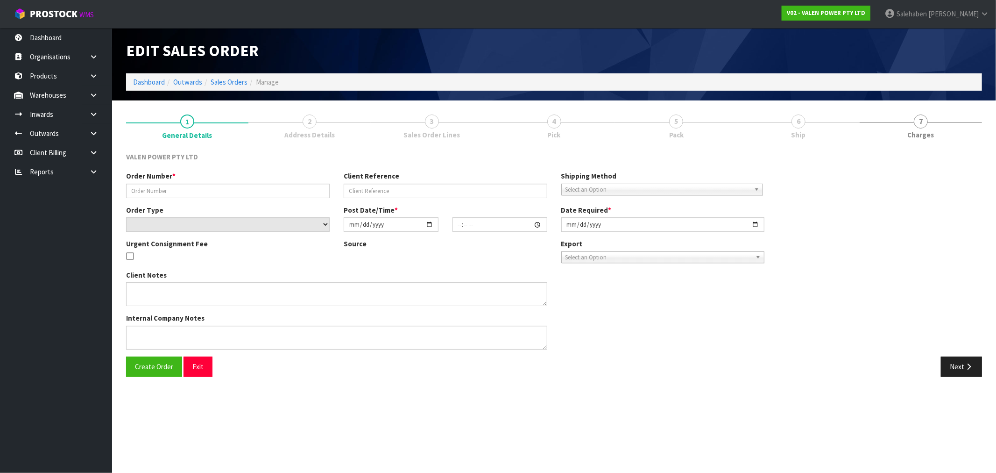
click at [950, 195] on div "Order Number * Client Reference Shipping Method Client Local Pickup Customer Lo…" at bounding box center [554, 263] width 870 height 185
type input "S47786"
type input "14993718"
select select "number:0"
type input "2025-09-18"
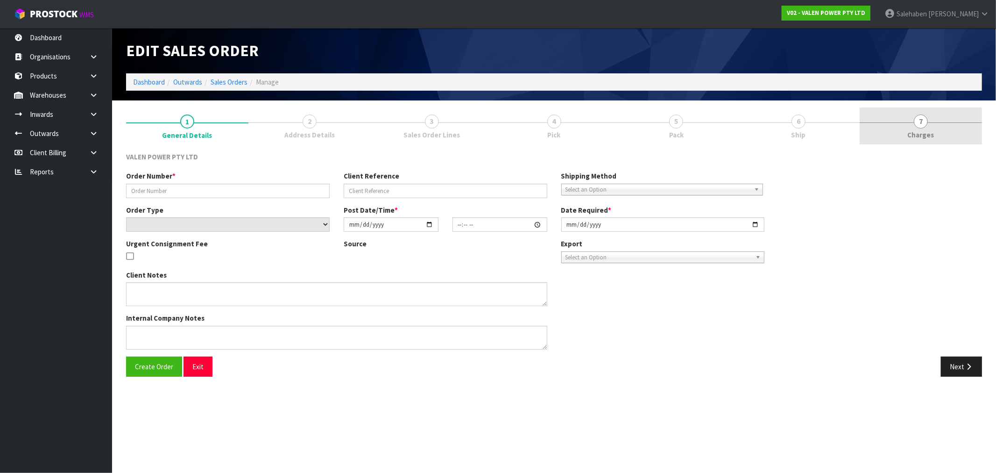
type input "16:00:08.000"
type input "2025-09-19"
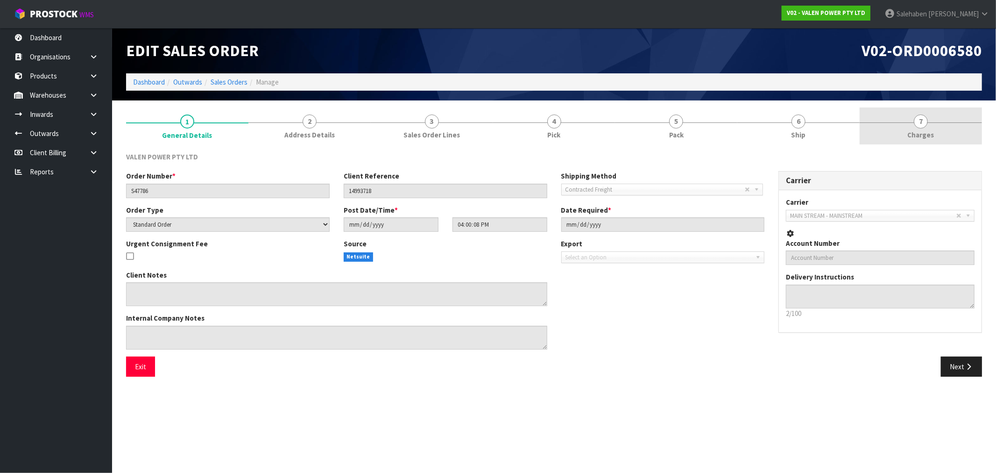
click at [931, 123] on link "7 Charges" at bounding box center [921, 125] width 122 height 37
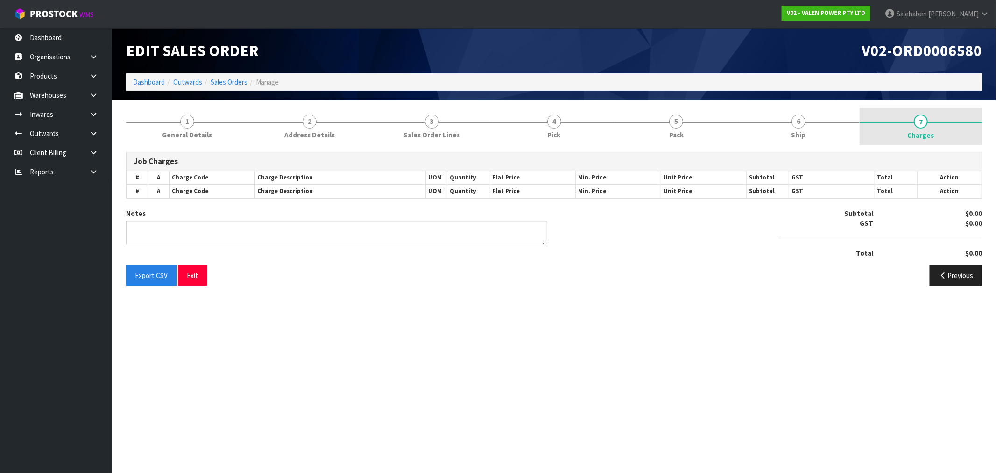
click at [920, 135] on span "Charges" at bounding box center [921, 135] width 27 height 10
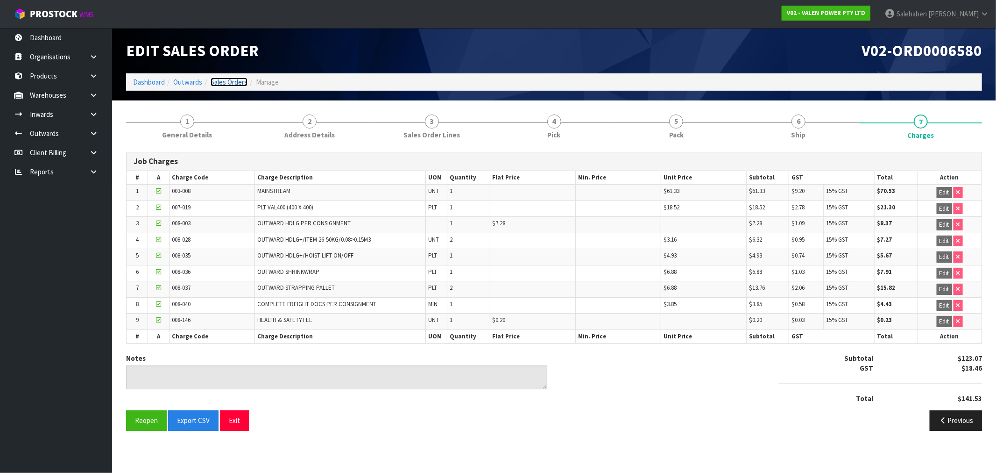
click at [232, 80] on link "Sales Orders" at bounding box center [229, 82] width 37 height 9
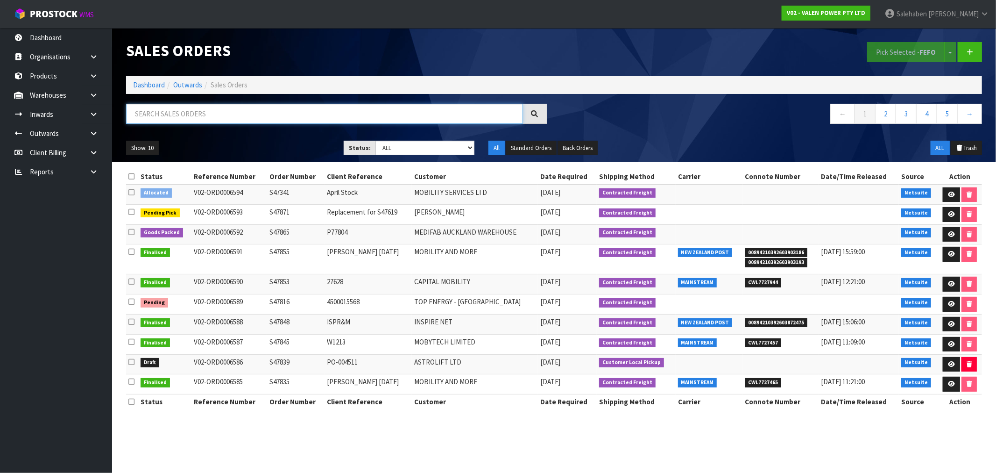
paste input "CWL7725883"
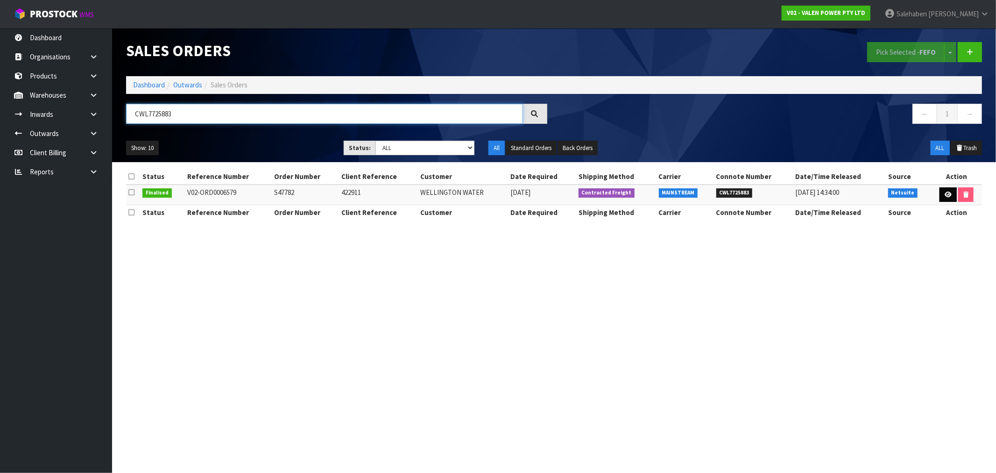
type input "CWL7725883"
click at [947, 197] on icon at bounding box center [948, 194] width 7 height 6
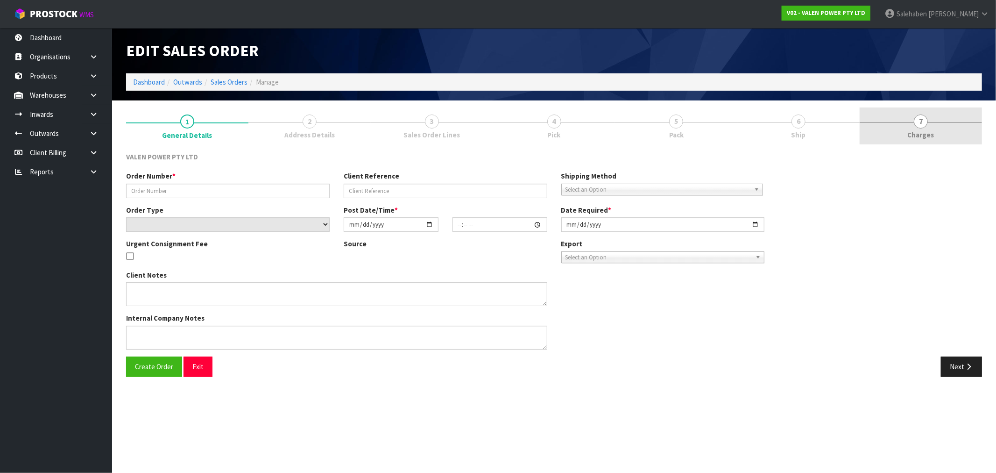
type input "S47782"
type input "422911"
select select "number:0"
type input "2025-09-18"
type input "15:15:07.000"
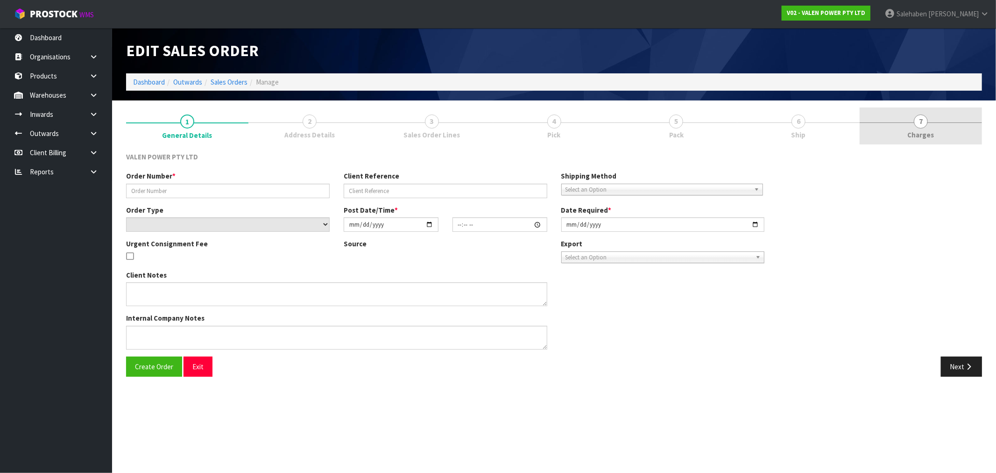
type input "2025-09-19"
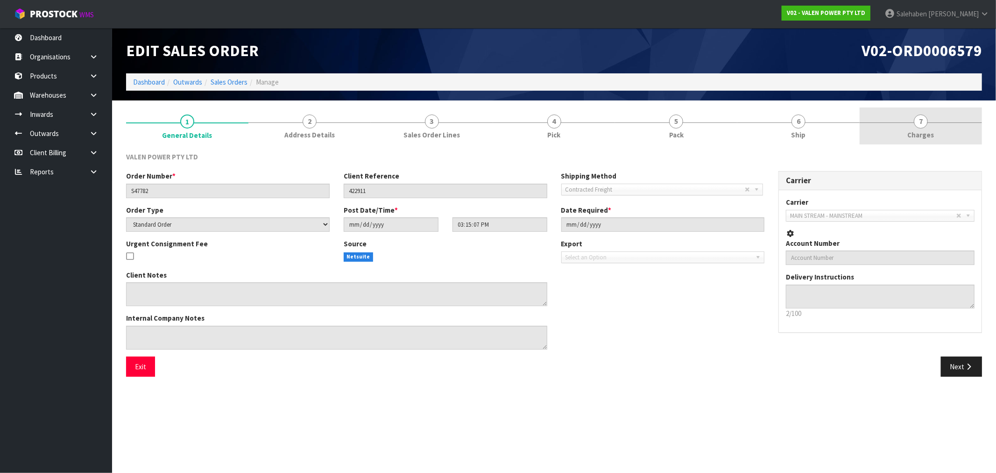
click at [933, 127] on link "7 Charges" at bounding box center [921, 125] width 122 height 37
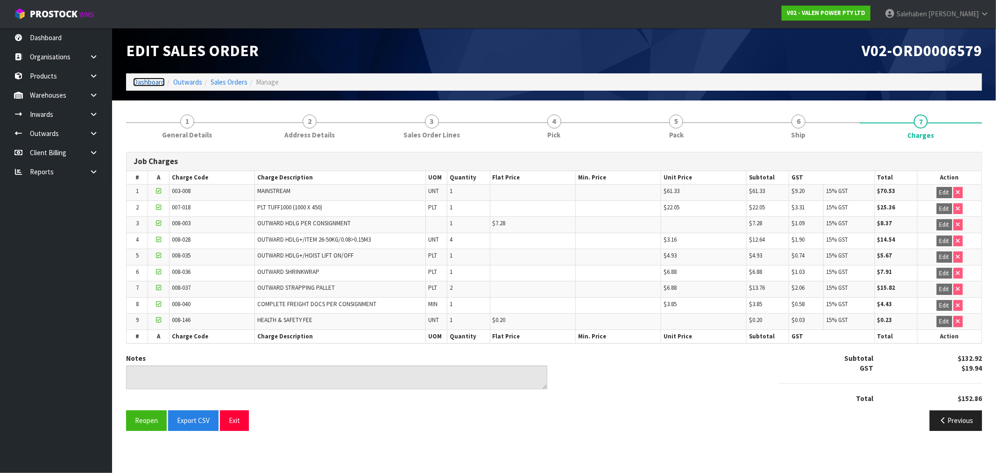
click at [149, 82] on link "Dashboard" at bounding box center [149, 82] width 32 height 9
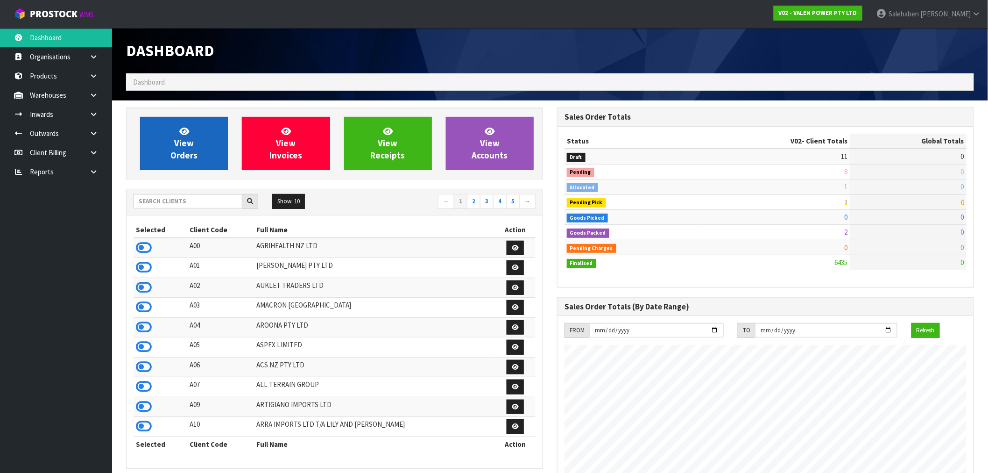
scroll to position [708, 431]
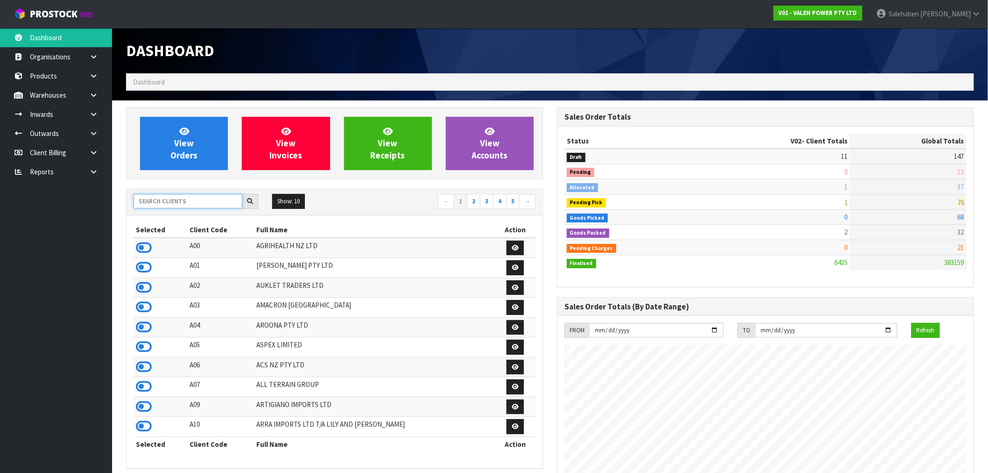
click at [193, 201] on input "text" at bounding box center [188, 201] width 109 height 14
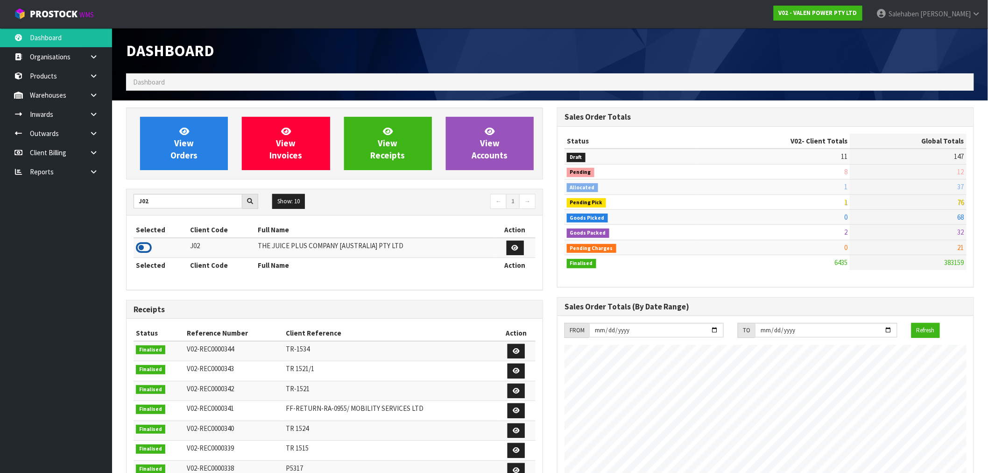
click at [143, 248] on icon at bounding box center [144, 248] width 16 height 14
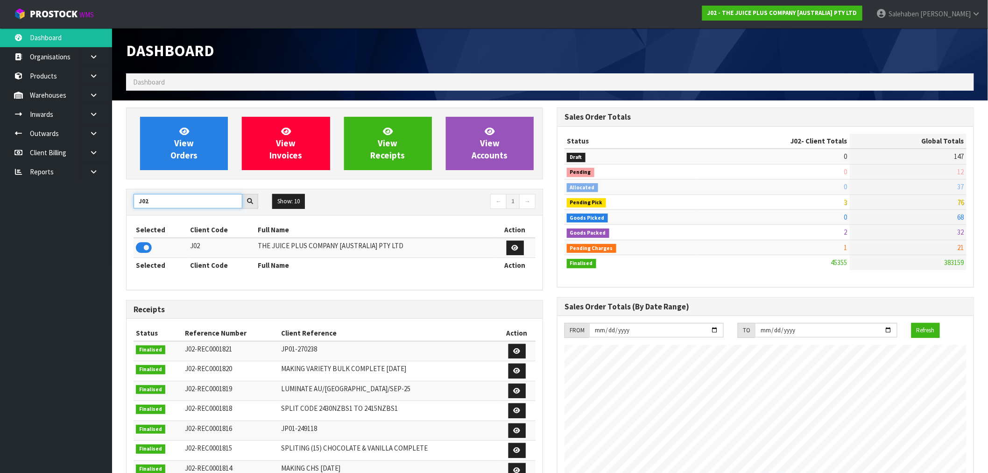
click at [108, 207] on body "Toggle navigation ProStock WMS J02 - THE JUICE PLUS COMPANY [AUSTRALIA] PTY LTD…" at bounding box center [494, 236] width 988 height 473
type input "K01"
click at [142, 250] on icon at bounding box center [144, 248] width 16 height 14
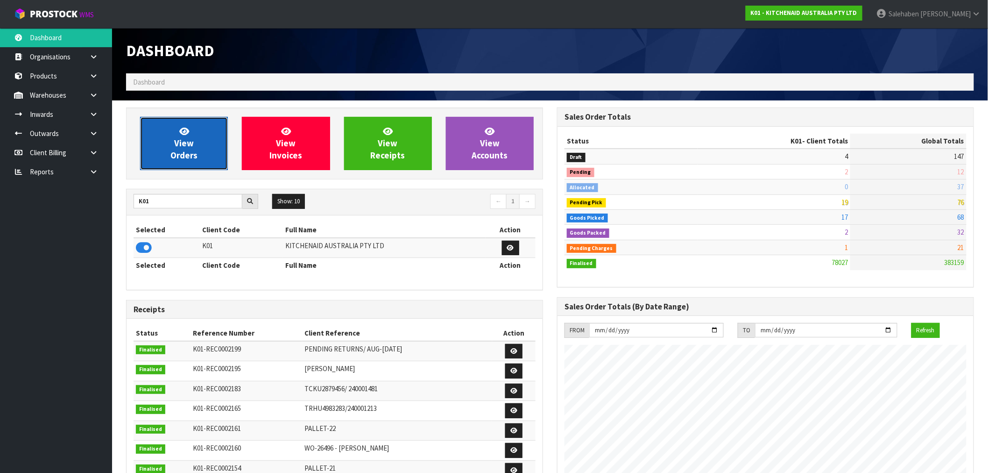
click at [187, 132] on icon at bounding box center [184, 131] width 10 height 9
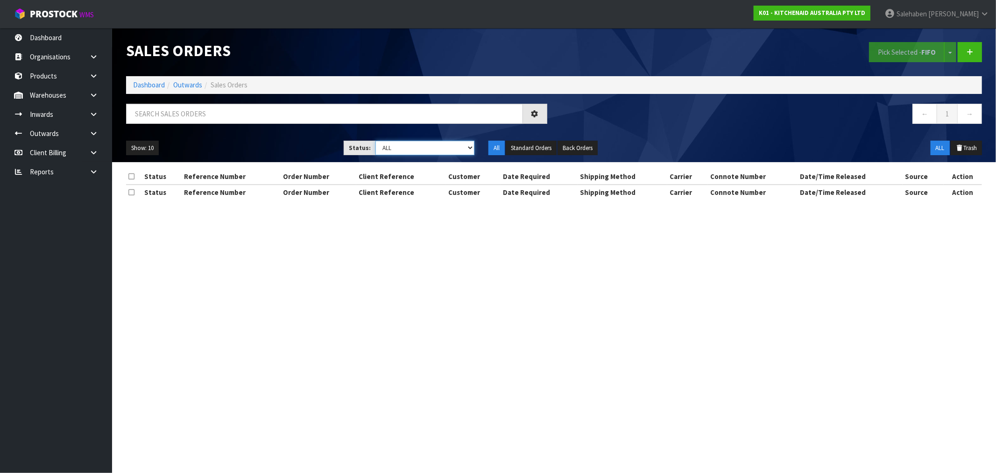
click at [411, 146] on select "Draft Pending Allocated Pending Pick Goods Picked Goods Packed Pending Charges …" at bounding box center [425, 148] width 99 height 14
select select "string:3"
click at [376, 141] on select "Draft Pending Allocated Pending Pick Goods Picked Goods Packed Pending Charges …" at bounding box center [425, 148] width 99 height 14
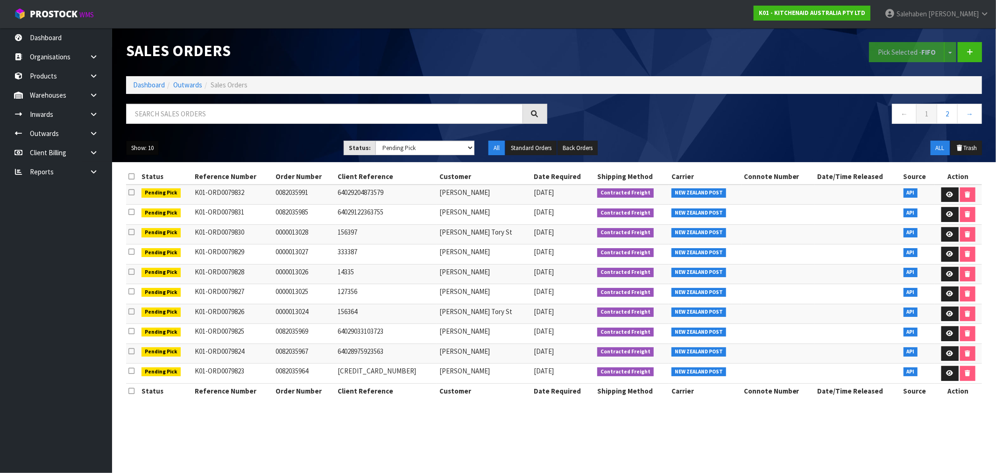
click at [142, 149] on button "Show: 10" at bounding box center [142, 148] width 33 height 15
click at [145, 199] on link "50" at bounding box center [164, 203] width 74 height 13
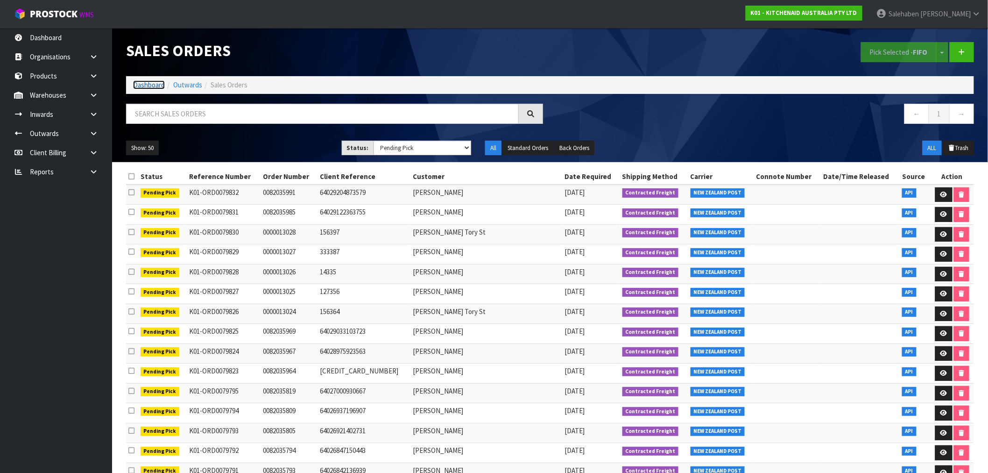
click at [142, 85] on link "Dashboard" at bounding box center [149, 84] width 32 height 9
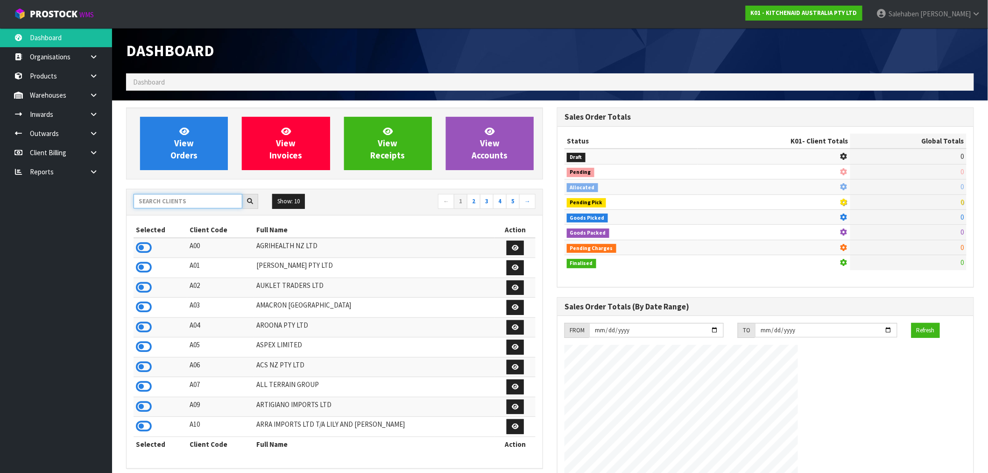
click at [165, 208] on input "text" at bounding box center [188, 201] width 109 height 14
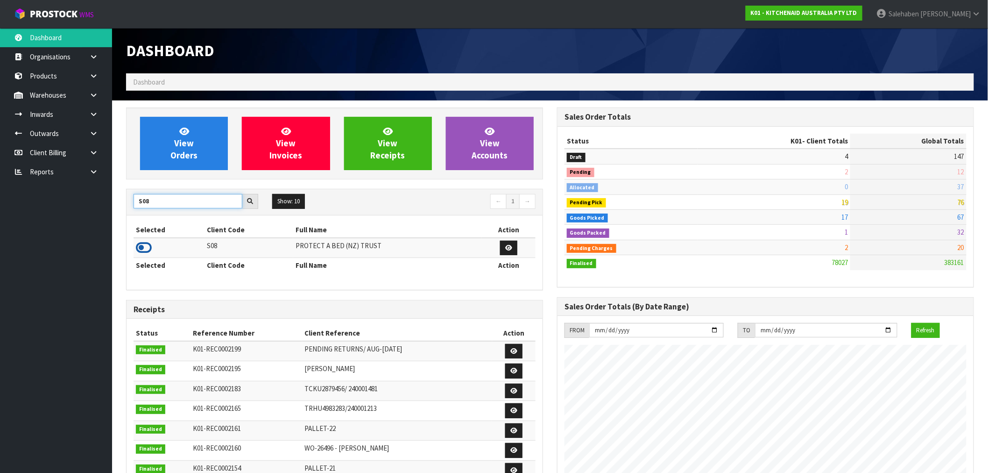
type input "S08"
click at [138, 248] on icon at bounding box center [144, 248] width 16 height 14
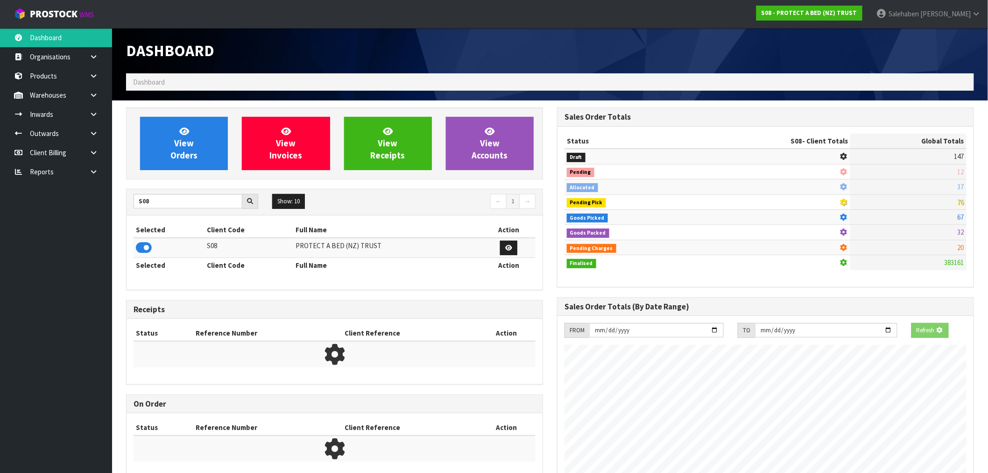
scroll to position [466487, 466638]
click at [183, 142] on span "View Orders" at bounding box center [183, 143] width 27 height 35
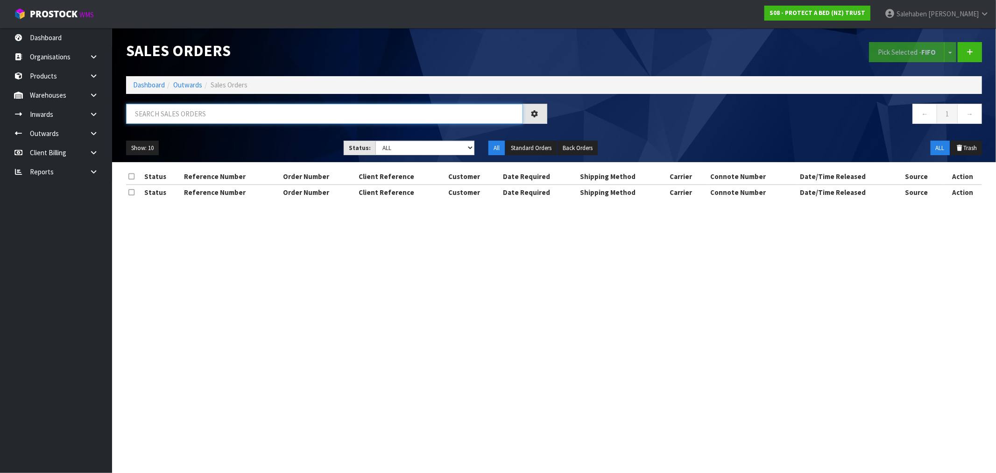
click at [177, 111] on input "text" at bounding box center [324, 114] width 397 height 20
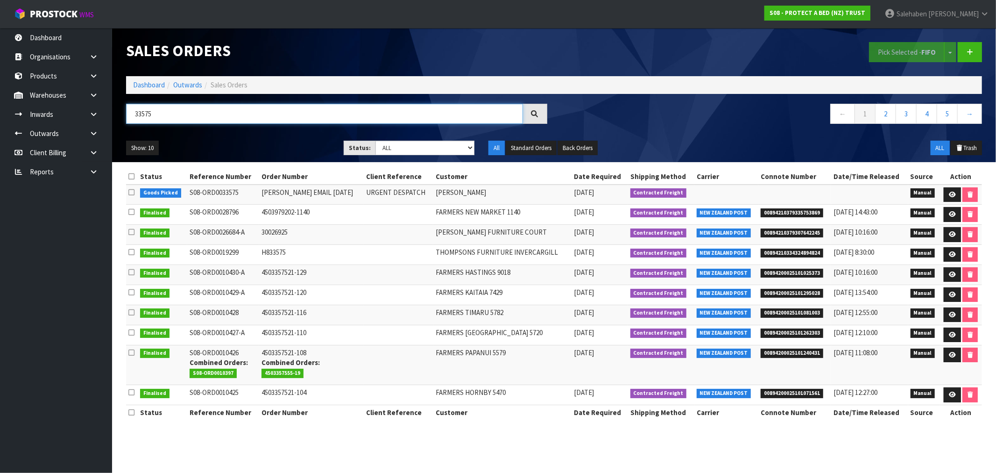
type input "33575"
click at [996, 13] on link "Salehaben Patel" at bounding box center [937, 14] width 119 height 28
click at [142, 84] on link "Dashboard" at bounding box center [149, 84] width 32 height 9
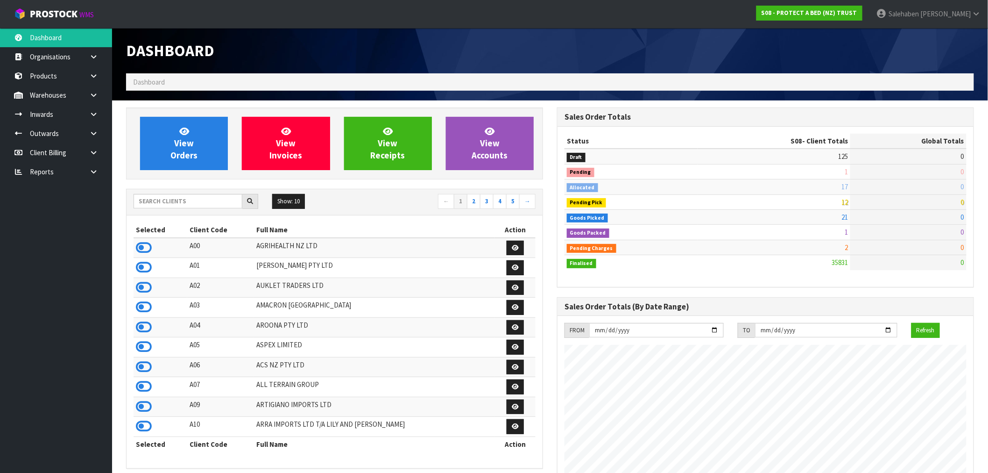
scroll to position [708, 431]
click at [155, 203] on input "text" at bounding box center [188, 201] width 109 height 14
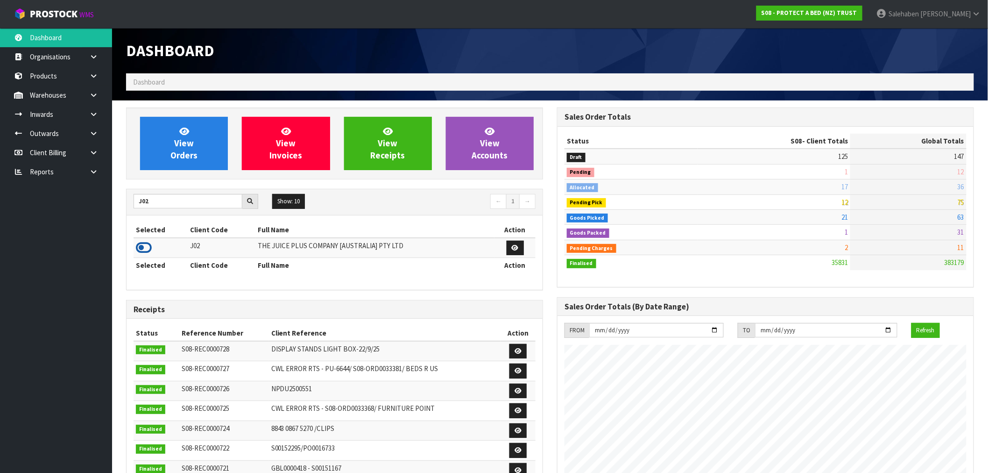
click at [144, 249] on icon at bounding box center [144, 248] width 16 height 14
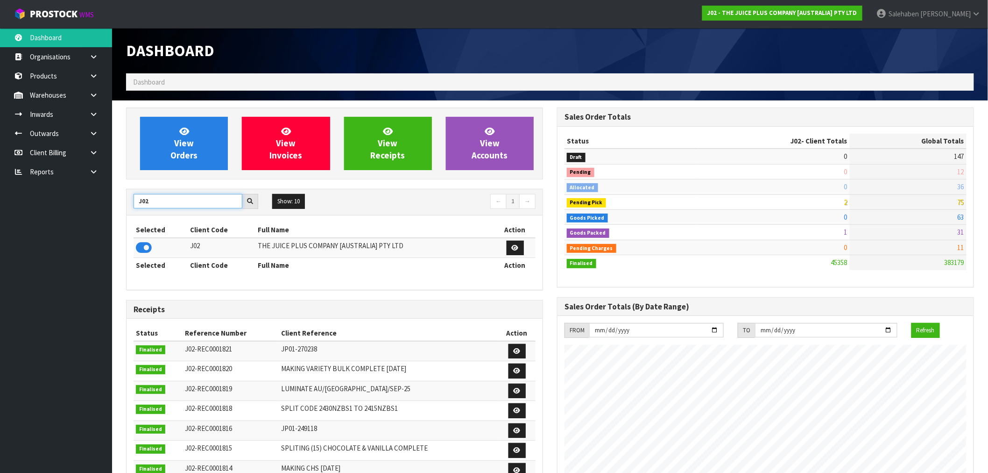
click at [142, 197] on input "J02" at bounding box center [188, 201] width 109 height 14
drag, startPoint x: 159, startPoint y: 199, endPoint x: 114, endPoint y: 213, distance: 46.8
click at [114, 213] on section "View Orders View Invoices View Receipts View Accounts J02 Show: 10 5 10 25 50 ←…" at bounding box center [550, 461] width 876 height 722
type input "K01"
click at [142, 251] on icon at bounding box center [144, 248] width 16 height 14
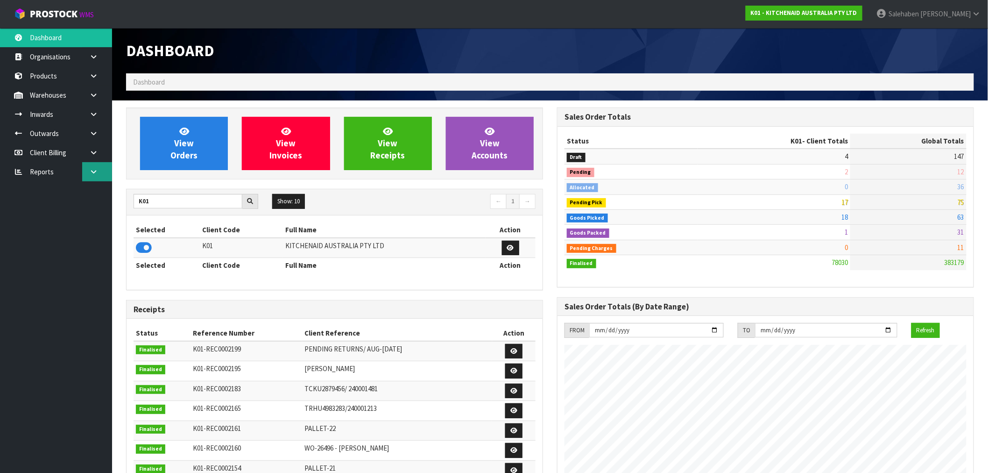
click at [91, 173] on icon at bounding box center [93, 171] width 9 height 7
click at [41, 206] on link "CWL" at bounding box center [56, 210] width 112 height 19
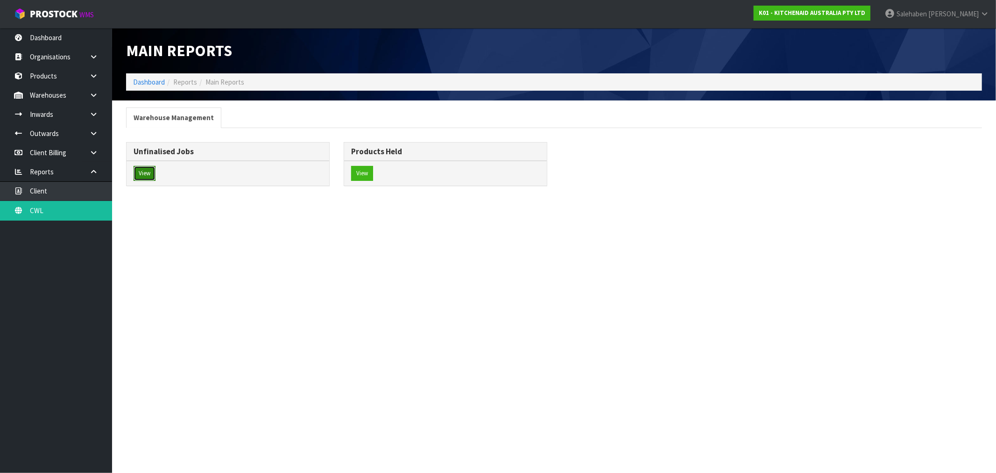
click at [143, 176] on button "View" at bounding box center [145, 173] width 22 height 15
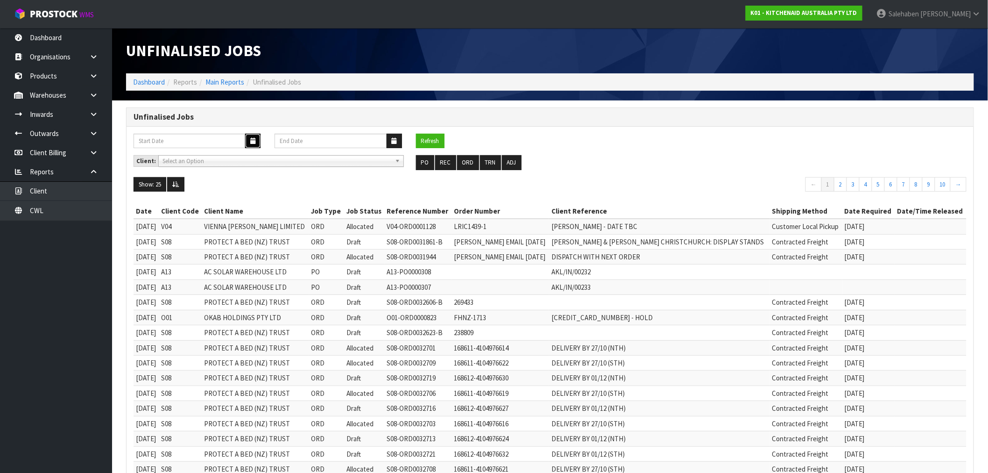
click at [255, 138] on button "button" at bounding box center [252, 141] width 15 height 14
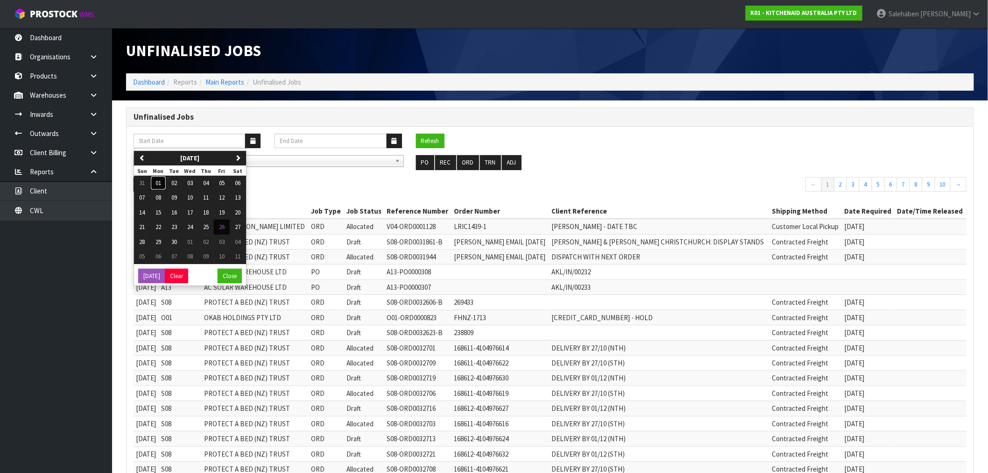
click at [157, 179] on span "01" at bounding box center [159, 183] width 6 height 8
type input "[DATE]"
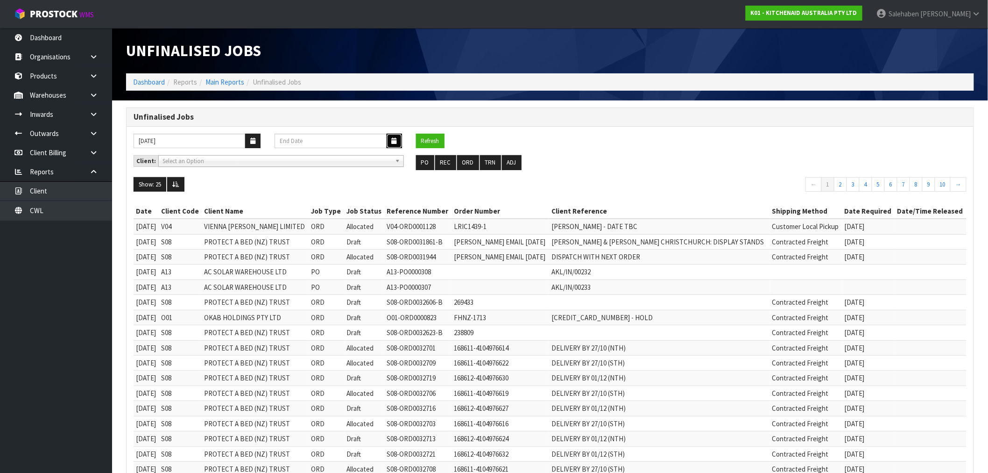
click at [393, 138] on icon "button" at bounding box center [394, 141] width 5 height 6
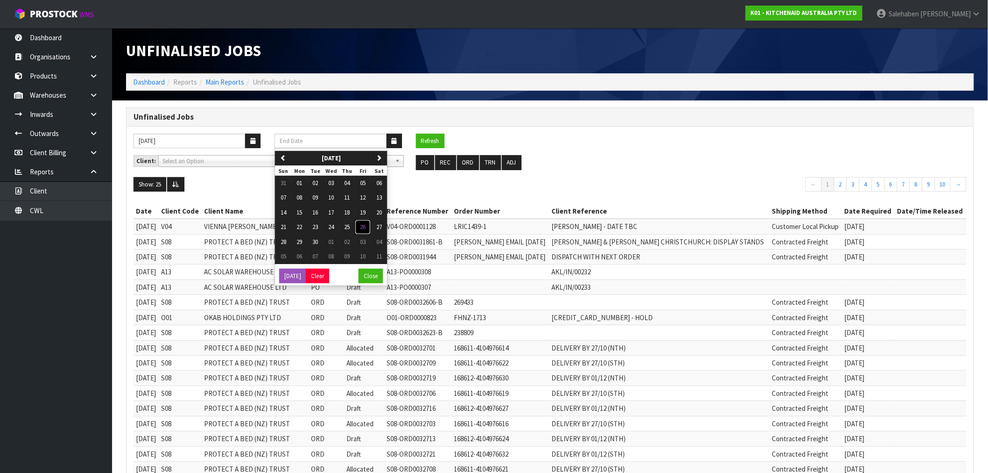
click at [362, 229] on span "26" at bounding box center [363, 227] width 6 height 8
type input "[DATE]"
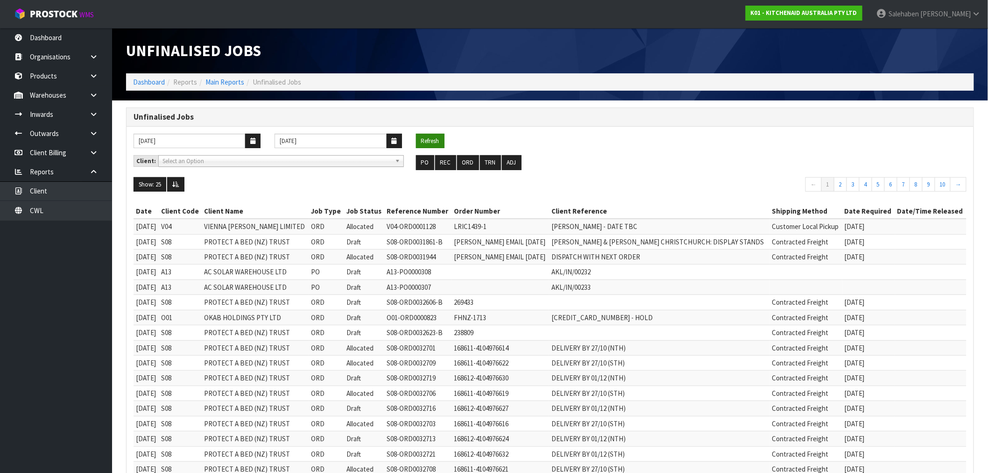
click at [428, 133] on div "[DATE] [DATE] Refresh Client: A00 - AGRIHEALTH NZ LTD A01 - [PERSON_NAME] PTY L…" at bounding box center [550, 378] width 847 height 503
click at [428, 135] on button "Refresh" at bounding box center [430, 141] width 28 height 15
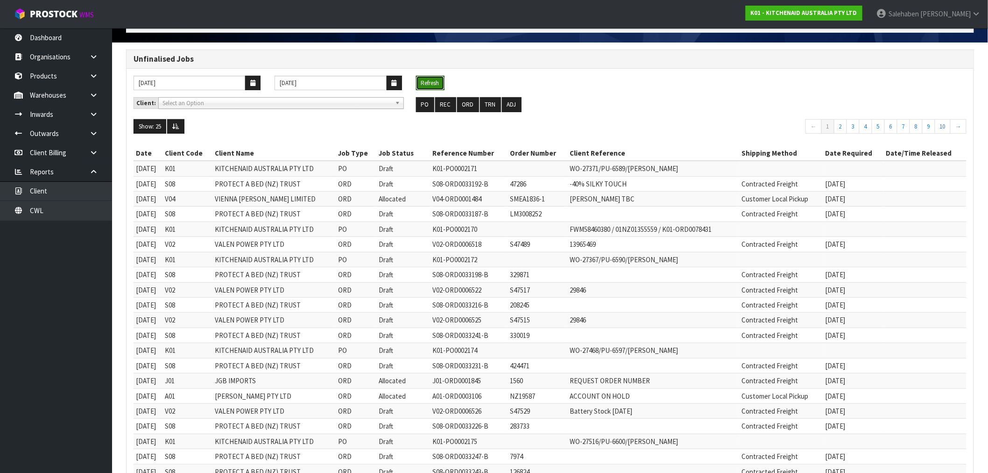
scroll to position [199, 0]
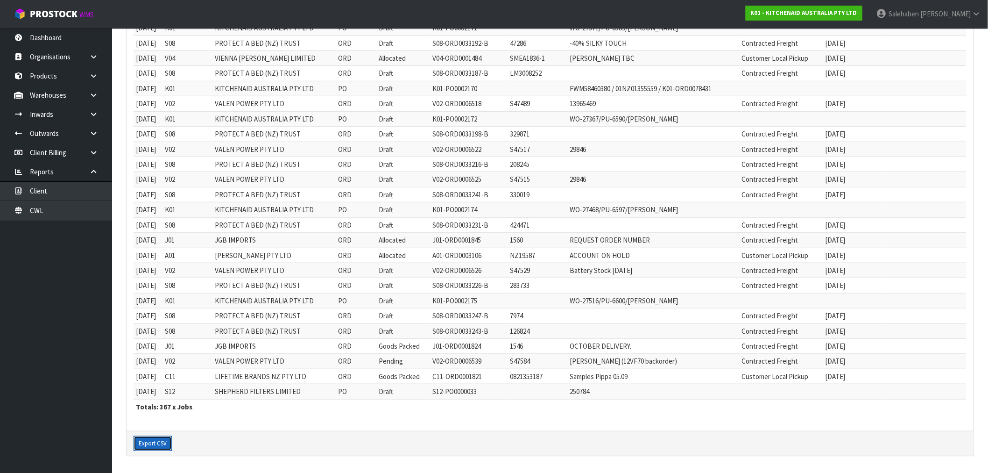
click at [149, 447] on button "Export CSV" at bounding box center [153, 443] width 38 height 15
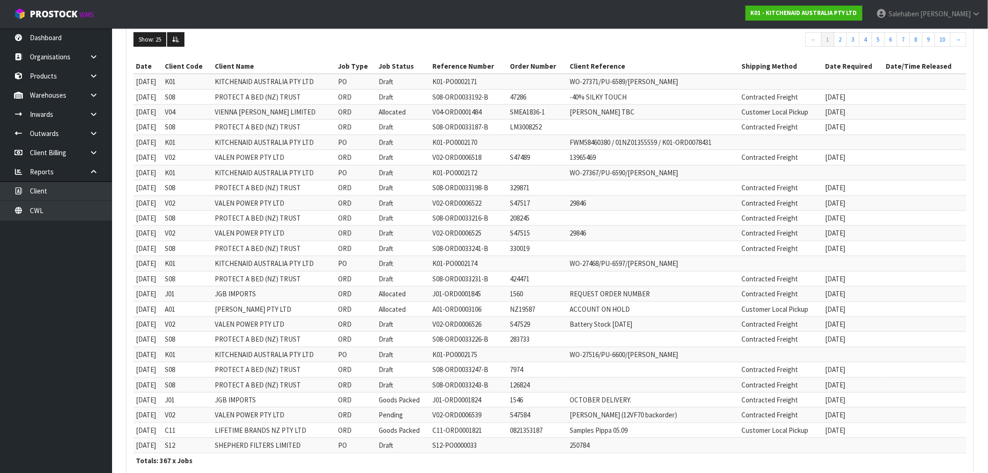
scroll to position [0, 0]
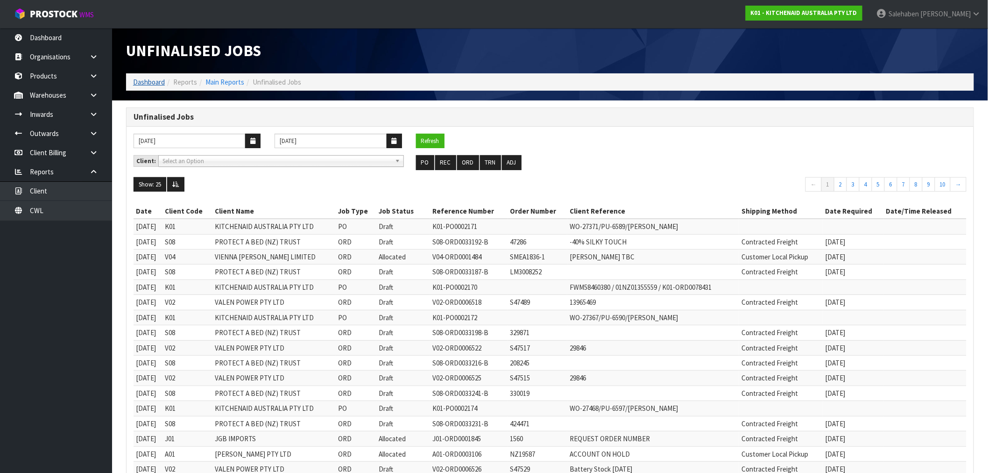
drag, startPoint x: 148, startPoint y: 76, endPoint x: 147, endPoint y: 81, distance: 4.8
click at [148, 77] on ol "Dashboard Reports Main Reports Unfinalised Jobs" at bounding box center [550, 81] width 848 height 17
click at [147, 81] on link "Dashboard" at bounding box center [149, 82] width 32 height 9
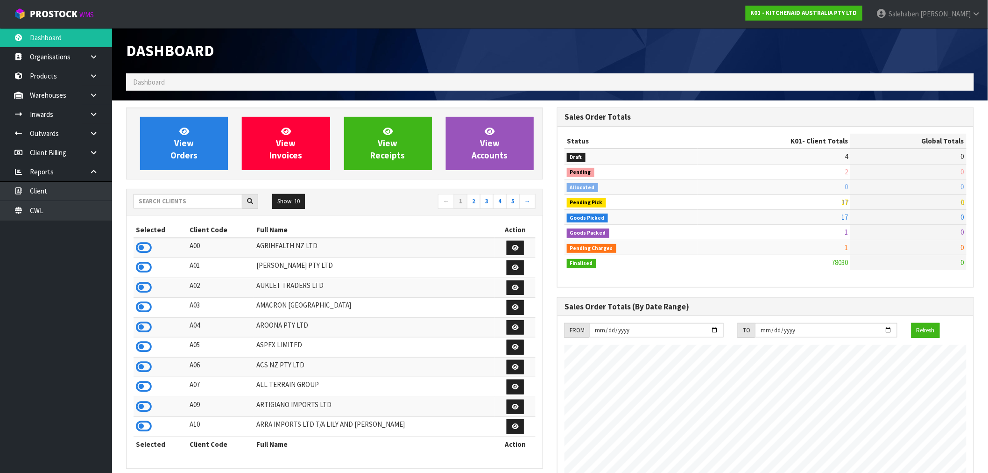
scroll to position [708, 431]
click at [211, 204] on input "text" at bounding box center [188, 201] width 109 height 14
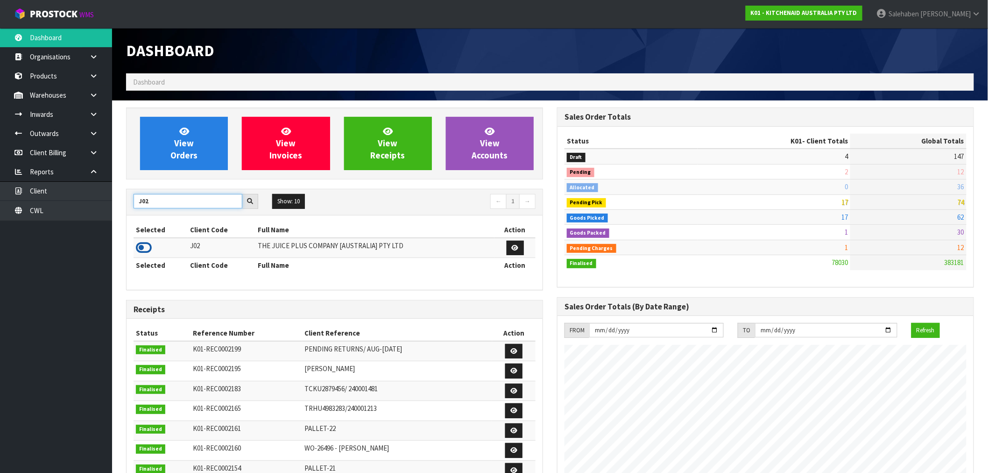
type input "J02"
click at [141, 247] on icon at bounding box center [144, 248] width 16 height 14
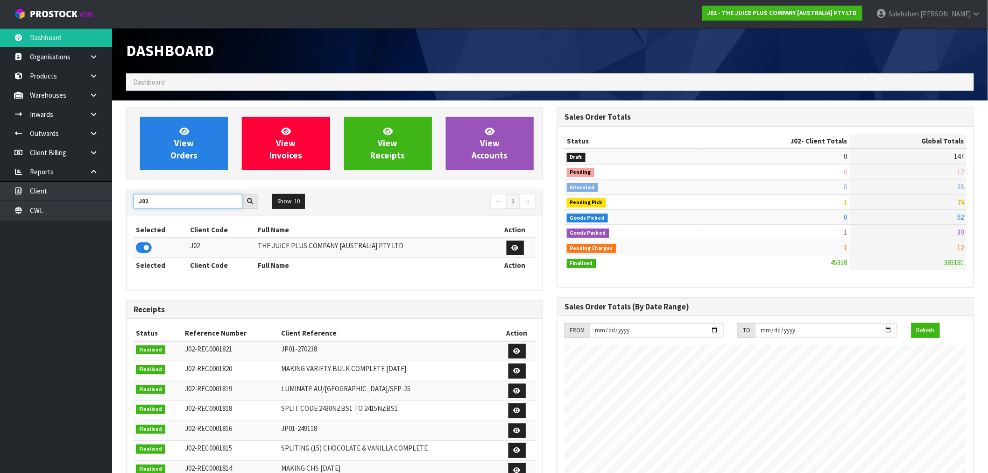
drag, startPoint x: 161, startPoint y: 200, endPoint x: 133, endPoint y: 208, distance: 29.1
click at [133, 208] on div "J02" at bounding box center [196, 201] width 139 height 15
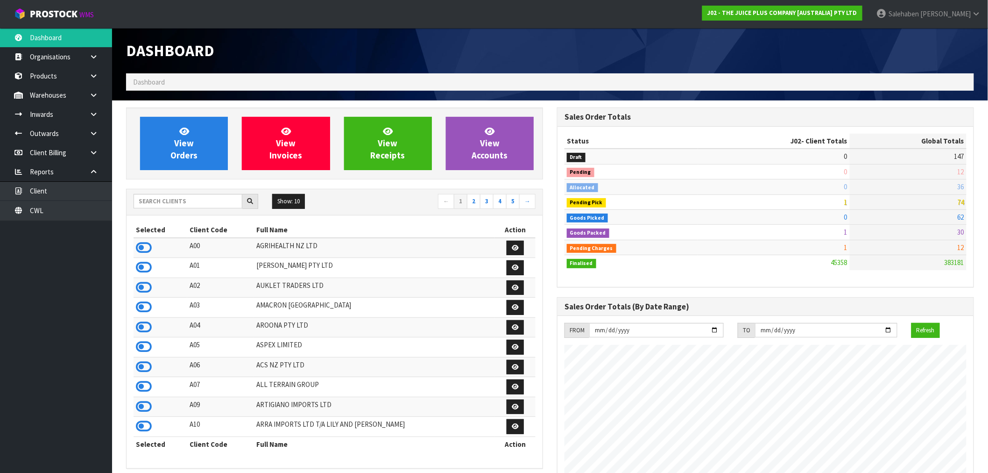
drag, startPoint x: 277, startPoint y: 26, endPoint x: 271, endPoint y: 36, distance: 11.1
click at [154, 204] on input "text" at bounding box center [188, 201] width 109 height 14
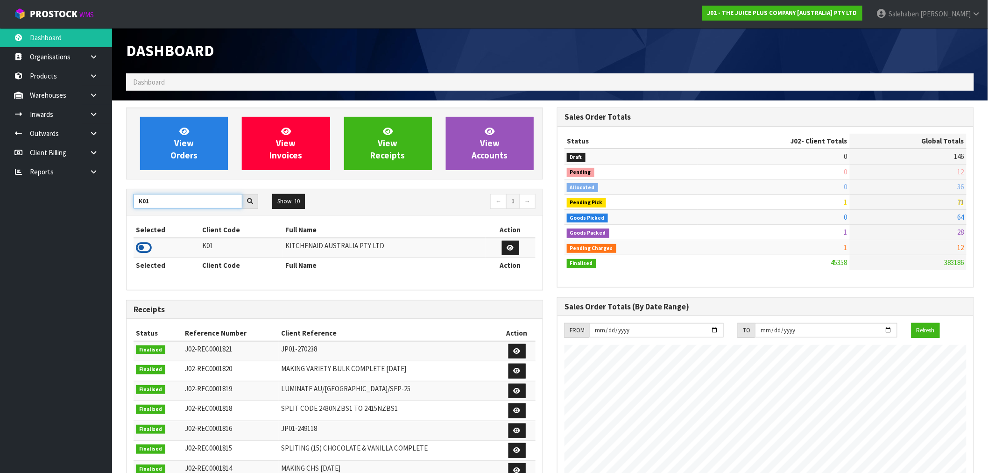
type input "K01"
click at [142, 251] on icon at bounding box center [144, 248] width 16 height 14
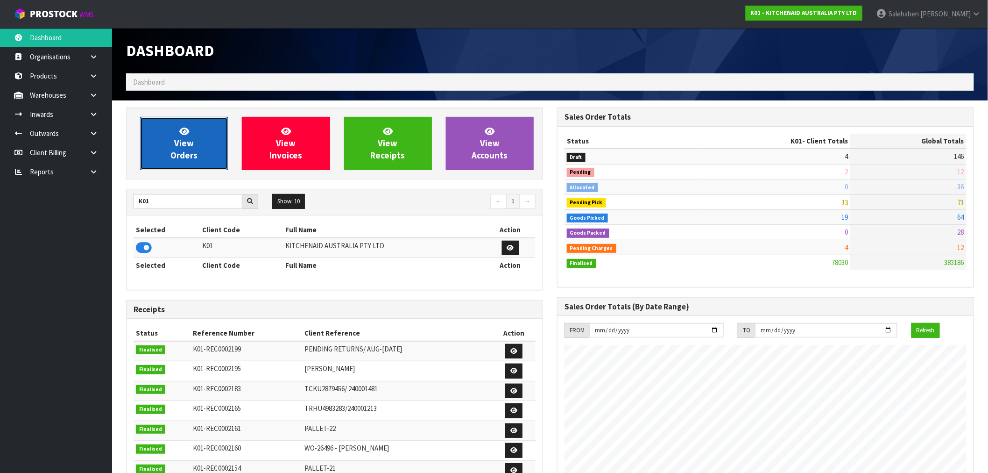
click at [188, 152] on span "View Orders" at bounding box center [183, 143] width 27 height 35
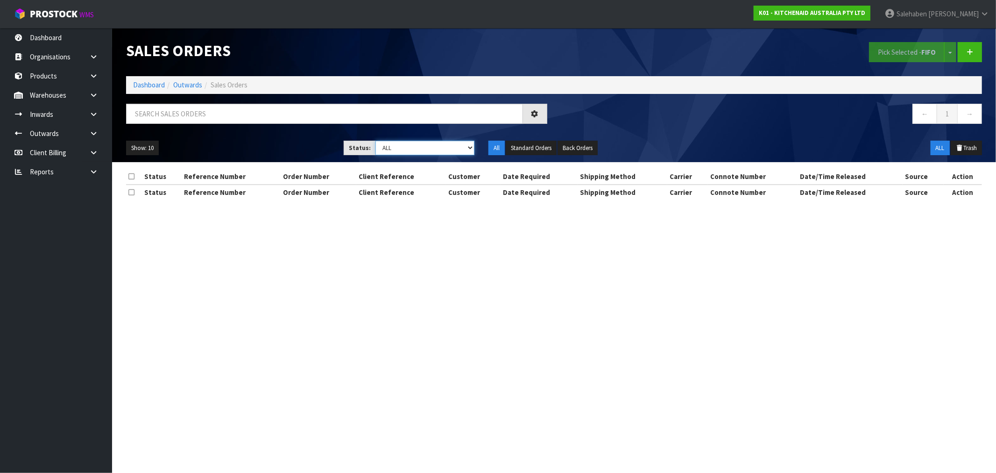
click at [406, 153] on select "Draft Pending Allocated Pending Pick Goods Picked Goods Packed Pending Charges …" at bounding box center [425, 148] width 99 height 14
select select "string:3"
click at [376, 141] on select "Draft Pending Allocated Pending Pick Goods Picked Goods Packed Pending Charges …" at bounding box center [425, 148] width 99 height 14
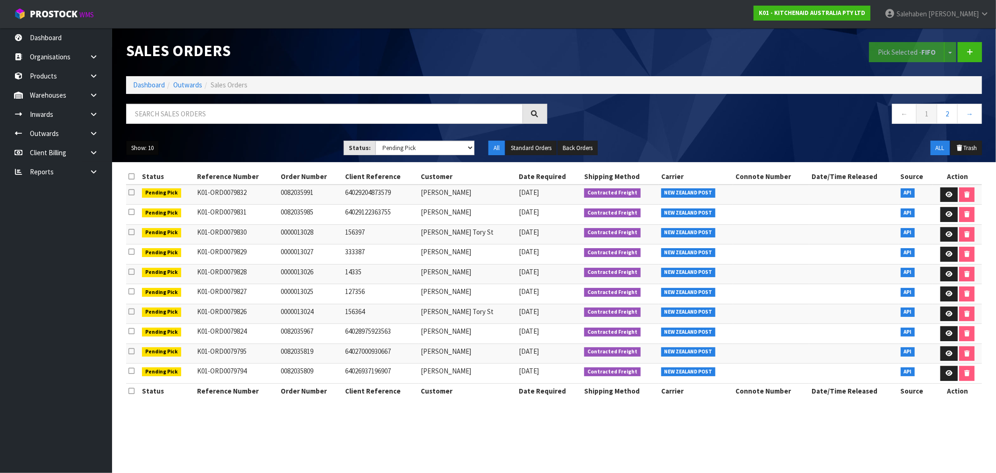
click at [155, 147] on button "Show: 10" at bounding box center [142, 148] width 33 height 15
click at [141, 207] on link "50" at bounding box center [164, 203] width 74 height 13
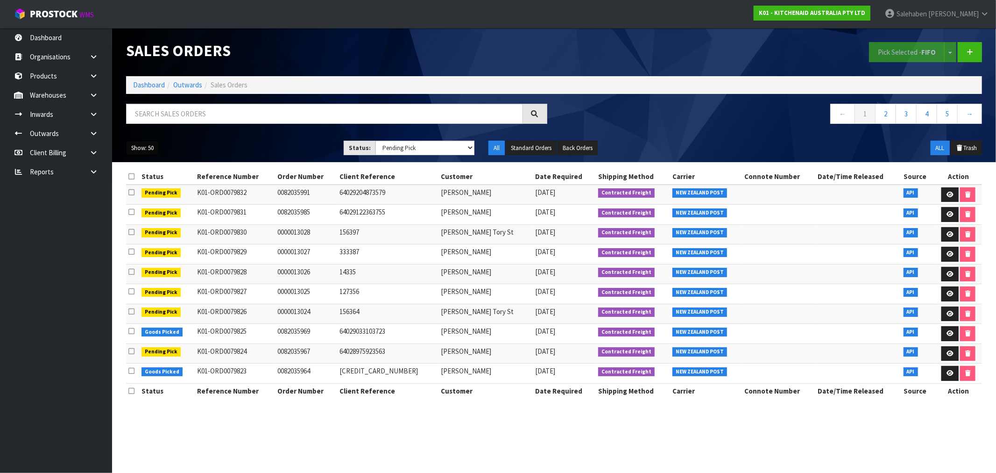
drag, startPoint x: 146, startPoint y: 147, endPoint x: 142, endPoint y: 166, distance: 19.3
click at [147, 148] on button "Show: 50" at bounding box center [142, 148] width 33 height 15
click at [142, 205] on link "50" at bounding box center [164, 203] width 74 height 13
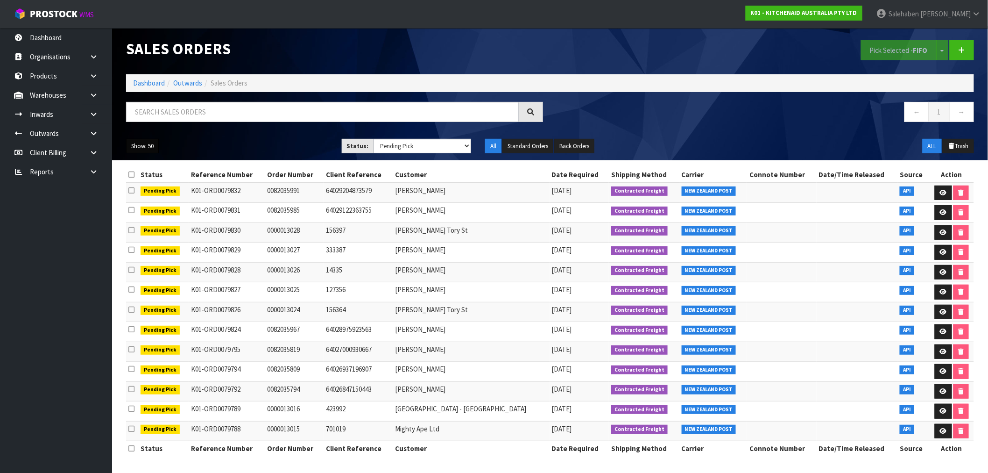
scroll to position [3, 0]
click at [151, 78] on link "Dashboard" at bounding box center [149, 82] width 32 height 9
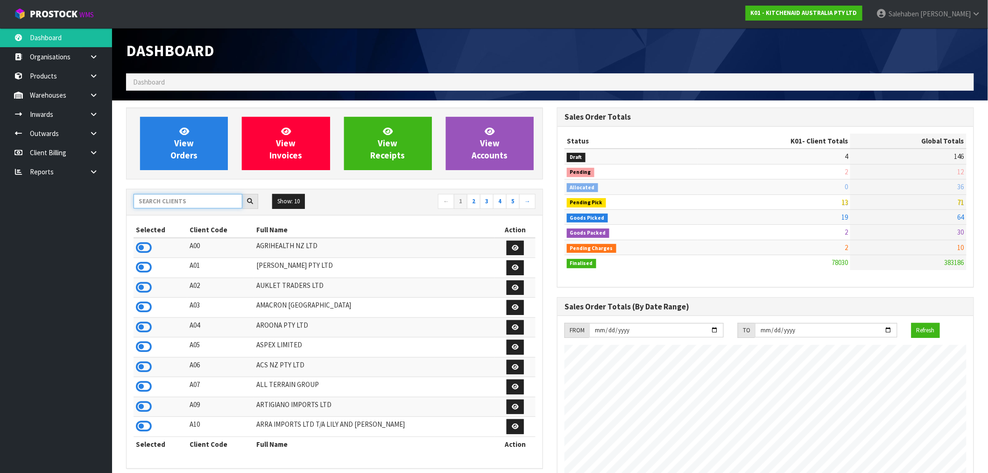
click at [202, 195] on input "text" at bounding box center [188, 201] width 109 height 14
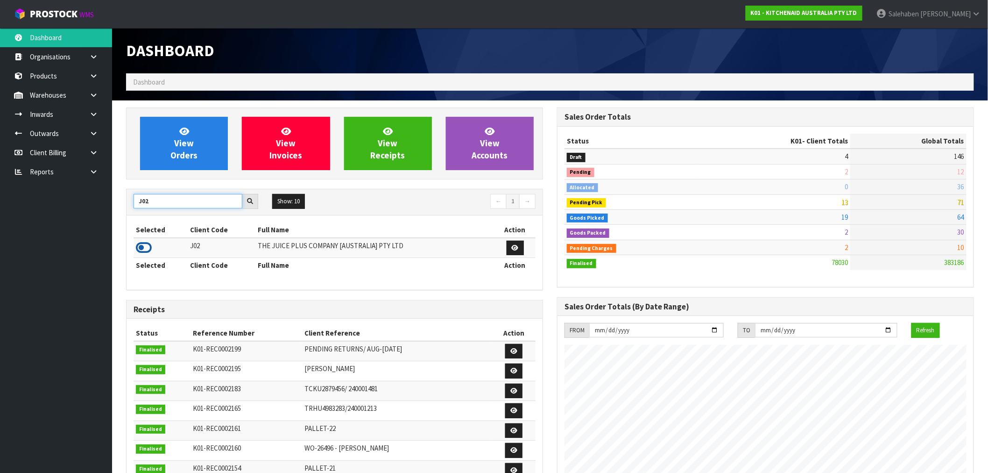
type input "J02"
click at [141, 249] on icon at bounding box center [144, 248] width 16 height 14
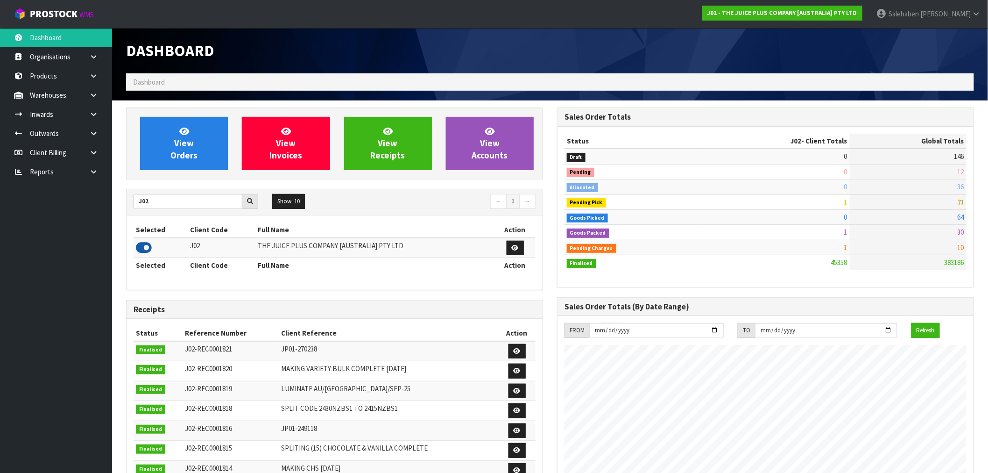
scroll to position [708, 431]
drag, startPoint x: 157, startPoint y: 202, endPoint x: 104, endPoint y: 208, distance: 53.5
click at [111, 210] on body "Toggle navigation ProStock WMS J02 - THE JUICE PLUS COMPANY [AUSTRALIA] PTY LTD…" at bounding box center [494, 236] width 988 height 473
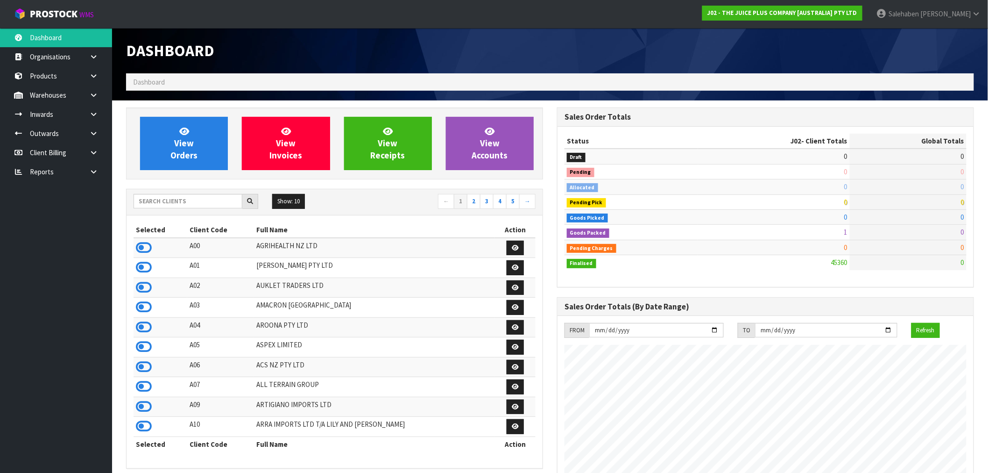
scroll to position [708, 431]
click at [192, 203] on input "text" at bounding box center [188, 201] width 109 height 14
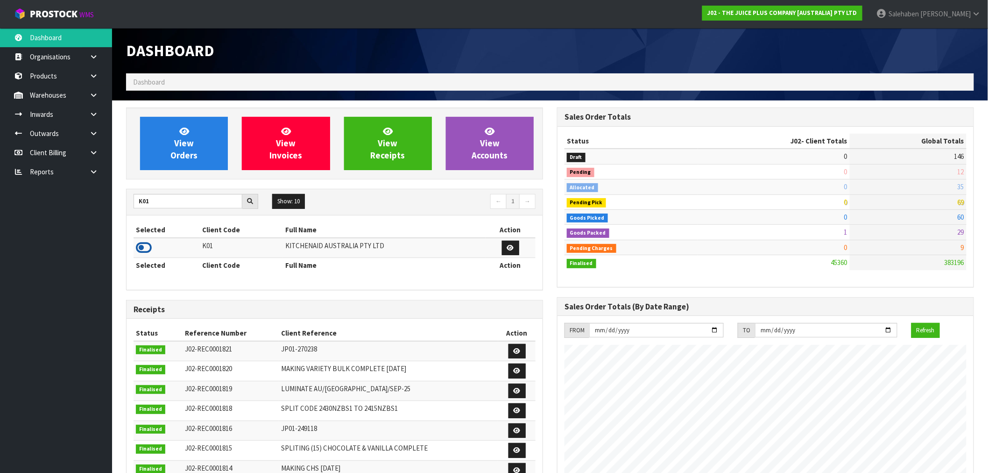
click at [144, 249] on icon at bounding box center [144, 248] width 16 height 14
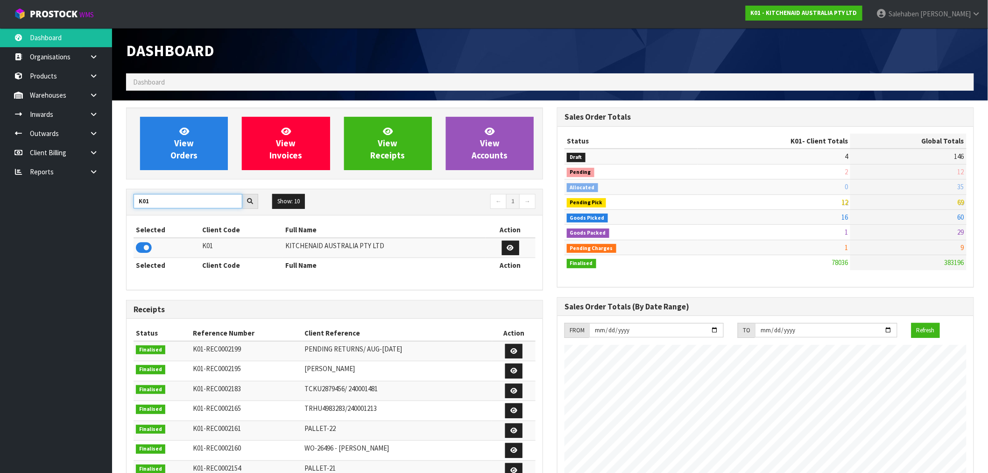
drag, startPoint x: 155, startPoint y: 201, endPoint x: 120, endPoint y: 213, distance: 36.8
click at [120, 213] on div "View Orders View Invoices View Receipts View Accounts K01 Show: 10 5 10 25 50 ←…" at bounding box center [334, 400] width 431 height 587
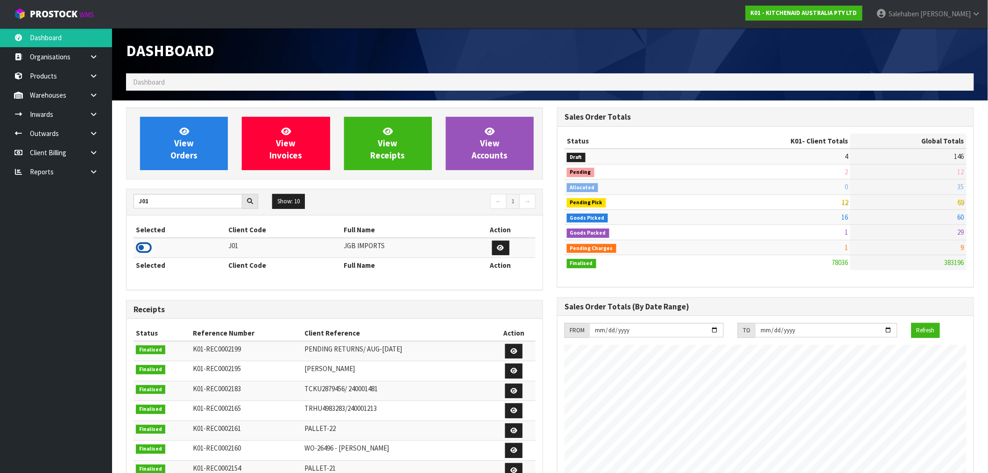
click at [143, 249] on icon at bounding box center [144, 248] width 16 height 14
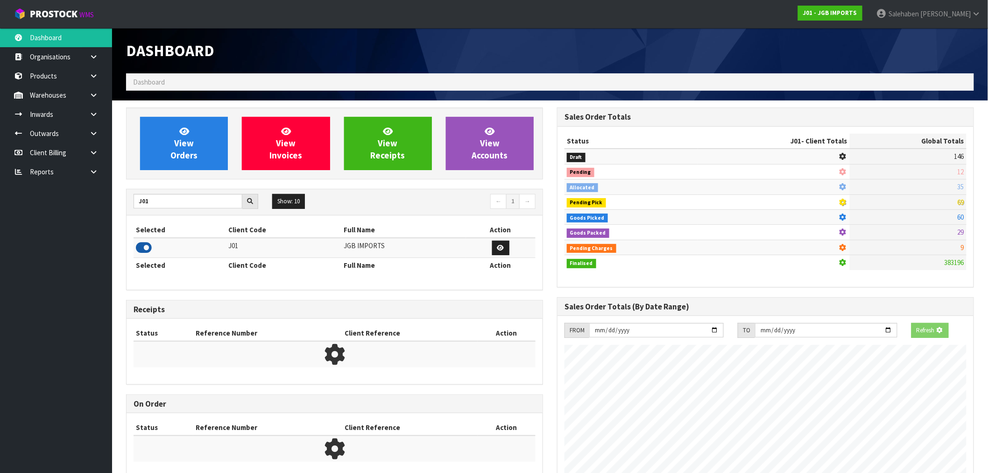
scroll to position [693, 431]
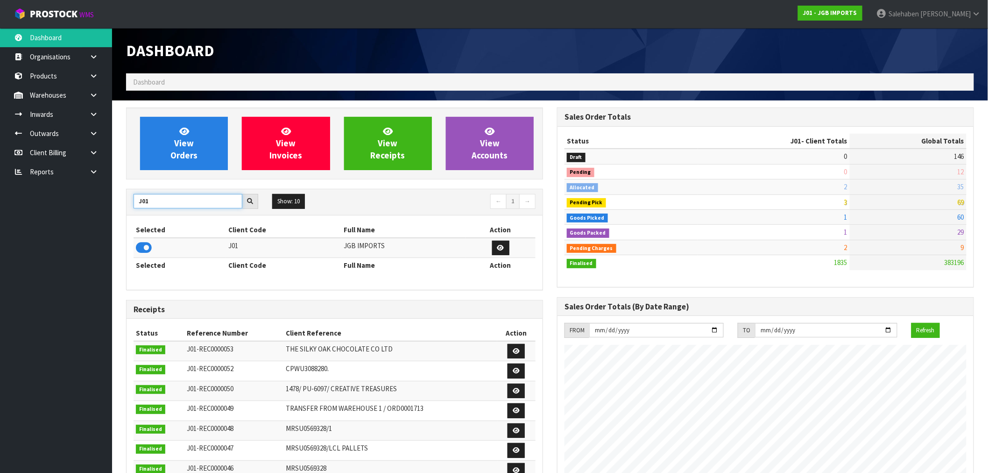
click at [148, 200] on input "J01" at bounding box center [188, 201] width 109 height 14
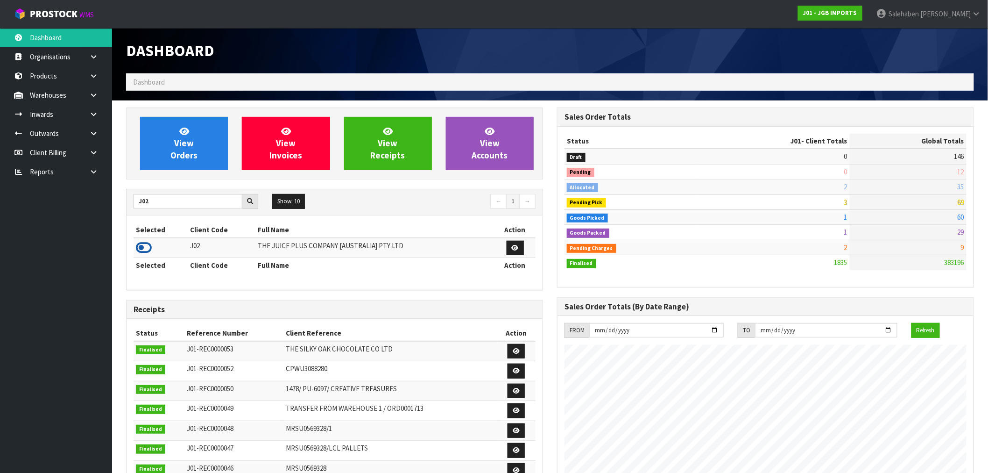
click at [147, 248] on icon at bounding box center [144, 248] width 16 height 14
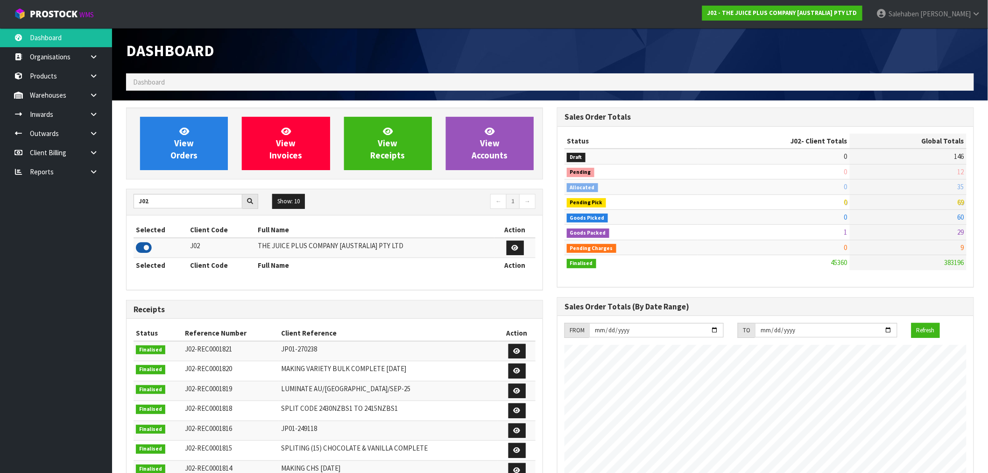
scroll to position [708, 431]
drag, startPoint x: 157, startPoint y: 200, endPoint x: 85, endPoint y: 216, distance: 73.7
click at [85, 216] on body "Toggle navigation ProStock WMS J02 - THE JUICE PLUS COMPANY [AUSTRALIA] PTY LTD…" at bounding box center [494, 236] width 988 height 473
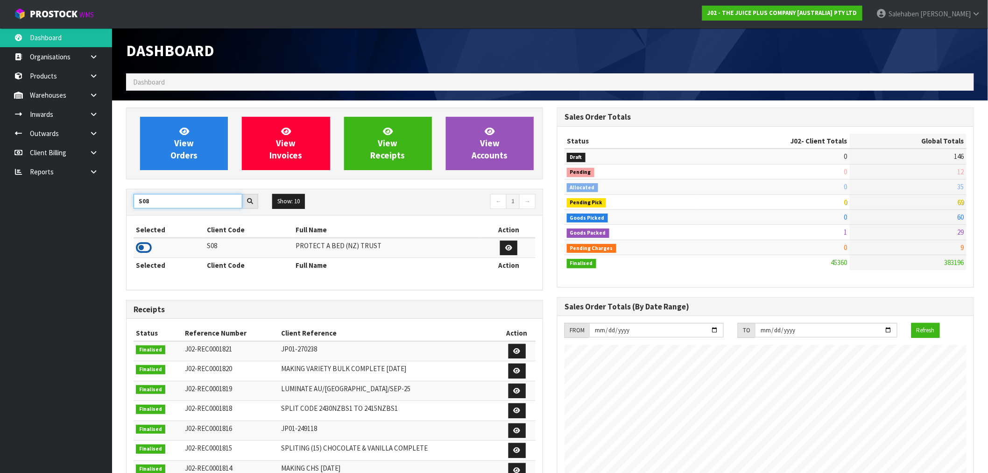
type input "S08"
click at [148, 250] on icon at bounding box center [144, 248] width 16 height 14
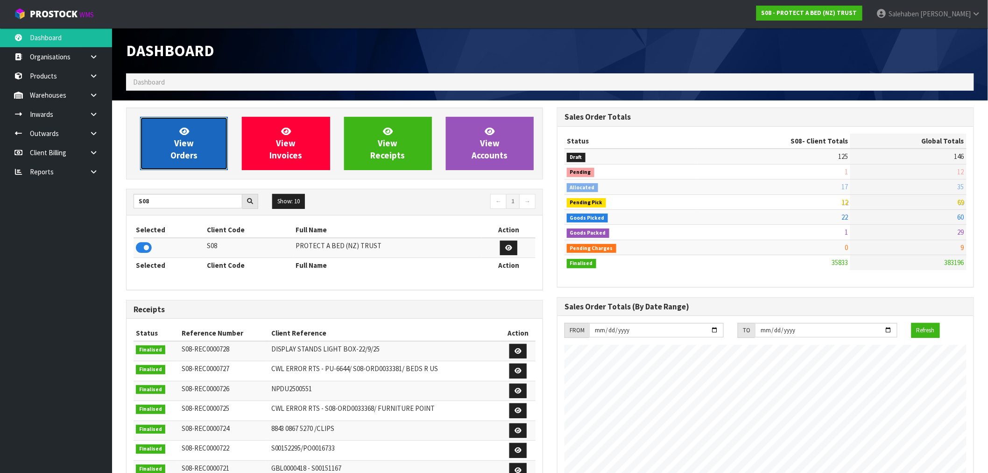
click at [199, 131] on link "View Orders" at bounding box center [184, 143] width 88 height 53
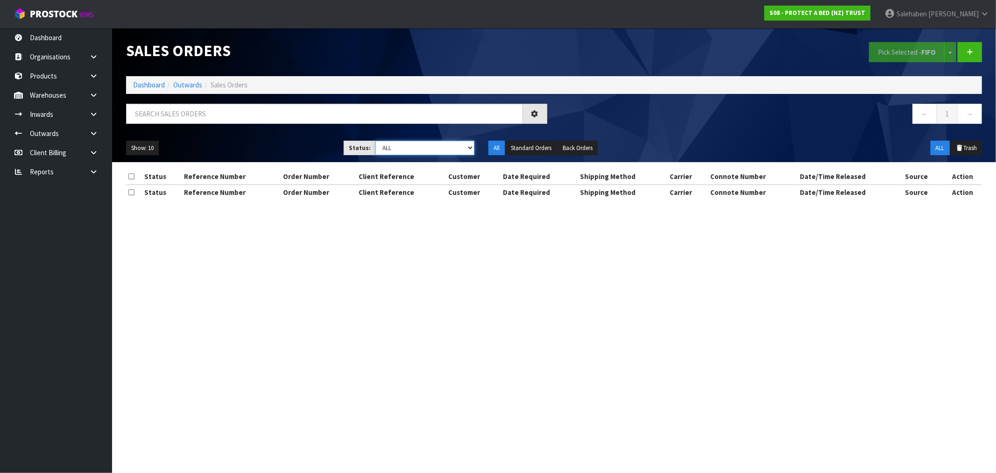
click at [411, 146] on select "Draft Pending Allocated Pending Pick Goods Picked Goods Packed Pending Charges …" at bounding box center [425, 148] width 99 height 14
select select "string:3"
click at [376, 141] on select "Draft Pending Allocated Pending Pick Goods Picked Goods Packed Pending Charges …" at bounding box center [425, 148] width 99 height 14
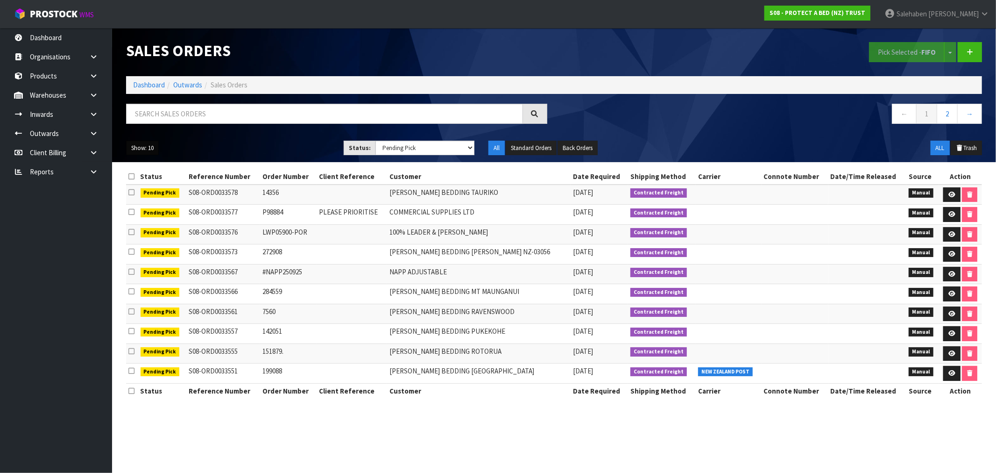
click at [145, 153] on button "Show: 10" at bounding box center [142, 148] width 33 height 15
click at [147, 202] on link "50" at bounding box center [164, 203] width 74 height 13
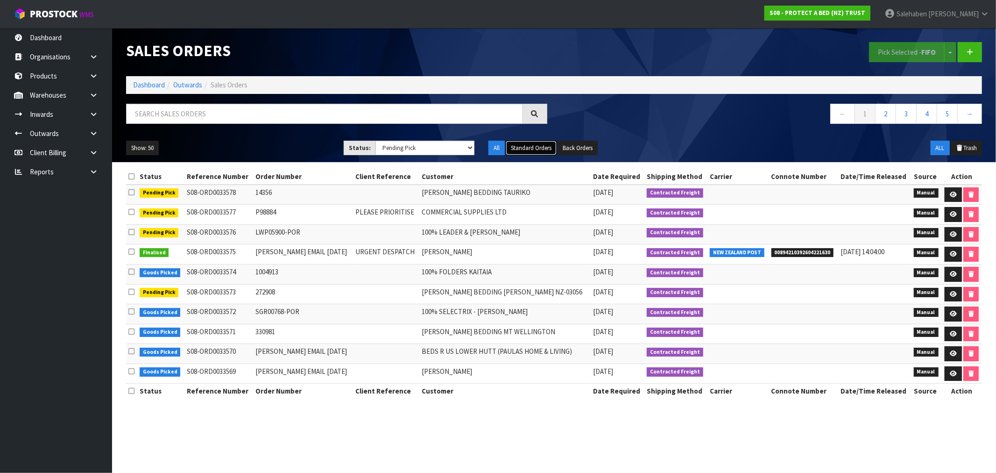
click at [532, 148] on button "Standard Orders" at bounding box center [531, 148] width 51 height 15
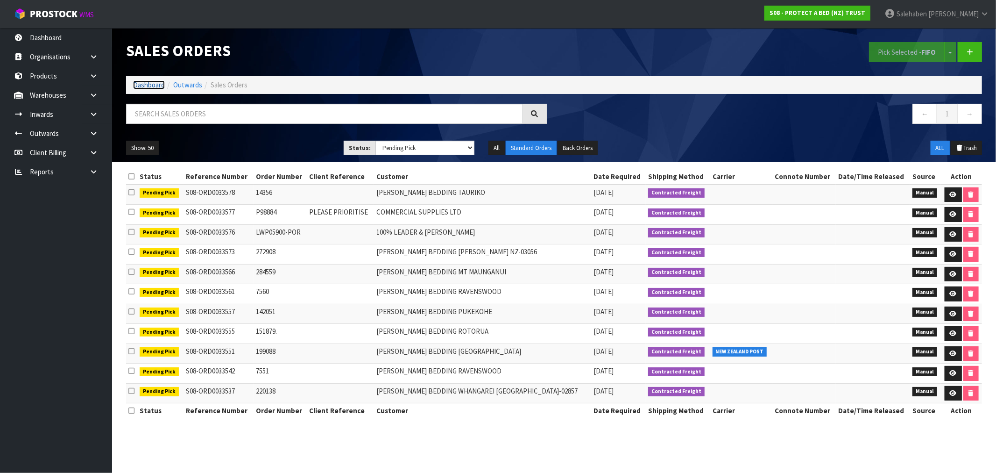
click at [156, 83] on link "Dashboard" at bounding box center [149, 84] width 32 height 9
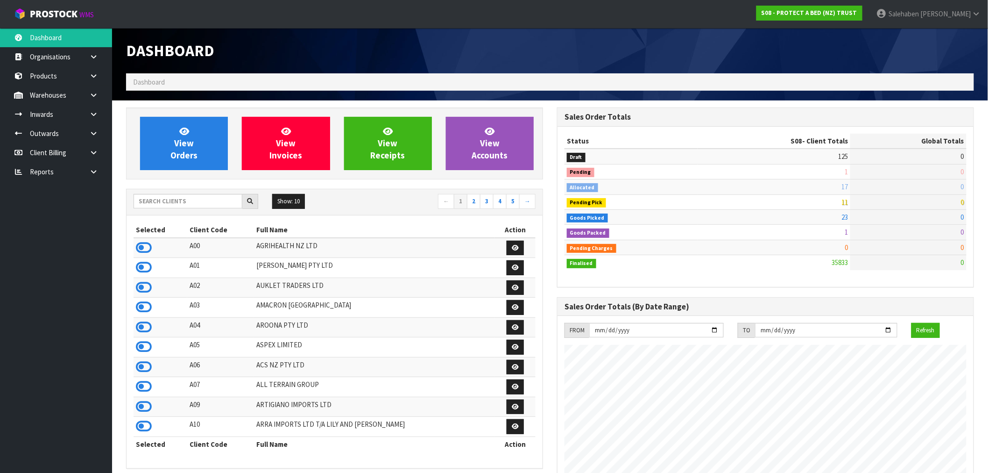
scroll to position [708, 431]
click at [184, 200] on input "text" at bounding box center [188, 201] width 109 height 14
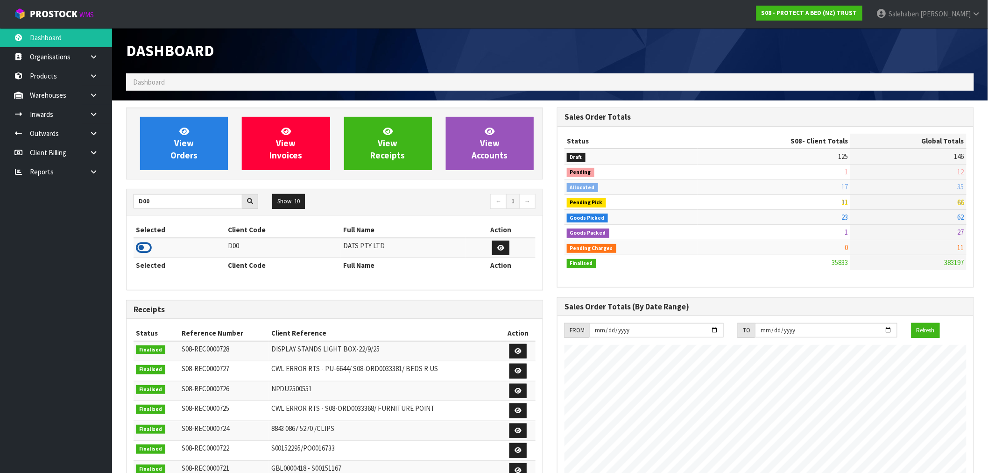
click at [148, 250] on icon at bounding box center [144, 248] width 16 height 14
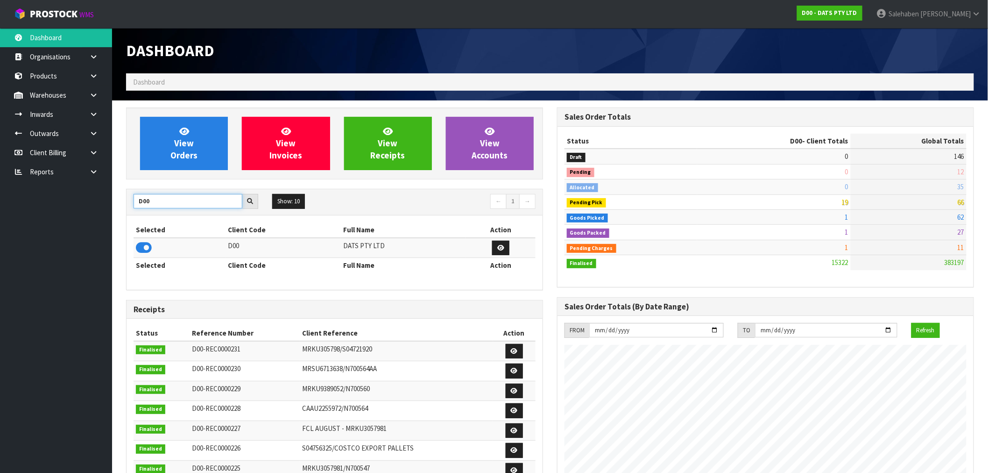
drag, startPoint x: 152, startPoint y: 201, endPoint x: 88, endPoint y: 218, distance: 66.2
click at [93, 219] on body "Toggle navigation ProStock WMS D00 - DATS PTY LTD Salehaben Patel Logout Dashbo…" at bounding box center [494, 236] width 988 height 473
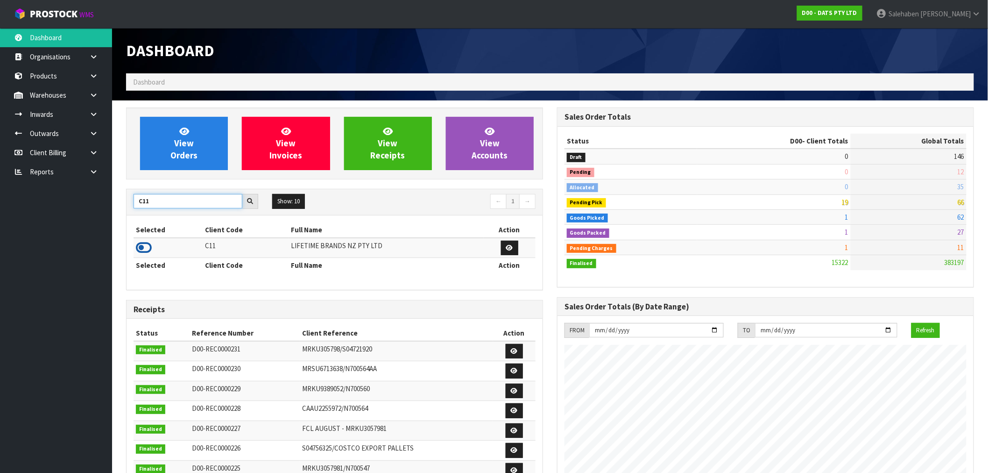
type input "C11"
click at [146, 246] on icon at bounding box center [144, 248] width 16 height 14
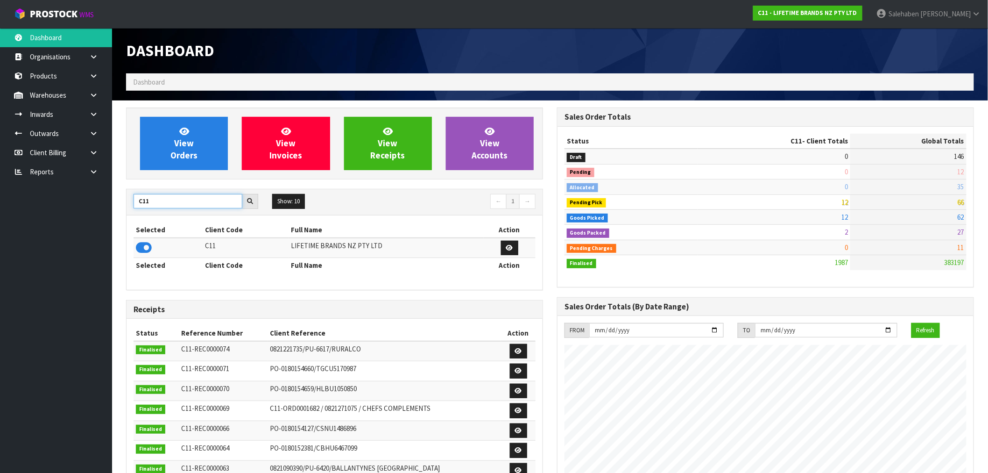
drag, startPoint x: 141, startPoint y: 208, endPoint x: 111, endPoint y: 215, distance: 30.2
click at [111, 215] on body "Toggle navigation ProStock WMS C11 - LIFETIME BRANDS NZ PTY LTD Salehaben Patel…" at bounding box center [494, 236] width 988 height 473
click at [148, 244] on icon at bounding box center [144, 248] width 16 height 14
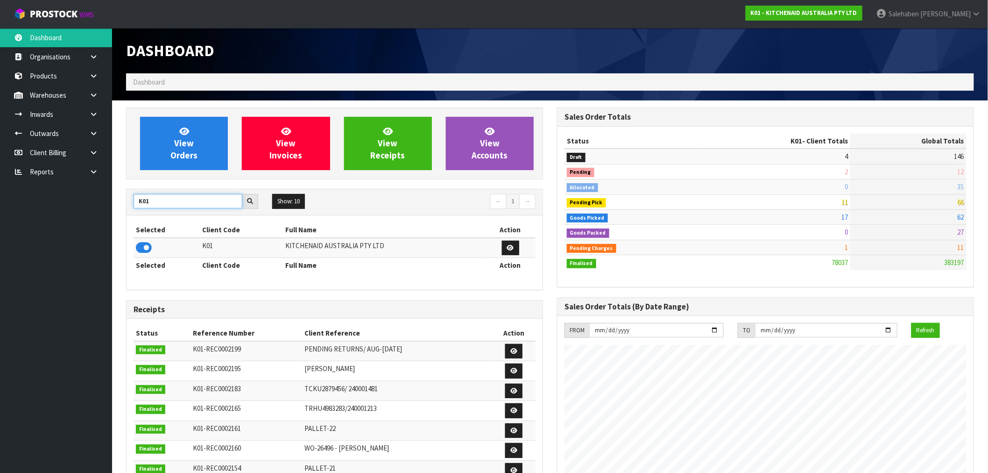
drag, startPoint x: 153, startPoint y: 206, endPoint x: 136, endPoint y: 210, distance: 16.9
click at [136, 210] on div "K01 Show: 10 5 10 25 50 ← 1 →" at bounding box center [335, 202] width 416 height 16
click at [148, 248] on icon at bounding box center [144, 248] width 16 height 14
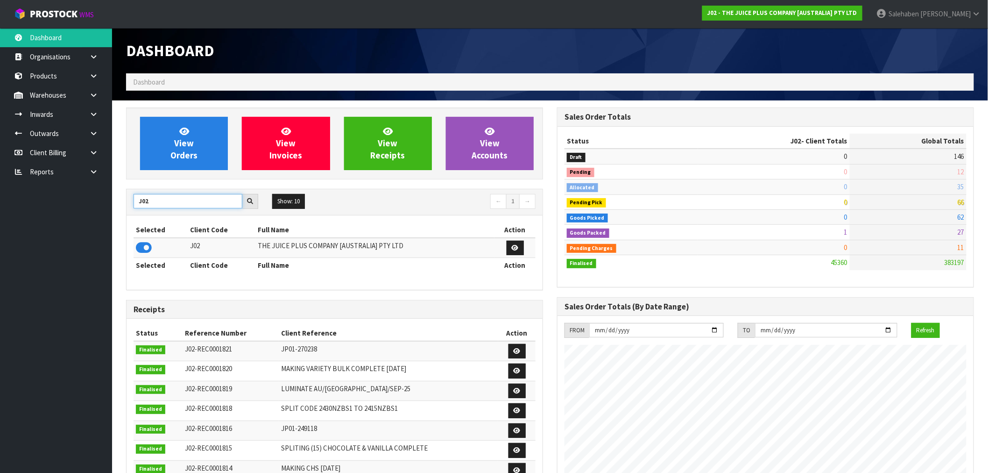
drag, startPoint x: 151, startPoint y: 204, endPoint x: 114, endPoint y: 219, distance: 39.6
click at [114, 219] on section "View Orders View Invoices View Receipts View Accounts J02 Show: 10 5 10 25 50 ←…" at bounding box center [550, 461] width 876 height 722
click at [164, 202] on input "J02" at bounding box center [188, 201] width 109 height 14
drag, startPoint x: 163, startPoint y: 202, endPoint x: 142, endPoint y: 202, distance: 21.0
click at [142, 202] on input "J02" at bounding box center [188, 201] width 109 height 14
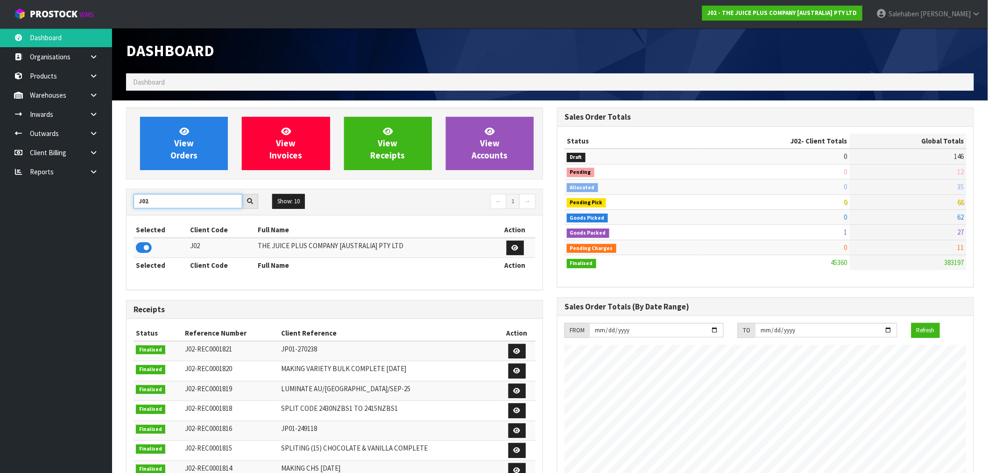
type input "J"
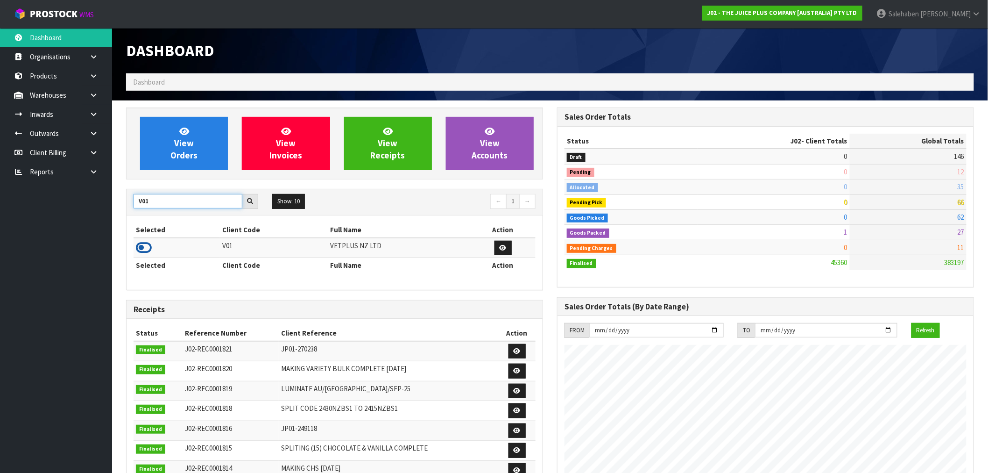
type input "V01"
click at [146, 245] on icon at bounding box center [144, 248] width 16 height 14
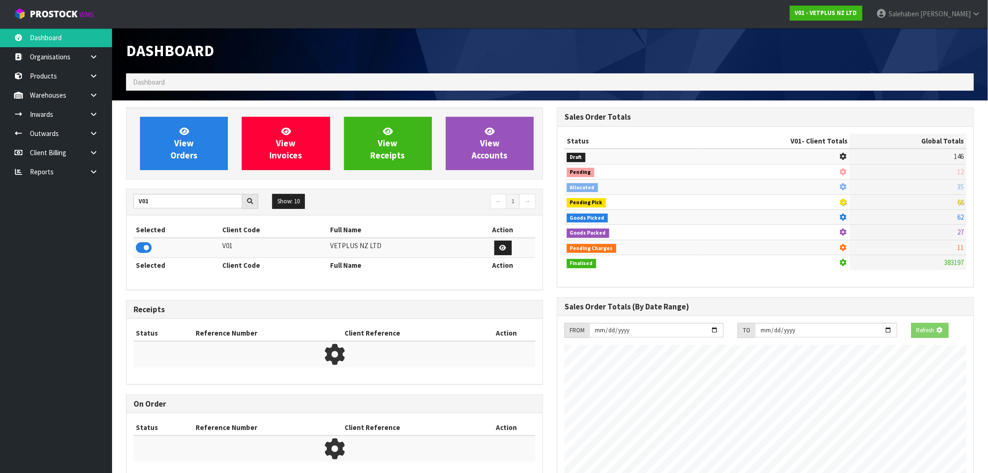
scroll to position [582, 431]
click at [196, 165] on link "View Orders" at bounding box center [184, 143] width 88 height 53
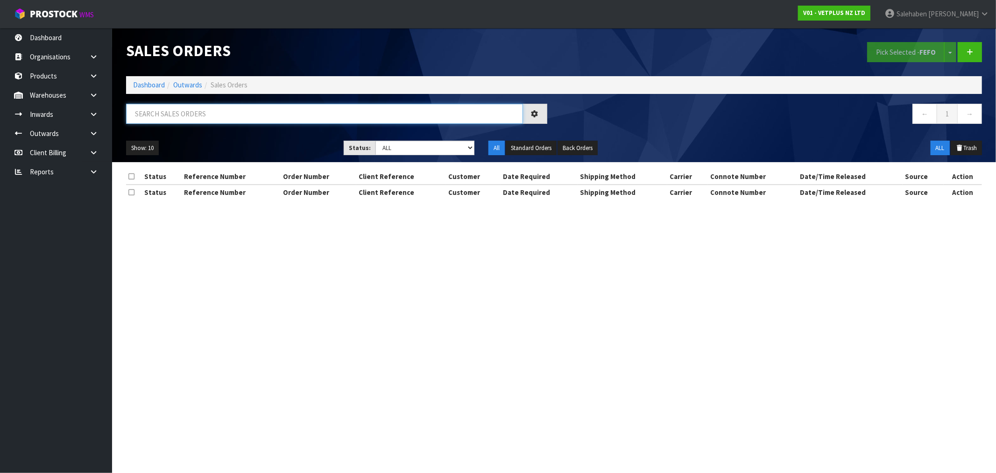
click at [247, 118] on input "text" at bounding box center [324, 114] width 397 height 20
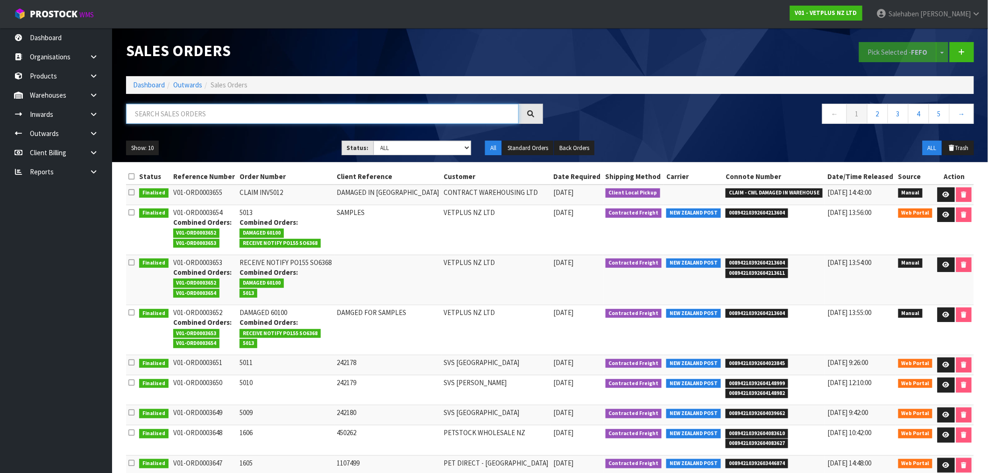
paste input "CWL7727661"
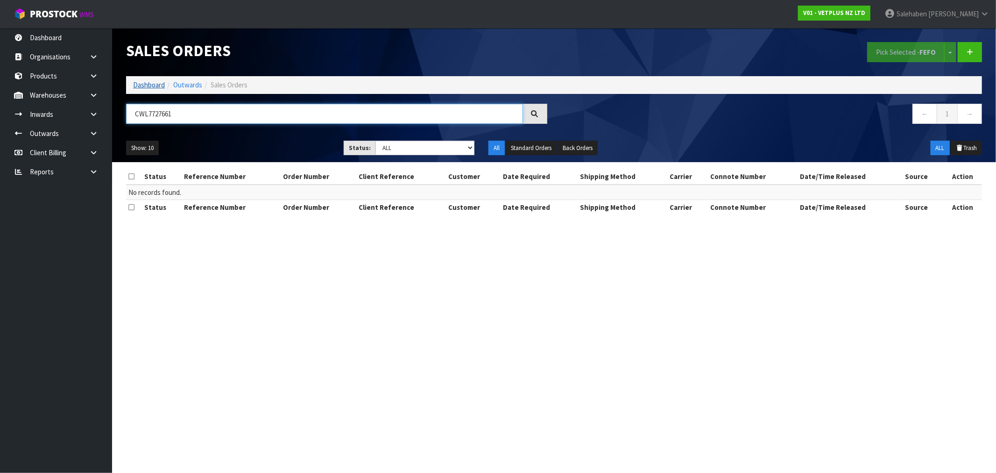
type input "CWL7727661"
click at [151, 82] on link "Dashboard" at bounding box center [149, 84] width 32 height 9
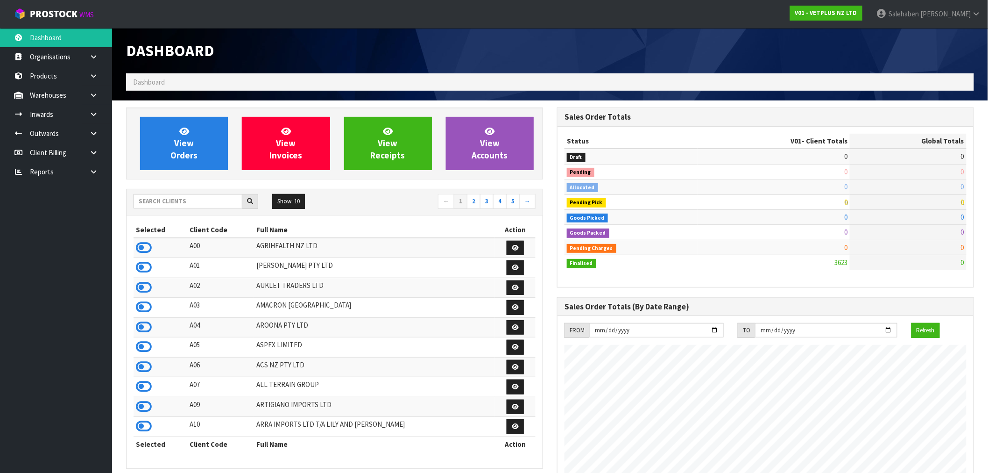
scroll to position [708, 431]
click at [205, 203] on input "text" at bounding box center [188, 201] width 109 height 14
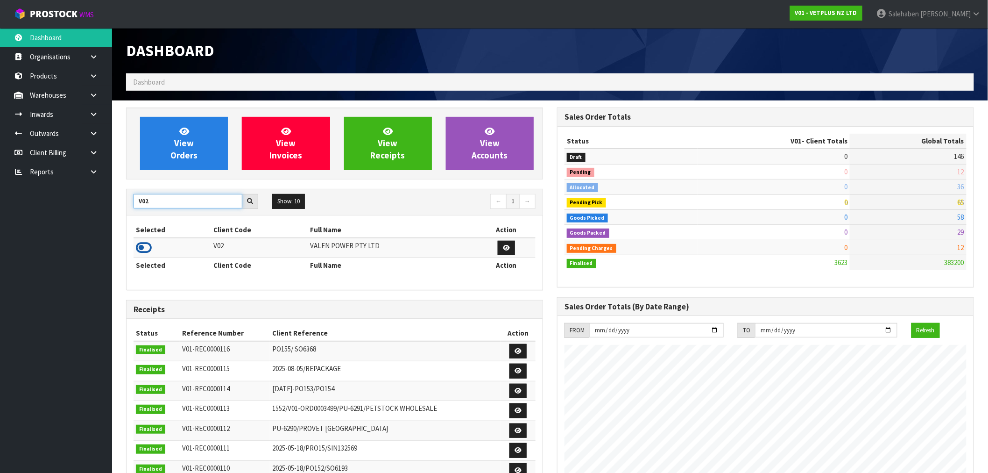
type input "V02"
click at [141, 246] on icon at bounding box center [144, 248] width 16 height 14
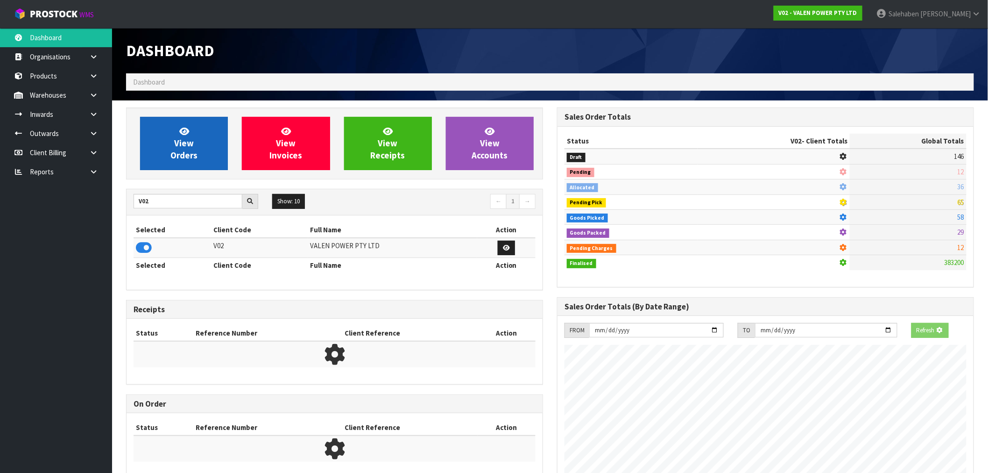
scroll to position [466487, 466638]
click at [176, 148] on span "View Orders" at bounding box center [183, 143] width 27 height 35
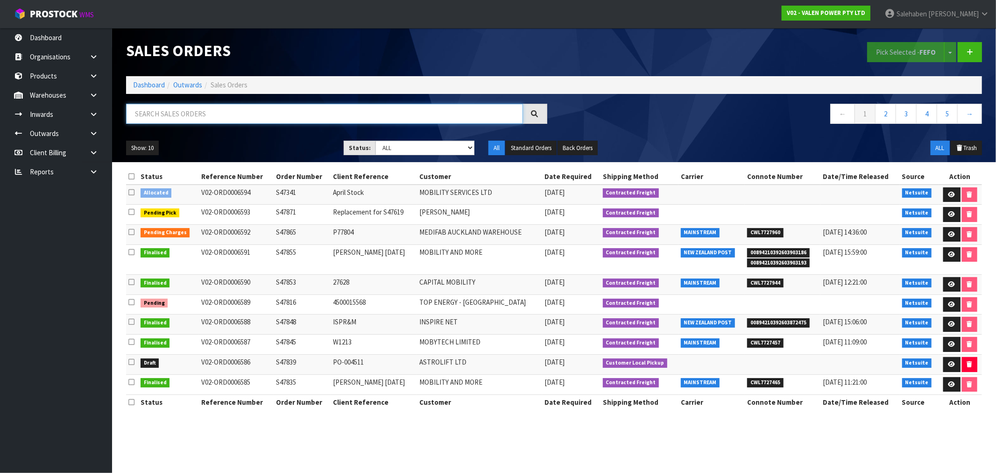
paste input "CWL7727661"
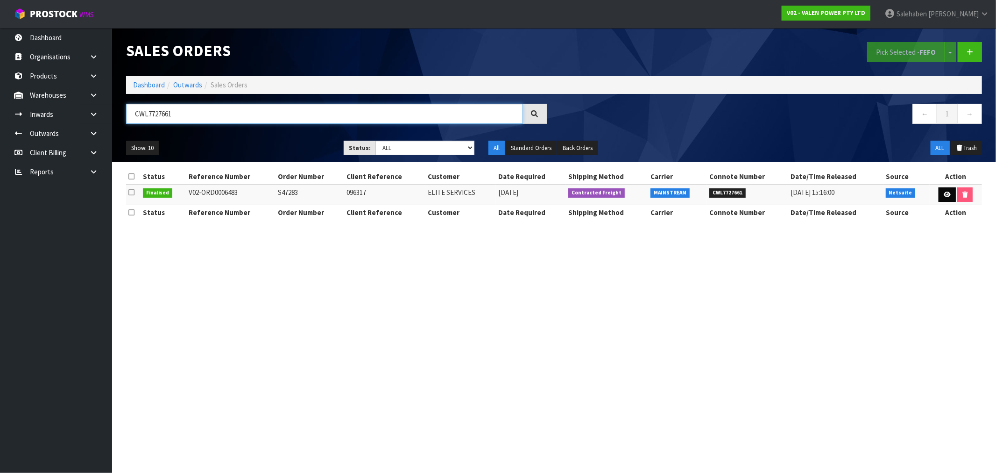
type input "CWL7727661"
click at [944, 193] on icon at bounding box center [947, 194] width 7 height 6
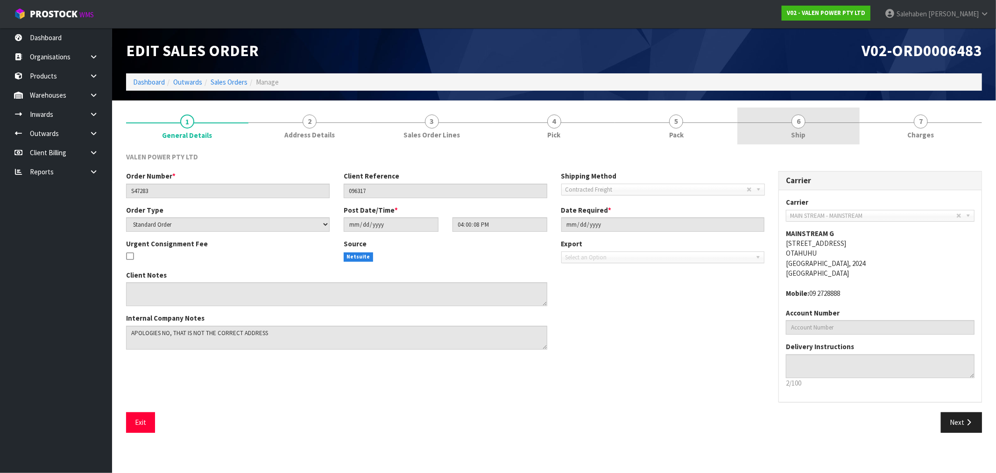
click at [799, 131] on span "Ship" at bounding box center [799, 135] width 14 height 10
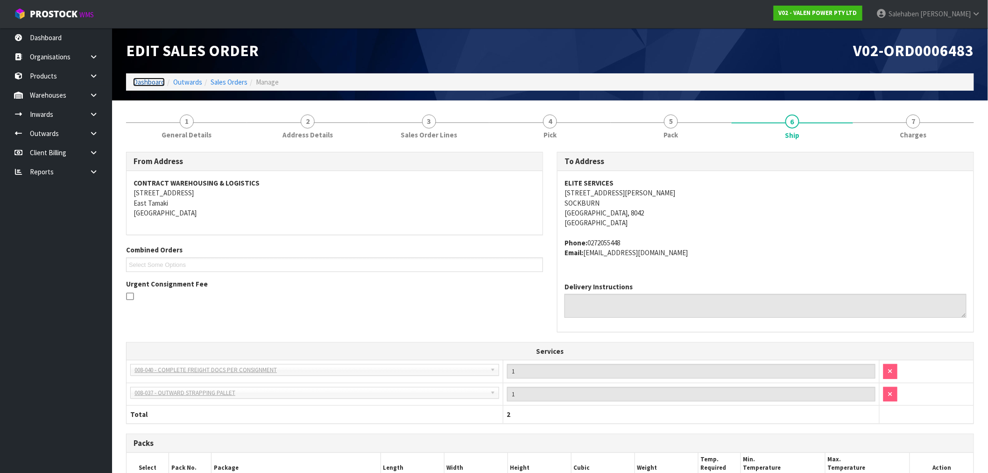
click at [143, 85] on link "Dashboard" at bounding box center [149, 82] width 32 height 9
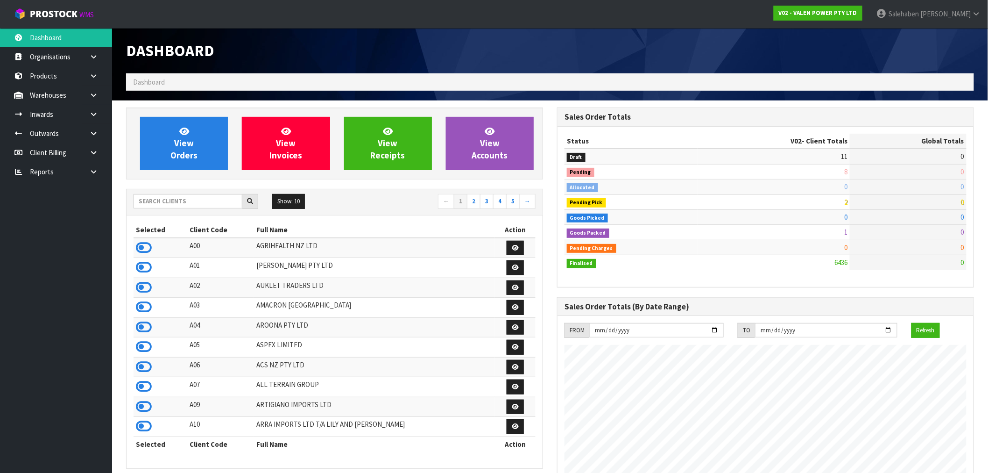
scroll to position [708, 431]
click at [187, 204] on input "text" at bounding box center [188, 201] width 109 height 14
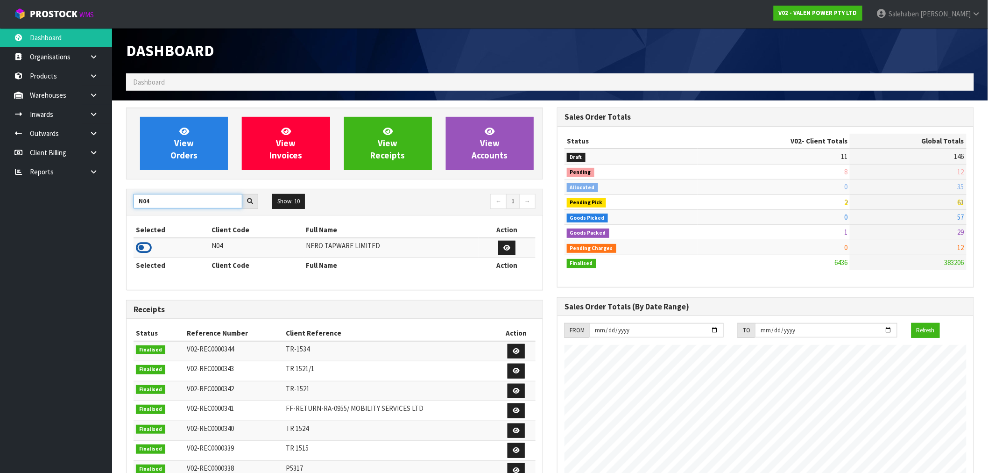
type input "N04"
click at [145, 250] on icon at bounding box center [144, 248] width 16 height 14
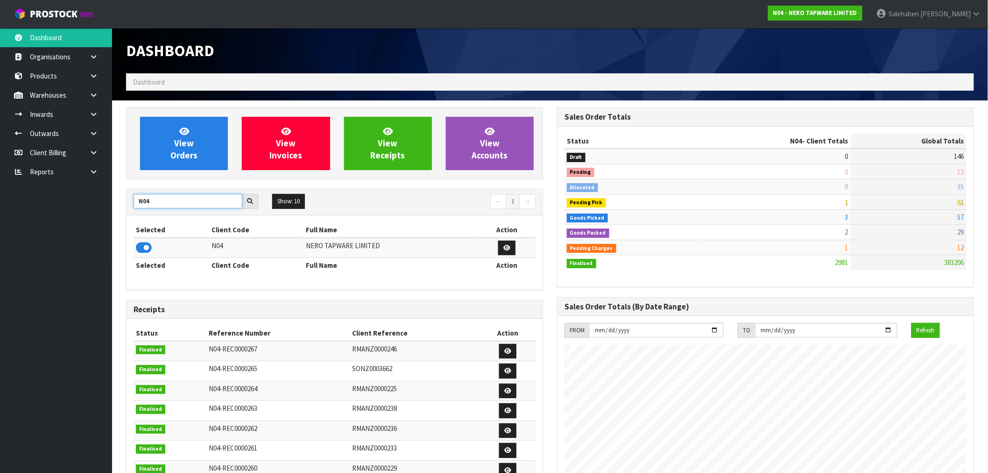
drag, startPoint x: 154, startPoint y: 202, endPoint x: 119, endPoint y: 212, distance: 36.8
click at [119, 212] on div "View Orders View Invoices View Receipts View Accounts N04 Show: 10 5 10 25 50 ←…" at bounding box center [334, 378] width 431 height 542
click at [143, 249] on icon at bounding box center [144, 248] width 16 height 14
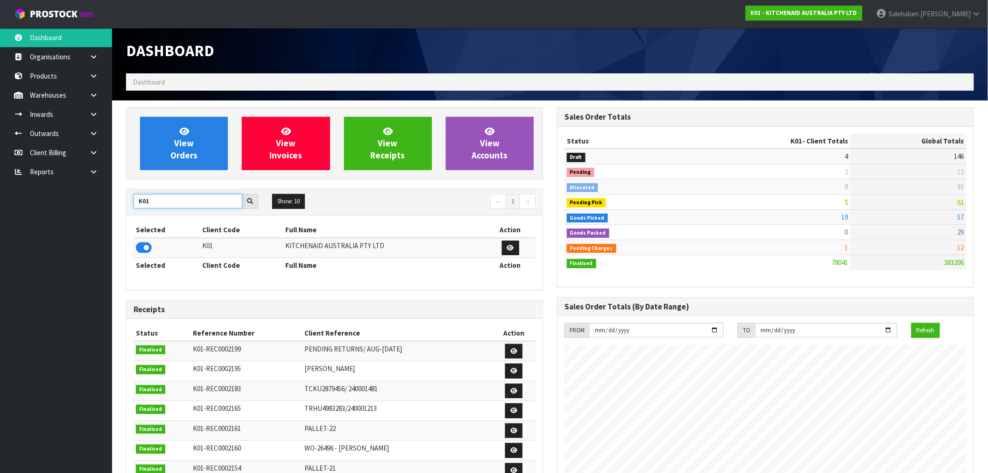
drag, startPoint x: 156, startPoint y: 201, endPoint x: 134, endPoint y: 204, distance: 23.0
click at [134, 204] on input "K01" at bounding box center [188, 201] width 109 height 14
type input "S08"
click at [147, 246] on icon at bounding box center [144, 248] width 16 height 14
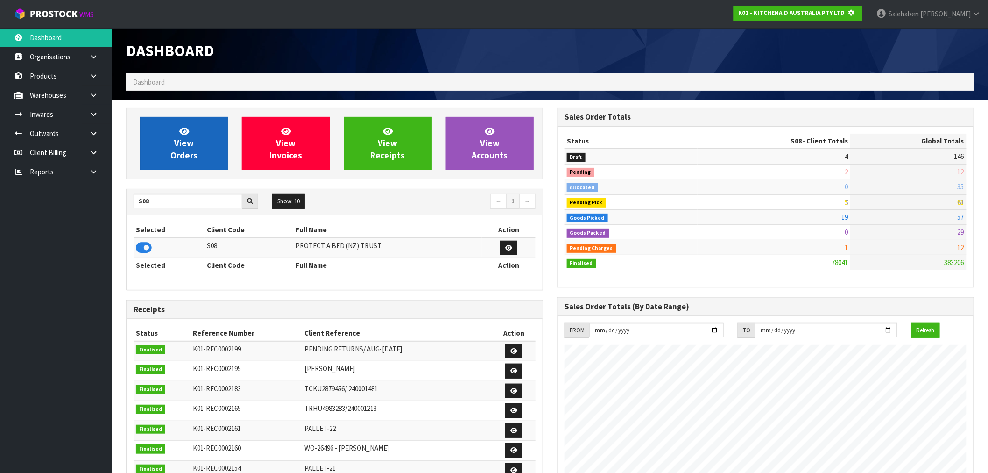
scroll to position [466487, 466638]
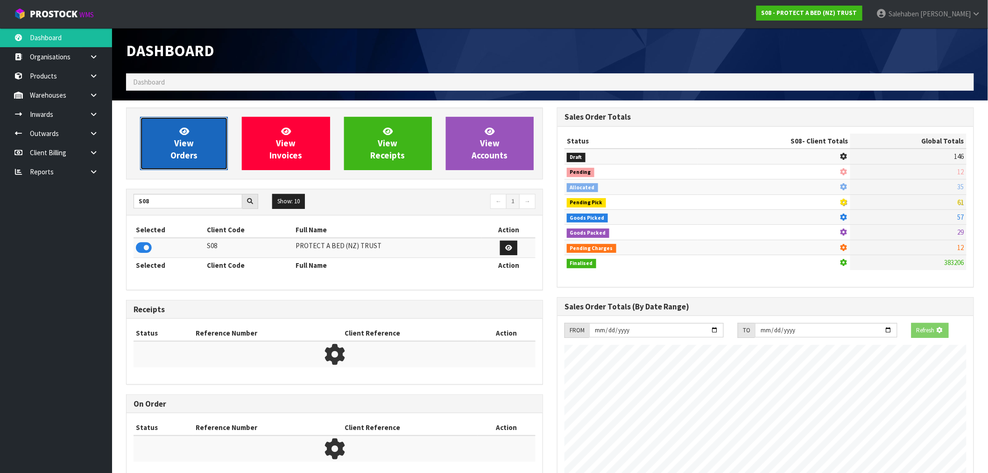
click at [175, 150] on span "View Orders" at bounding box center [183, 143] width 27 height 35
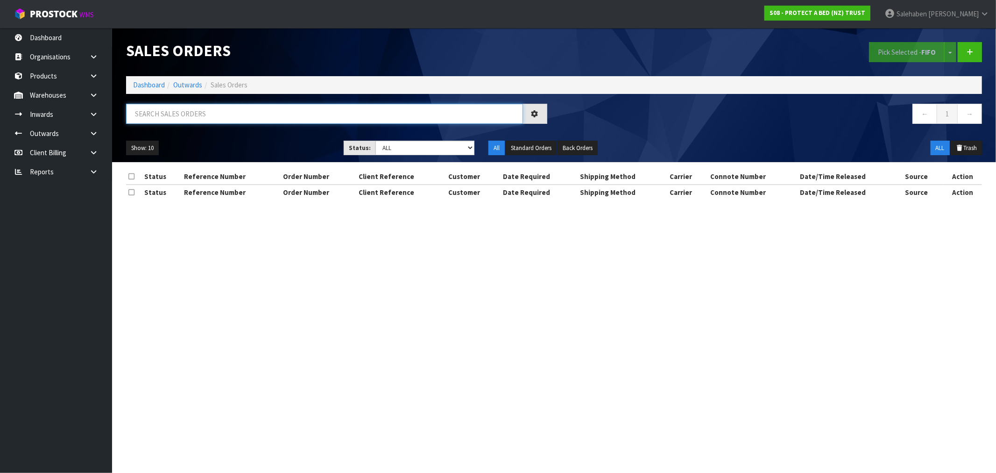
click at [167, 114] on input "text" at bounding box center [324, 114] width 397 height 20
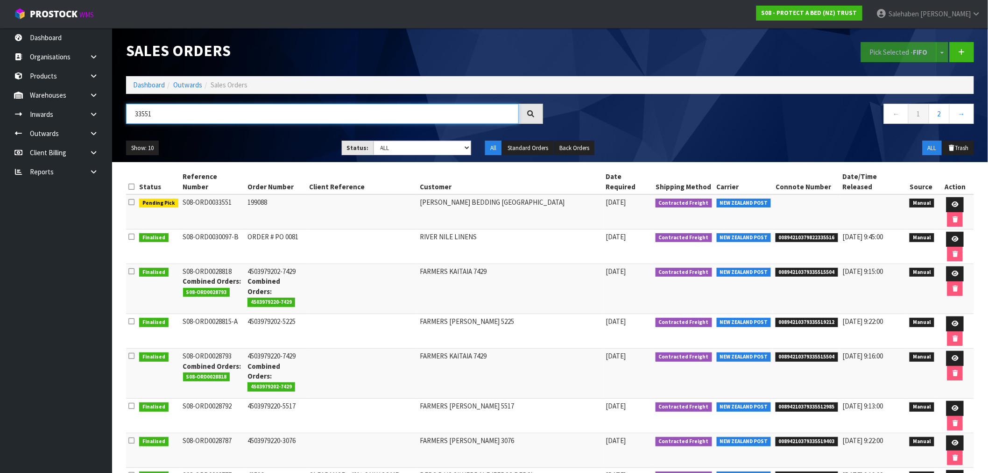
type input "33551"
click at [397, 151] on select "Draft Pending Allocated Pending Pick Goods Picked Goods Packed Pending Charges …" at bounding box center [423, 148] width 98 height 14
select select "string:3"
click at [374, 141] on select "Draft Pending Allocated Pending Pick Goods Picked Goods Packed Pending Charges …" at bounding box center [423, 148] width 98 height 14
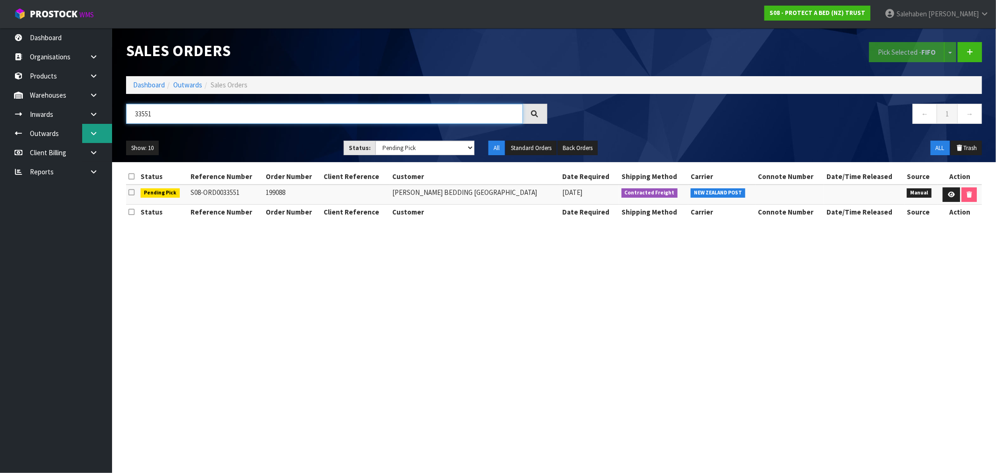
drag, startPoint x: 156, startPoint y: 112, endPoint x: 106, endPoint y: 125, distance: 51.5
click at [106, 125] on body "Toggle navigation ProStock WMS S08 - PROTECT A BED (NZ) TRUST Salehaben Patel L…" at bounding box center [498, 236] width 996 height 473
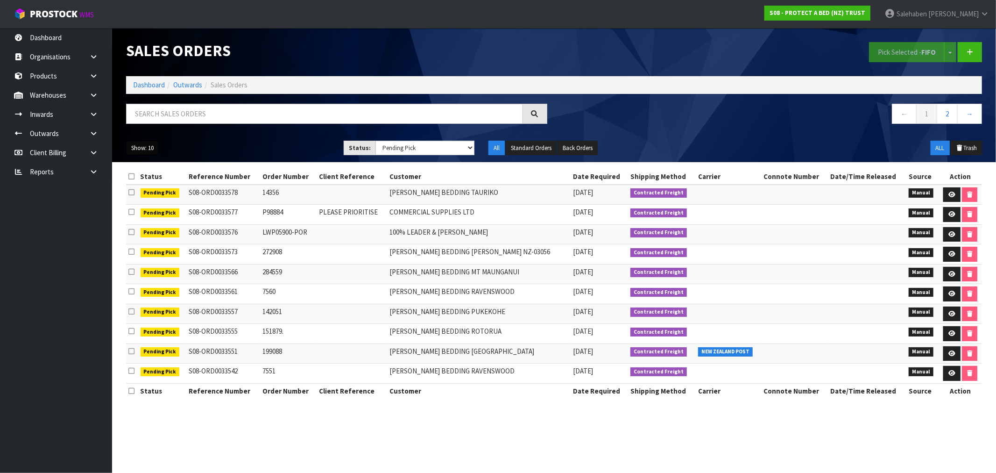
drag, startPoint x: 138, startPoint y: 147, endPoint x: 137, endPoint y: 158, distance: 10.8
click at [138, 147] on button "Show: 10" at bounding box center [142, 148] width 33 height 15
click at [137, 206] on link "50" at bounding box center [164, 203] width 74 height 13
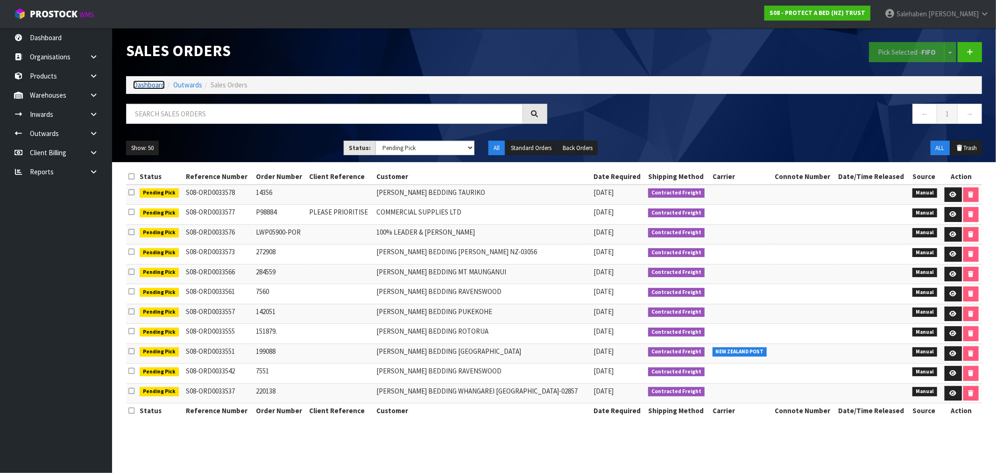
click at [148, 86] on link "Dashboard" at bounding box center [149, 84] width 32 height 9
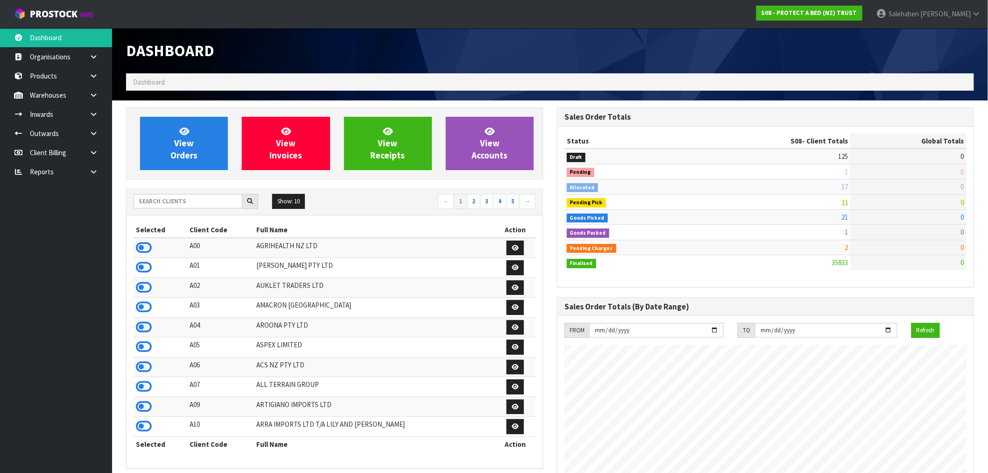
scroll to position [708, 431]
click at [206, 207] on input "text" at bounding box center [188, 201] width 109 height 14
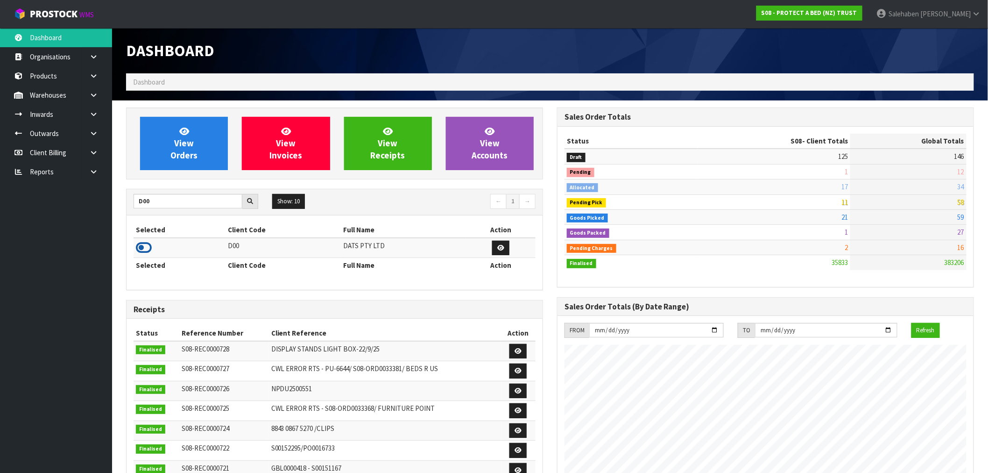
click at [145, 244] on icon at bounding box center [144, 248] width 16 height 14
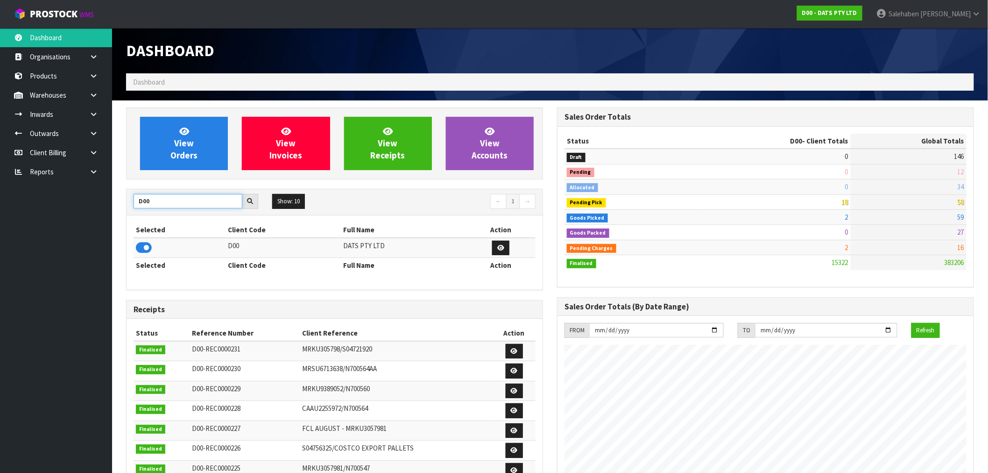
drag, startPoint x: 154, startPoint y: 204, endPoint x: 108, endPoint y: 212, distance: 47.0
click at [108, 212] on body "Toggle navigation ProStock WMS D00 - DATS PTY LTD Salehaben Patel Logout Dashbo…" at bounding box center [494, 236] width 988 height 473
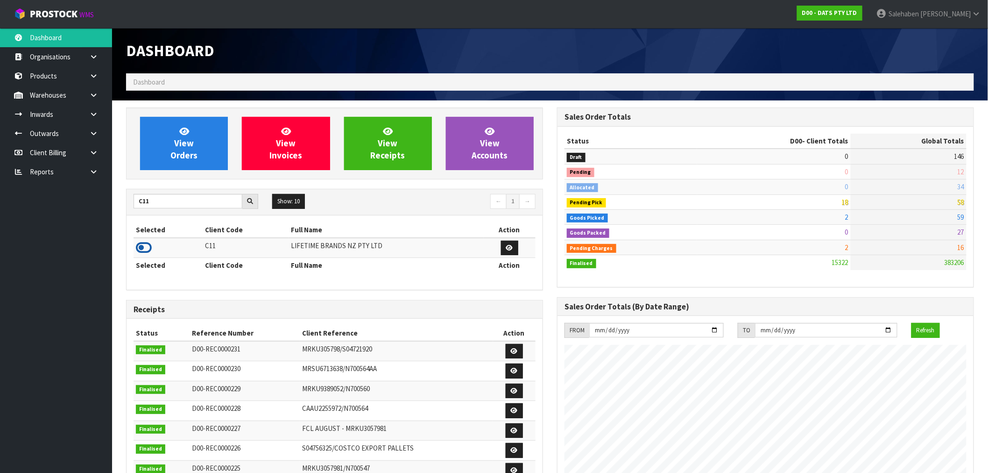
click at [146, 244] on icon at bounding box center [144, 248] width 16 height 14
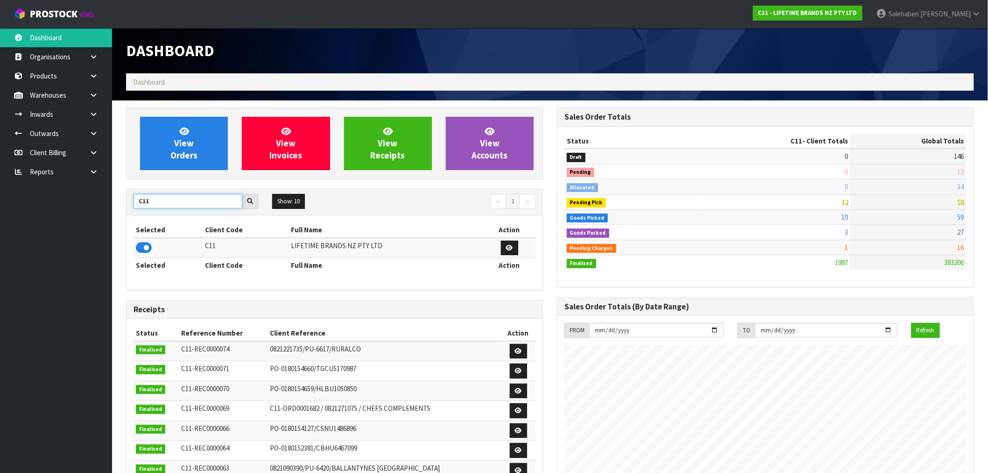
drag, startPoint x: 159, startPoint y: 201, endPoint x: 136, endPoint y: 204, distance: 23.5
click at [136, 204] on input "C11" at bounding box center [188, 201] width 109 height 14
click at [148, 244] on icon at bounding box center [144, 248] width 16 height 14
drag, startPoint x: 152, startPoint y: 199, endPoint x: 131, endPoint y: 203, distance: 20.8
click at [131, 203] on div "S08" at bounding box center [196, 201] width 139 height 15
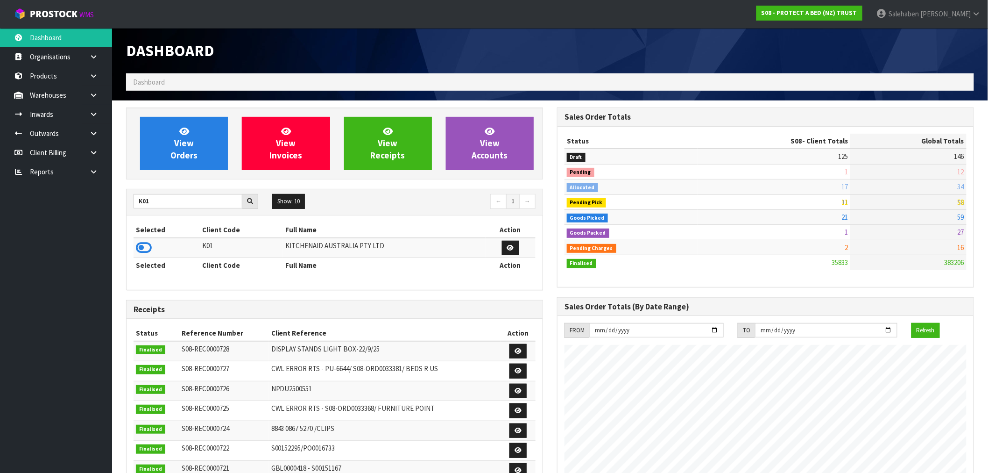
click at [144, 243] on icon at bounding box center [144, 248] width 16 height 14
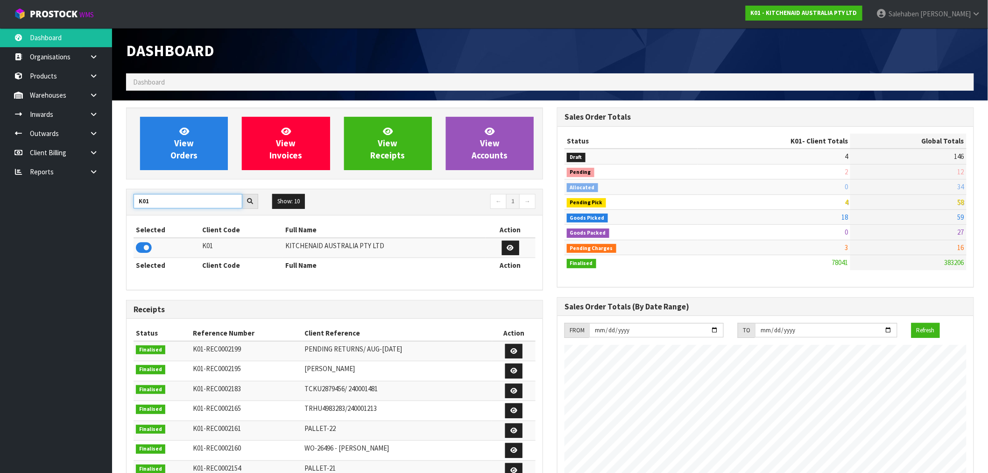
drag, startPoint x: 158, startPoint y: 199, endPoint x: 106, endPoint y: 208, distance: 52.1
click at [106, 208] on body "Toggle navigation ProStock WMS K01 - KITCHENAID AUSTRALIA PTY LTD Salehaben Pat…" at bounding box center [494, 236] width 988 height 473
click at [141, 247] on icon at bounding box center [144, 248] width 16 height 14
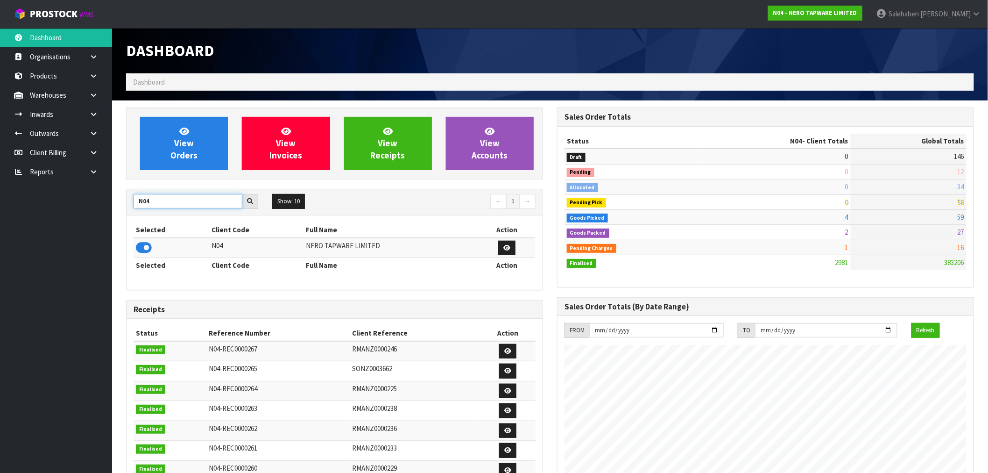
drag, startPoint x: 166, startPoint y: 198, endPoint x: 124, endPoint y: 206, distance: 43.0
click at [124, 206] on div "View Orders View Invoices View Receipts View Accounts N04 Show: 10 5 10 25 50 ←…" at bounding box center [334, 378] width 431 height 542
click at [138, 249] on icon at bounding box center [144, 248] width 16 height 14
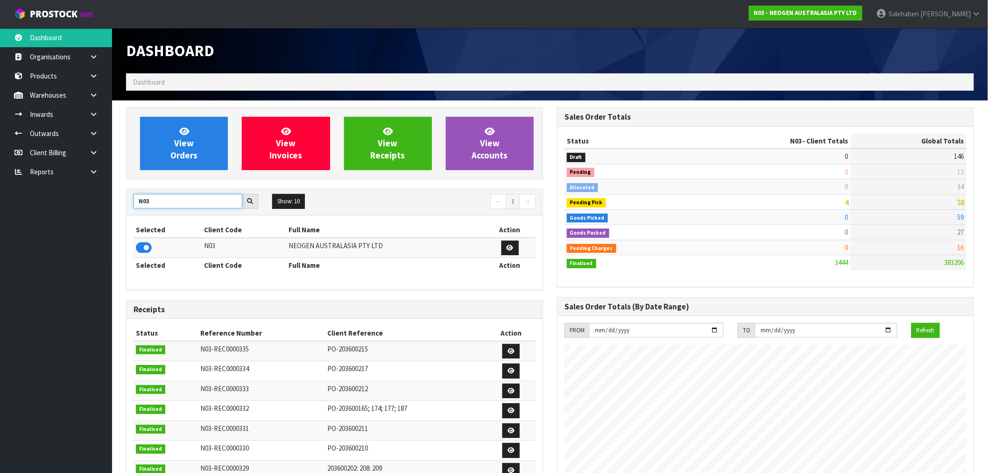
drag, startPoint x: 156, startPoint y: 201, endPoint x: 79, endPoint y: 193, distance: 76.5
click at [84, 195] on body "Toggle navigation ProStock WMS N03 - NEOGEN AUSTRALASIA PTY LTD Salehaben Patel…" at bounding box center [494, 236] width 988 height 473
type input "S"
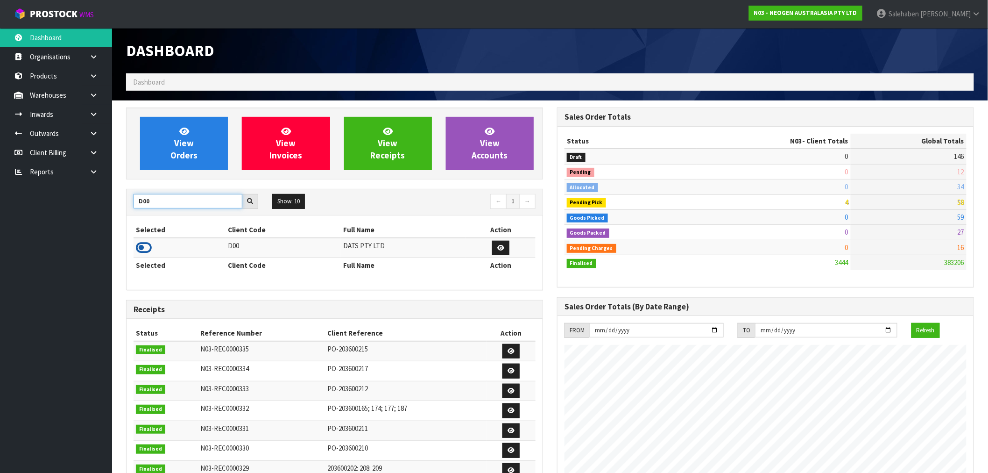
type input "D00"
click at [147, 244] on icon at bounding box center [144, 248] width 16 height 14
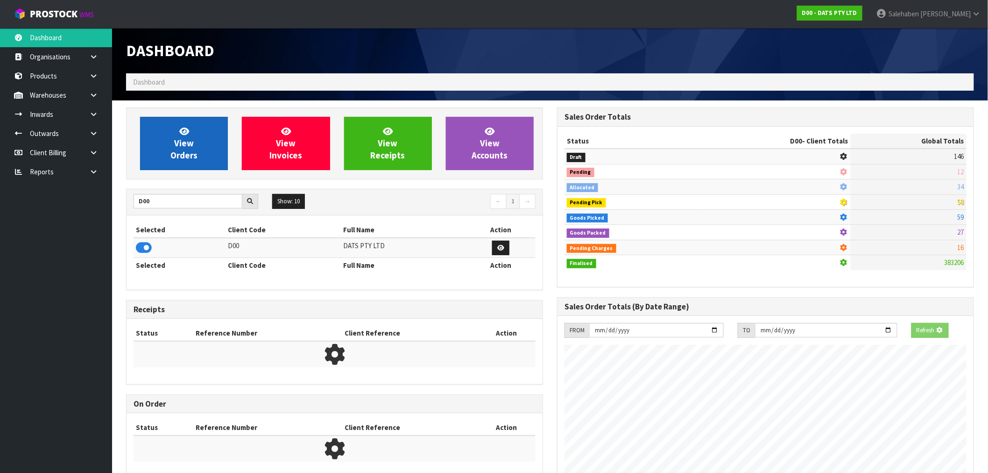
scroll to position [466487, 466638]
click at [188, 139] on span "View Orders" at bounding box center [183, 143] width 27 height 35
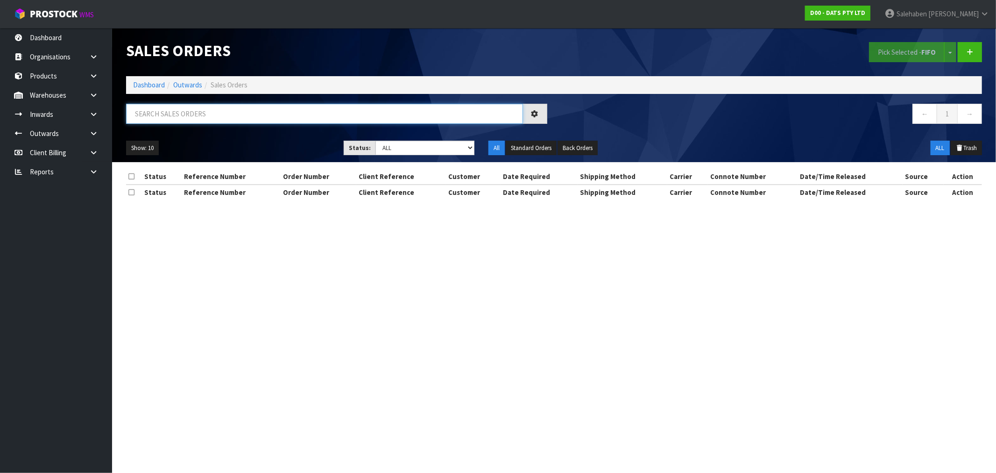
click at [208, 118] on input "text" at bounding box center [324, 114] width 397 height 20
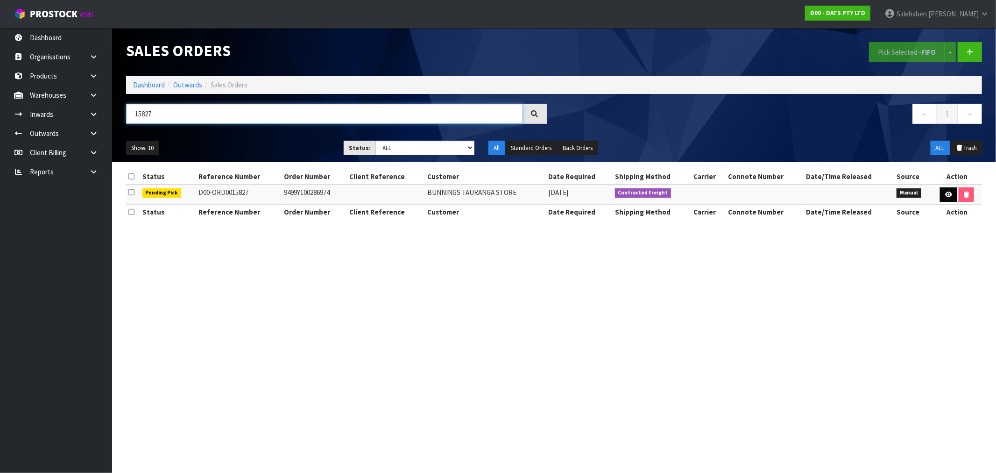
type input "15827"
click at [946, 192] on icon at bounding box center [948, 194] width 7 height 6
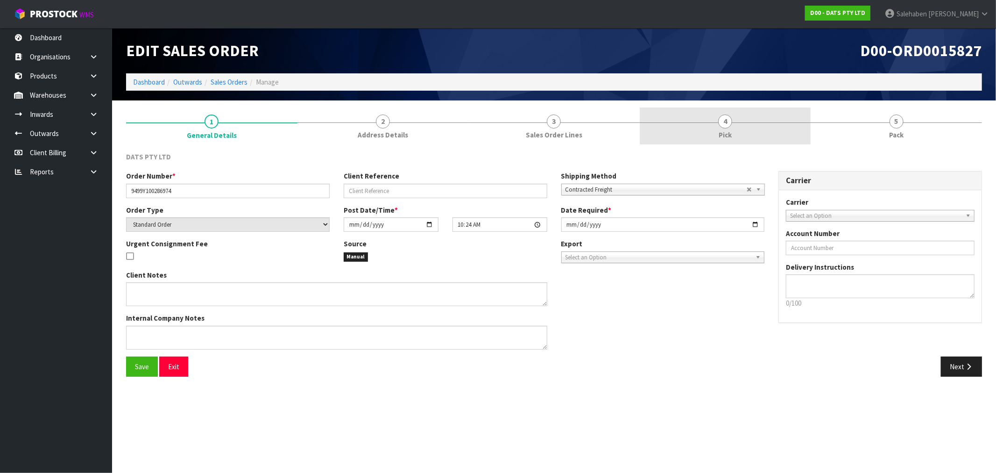
click at [729, 125] on span "4" at bounding box center [725, 121] width 14 height 14
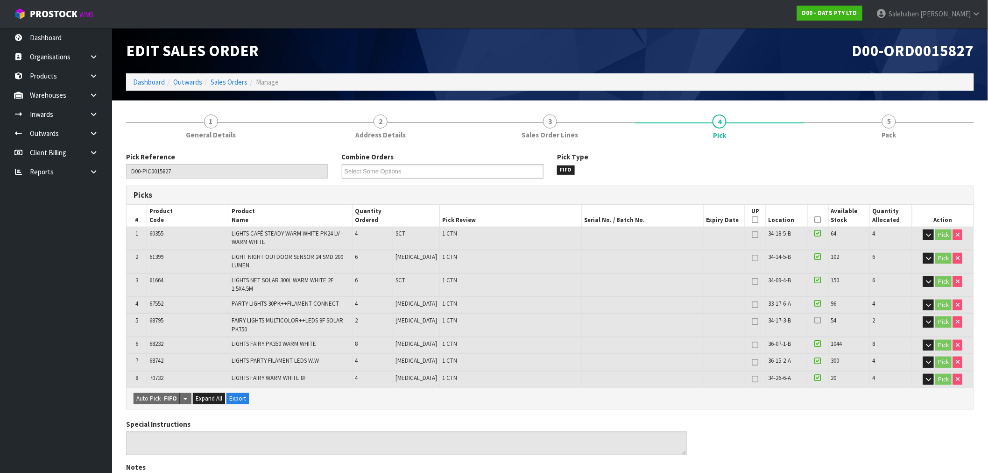
click at [816, 220] on icon at bounding box center [818, 220] width 7 height 0
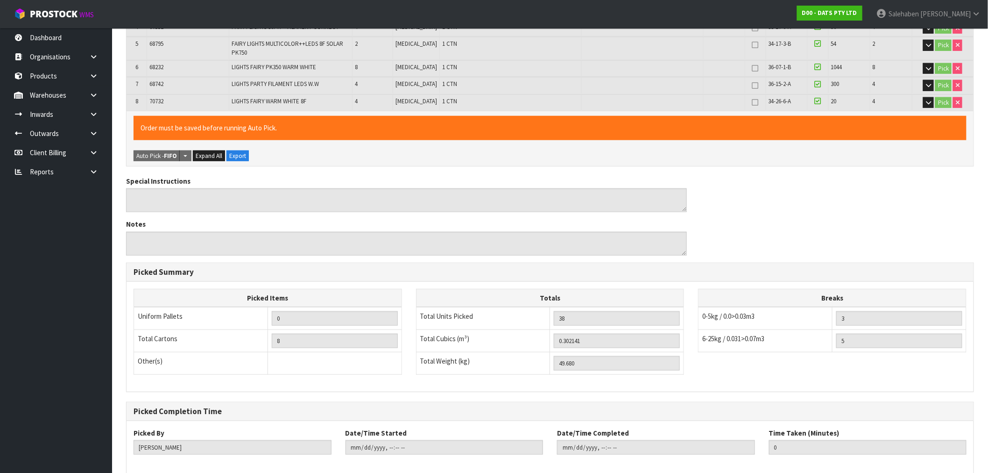
scroll to position [321, 0]
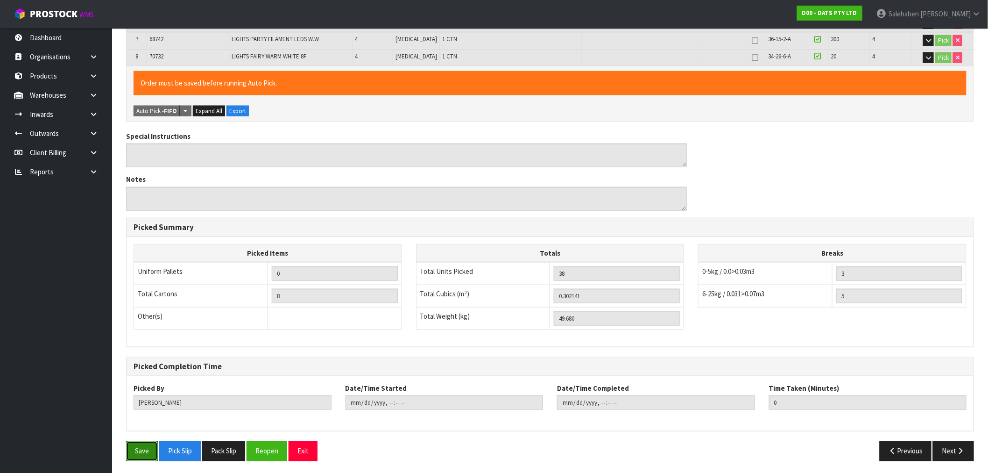
drag, startPoint x: 148, startPoint y: 450, endPoint x: 132, endPoint y: 452, distance: 16.5
click at [147, 450] on button "Save" at bounding box center [142, 451] width 32 height 20
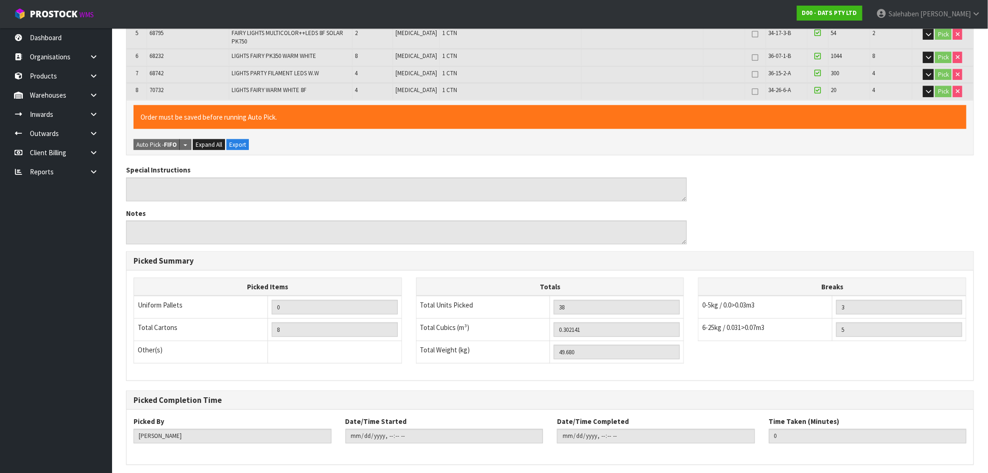
scroll to position [0, 0]
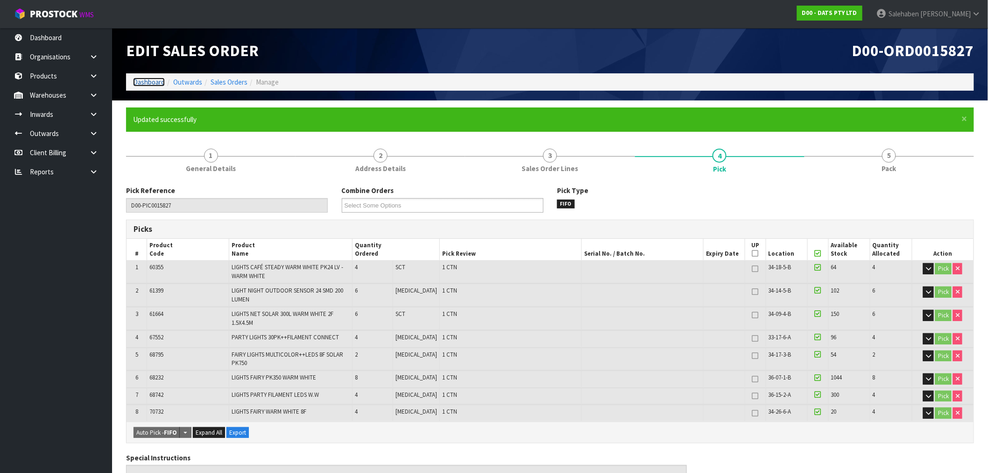
click at [148, 78] on link "Dashboard" at bounding box center [149, 82] width 32 height 9
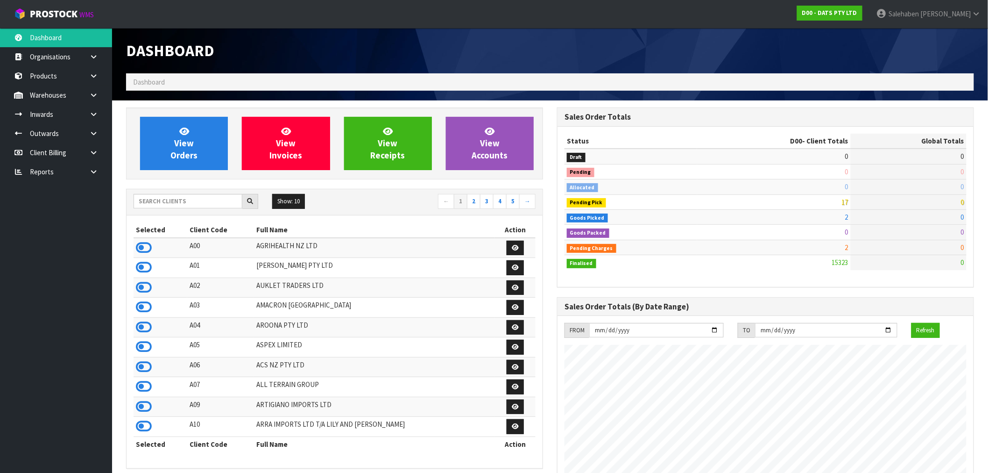
scroll to position [708, 431]
click at [213, 204] on input "text" at bounding box center [188, 201] width 109 height 14
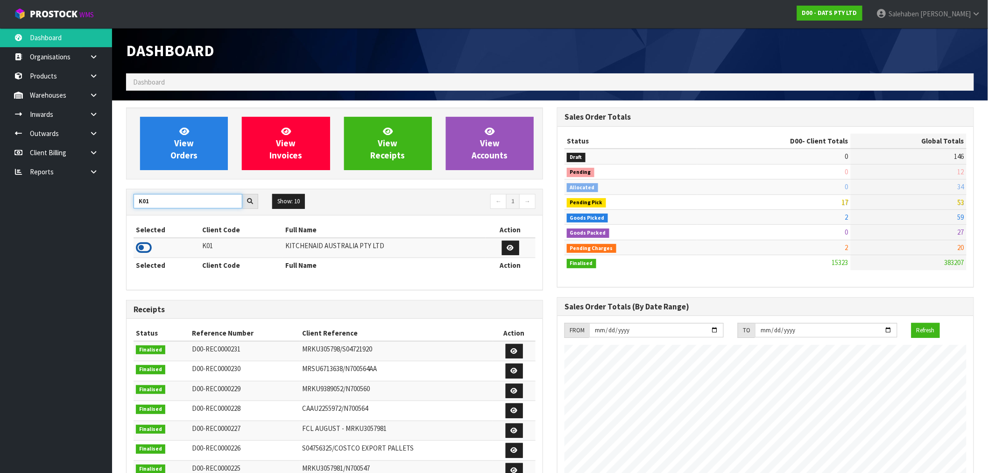
type input "K01"
click at [143, 246] on icon at bounding box center [144, 248] width 16 height 14
drag, startPoint x: 157, startPoint y: 199, endPoint x: 119, endPoint y: 209, distance: 39.7
click at [119, 209] on div "View Orders View Invoices View Receipts View Accounts K01 Show: 10 5 10 25 50 ←…" at bounding box center [334, 400] width 431 height 587
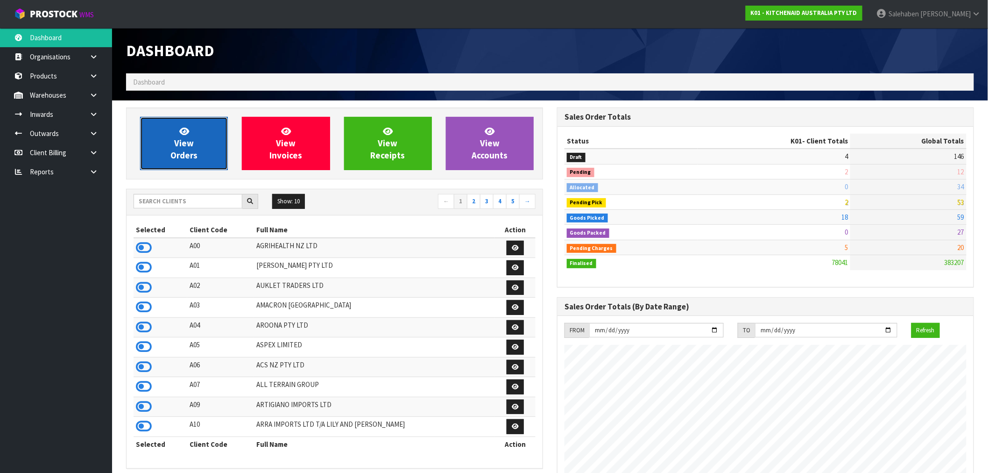
click at [177, 157] on span "View Orders" at bounding box center [183, 143] width 27 height 35
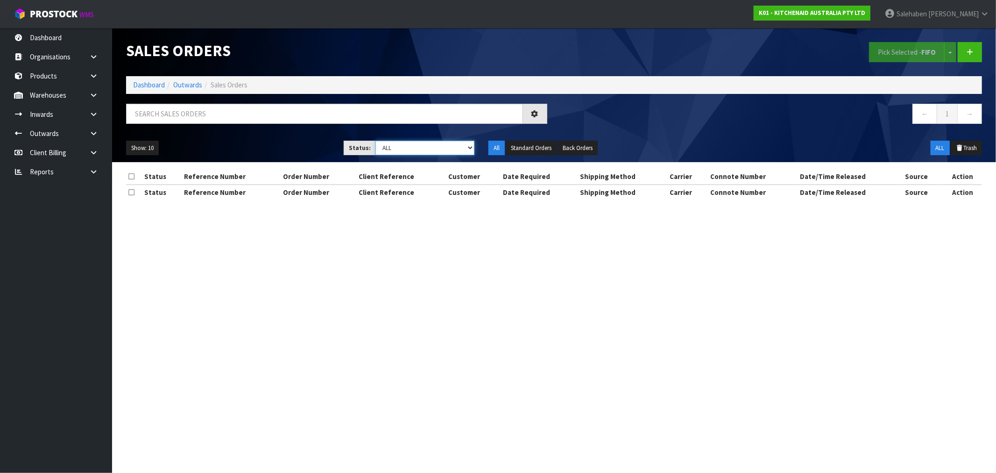
click at [392, 148] on select "Draft Pending Allocated Pending Pick Goods Picked Goods Packed Pending Charges …" at bounding box center [425, 148] width 99 height 14
select select "string:3"
click at [376, 141] on select "Draft Pending Allocated Pending Pick Goods Picked Goods Packed Pending Charges …" at bounding box center [425, 148] width 99 height 14
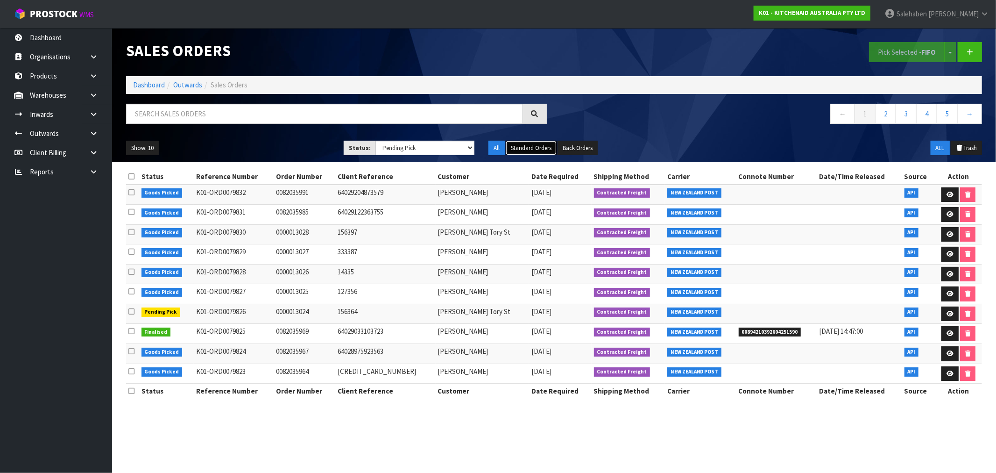
click at [536, 147] on button "Standard Orders" at bounding box center [531, 148] width 51 height 15
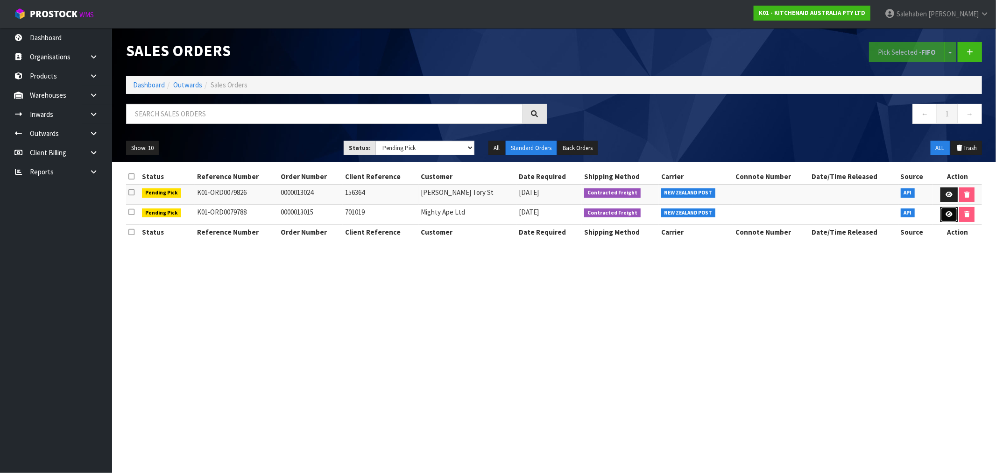
click at [947, 216] on icon at bounding box center [949, 214] width 7 height 6
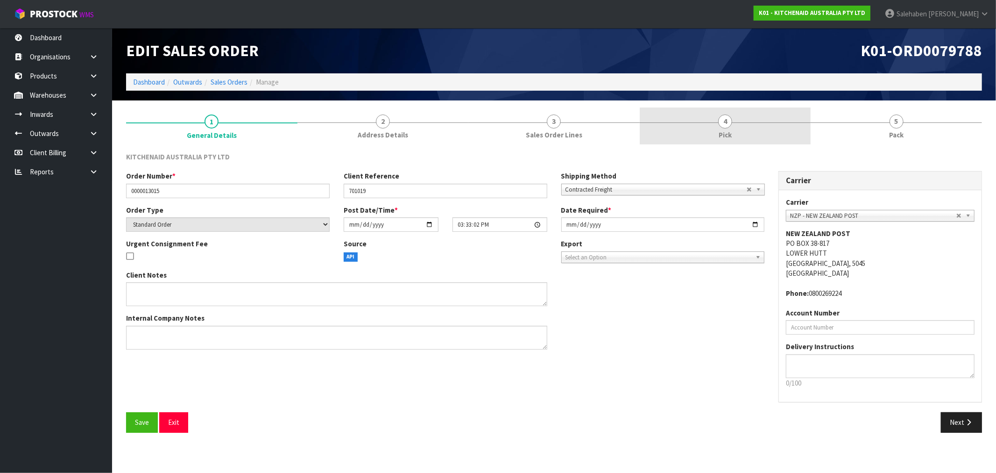
click at [725, 128] on link "4 Pick" at bounding box center [725, 125] width 171 height 37
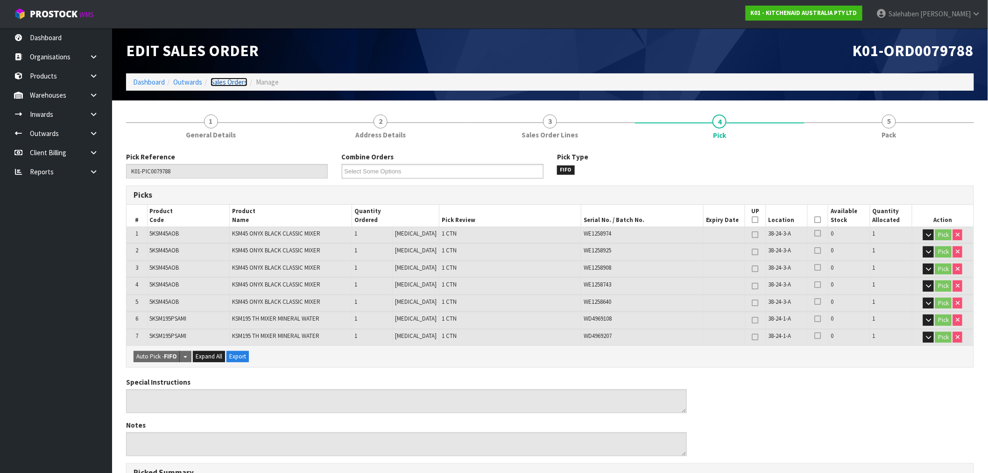
click at [226, 80] on link "Sales Orders" at bounding box center [229, 82] width 37 height 9
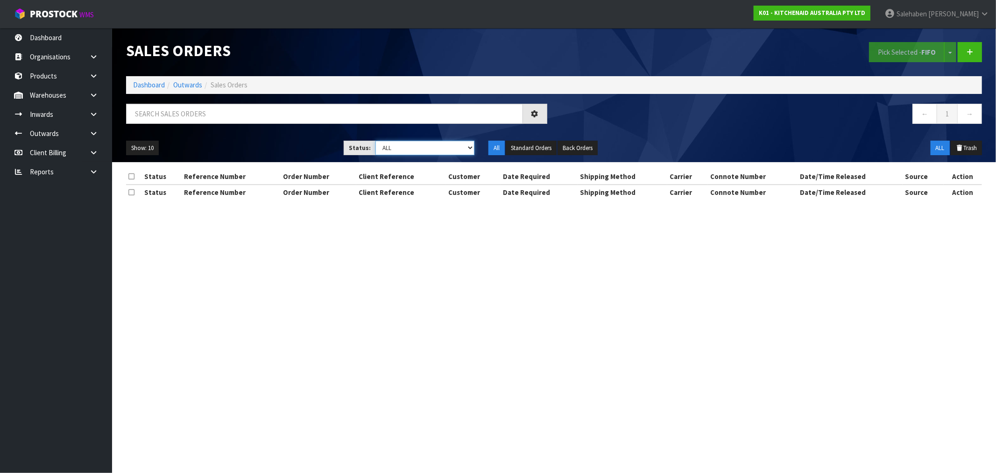
click at [426, 149] on select "Draft Pending Allocated Pending Pick Goods Picked Goods Packed Pending Charges …" at bounding box center [425, 148] width 99 height 14
select select "string:3"
click at [376, 141] on select "Draft Pending Allocated Pending Pick Goods Picked Goods Packed Pending Charges …" at bounding box center [425, 148] width 99 height 14
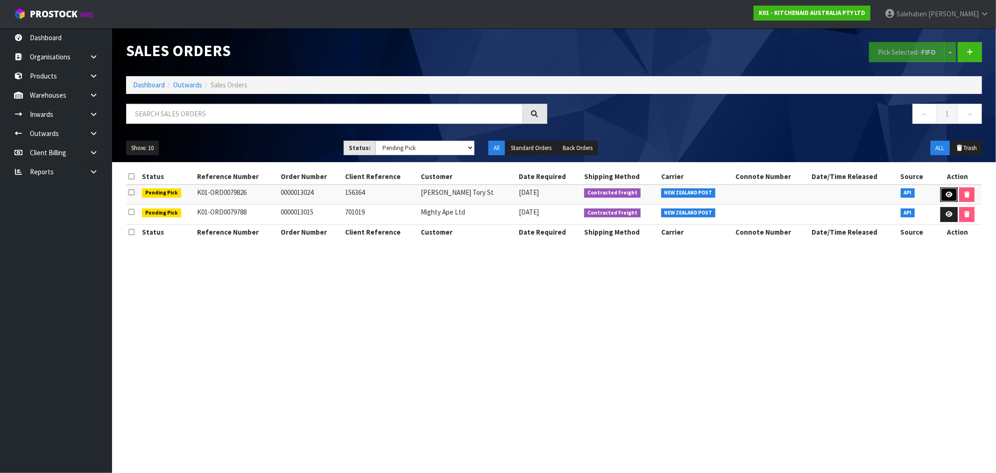
click at [947, 189] on link at bounding box center [949, 194] width 17 height 15
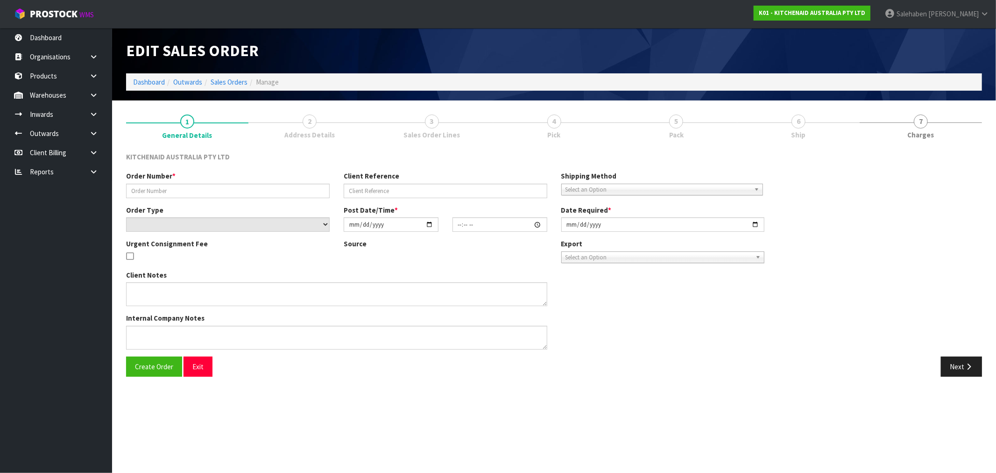
type input "0000013024"
type input "156364"
select select "number:0"
type input "[DATE]"
type input "11:32:59.000"
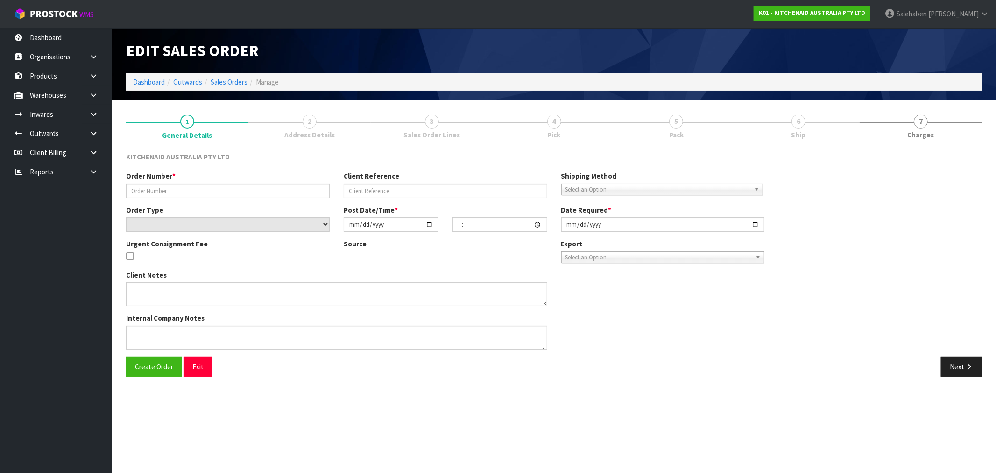
type input "[DATE]"
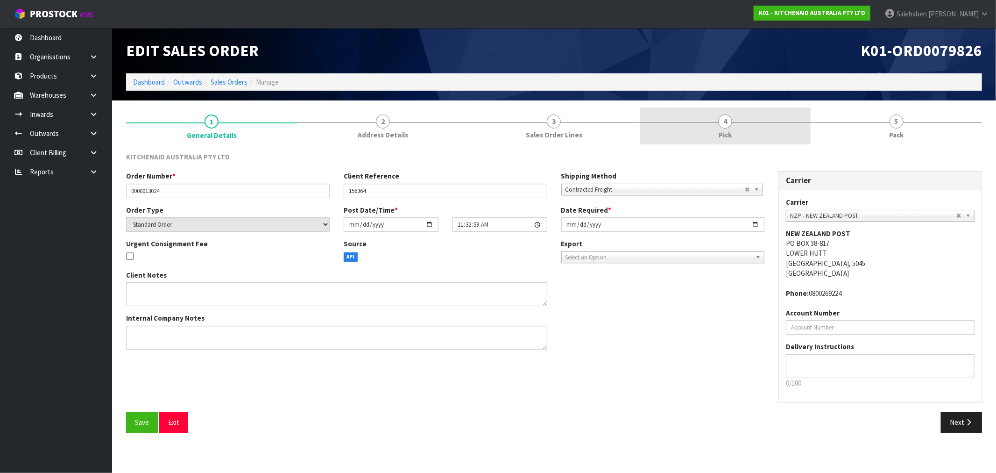
click at [721, 122] on span "4" at bounding box center [725, 121] width 14 height 14
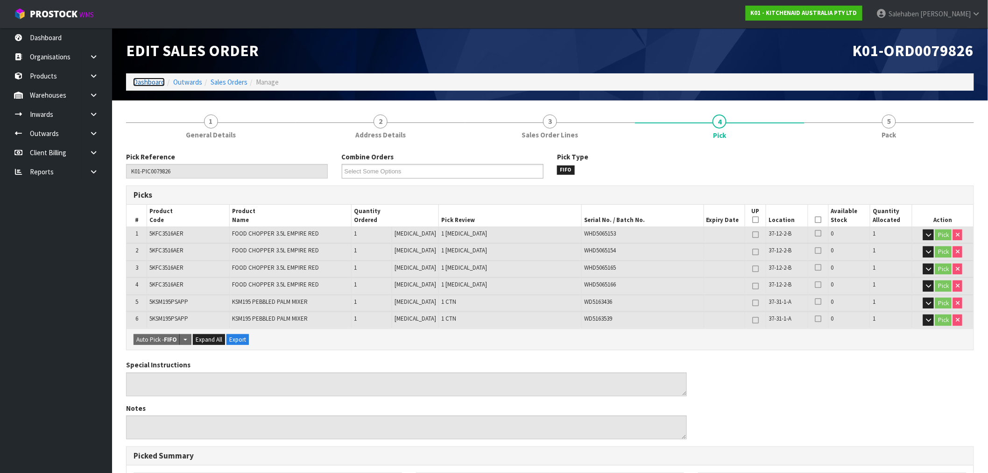
click at [145, 85] on link "Dashboard" at bounding box center [149, 82] width 32 height 9
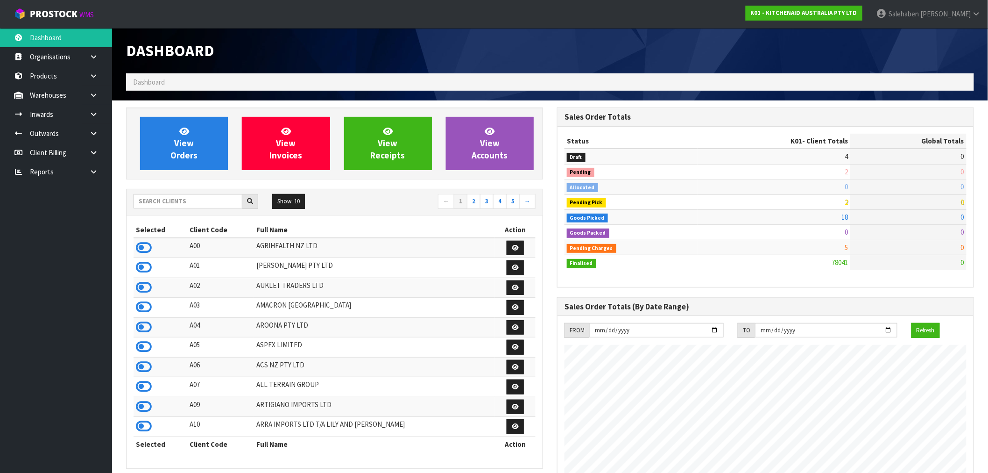
scroll to position [708, 431]
click at [208, 199] on input "text" at bounding box center [188, 201] width 109 height 14
click at [142, 247] on icon at bounding box center [144, 248] width 16 height 14
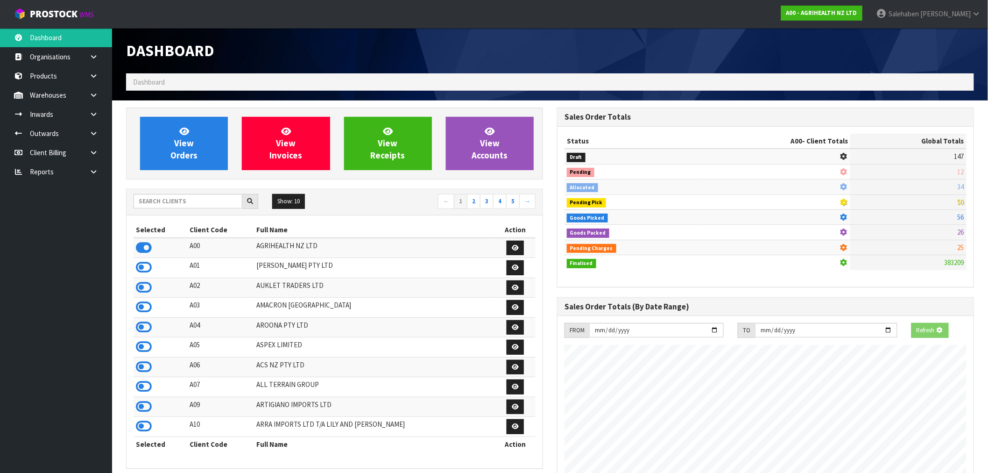
scroll to position [582, 431]
click at [176, 145] on span "View Orders" at bounding box center [183, 143] width 27 height 35
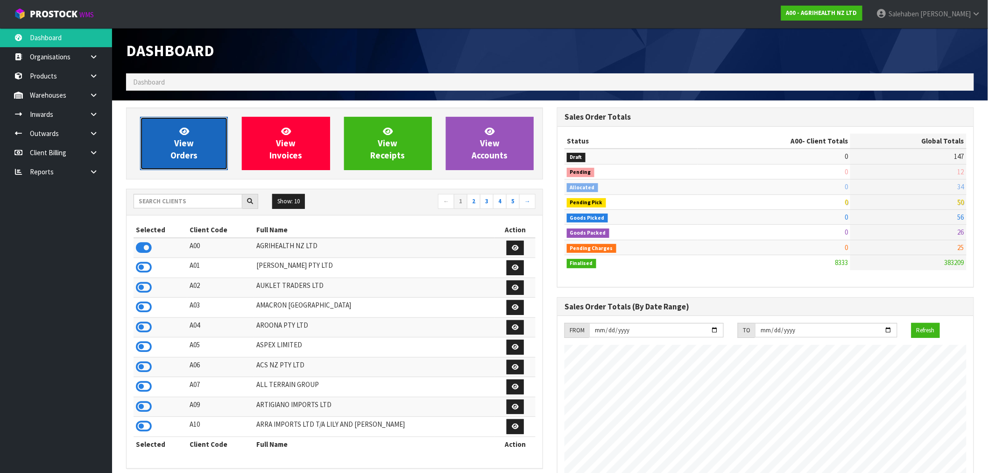
scroll to position [708, 431]
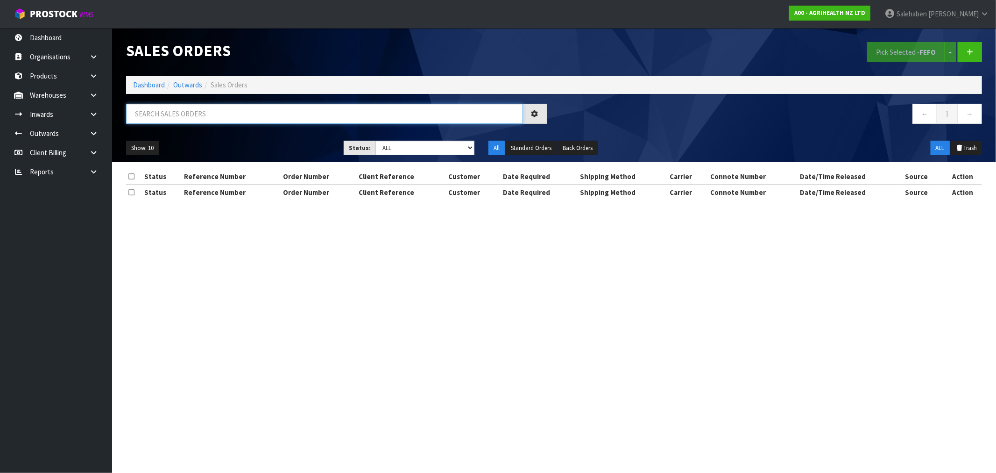
click at [173, 115] on input "text" at bounding box center [324, 114] width 397 height 20
paste input "FWM58687879"
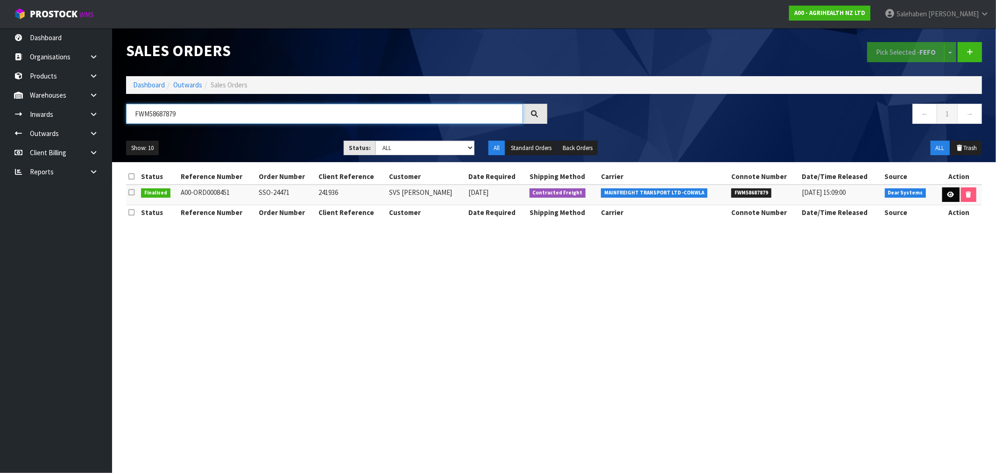
type input "FWM58687879"
click at [949, 194] on icon at bounding box center [951, 194] width 7 height 6
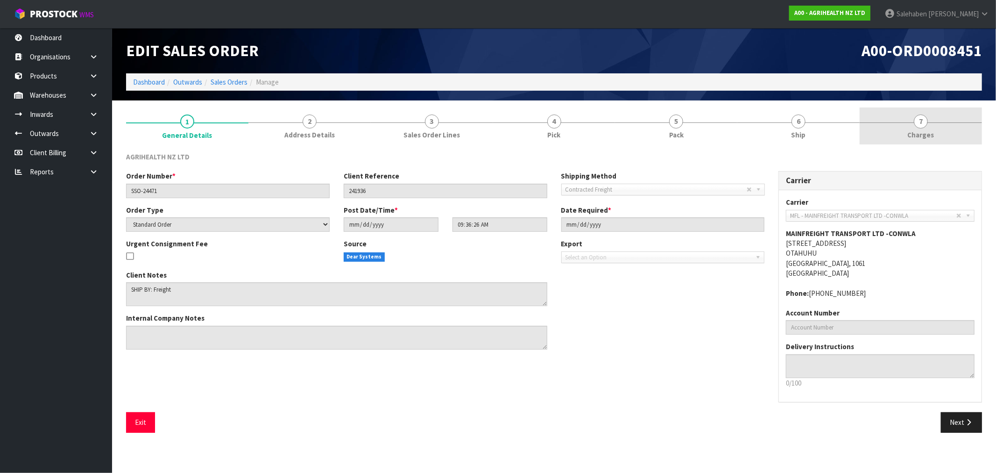
click at [925, 133] on span "Charges" at bounding box center [921, 135] width 27 height 10
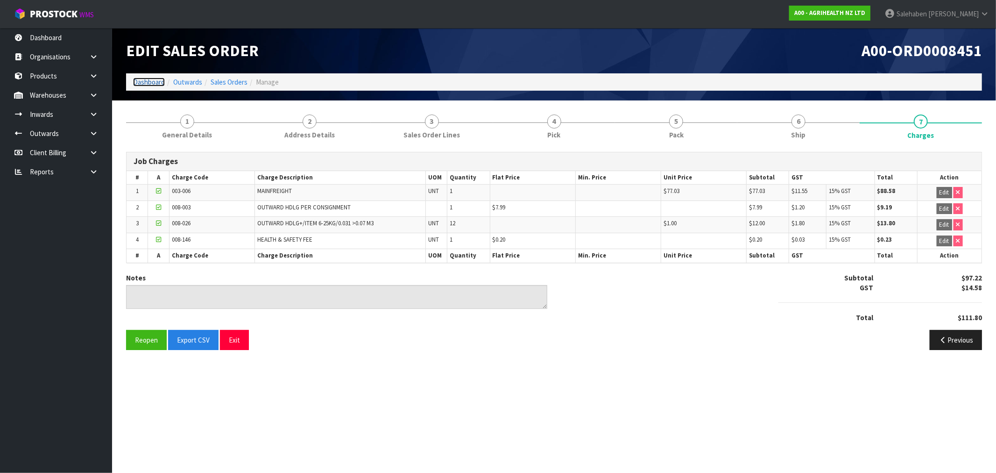
click at [147, 85] on link "Dashboard" at bounding box center [149, 82] width 32 height 9
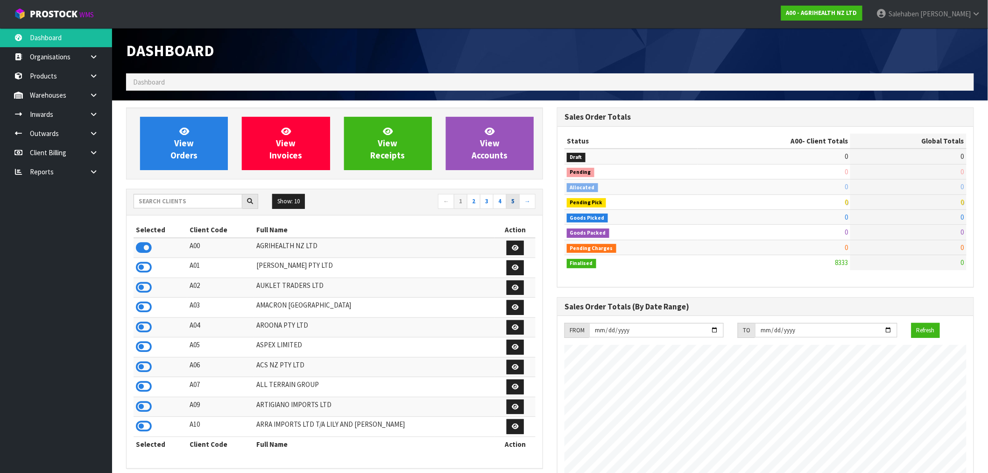
scroll to position [708, 431]
click at [217, 203] on input "text" at bounding box center [188, 201] width 109 height 14
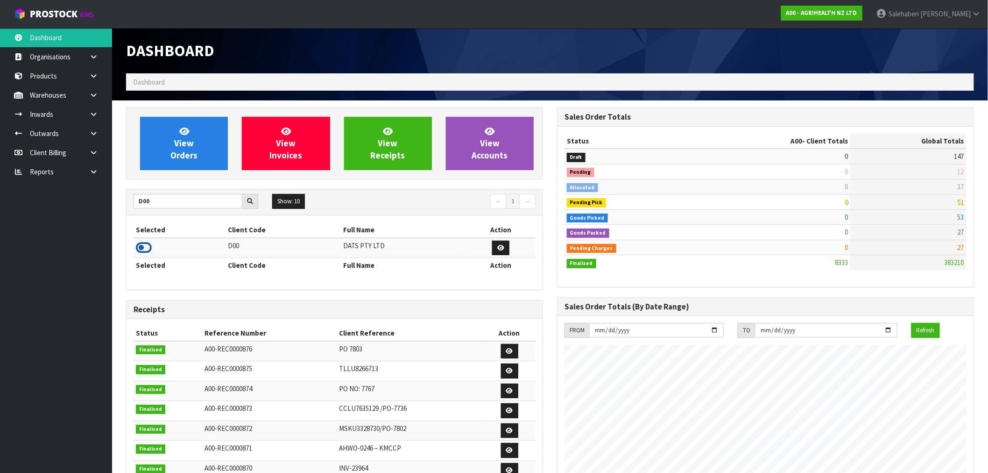
click at [145, 249] on icon at bounding box center [144, 248] width 16 height 14
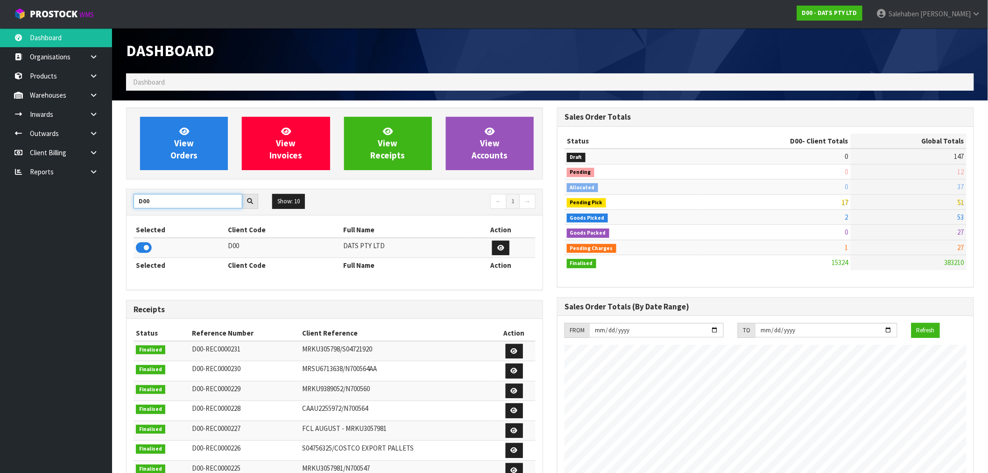
drag, startPoint x: 157, startPoint y: 199, endPoint x: 106, endPoint y: 214, distance: 52.5
click at [106, 214] on body "Toggle navigation ProStock WMS D00 - DATS PTY LTD Salehaben Patel Logout Dashbo…" at bounding box center [494, 236] width 988 height 473
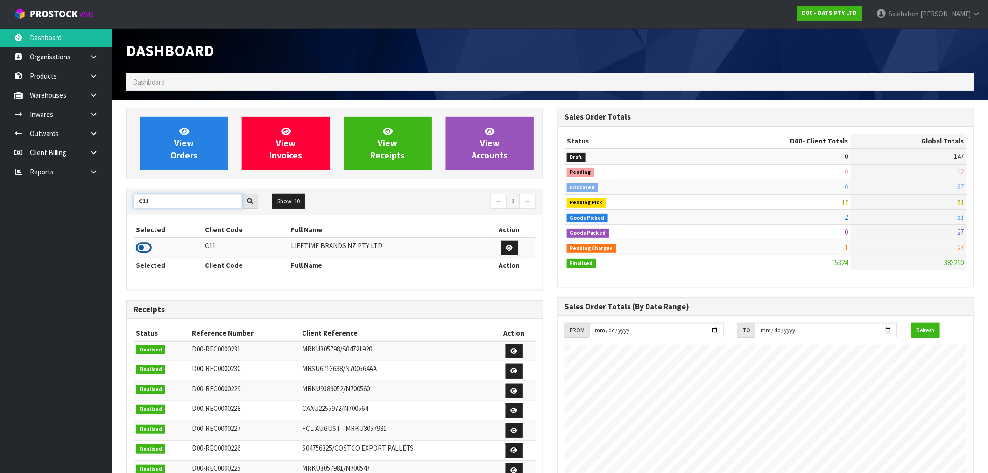
type input "C11"
click at [144, 243] on icon at bounding box center [144, 248] width 16 height 14
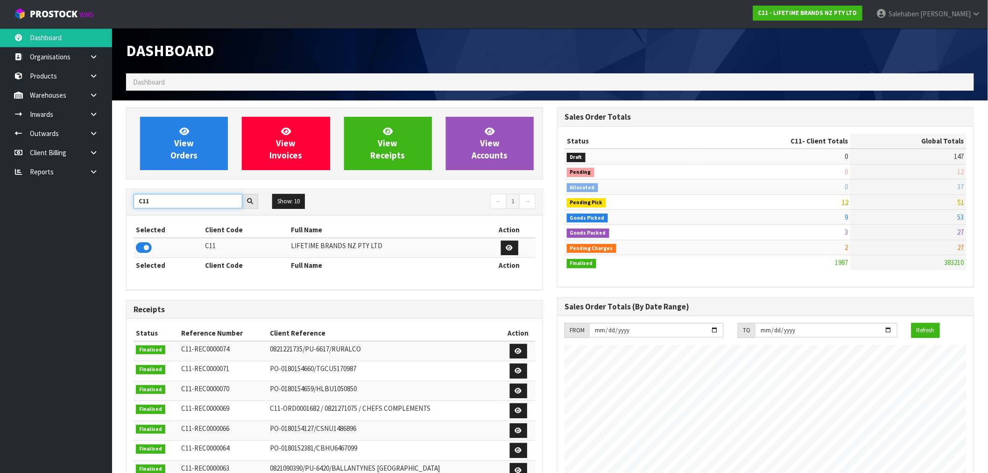
drag, startPoint x: 155, startPoint y: 201, endPoint x: 129, endPoint y: 207, distance: 25.8
click at [129, 207] on div "C11" at bounding box center [196, 201] width 139 height 15
type input "S08"
click at [147, 248] on icon at bounding box center [144, 248] width 16 height 14
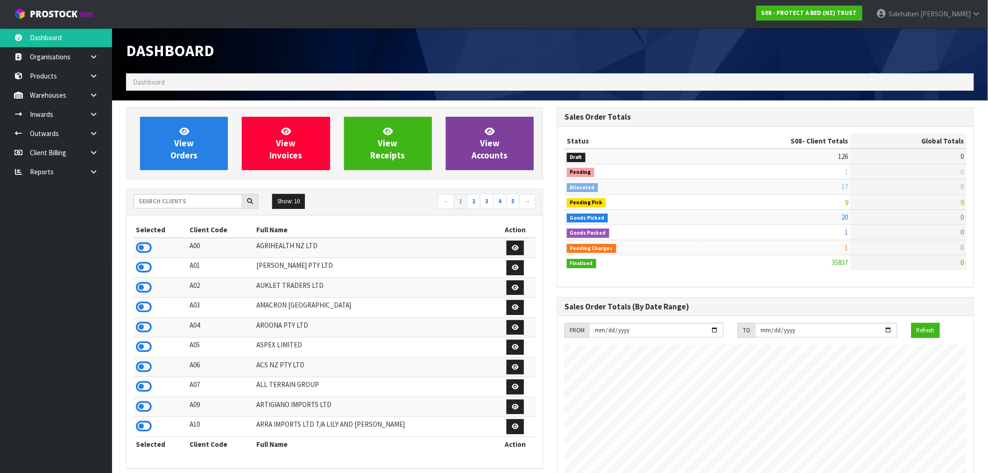
scroll to position [708, 431]
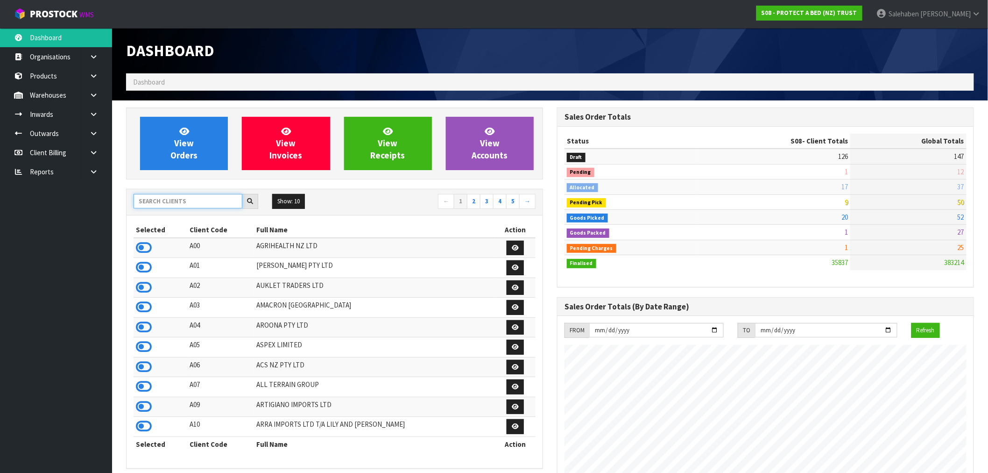
click at [192, 197] on input "text" at bounding box center [188, 201] width 109 height 14
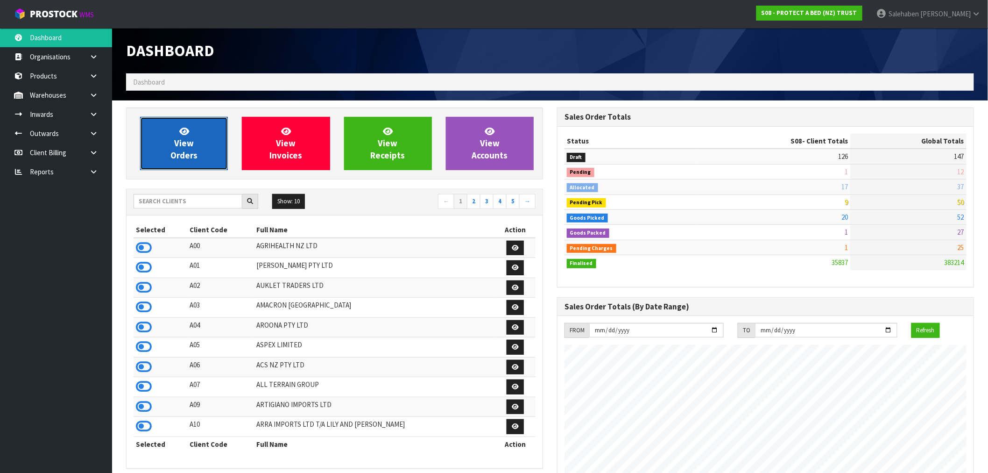
click at [187, 138] on span "View Orders" at bounding box center [183, 143] width 27 height 35
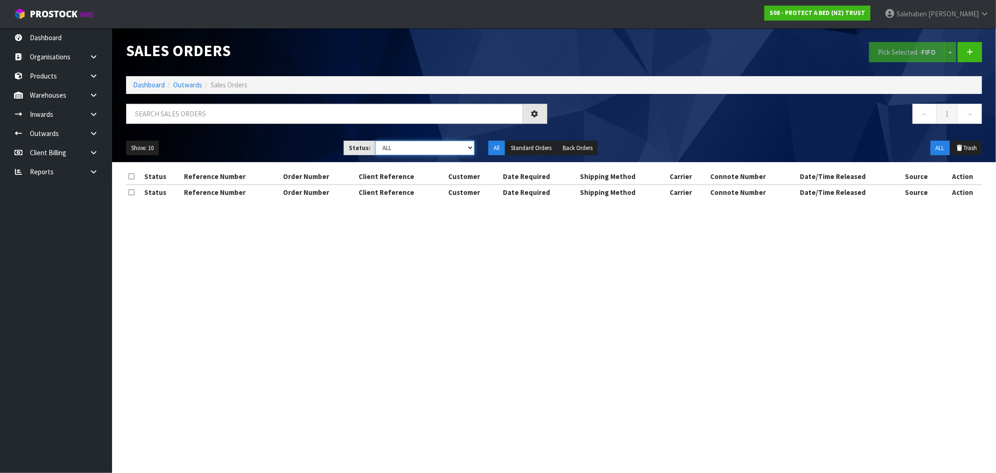
click at [407, 149] on select "Draft Pending Allocated Pending Pick Goods Picked Goods Packed Pending Charges …" at bounding box center [425, 148] width 99 height 14
select select "string:3"
click at [376, 141] on select "Draft Pending Allocated Pending Pick Goods Picked Goods Packed Pending Charges …" at bounding box center [425, 148] width 99 height 14
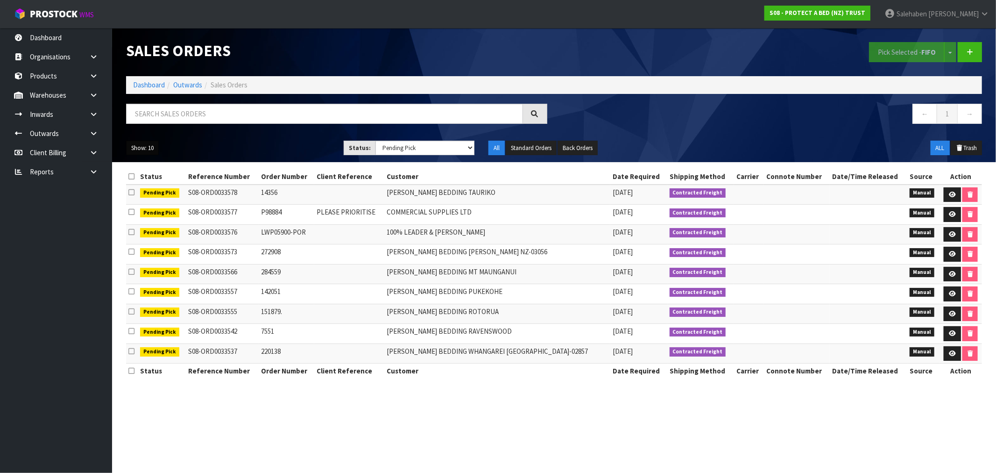
click at [147, 155] on button "Show: 10" at bounding box center [142, 148] width 33 height 15
click at [139, 204] on link "50" at bounding box center [164, 203] width 74 height 13
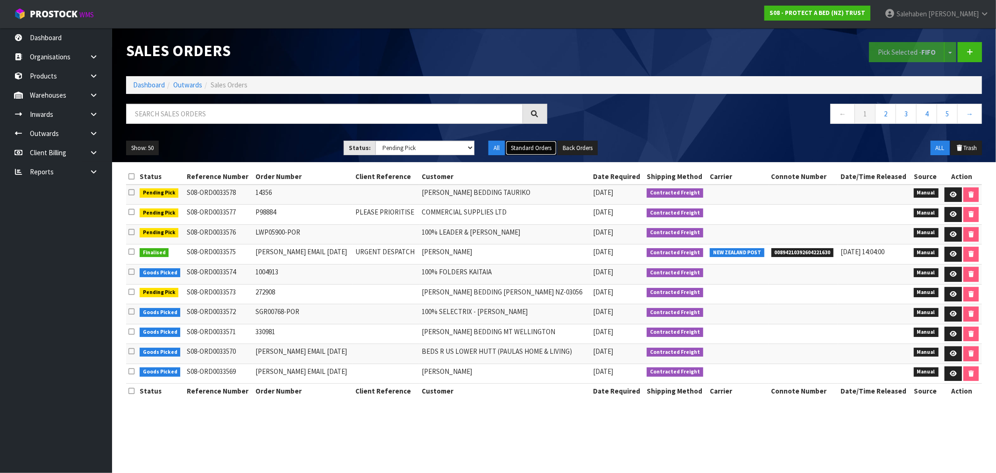
click at [539, 145] on button "Standard Orders" at bounding box center [531, 148] width 51 height 15
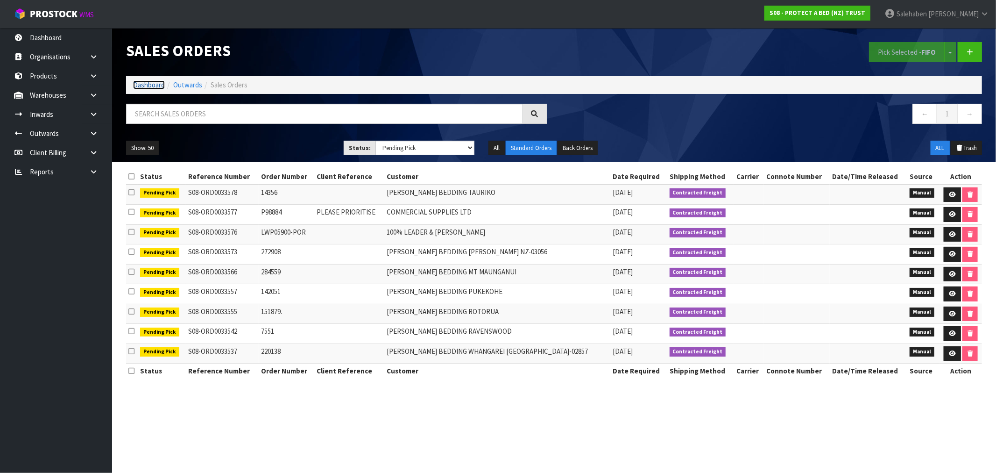
click at [149, 85] on link "Dashboard" at bounding box center [149, 84] width 32 height 9
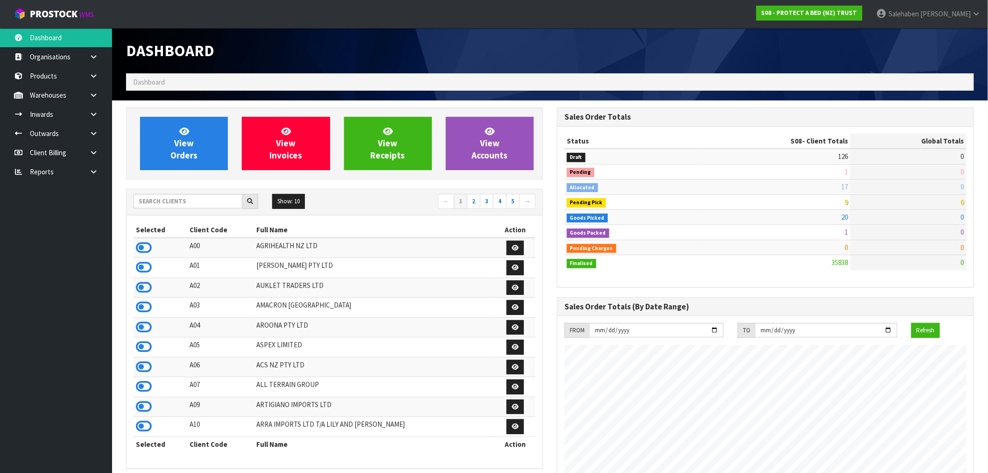
scroll to position [708, 431]
click at [173, 201] on input "text" at bounding box center [188, 201] width 109 height 14
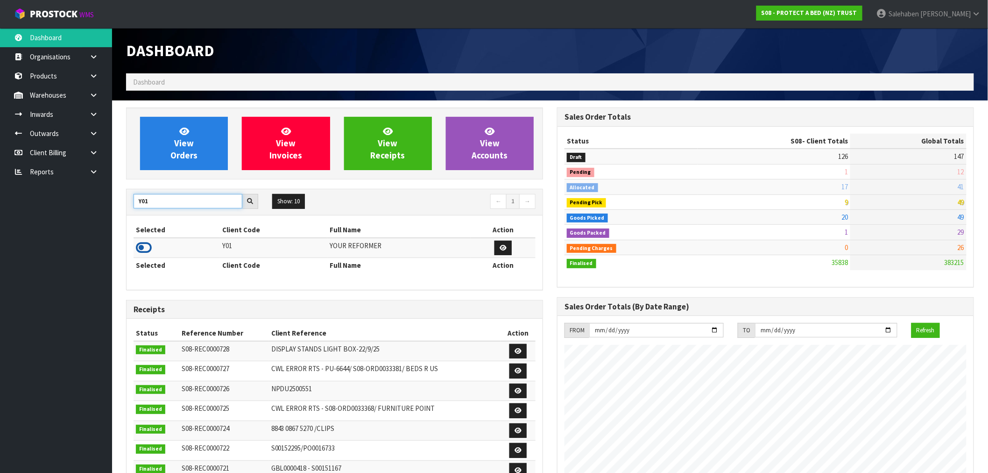
type input "Y01"
click at [150, 248] on icon at bounding box center [144, 248] width 16 height 14
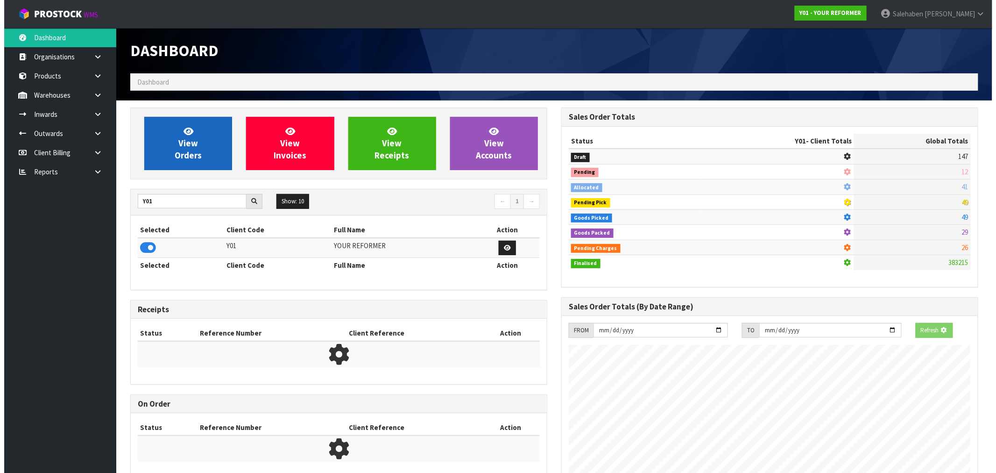
scroll to position [617, 431]
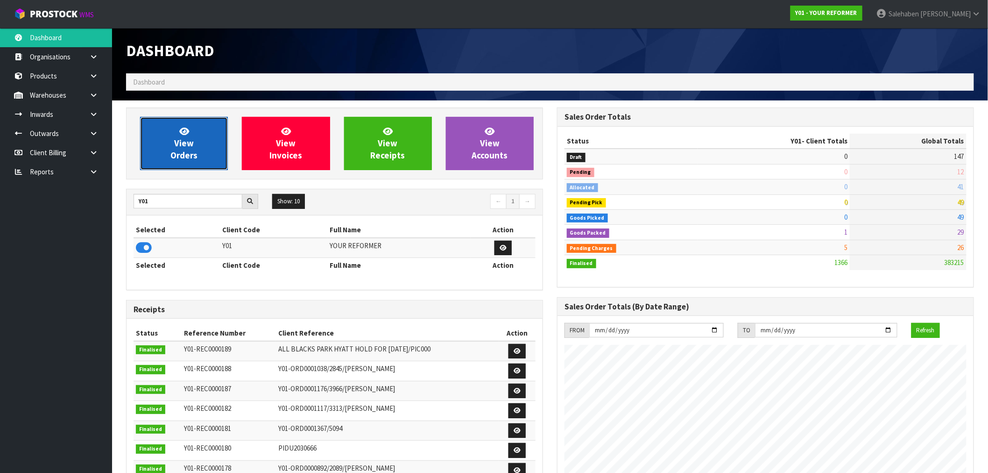
click at [160, 136] on link "View Orders" at bounding box center [184, 143] width 88 height 53
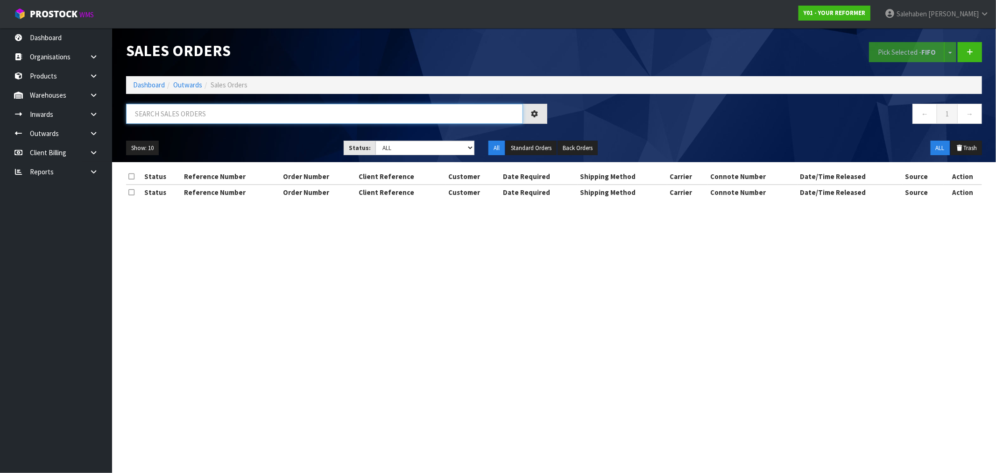
click at [163, 107] on input "text" at bounding box center [324, 114] width 397 height 20
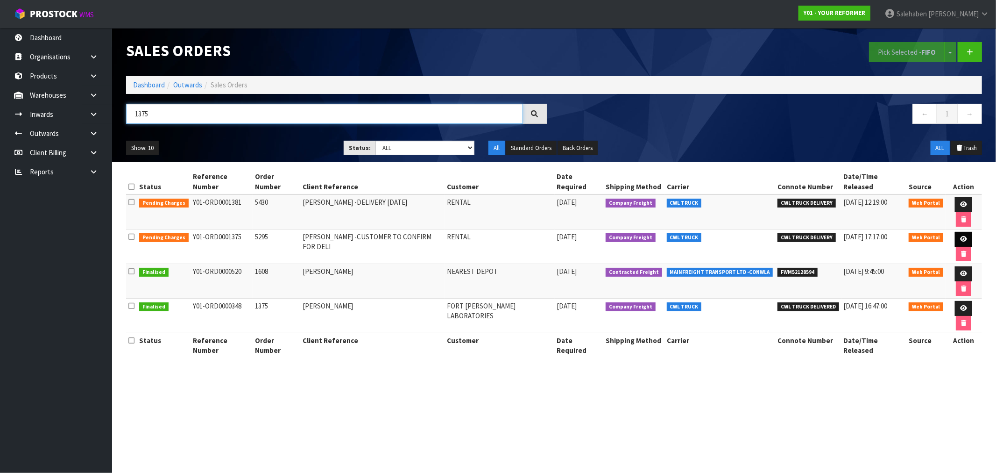
type input "1375"
click at [963, 240] on icon at bounding box center [963, 239] width 7 height 6
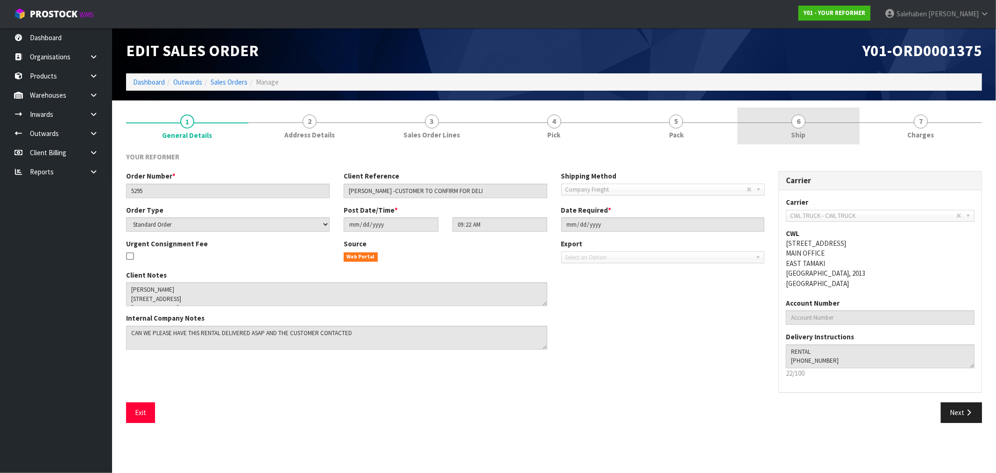
click at [803, 130] on span "Ship" at bounding box center [799, 135] width 14 height 10
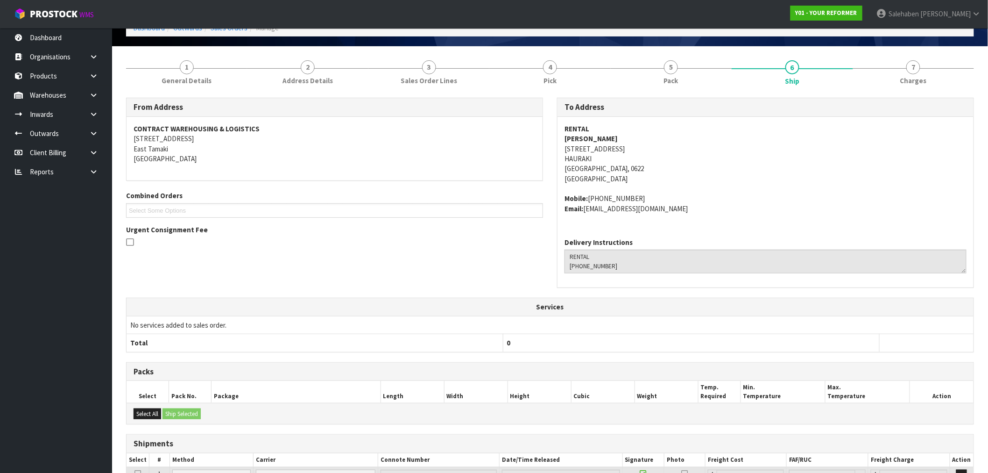
scroll to position [137, 0]
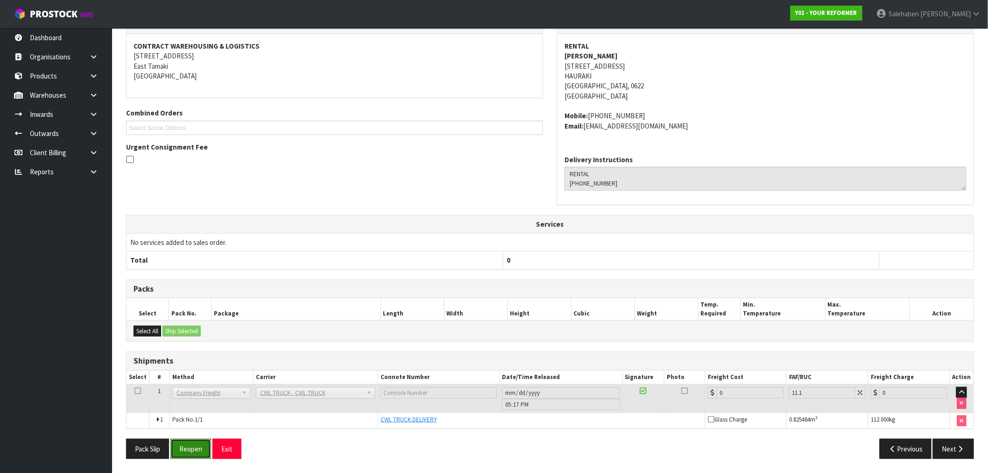
click at [197, 447] on button "Reopen" at bounding box center [190, 449] width 41 height 20
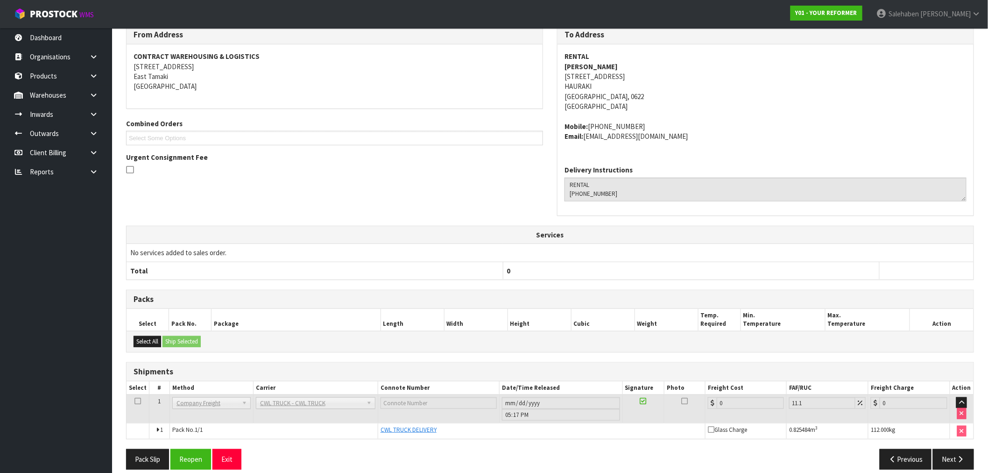
scroll to position [171, 0]
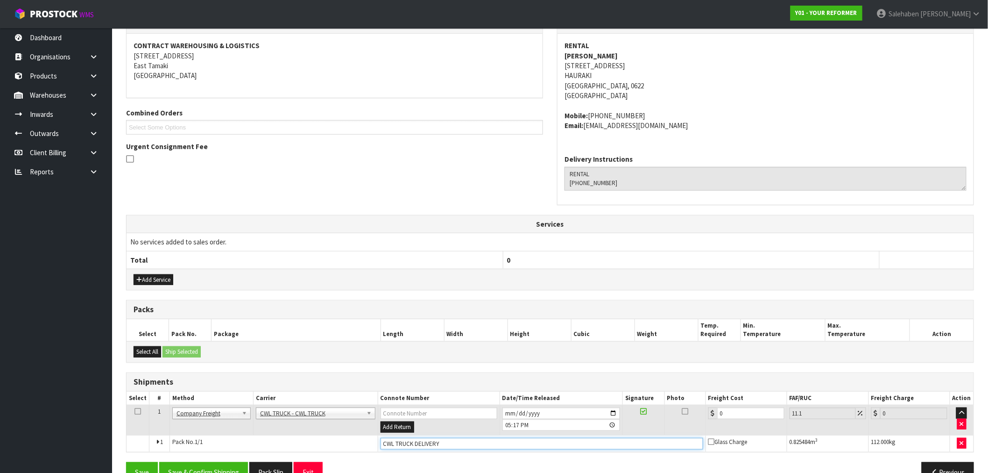
drag, startPoint x: 464, startPoint y: 445, endPoint x: 458, endPoint y: 445, distance: 5.6
click at [463, 445] on input "CWL TRUCK DELIVERY" at bounding box center [542, 444] width 323 height 12
type input "CWL TRUCK DELIVERED"
drag, startPoint x: 730, startPoint y: 414, endPoint x: 696, endPoint y: 426, distance: 35.6
click at [698, 426] on tr "1 Client Local Pickup Customer Local Pickup Company Freight Contracted Freight …" at bounding box center [550, 420] width 847 height 30
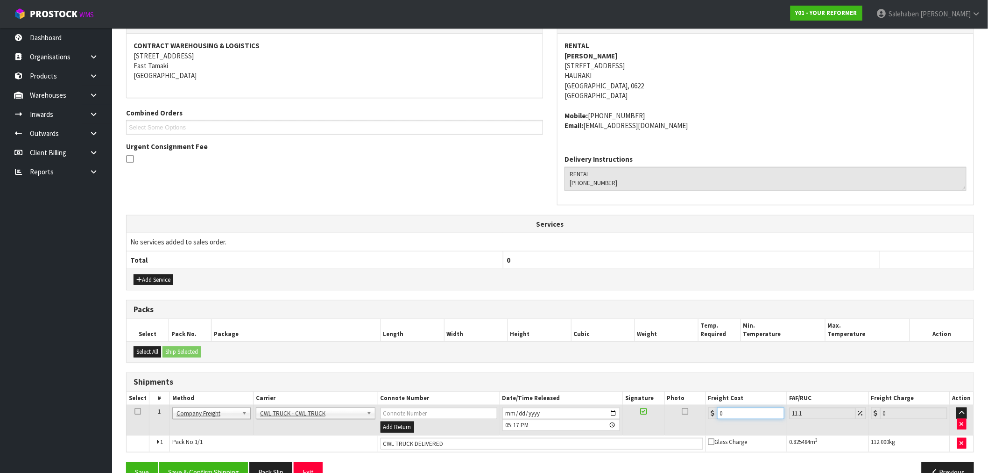
type input "2"
type input "2.22"
type input "20"
type input "22.22"
type input "204"
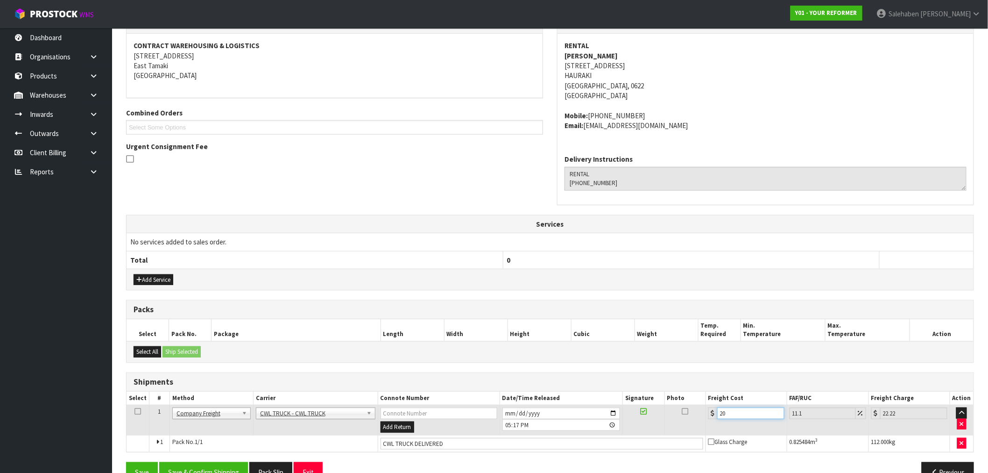
type input "226.64"
type input "204.5"
type input "227.2"
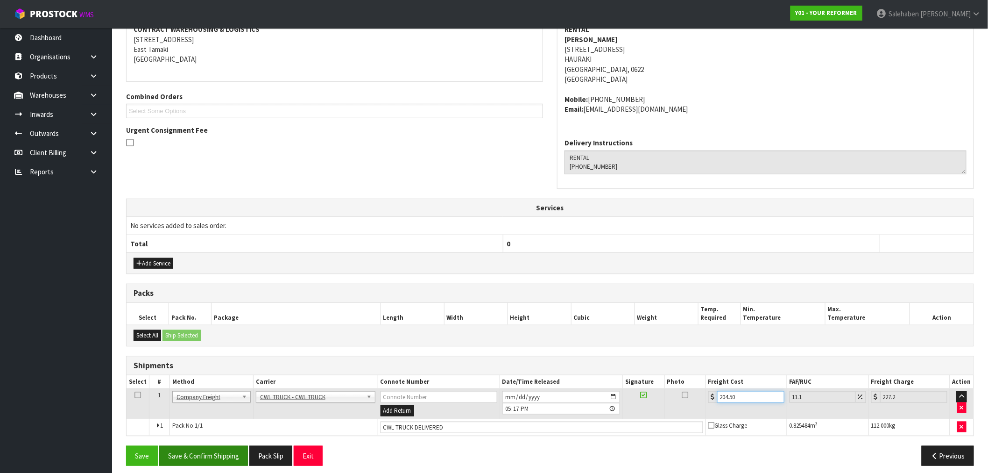
scroll to position [194, 0]
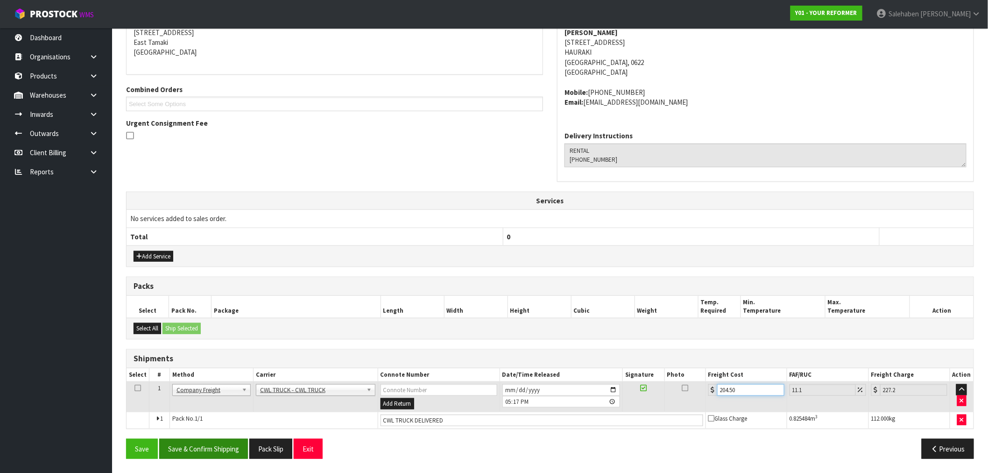
type input "204.50"
click at [206, 446] on button "Save & Confirm Shipping" at bounding box center [203, 449] width 89 height 20
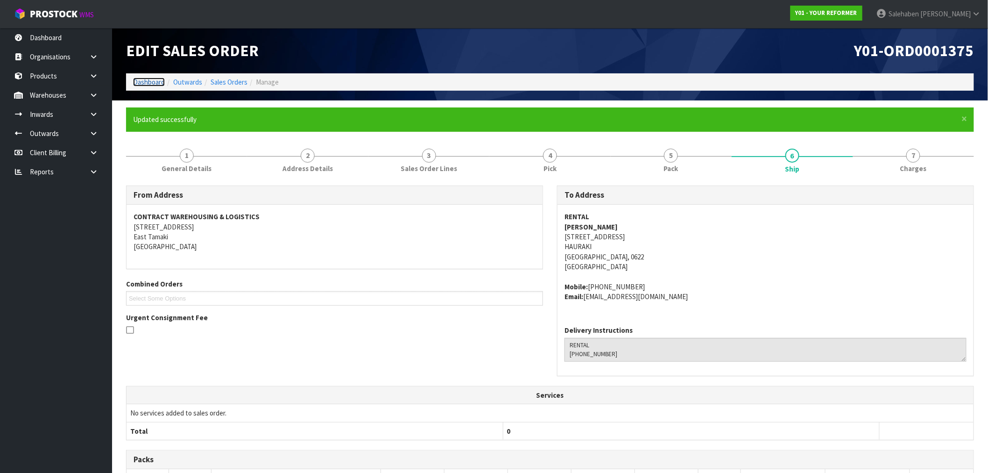
click at [142, 85] on link "Dashboard" at bounding box center [149, 82] width 32 height 9
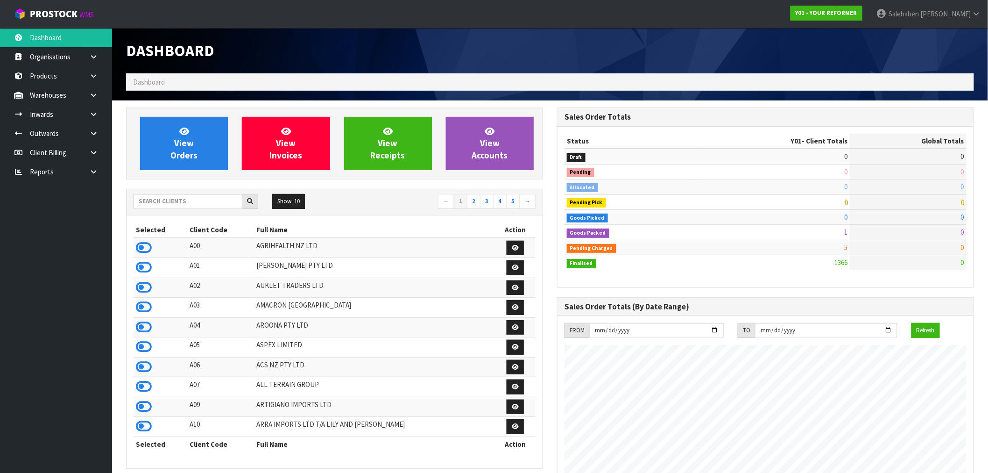
scroll to position [617, 431]
click at [150, 201] on input "text" at bounding box center [188, 201] width 109 height 14
click at [184, 140] on span "View Orders" at bounding box center [183, 143] width 27 height 35
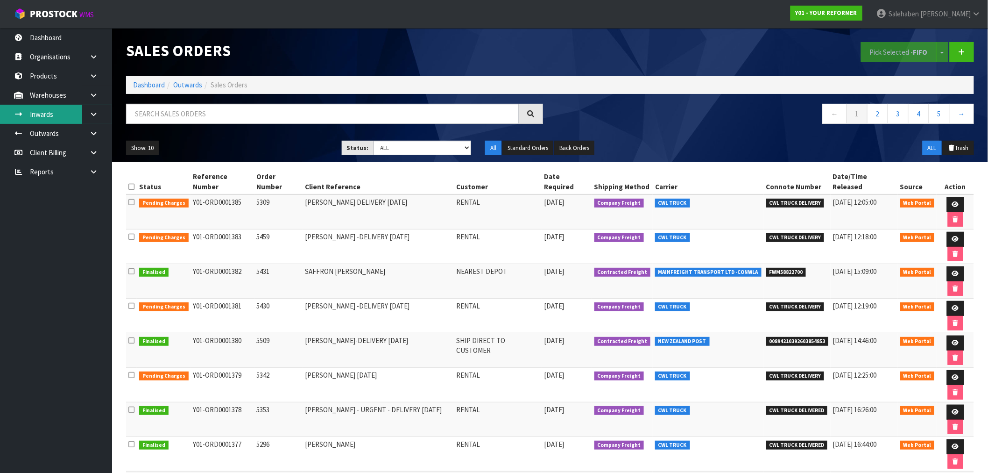
click at [38, 110] on link "Inwards" at bounding box center [56, 114] width 112 height 19
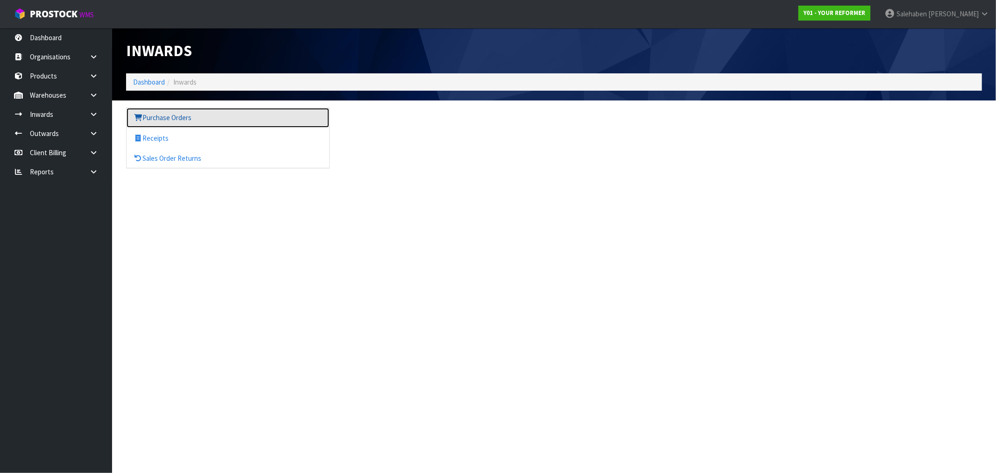
click at [162, 118] on link "Purchase Orders" at bounding box center [228, 117] width 203 height 19
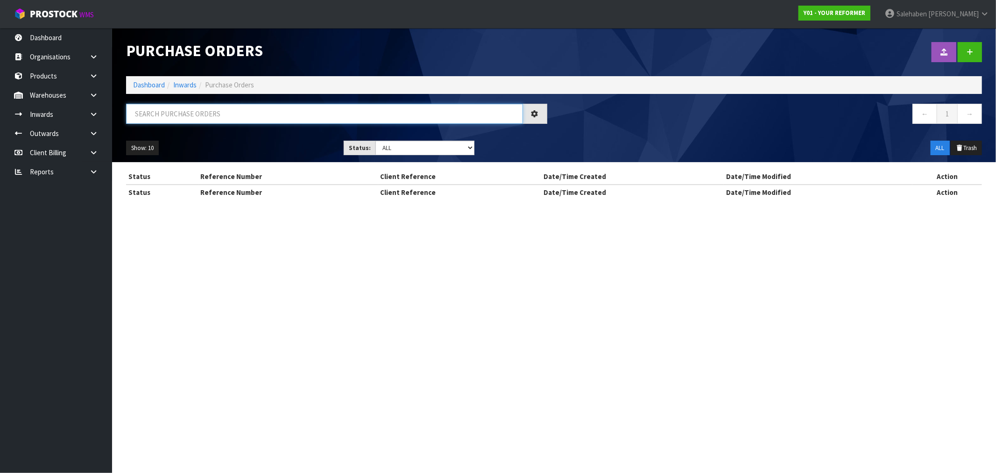
click at [170, 109] on input "text" at bounding box center [324, 114] width 397 height 20
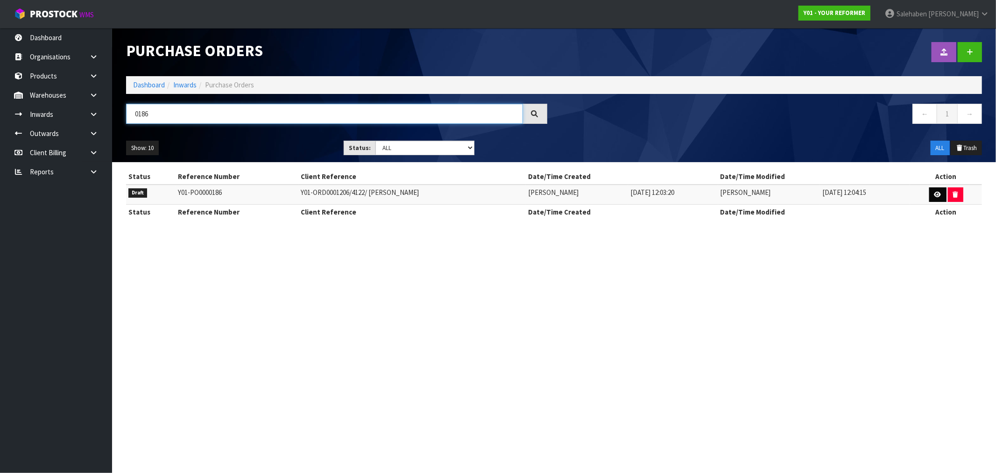
type input "0186"
click at [936, 193] on icon at bounding box center [938, 194] width 7 height 6
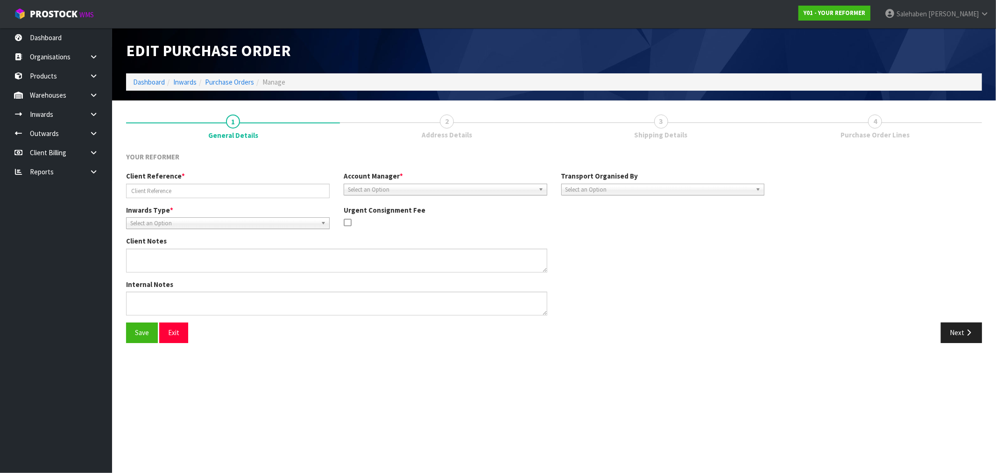
type input "Y01-ORD0001206/4122/ TESS GLEESON"
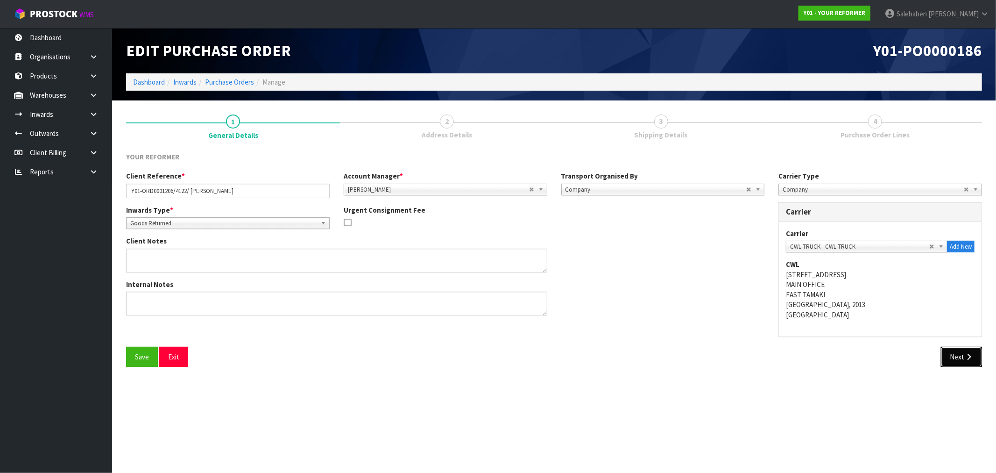
click at [957, 353] on button "Next" at bounding box center [961, 357] width 41 height 20
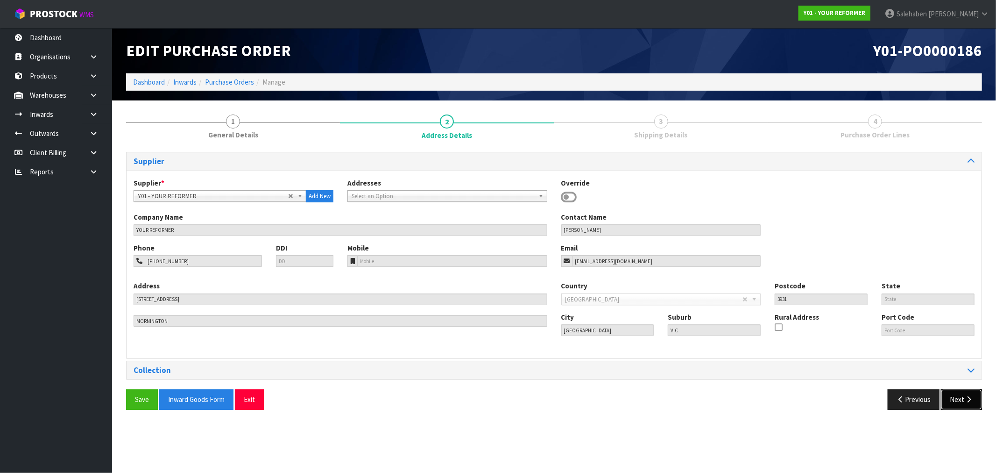
click at [957, 394] on button "Next" at bounding box center [961, 399] width 41 height 20
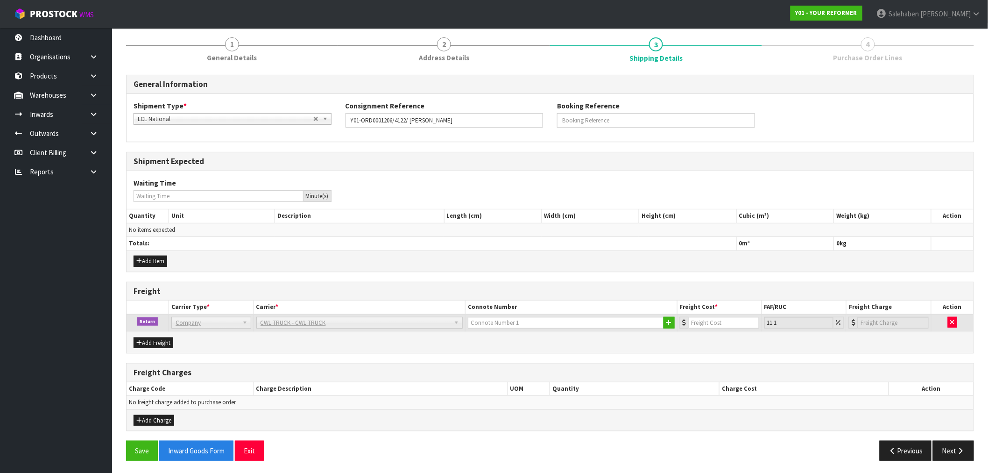
scroll to position [79, 0]
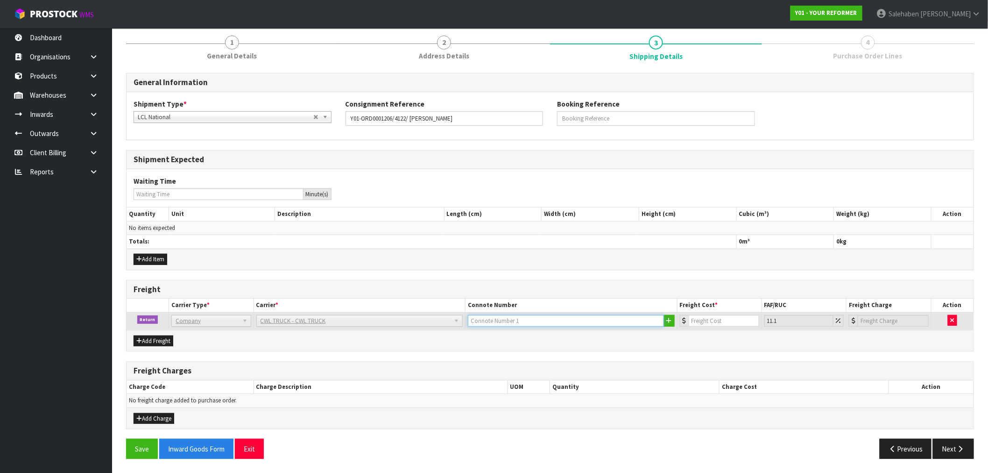
click at [515, 319] on input "text" at bounding box center [566, 321] width 196 height 12
type input "CWL TRUCK COLLECTED"
click at [702, 318] on input "number" at bounding box center [724, 321] width 71 height 12
type input "1"
type input "1.11"
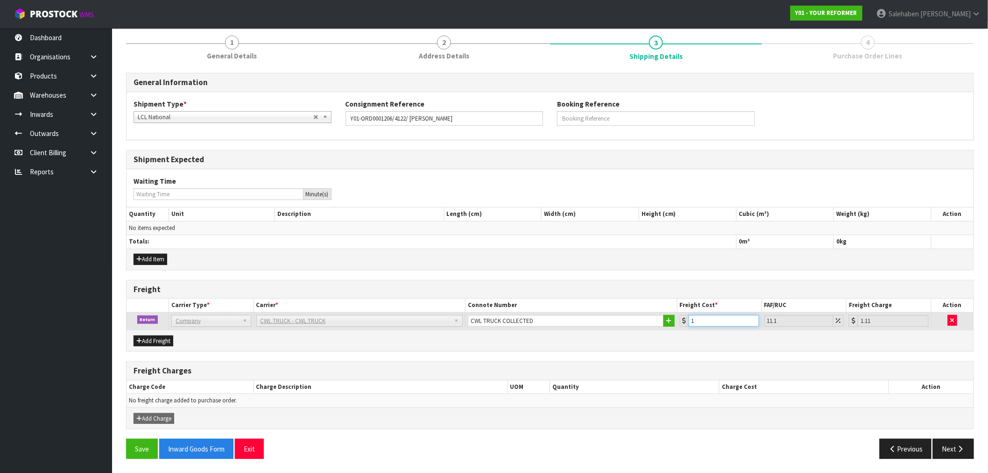
type input "14"
type input "15.55"
type input "149"
type input "165.54"
type input "149.5"
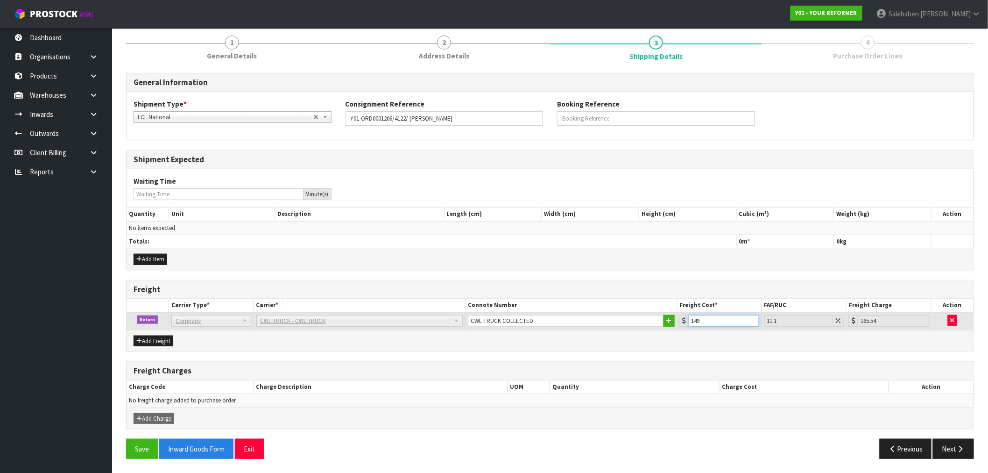
type input "166.09"
type input "149.50"
click at [141, 450] on button "Save" at bounding box center [142, 449] width 32 height 20
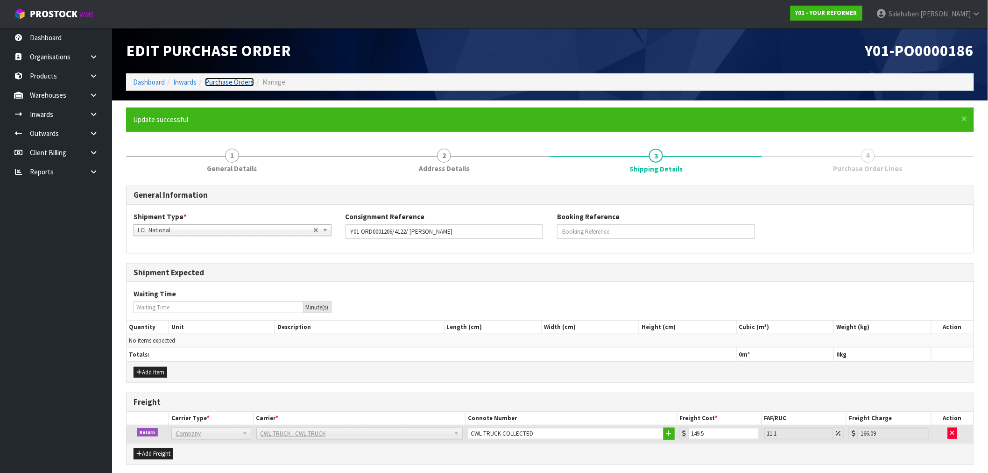
click at [231, 82] on link "Purchase Orders" at bounding box center [229, 82] width 49 height 9
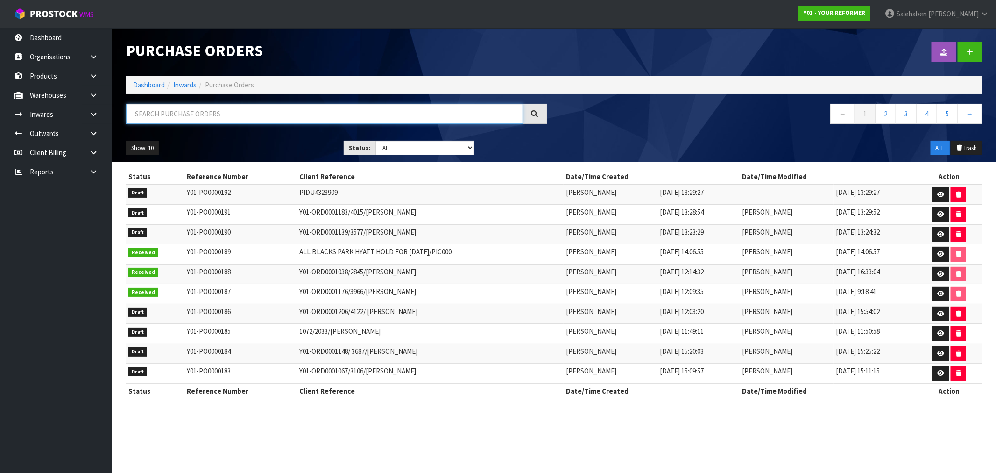
click at [195, 119] on input "text" at bounding box center [324, 114] width 397 height 20
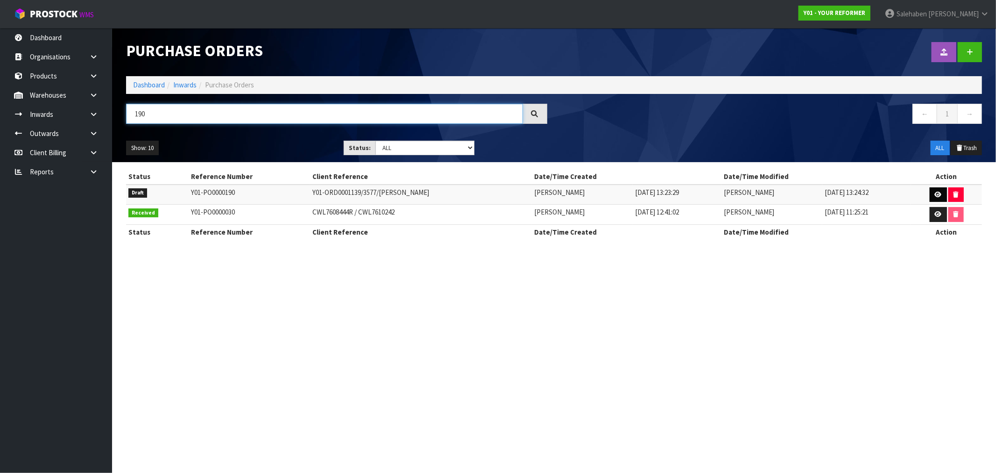
type input "190"
click at [939, 195] on icon at bounding box center [938, 194] width 7 height 6
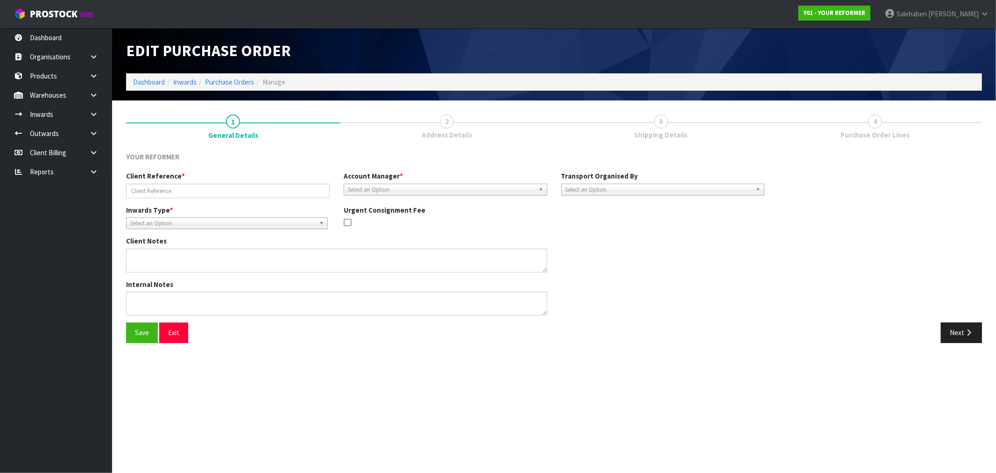
type input "Y01-ORD0001139/3577/KIMBERLEY BAUTISTA"
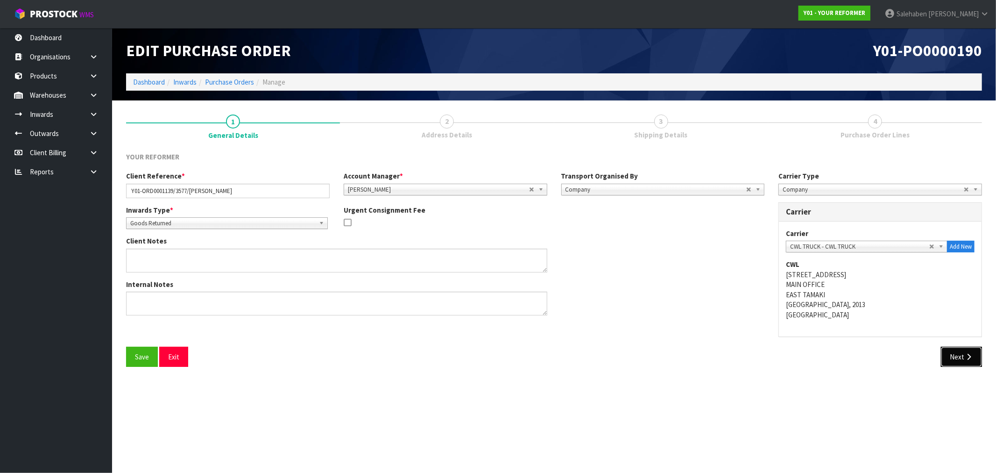
click at [956, 358] on button "Next" at bounding box center [961, 357] width 41 height 20
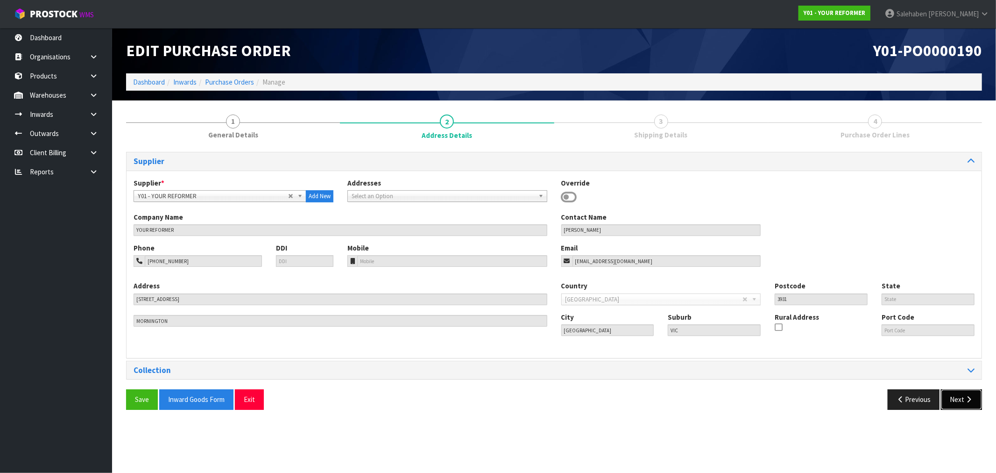
click at [956, 404] on button "Next" at bounding box center [961, 399] width 41 height 20
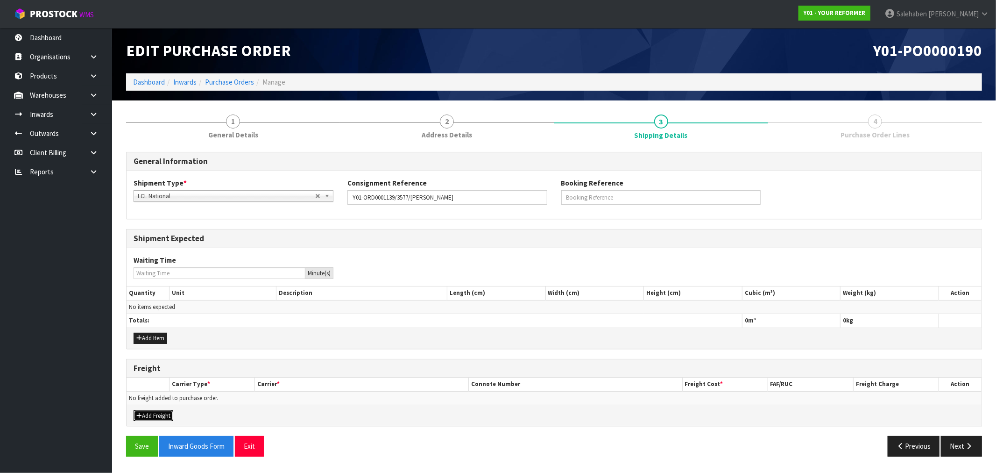
click at [157, 414] on button "Add Freight" at bounding box center [154, 415] width 40 height 11
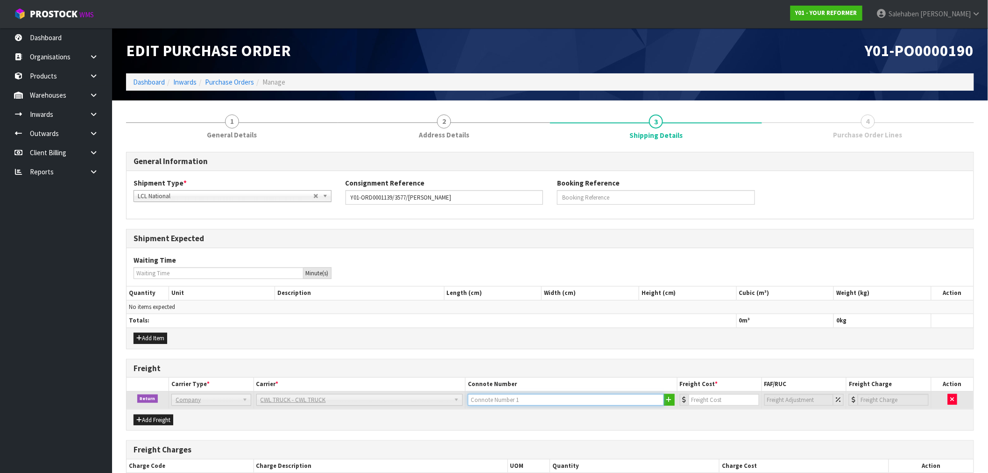
click at [478, 405] on input "text" at bounding box center [566, 400] width 196 height 12
type input "CWL TRUCK COLLECTED"
click at [712, 401] on input "number" at bounding box center [724, 400] width 71 height 12
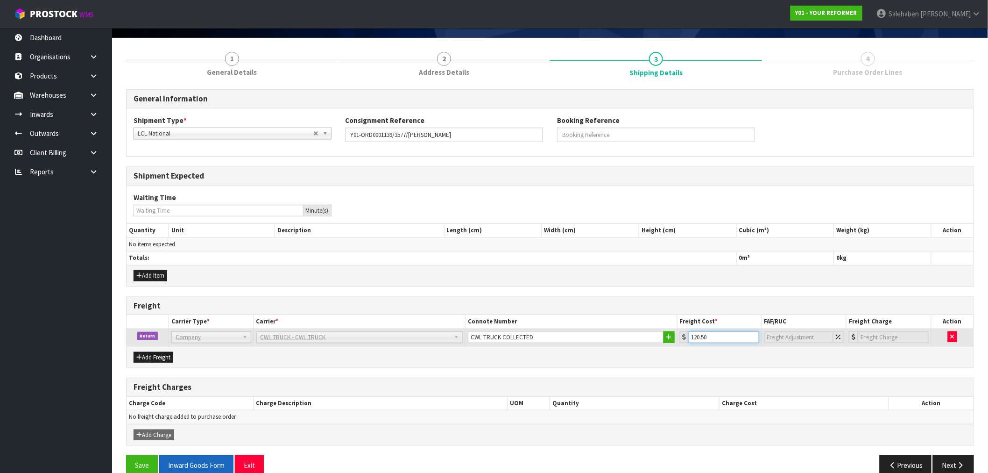
scroll to position [79, 0]
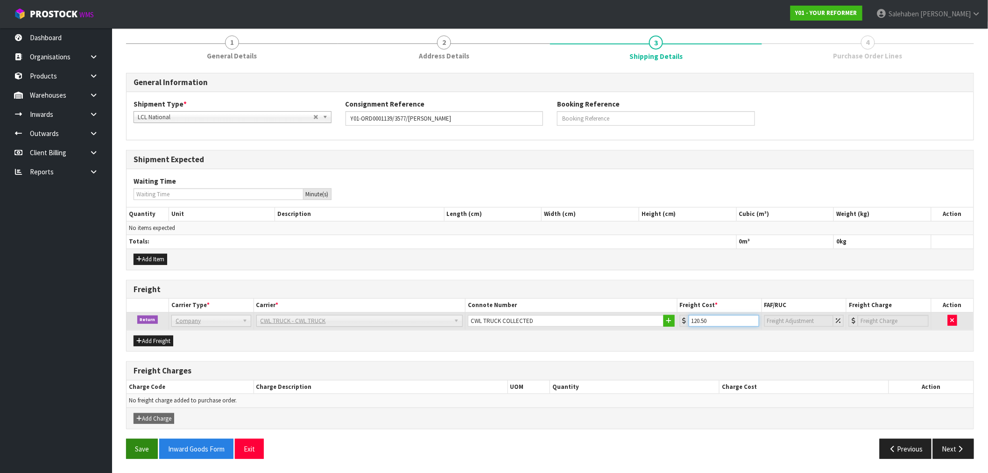
type input "120.50"
click at [144, 449] on button "Save" at bounding box center [142, 449] width 32 height 20
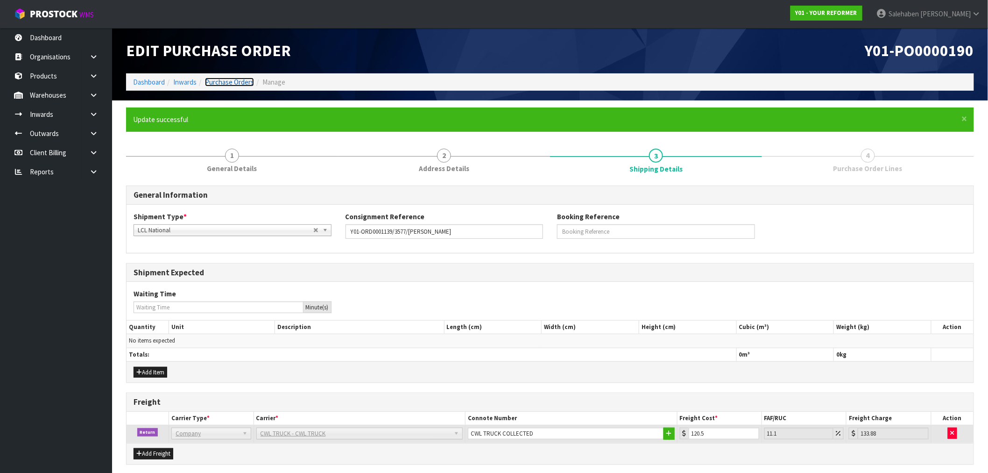
click at [228, 80] on link "Purchase Orders" at bounding box center [229, 82] width 49 height 9
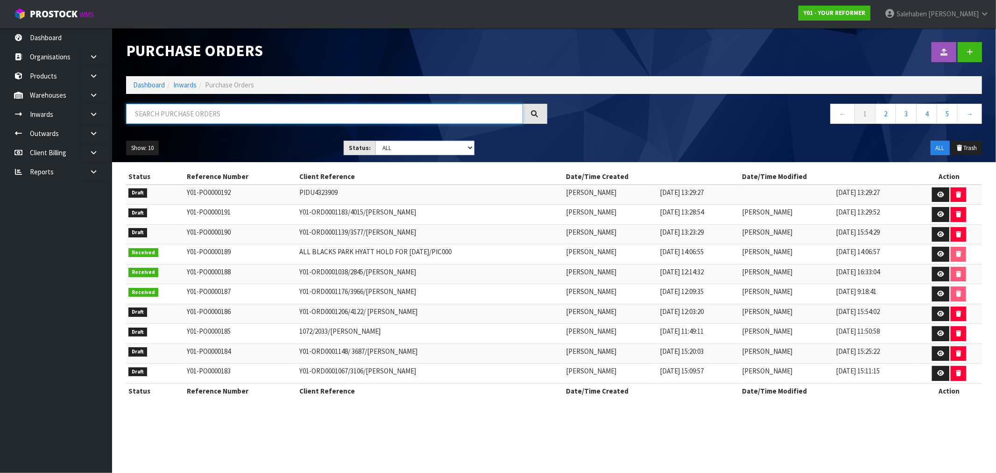
click at [218, 117] on input "text" at bounding box center [324, 114] width 397 height 20
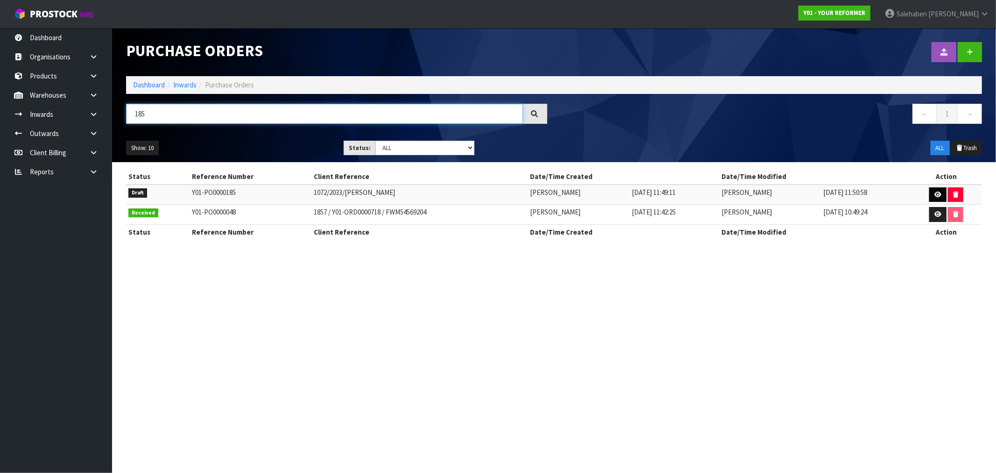
type input "185"
click at [936, 193] on icon at bounding box center [938, 194] width 7 height 6
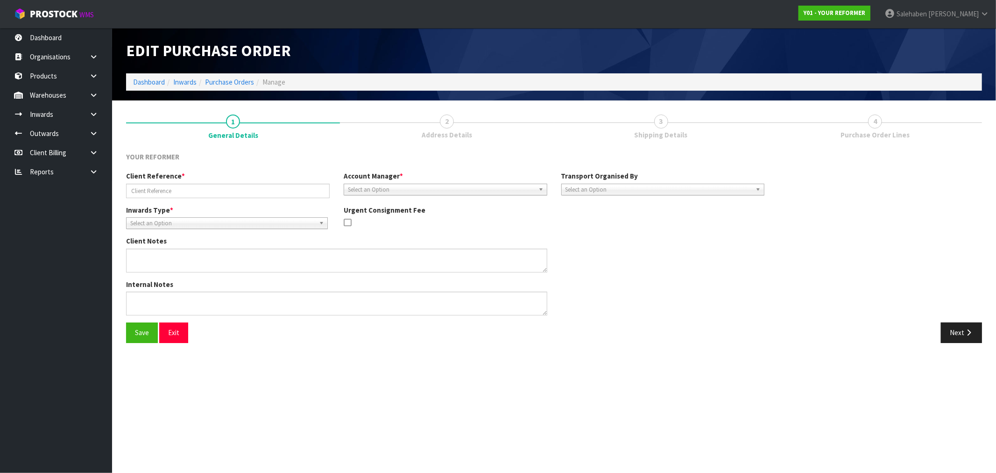
type input "1072/2033/KATE GARDIEN"
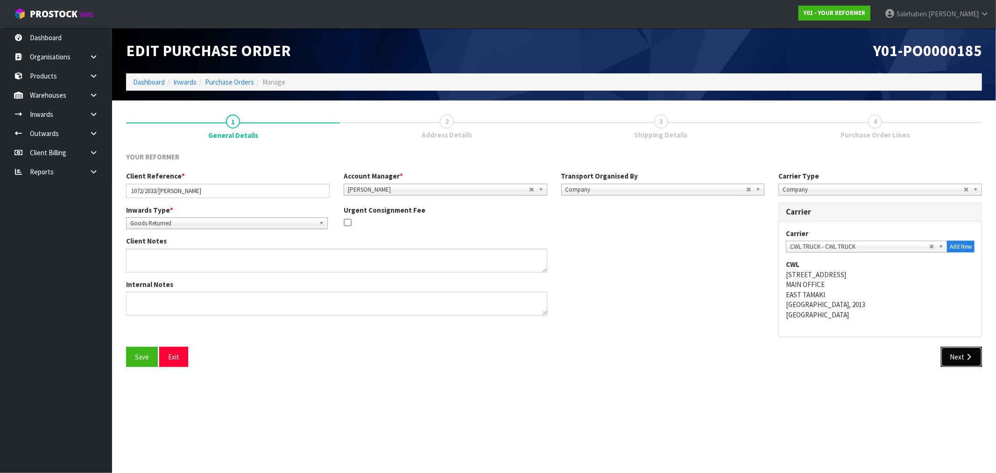
click at [958, 355] on button "Next" at bounding box center [961, 357] width 41 height 20
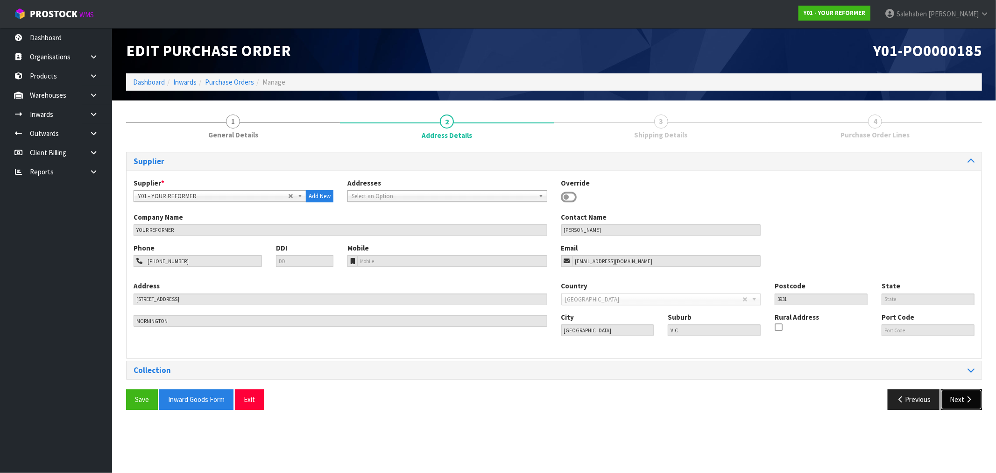
click at [958, 400] on button "Next" at bounding box center [961, 399] width 41 height 20
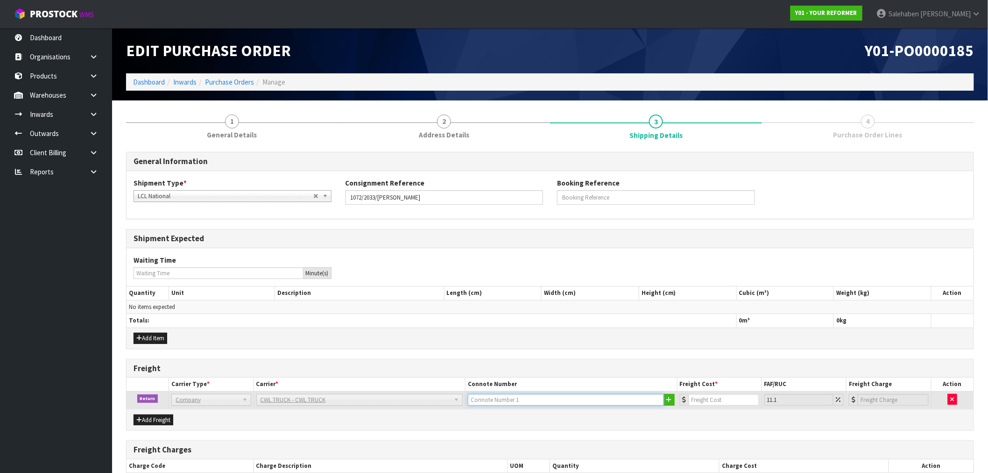
click at [525, 403] on input "text" at bounding box center [566, 400] width 196 height 12
type input "CWL TRUCK COLLECTED"
click at [727, 401] on input "number" at bounding box center [724, 400] width 71 height 12
type input "1"
type input "1.11"
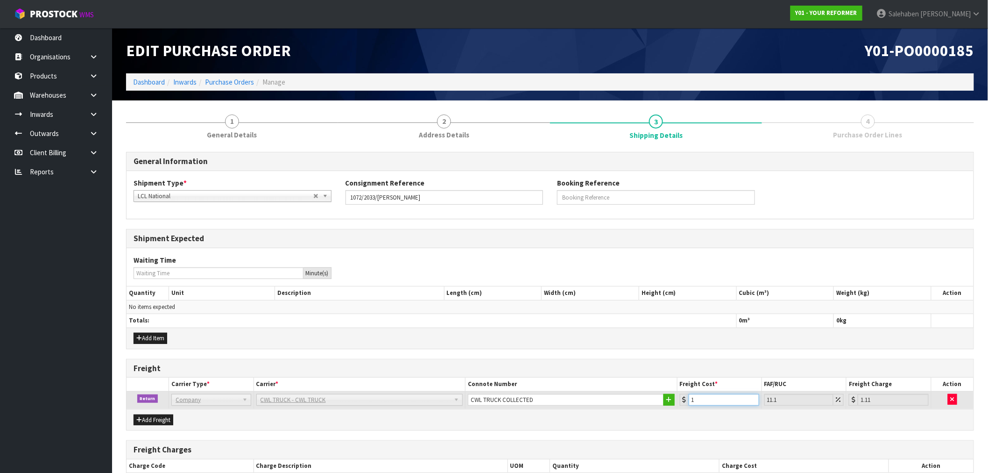
type input "12"
type input "13.33"
type input "120"
type input "133.32"
type input "120.5"
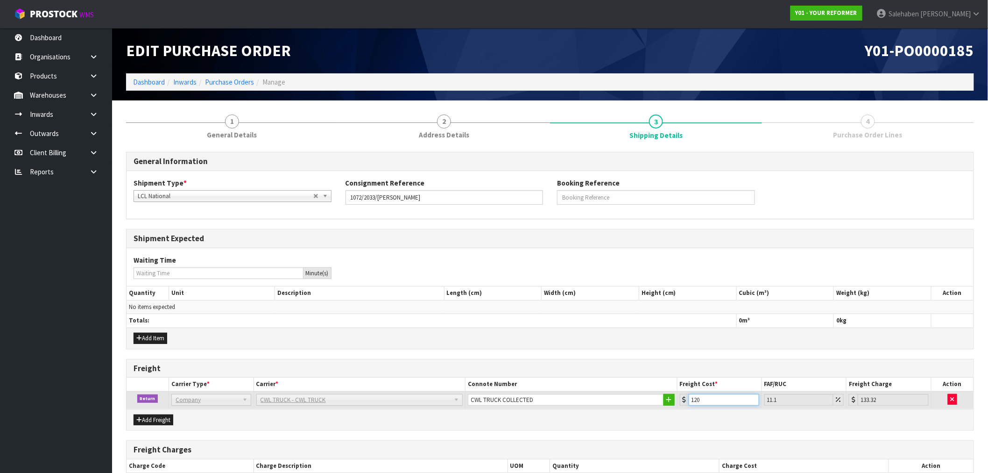
type input "133.88"
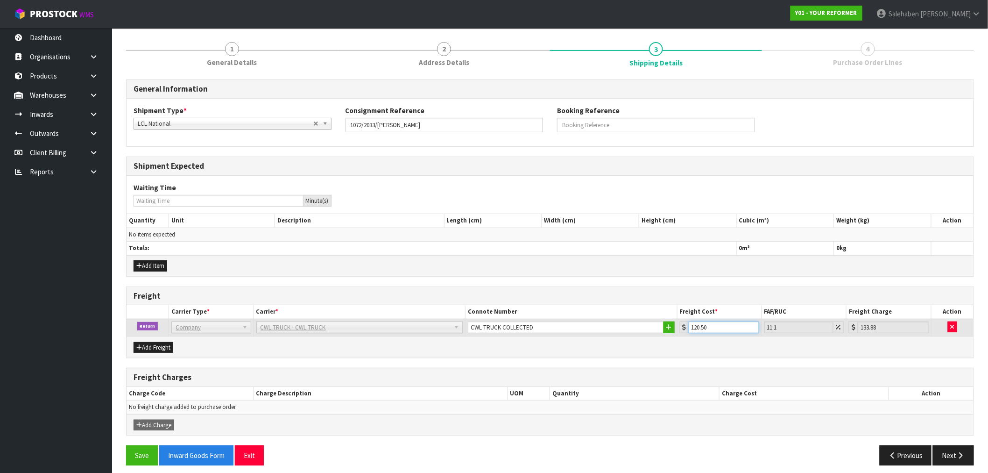
scroll to position [79, 0]
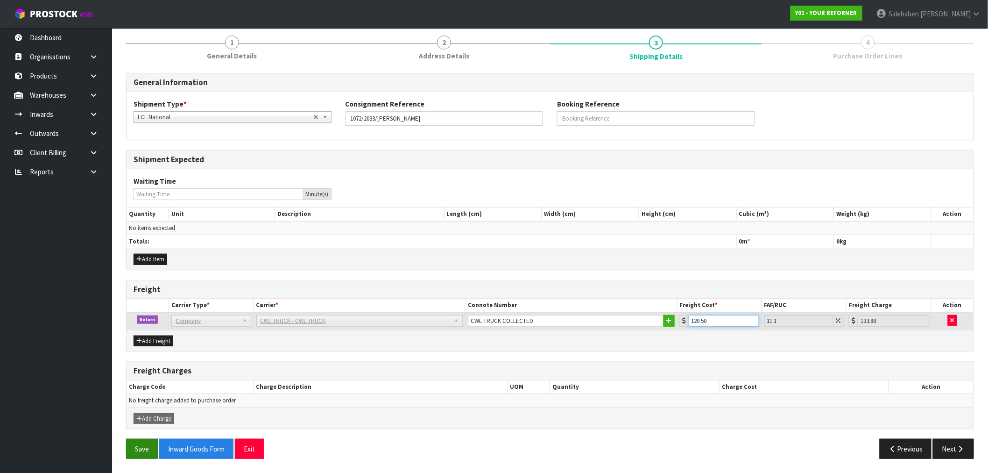
type input "120.50"
click at [136, 451] on button "Save" at bounding box center [142, 449] width 32 height 20
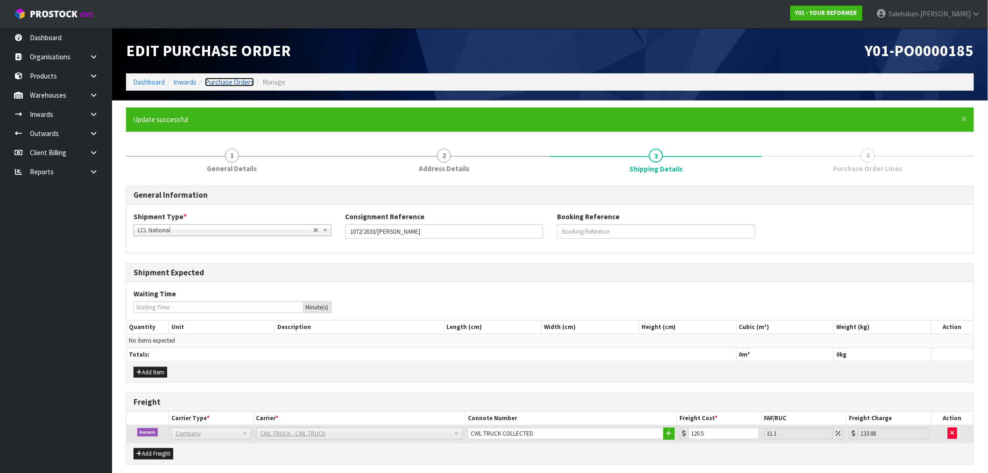
click at [236, 83] on link "Purchase Orders" at bounding box center [229, 82] width 49 height 9
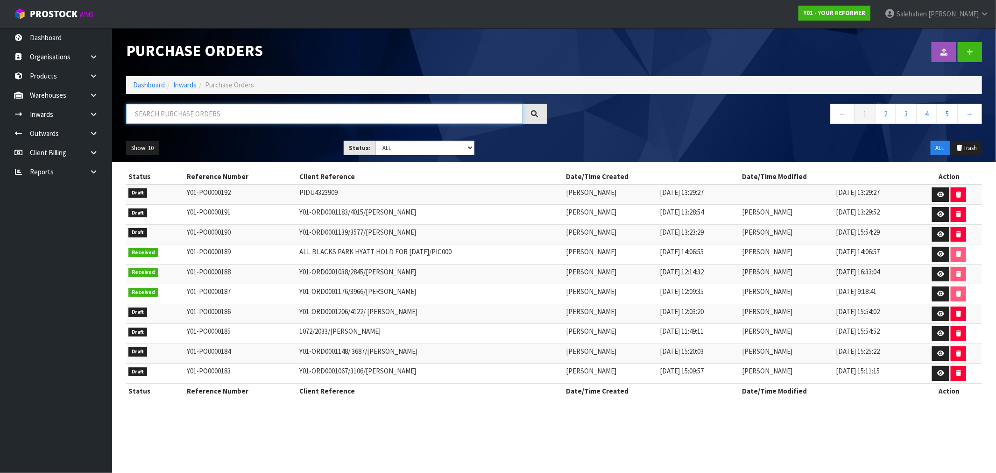
click at [230, 113] on input "text" at bounding box center [324, 114] width 397 height 20
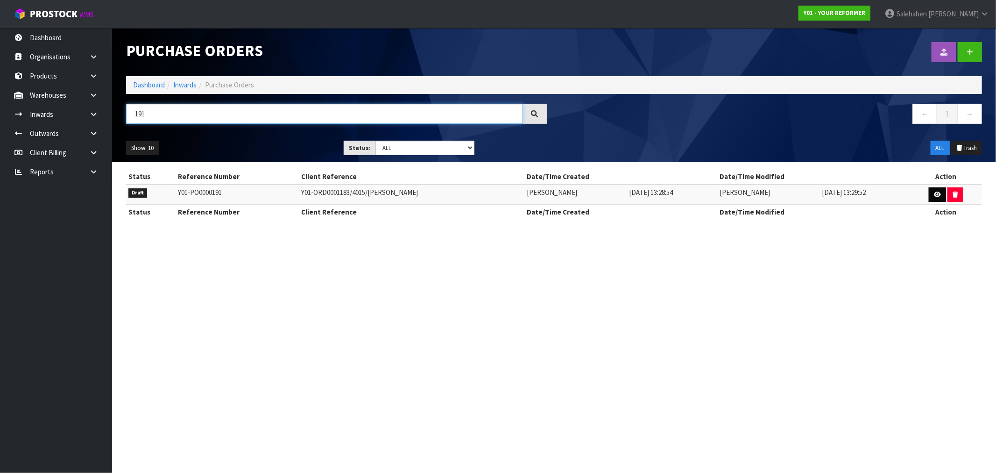
type input "191"
click at [936, 192] on icon at bounding box center [937, 194] width 7 height 6
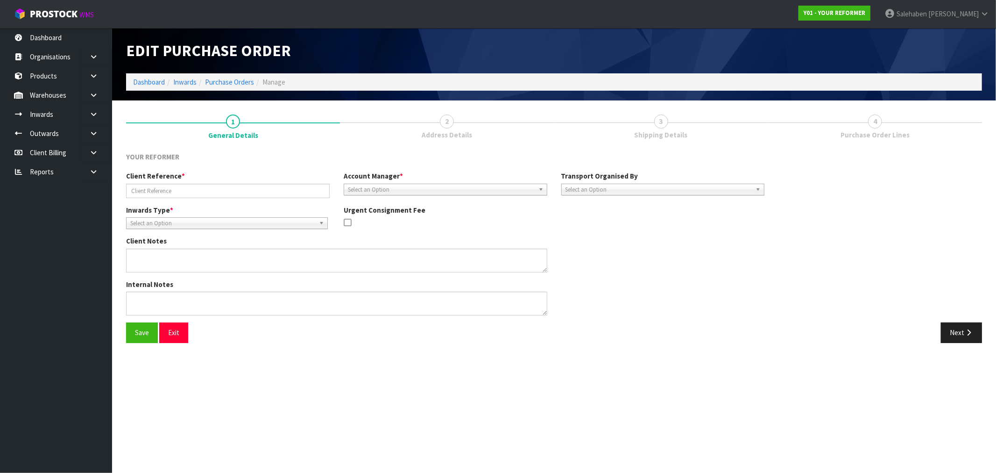
type input "Y01-ORD0001183/4015/ROSA HUTCHISON"
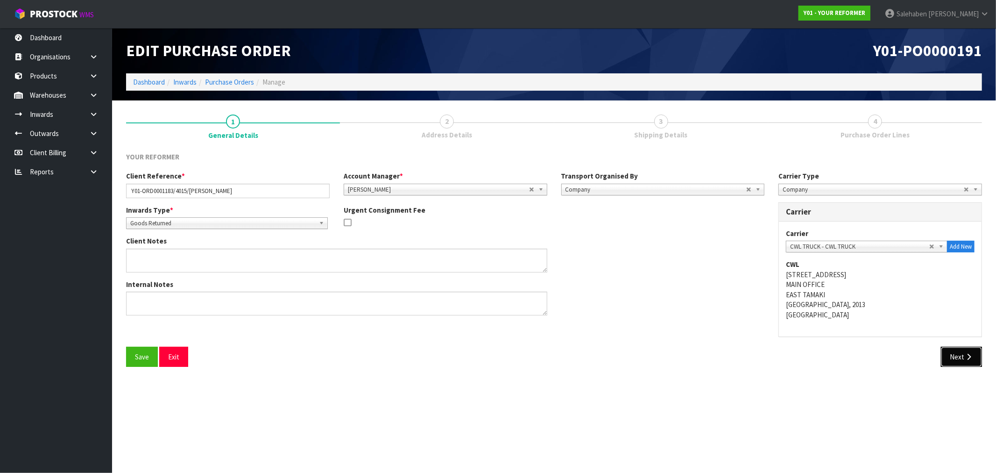
click at [962, 361] on button "Next" at bounding box center [961, 357] width 41 height 20
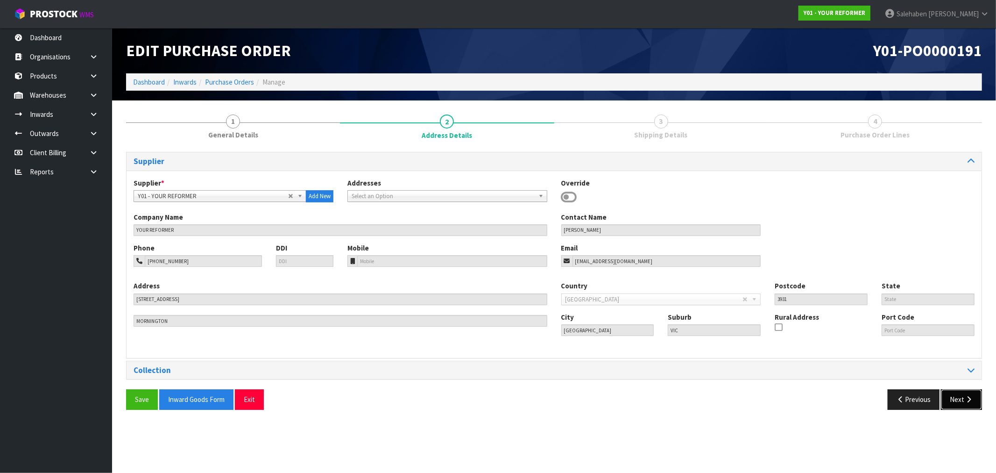
drag, startPoint x: 961, startPoint y: 402, endPoint x: 939, endPoint y: 409, distance: 22.6
click at [960, 402] on button "Next" at bounding box center [961, 399] width 41 height 20
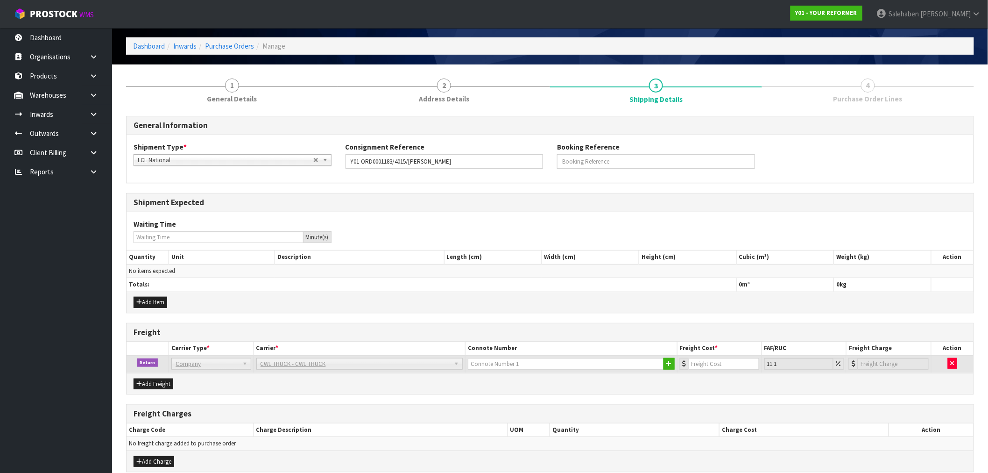
scroll to position [52, 0]
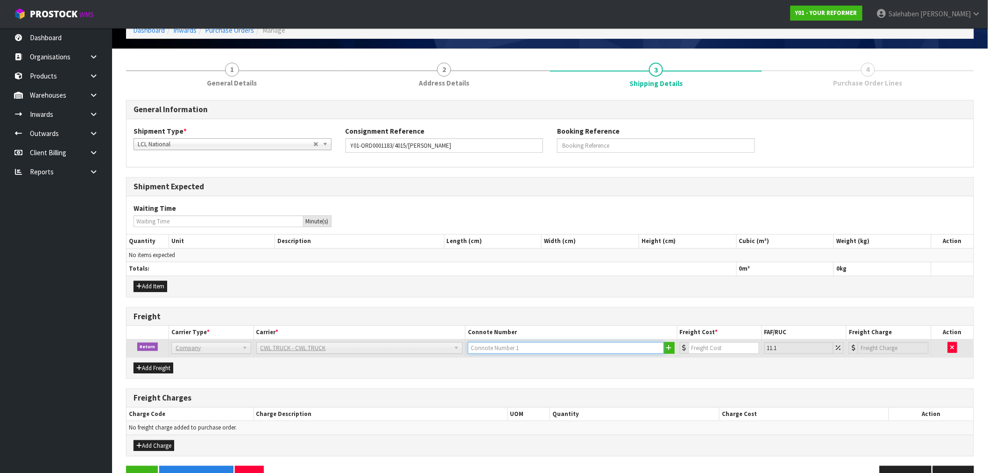
click at [516, 349] on input "text" at bounding box center [566, 348] width 196 height 12
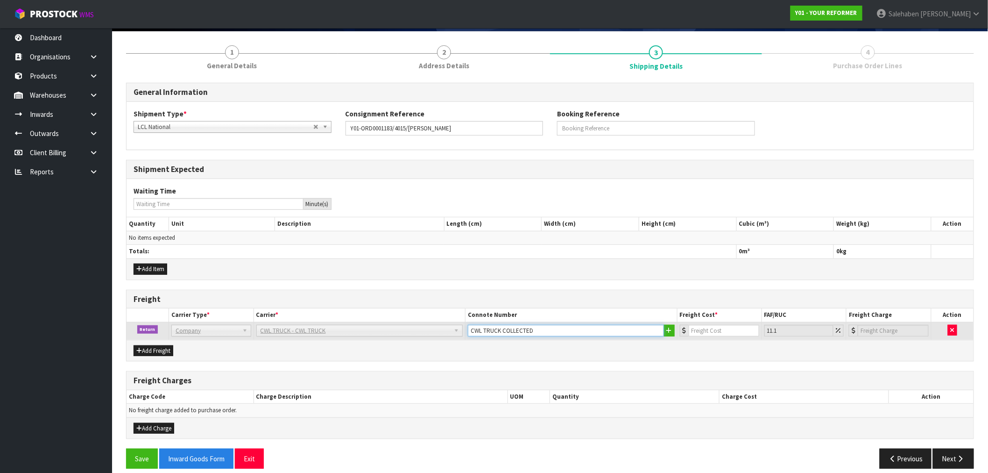
scroll to position [79, 0]
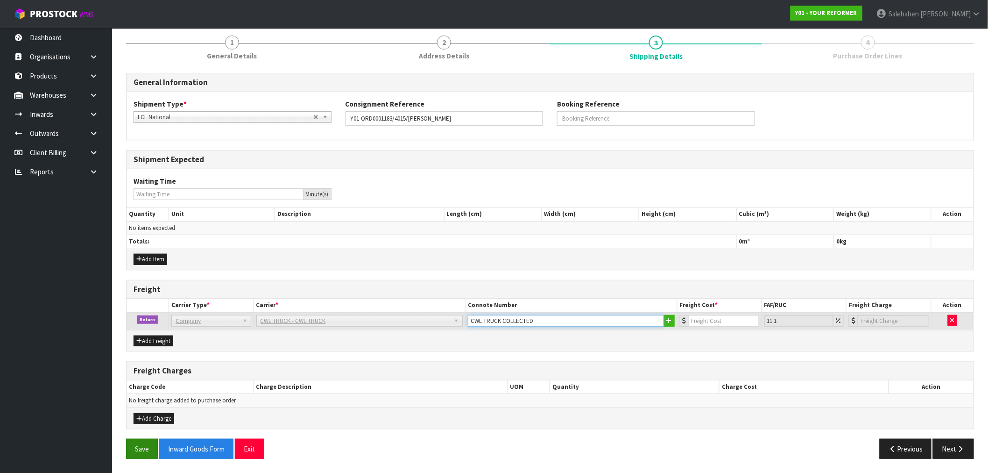
type input "CWL TRUCK COLLECTED"
click at [135, 446] on button "Save" at bounding box center [142, 449] width 32 height 20
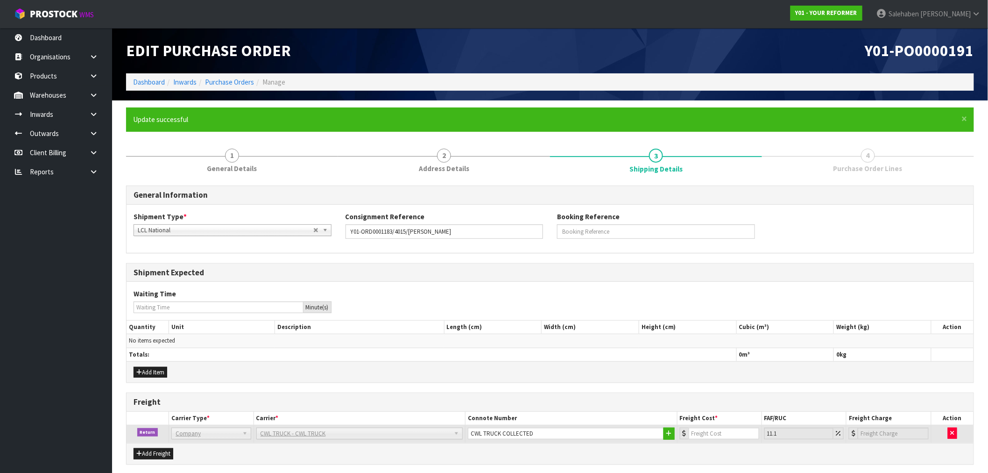
click at [137, 86] on li "Dashboard" at bounding box center [149, 82] width 32 height 10
click at [141, 79] on link "Dashboard" at bounding box center [149, 82] width 32 height 9
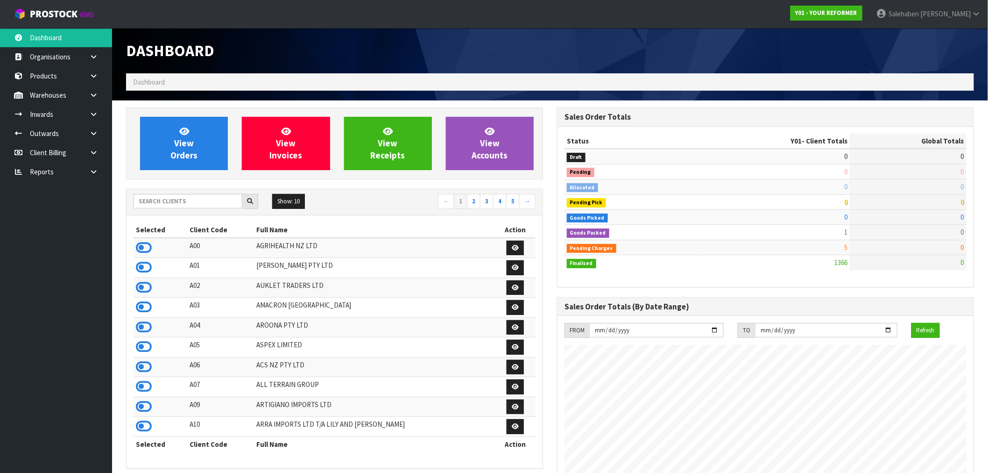
scroll to position [617, 431]
drag, startPoint x: 244, startPoint y: 334, endPoint x: 232, endPoint y: 358, distance: 26.5
click at [232, 358] on tbody "A00 AGRIHEALTH NZ LTD A01 [PERSON_NAME] PTY LTD A02 AUKLET TRADERS LTD A03 AMAC…" at bounding box center [335, 337] width 402 height 199
